Goal: Task Accomplishment & Management: Use online tool/utility

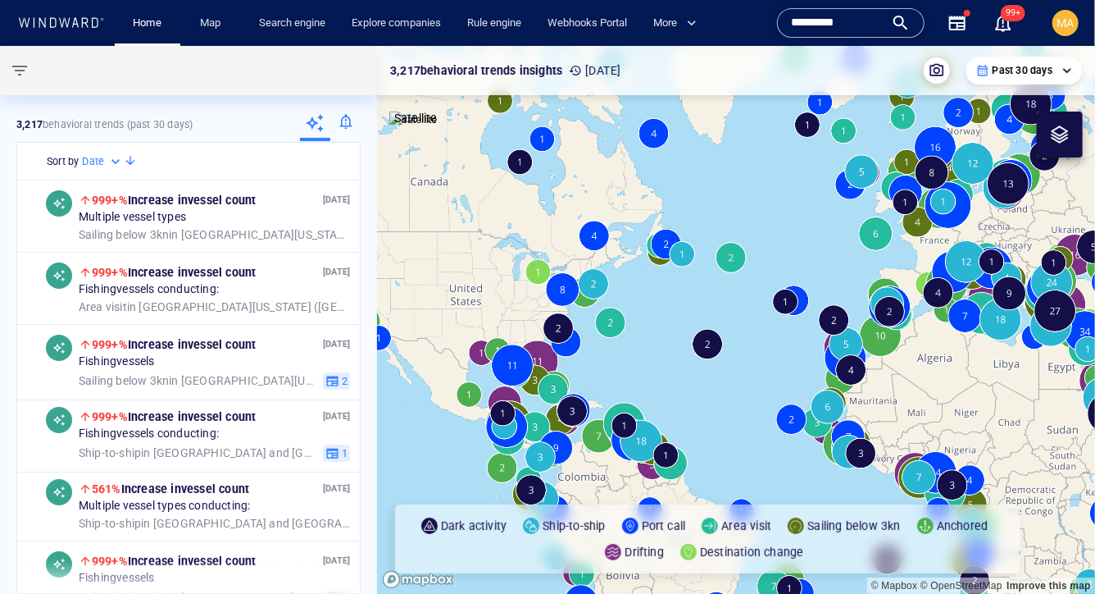
click at [844, 11] on input "*********" at bounding box center [837, 23] width 93 height 25
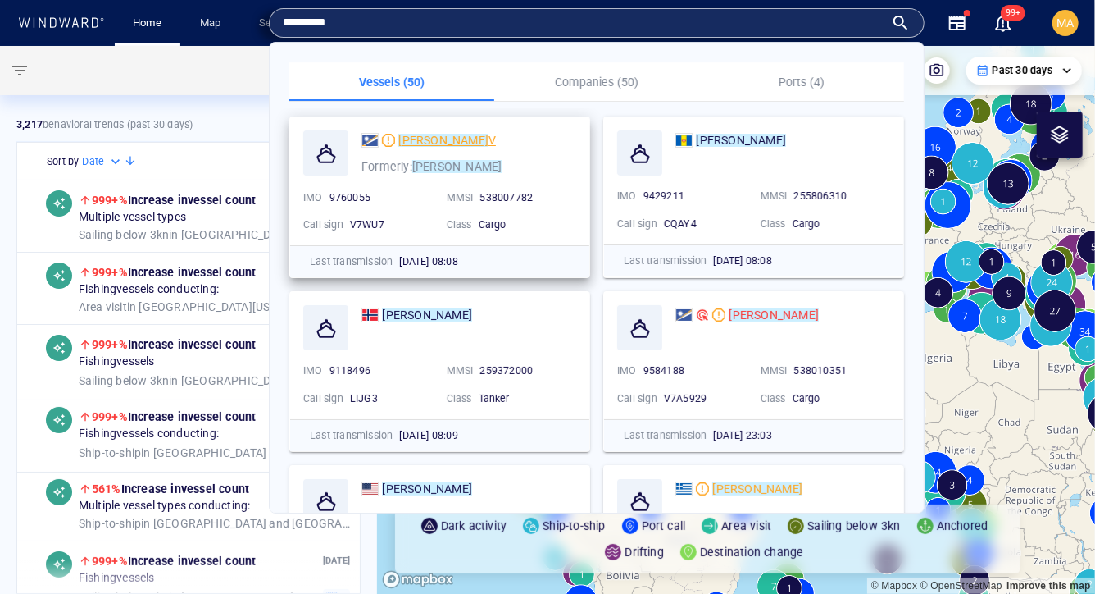
click at [423, 135] on mark "[PERSON_NAME]" at bounding box center [443, 140] width 90 height 13
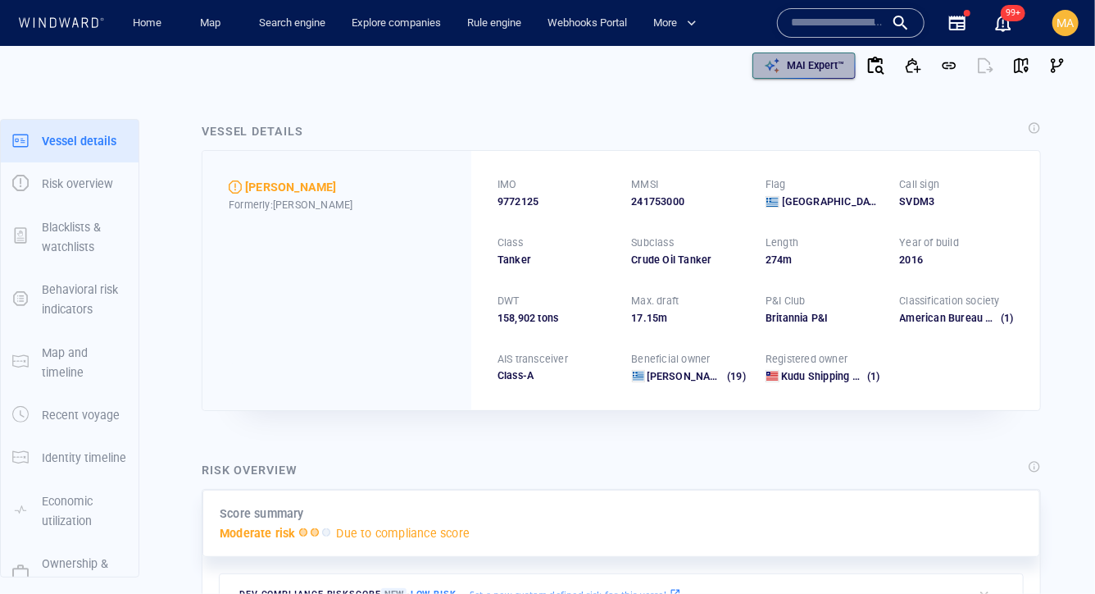
click at [820, 54] on div "MAI Expert™" at bounding box center [804, 65] width 87 height 23
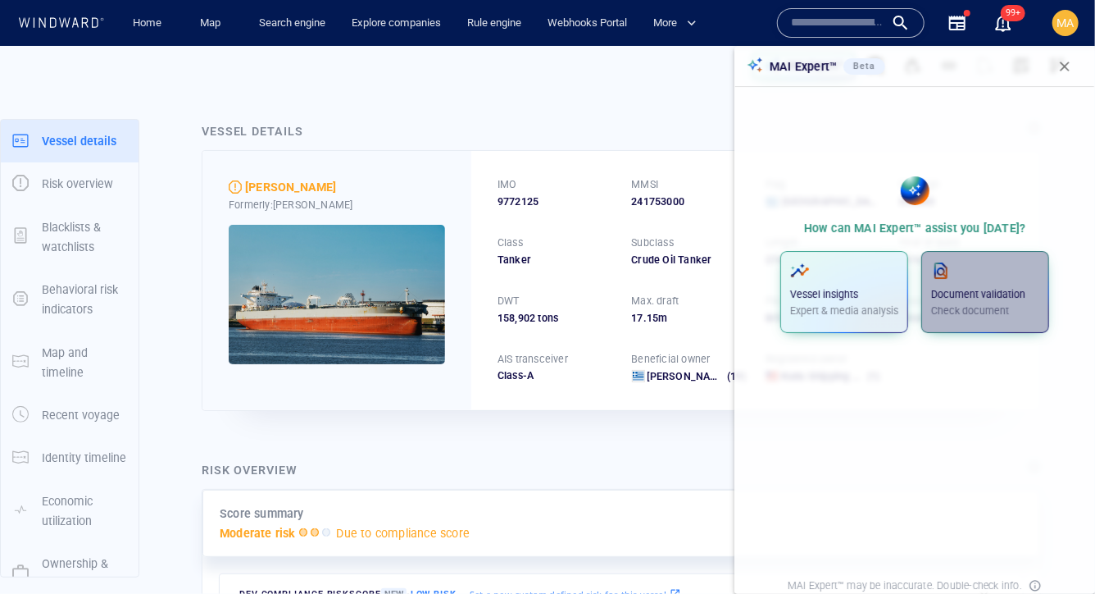
click at [1023, 298] on p "Document validation" at bounding box center [985, 294] width 108 height 15
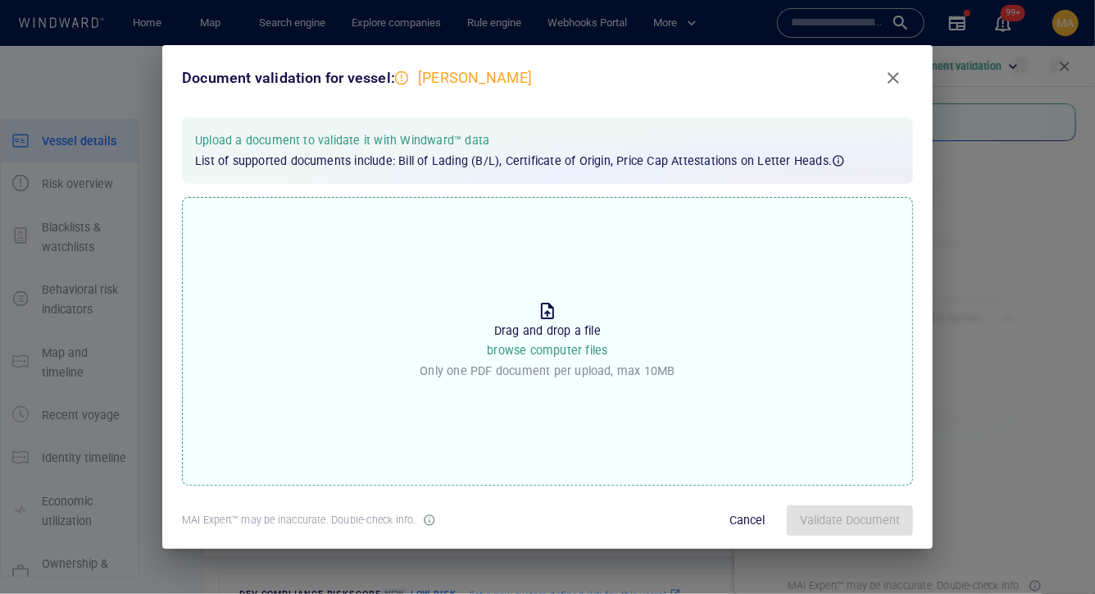
click at [464, 357] on div "Drag and drop a file browse computer files Only one PDF document per upload, ma…" at bounding box center [547, 341] width 255 height 80
click at [0, 0] on input "Drop the file to proceed Drag and drop a file browse computer files Only one PD…" at bounding box center [0, 0] width 0 height 0
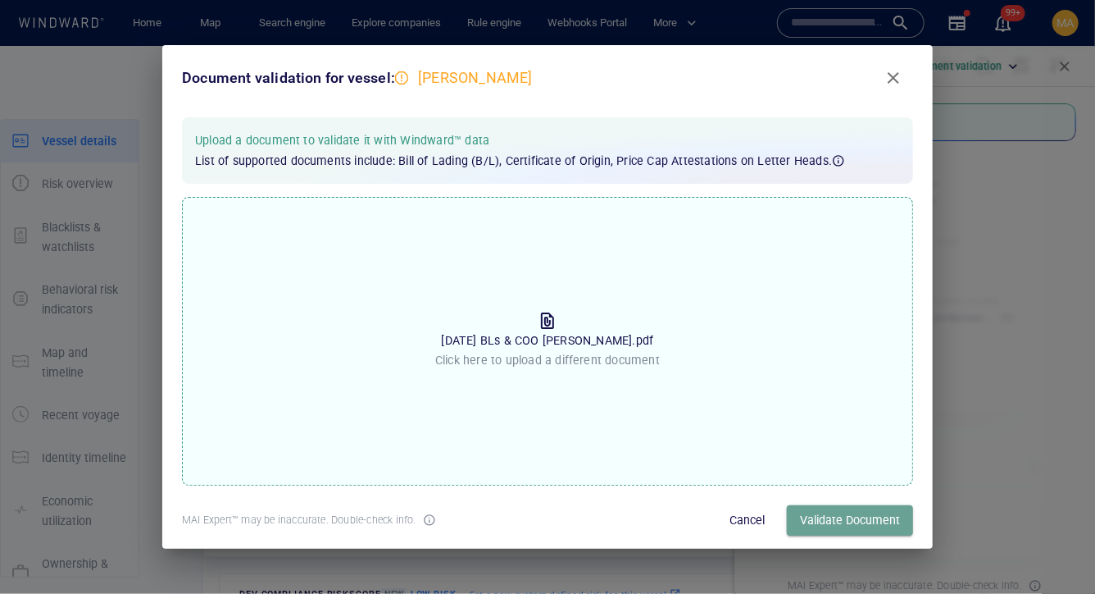
click at [842, 535] on button "Validate Document" at bounding box center [850, 520] width 126 height 30
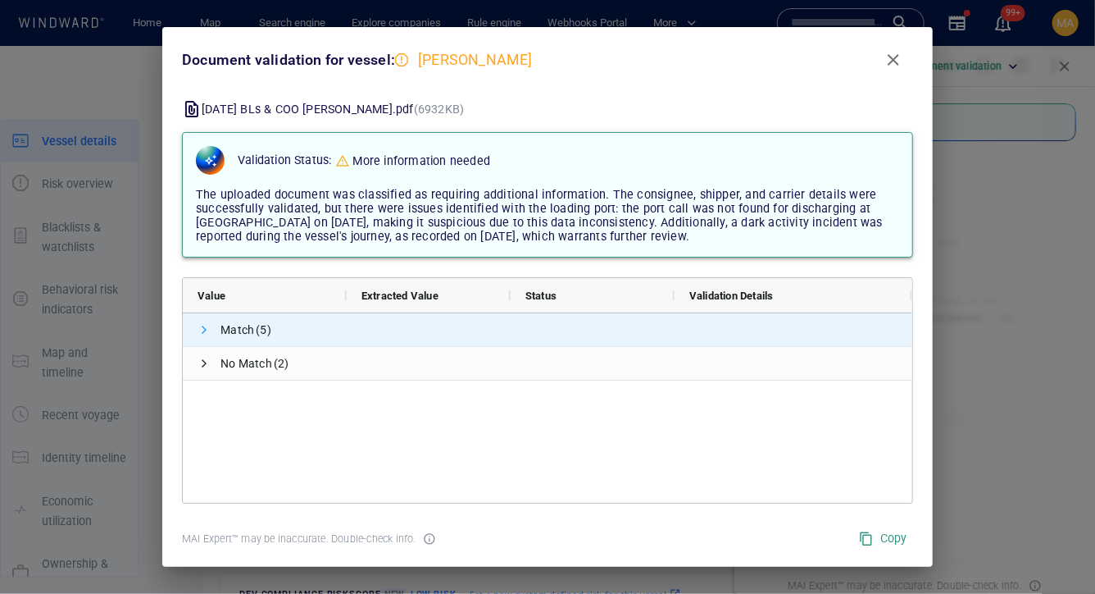
click at [207, 328] on span at bounding box center [204, 329] width 13 height 13
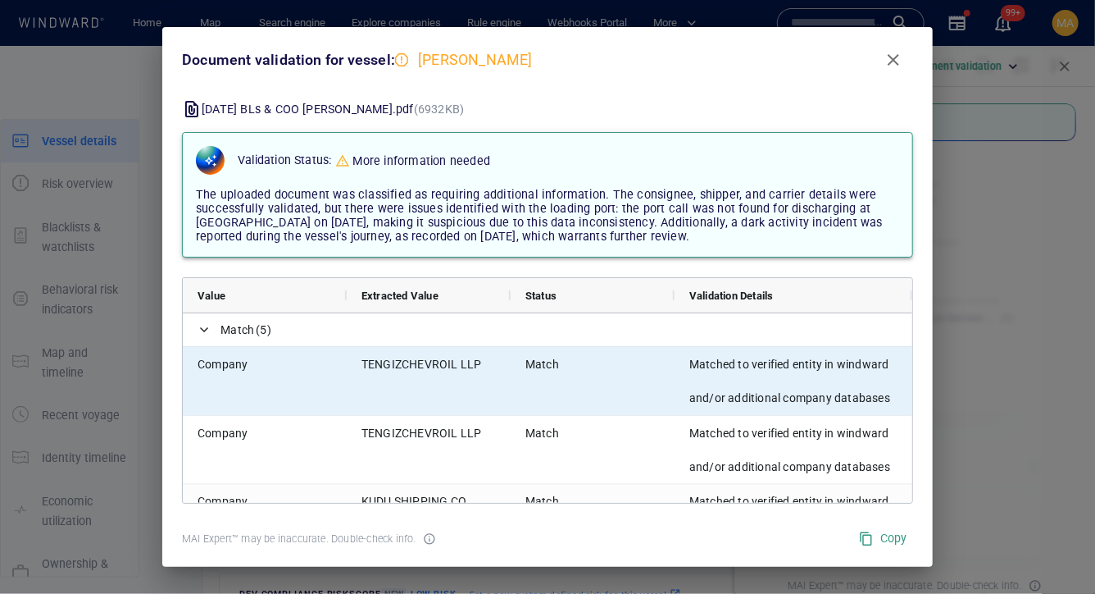
click at [236, 364] on span "Company" at bounding box center [265, 365] width 134 height 34
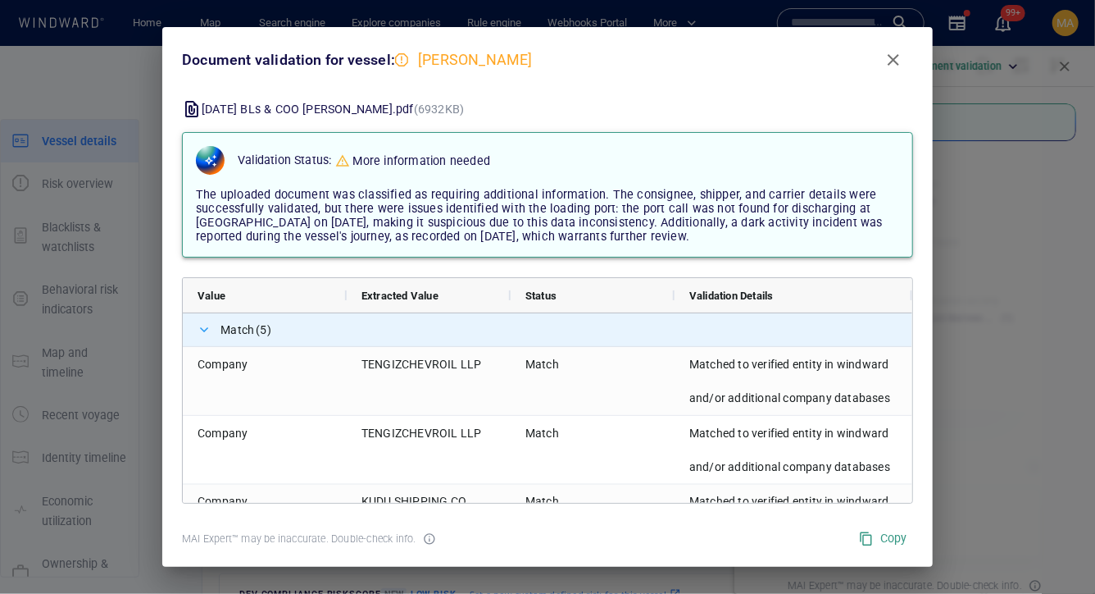
click at [208, 330] on span at bounding box center [204, 329] width 13 height 13
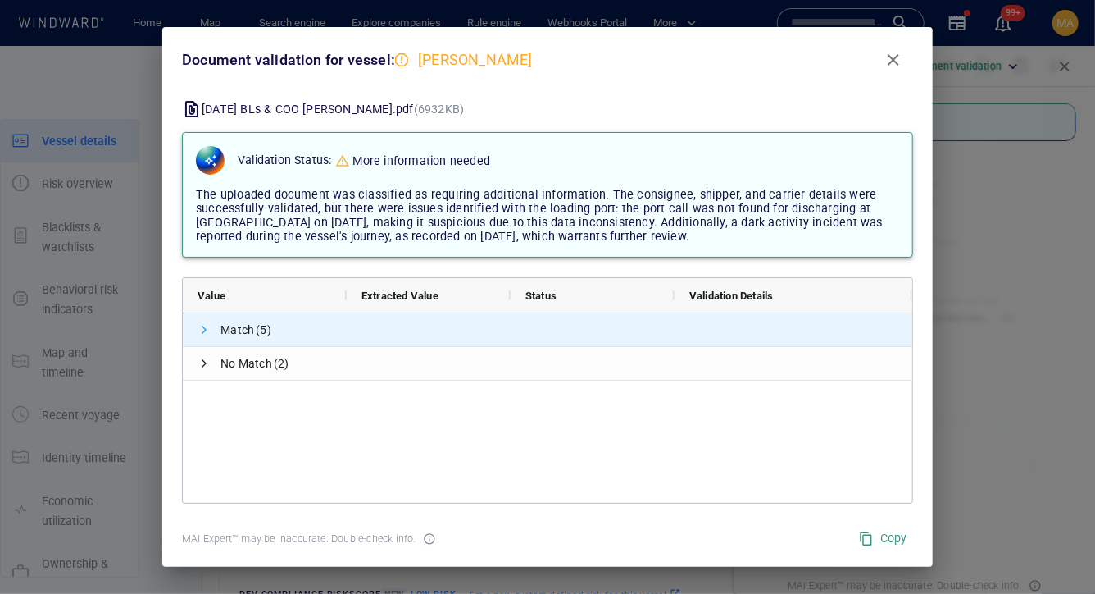
click at [207, 331] on span at bounding box center [204, 329] width 13 height 13
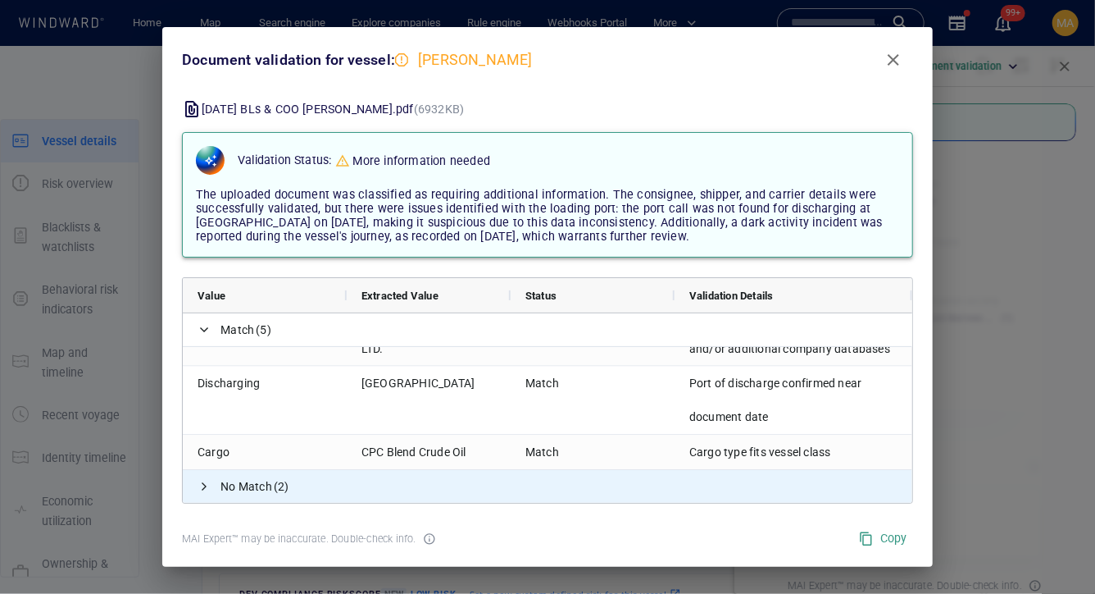
click at [197, 488] on span "No Match (2)" at bounding box center [548, 486] width 730 height 33
click at [209, 485] on span at bounding box center [204, 486] width 13 height 13
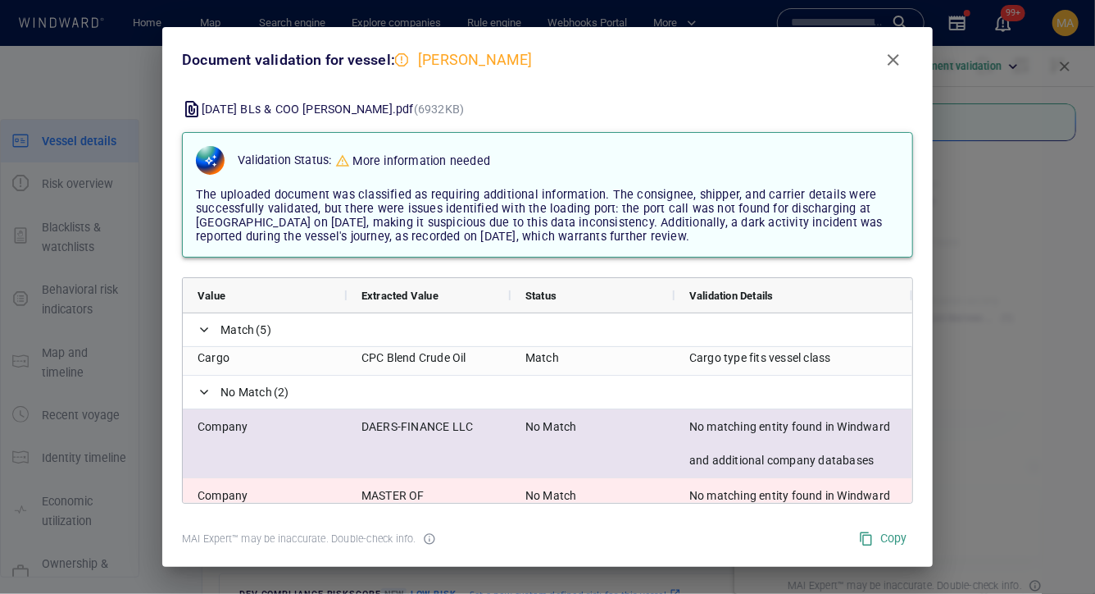
scroll to position [266, 0]
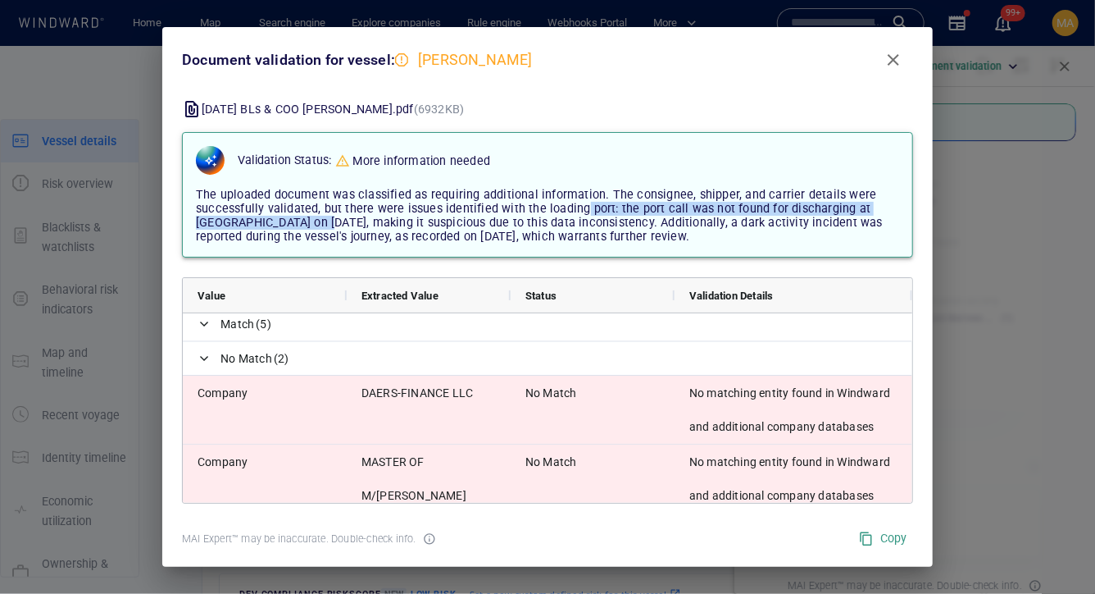
drag, startPoint x: 325, startPoint y: 227, endPoint x: 578, endPoint y: 216, distance: 253.6
click at [578, 216] on span "The uploaded document was classified as requiring additional information. The c…" at bounding box center [539, 216] width 687 height 56
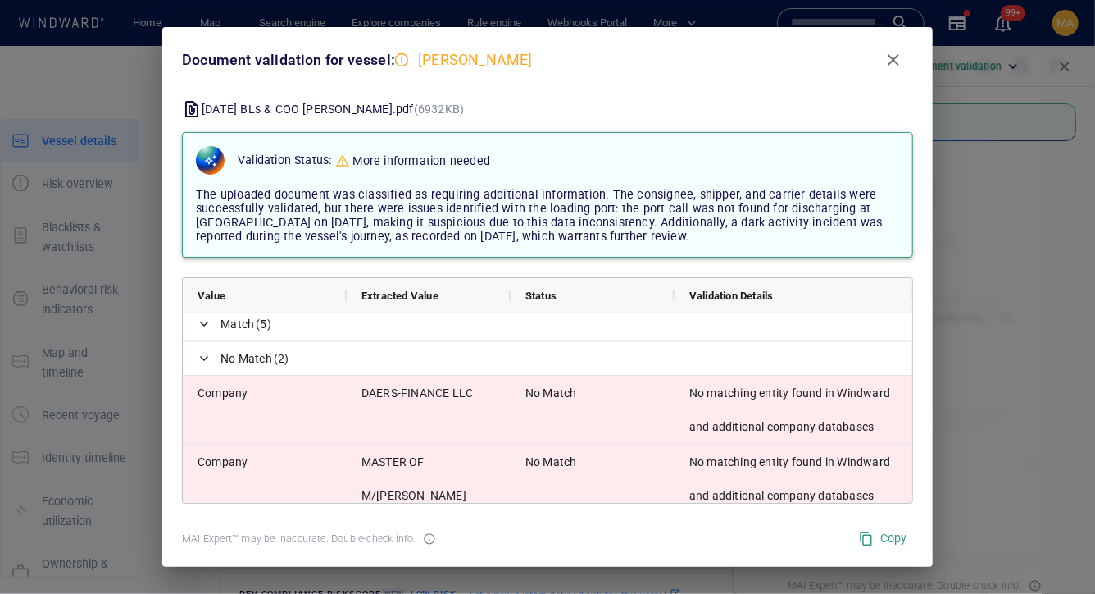
click at [580, 234] on span "The uploaded document was classified as requiring additional information. The c…" at bounding box center [539, 216] width 687 height 56
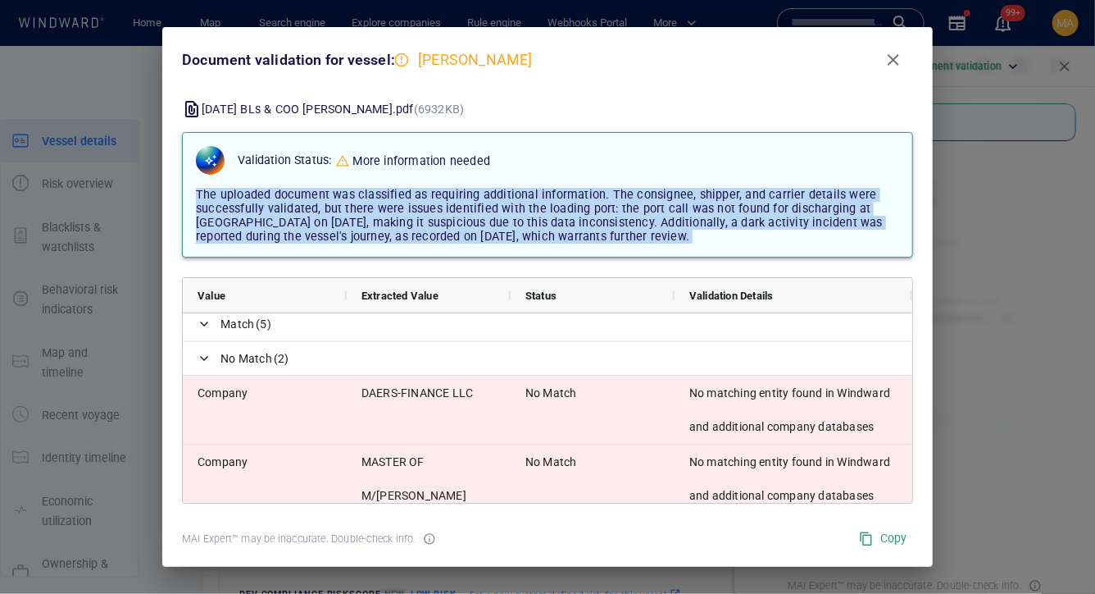
click at [580, 234] on span "The uploaded document was classified as requiring additional information. The c…" at bounding box center [539, 216] width 687 height 56
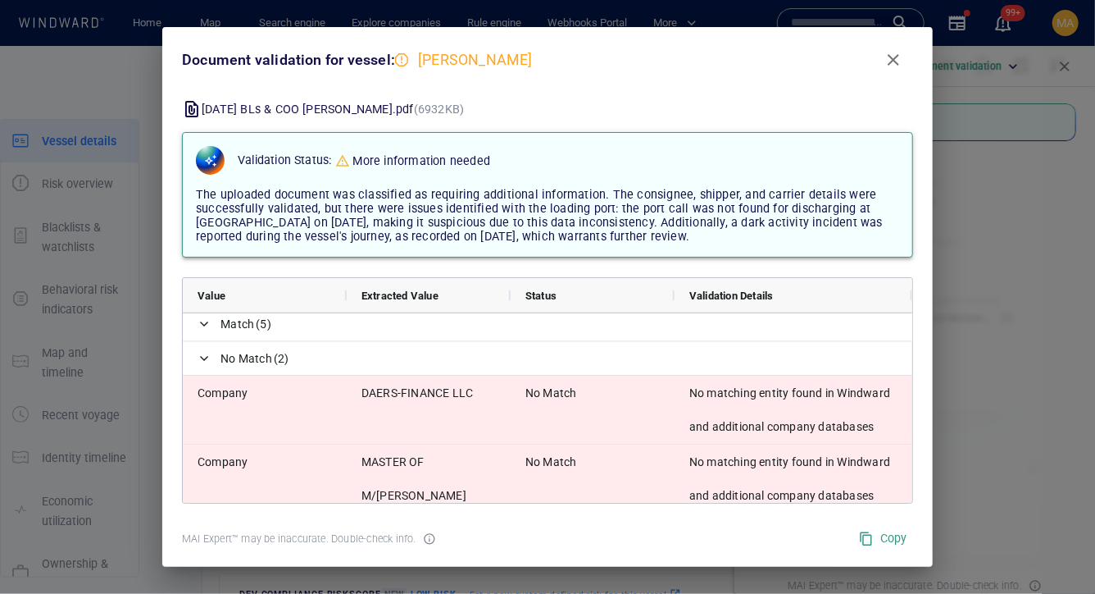
click at [374, 239] on span "The uploaded document was classified as requiring additional information. The c…" at bounding box center [539, 216] width 687 height 56
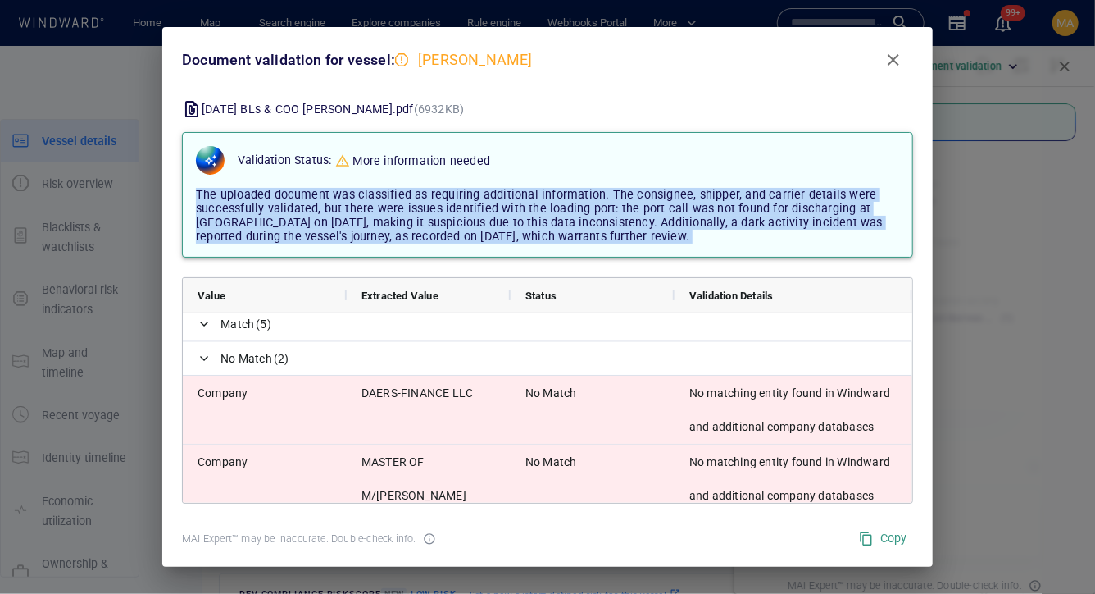
click at [374, 239] on span "The uploaded document was classified as requiring additional information. The c…" at bounding box center [539, 216] width 687 height 56
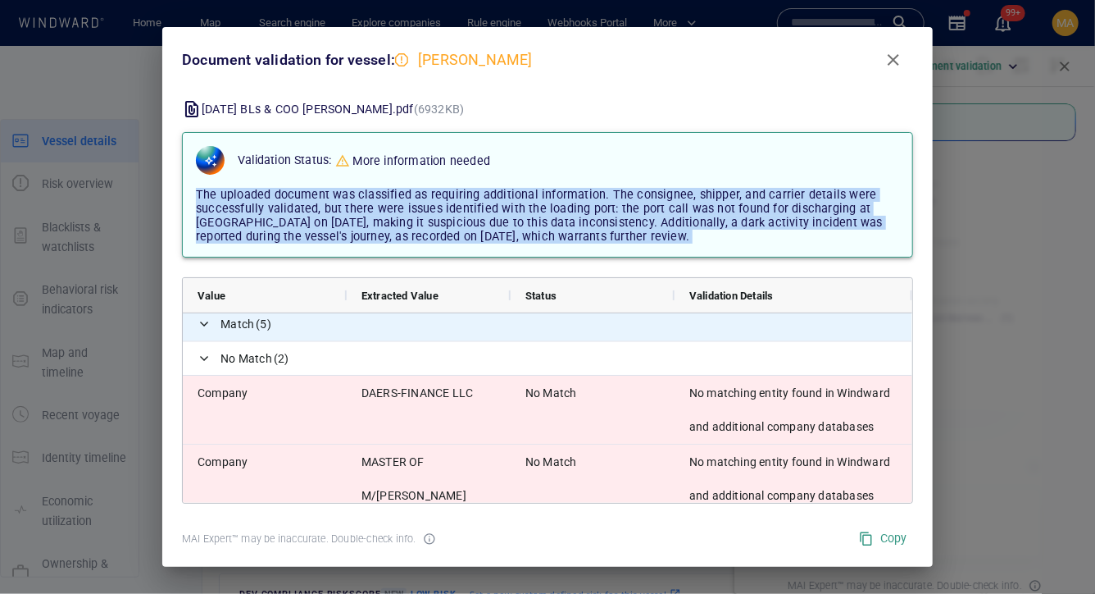
click at [253, 330] on span "Match" at bounding box center [238, 324] width 34 height 34
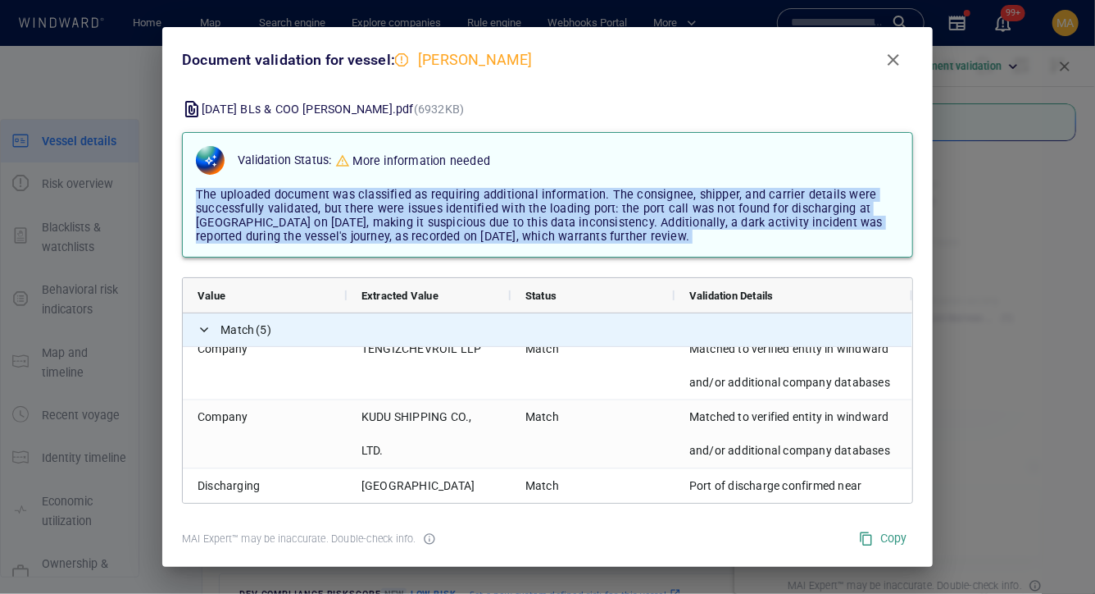
scroll to position [123, 0]
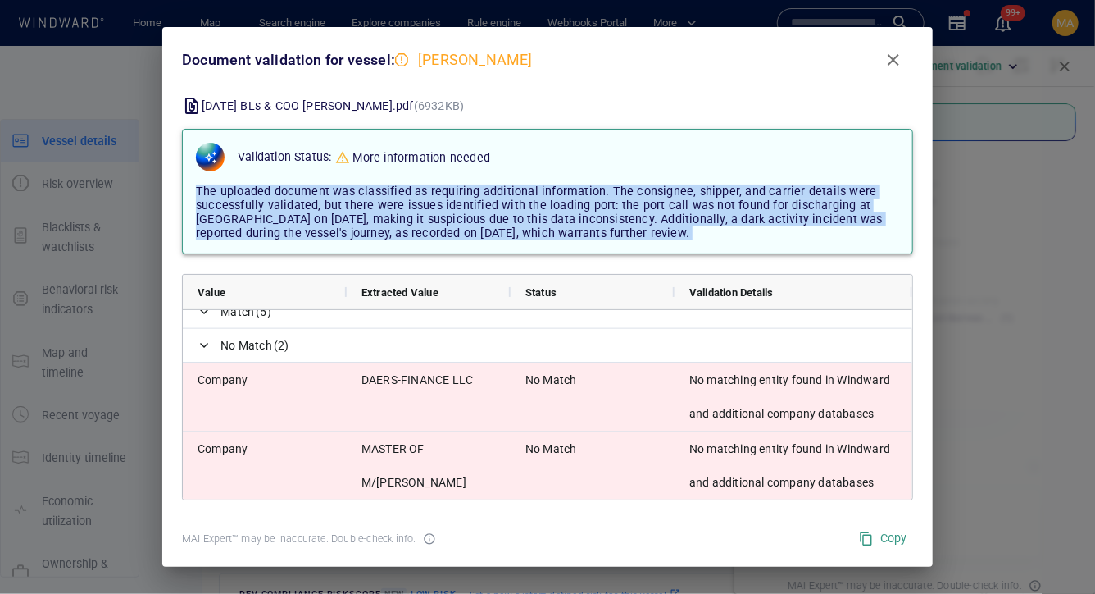
click at [546, 198] on span "The uploaded document was classified as requiring additional information. The c…" at bounding box center [539, 212] width 687 height 56
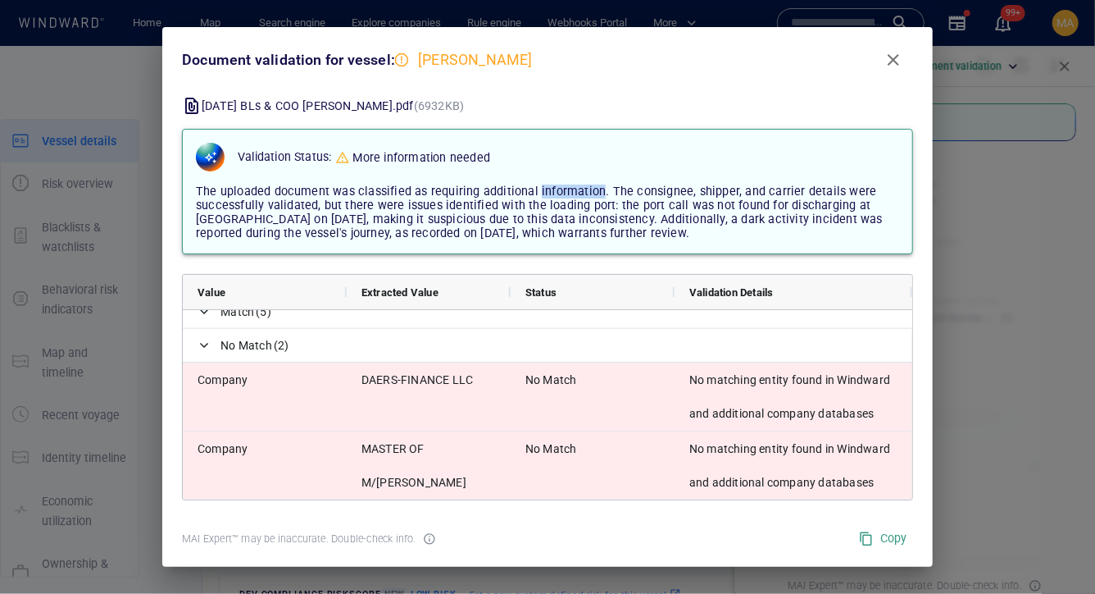
click at [546, 198] on span "The uploaded document was classified as requiring additional information. The c…" at bounding box center [539, 212] width 687 height 56
drag, startPoint x: 424, startPoint y: 57, endPoint x: 416, endPoint y: 58, distance: 8.4
click at [416, 58] on div "CHRISTINA" at bounding box center [476, 59] width 128 height 21
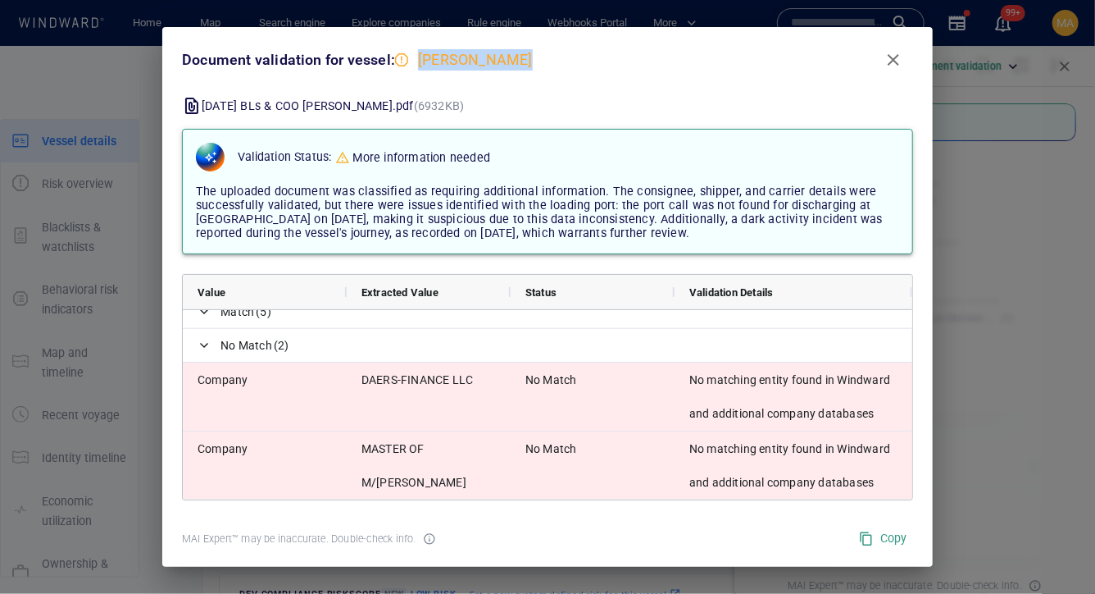
click at [416, 58] on div "CHRISTINA" at bounding box center [476, 59] width 128 height 21
click at [408, 63] on div "CHRISTINA" at bounding box center [467, 59] width 144 height 21
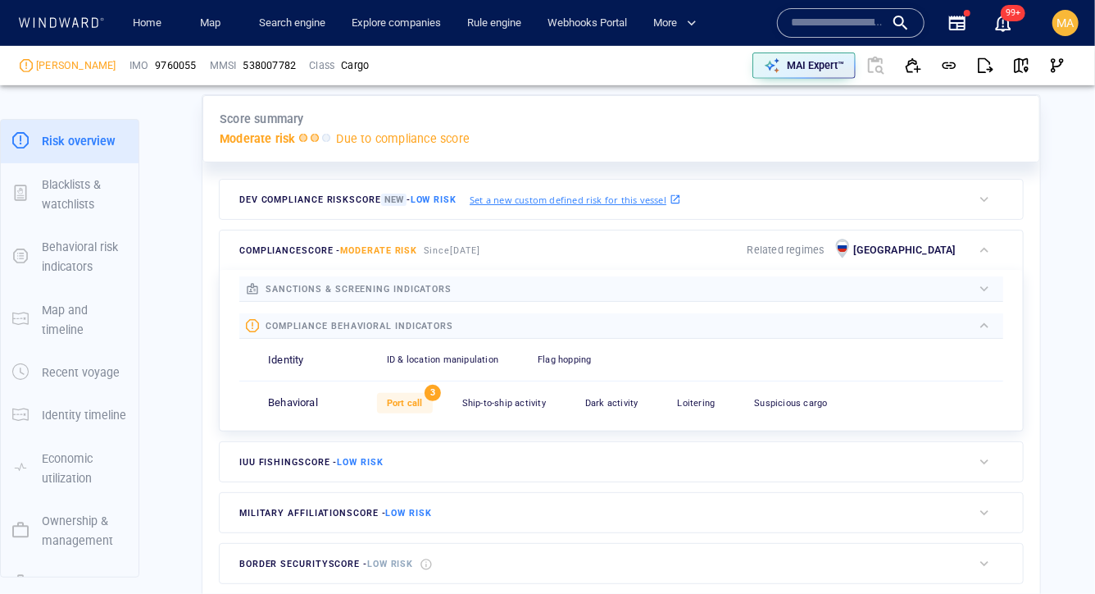
scroll to position [396, 0]
click at [415, 402] on span "Port call" at bounding box center [405, 401] width 36 height 11
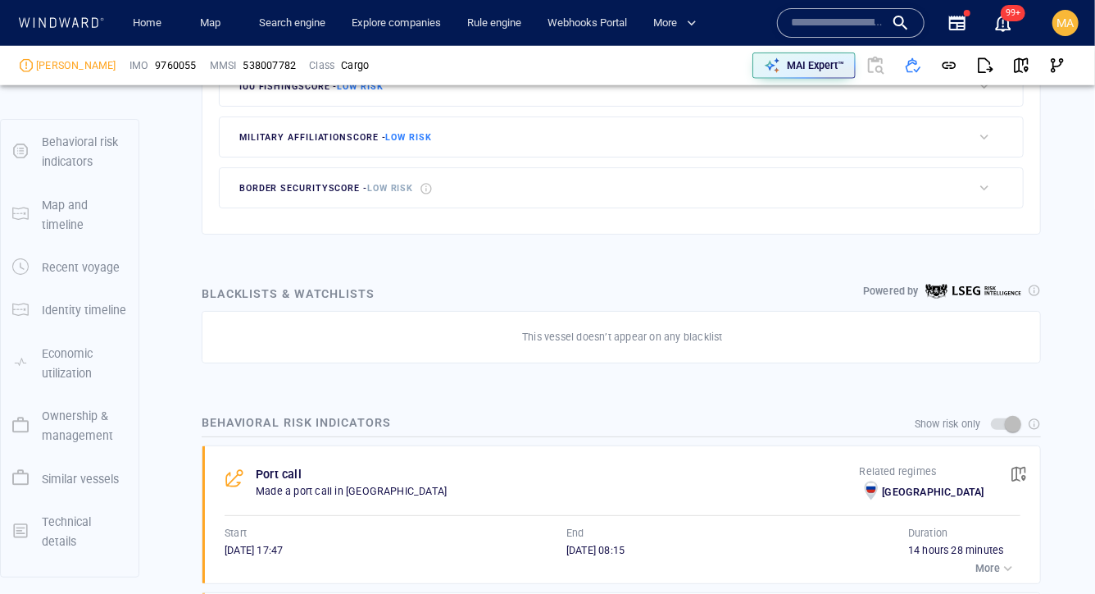
scroll to position [671, 0]
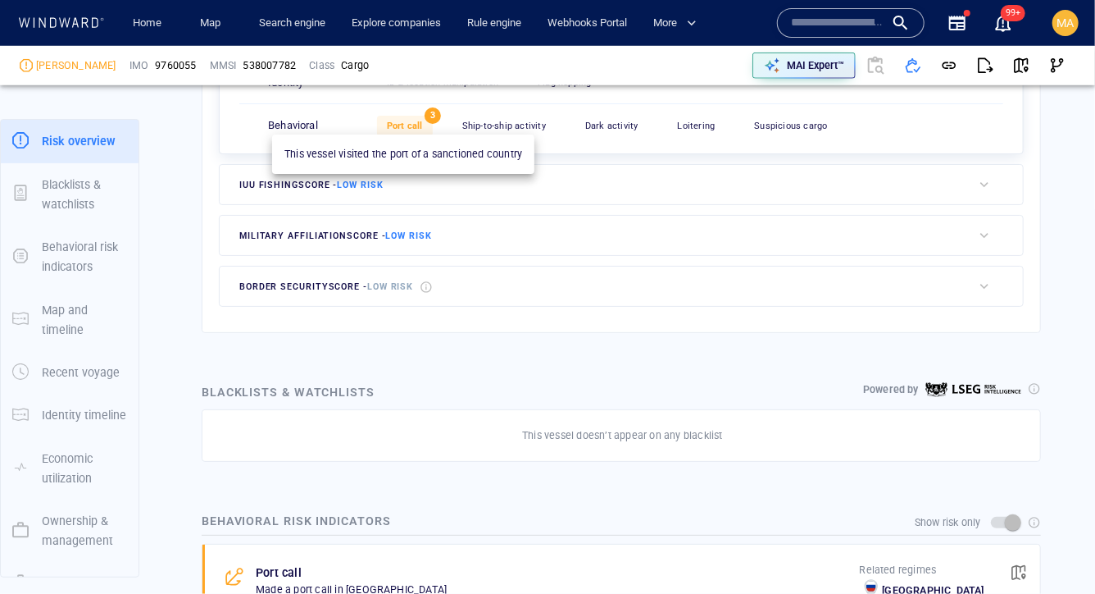
click at [400, 131] on div "Port call" at bounding box center [405, 126] width 56 height 20
click at [421, 126] on span "Port call" at bounding box center [405, 126] width 36 height 11
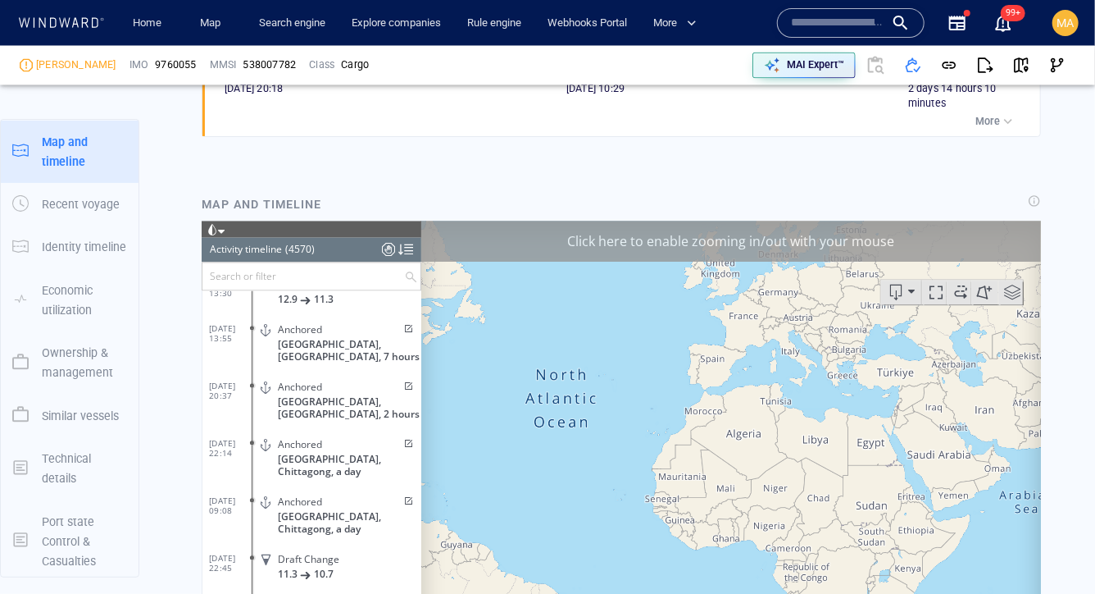
scroll to position [205634, 0]
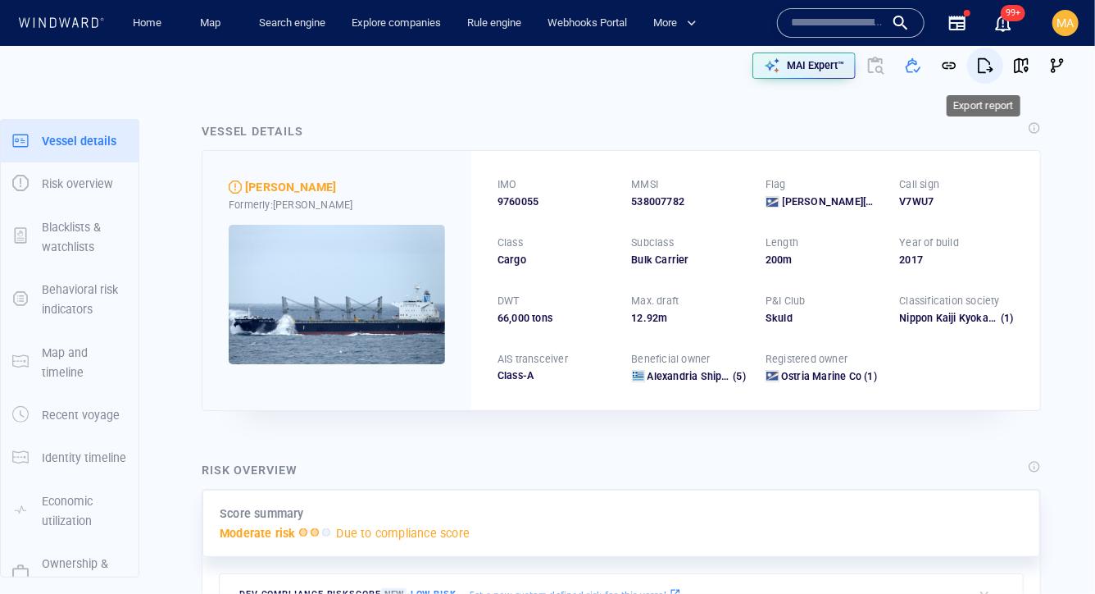
click at [986, 74] on button "button" at bounding box center [985, 66] width 36 height 36
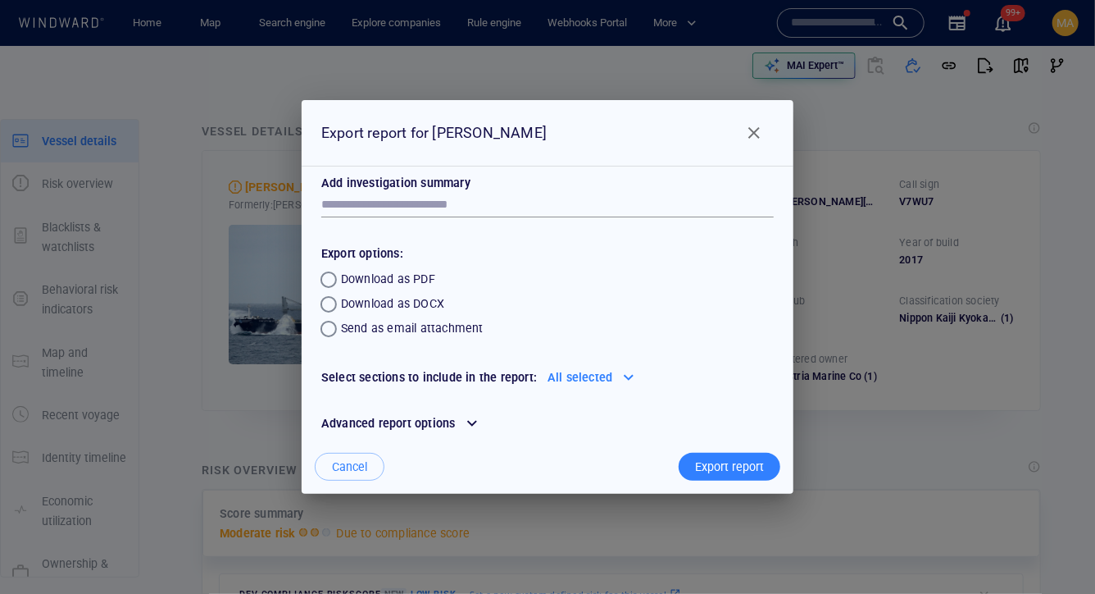
click at [752, 133] on span "Close" at bounding box center [754, 133] width 20 height 20
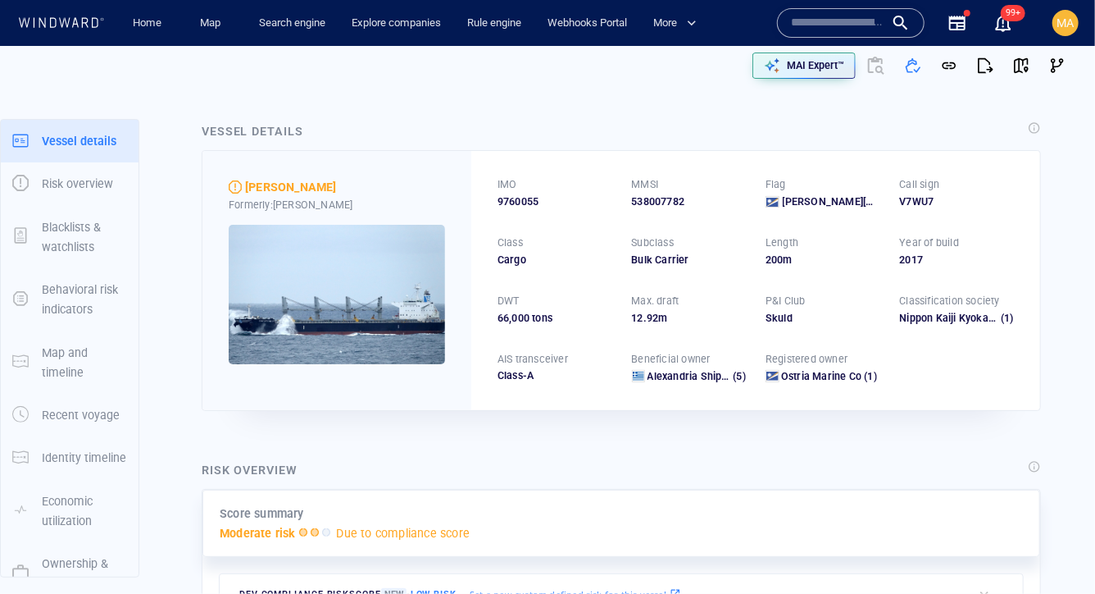
click at [618, 79] on div "MAI Expert™" at bounding box center [809, 65] width 531 height 39
click at [1063, 22] on span "MA" at bounding box center [1066, 22] width 17 height 13
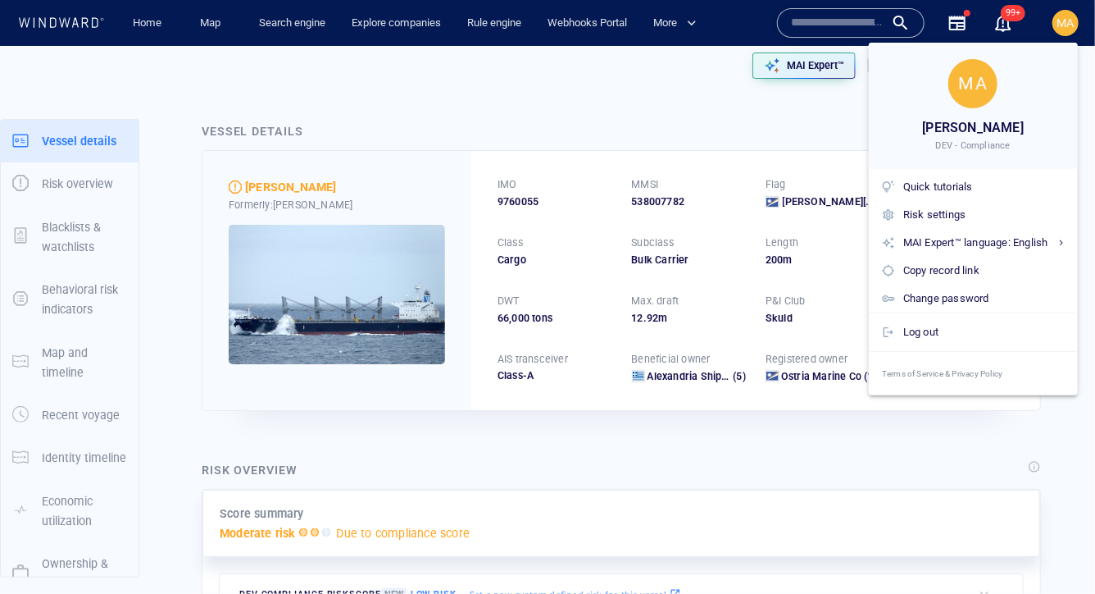
click at [782, 75] on div at bounding box center [547, 297] width 1095 height 594
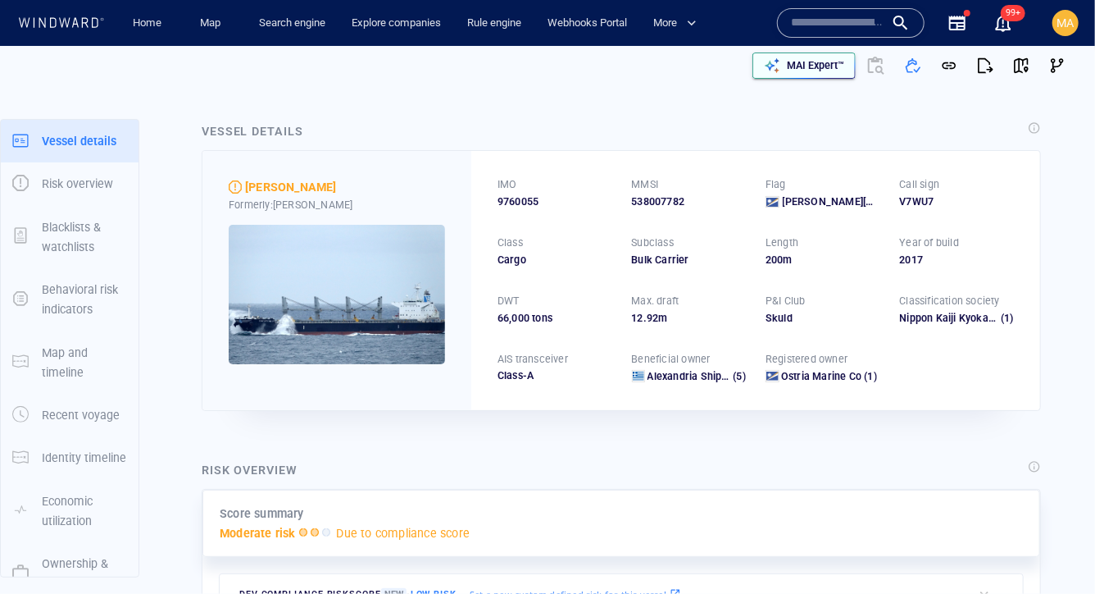
click at [799, 59] on p "MAI Expert™" at bounding box center [815, 65] width 57 height 15
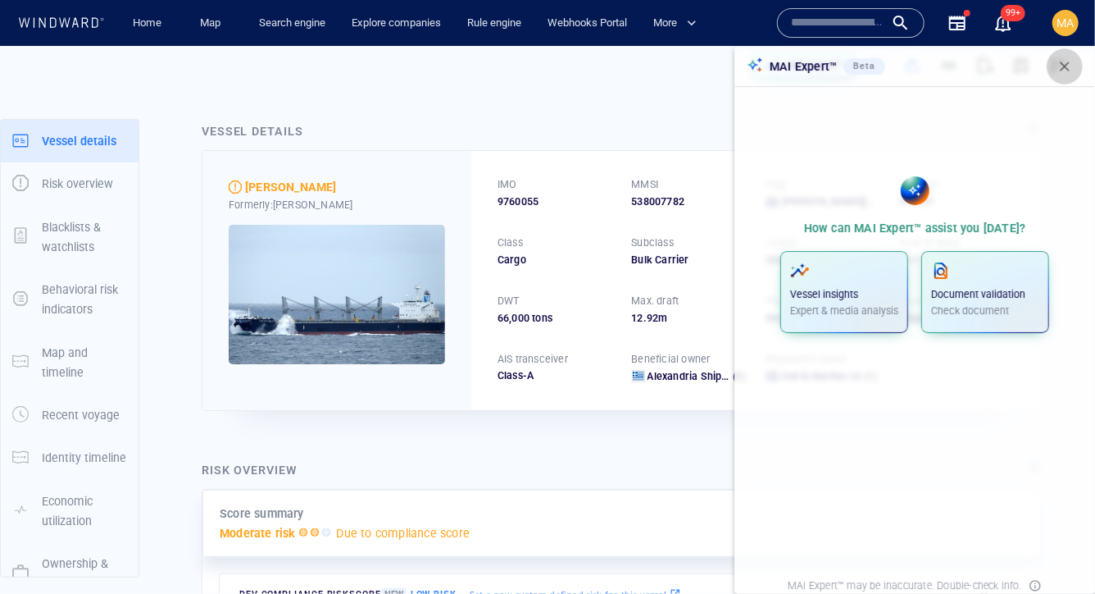
click at [1060, 65] on span "button" at bounding box center [1065, 66] width 16 height 16
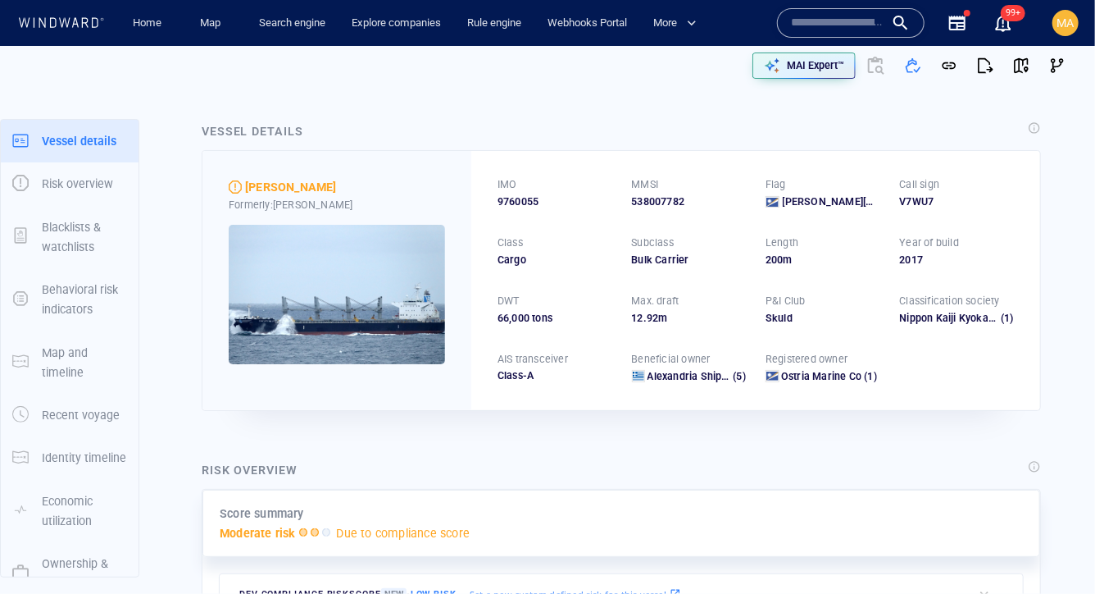
click at [157, 39] on div "Home" at bounding box center [148, 23] width 66 height 47
click at [153, 29] on link "Home" at bounding box center [148, 23] width 42 height 29
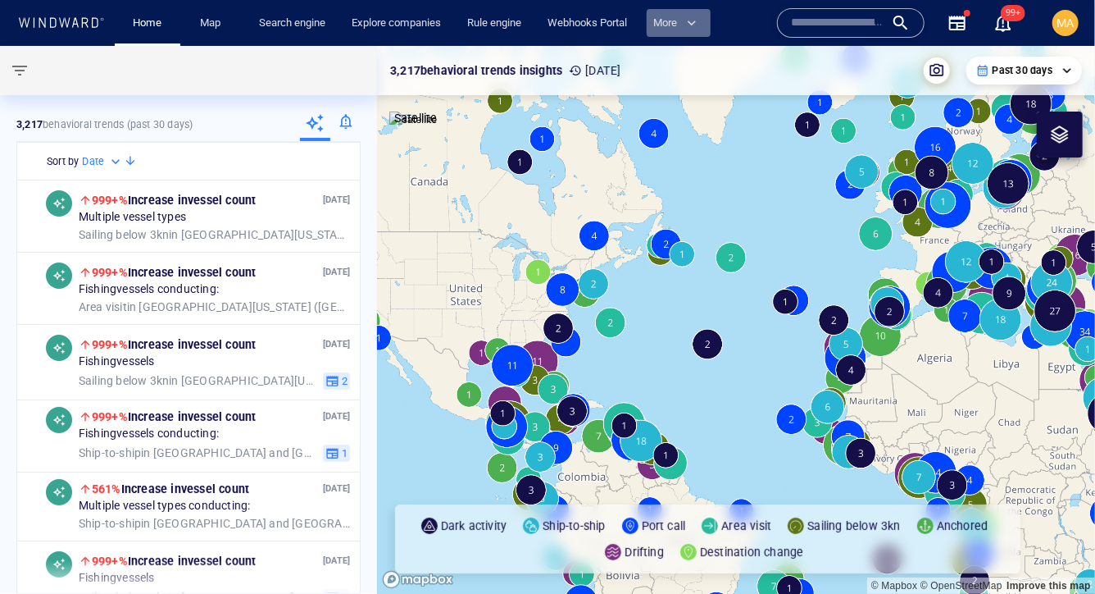
click at [673, 19] on span "More" at bounding box center [674, 23] width 43 height 19
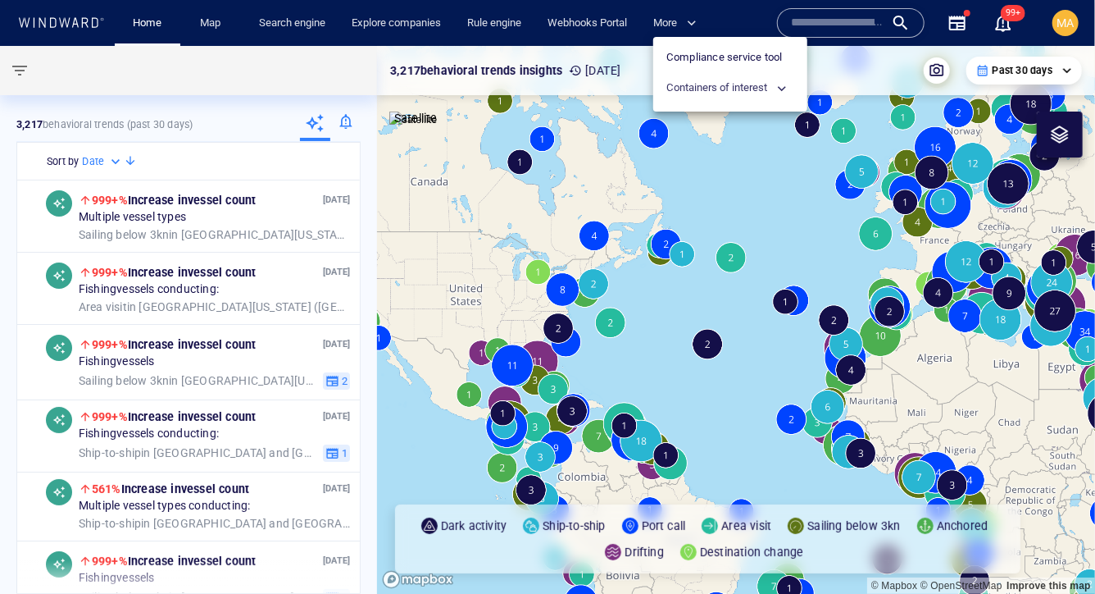
click at [675, 17] on div at bounding box center [547, 297] width 1095 height 594
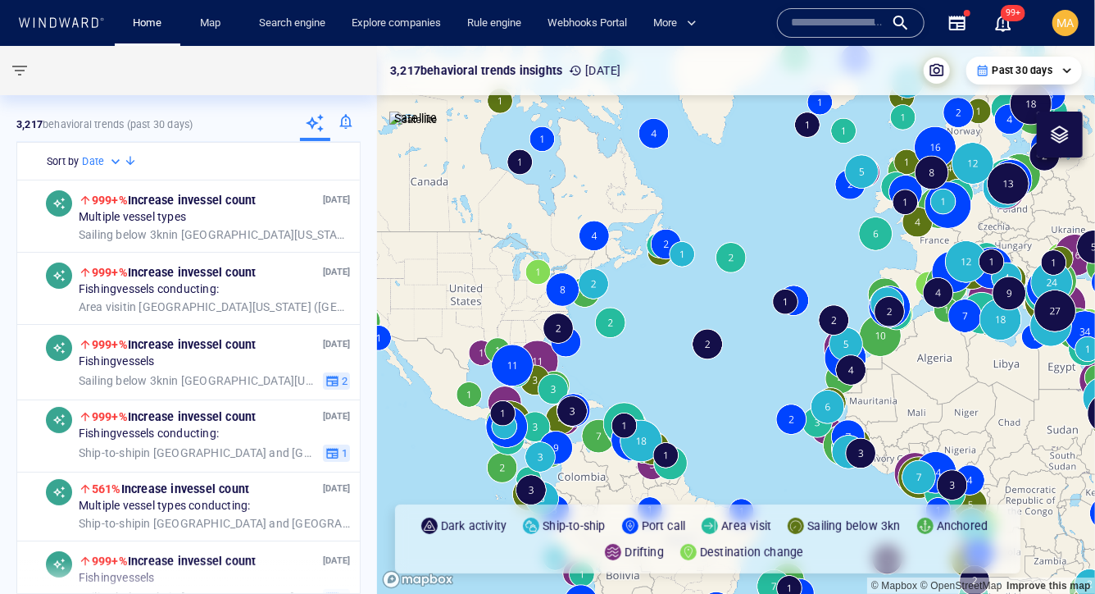
click at [1072, 24] on span "MA" at bounding box center [1066, 22] width 17 height 13
click at [291, 24] on link "Search engine" at bounding box center [293, 23] width 80 height 29
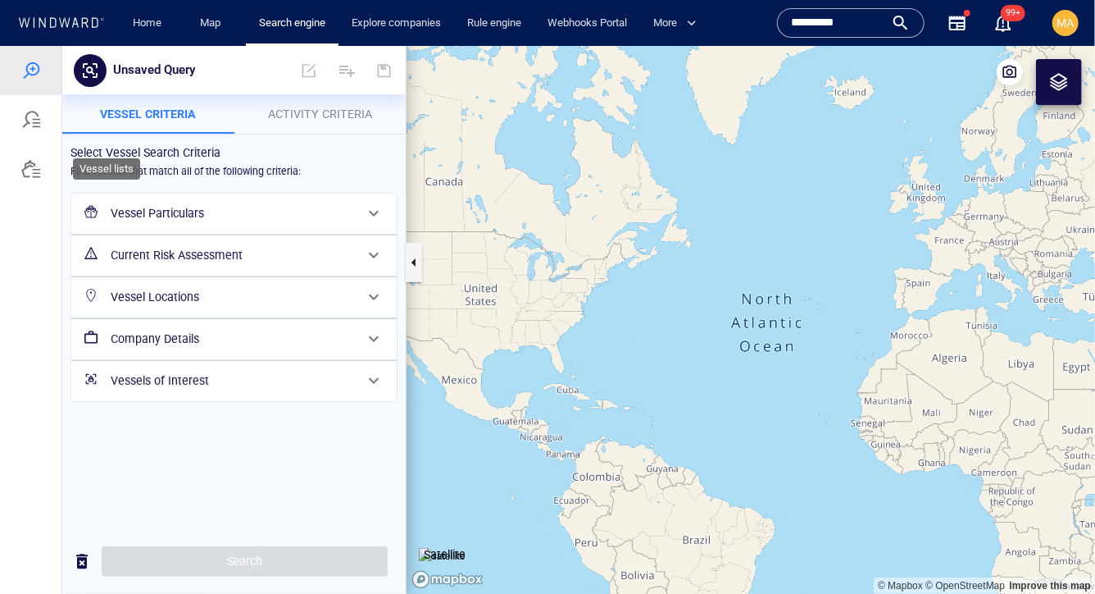
click at [37, 184] on div at bounding box center [30, 167] width 61 height 49
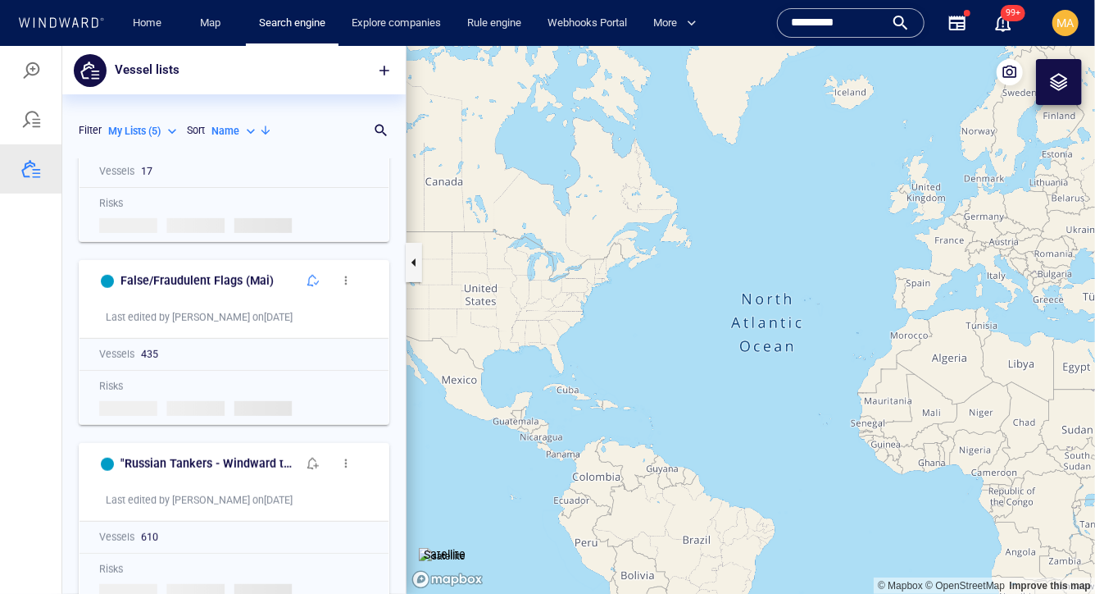
scroll to position [478, 0]
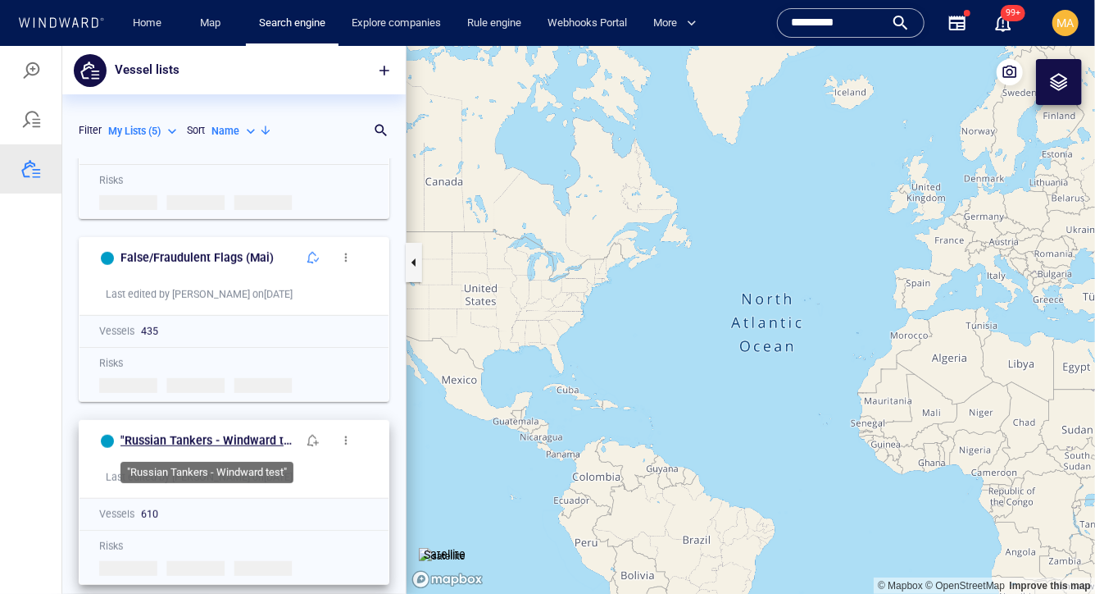
click at [225, 434] on h6 ""Russian Tankers - Windward test"" at bounding box center [209, 440] width 176 height 20
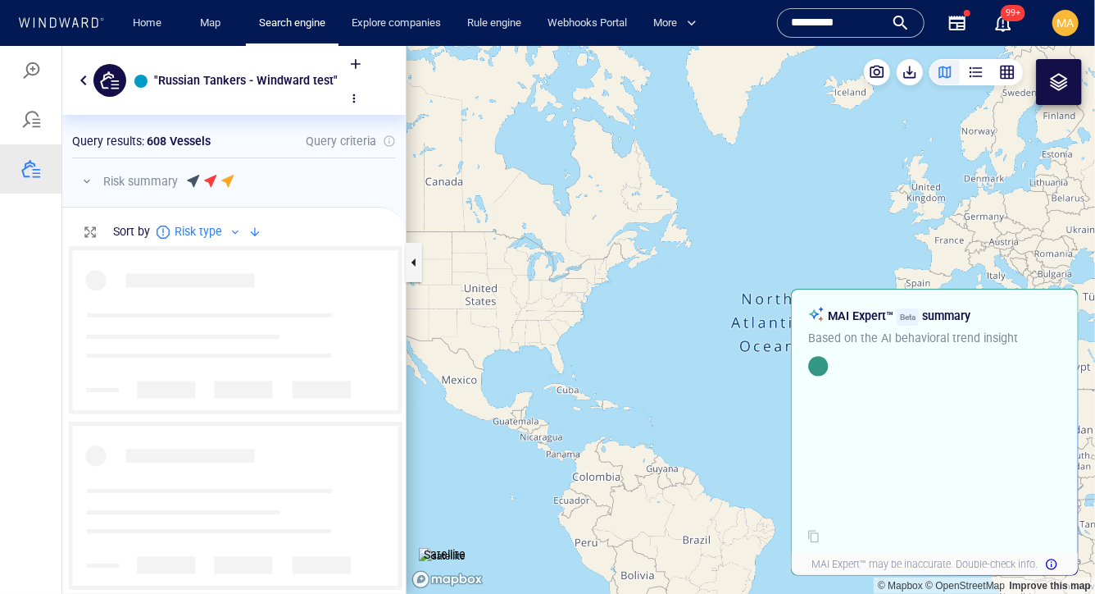
scroll to position [369, 344]
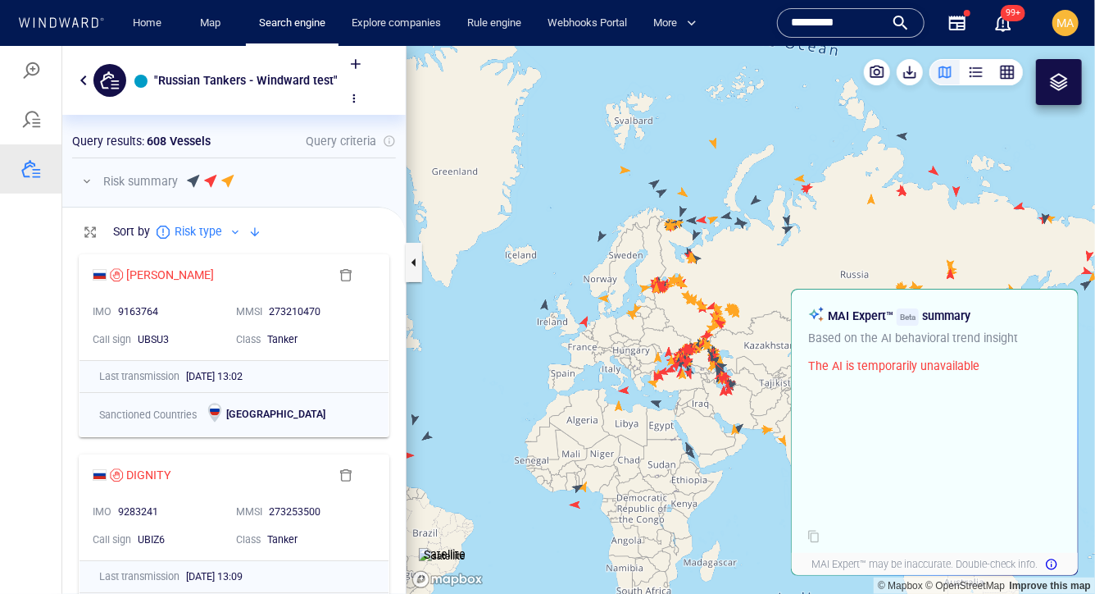
click at [79, 70] on button "button" at bounding box center [84, 80] width 20 height 20
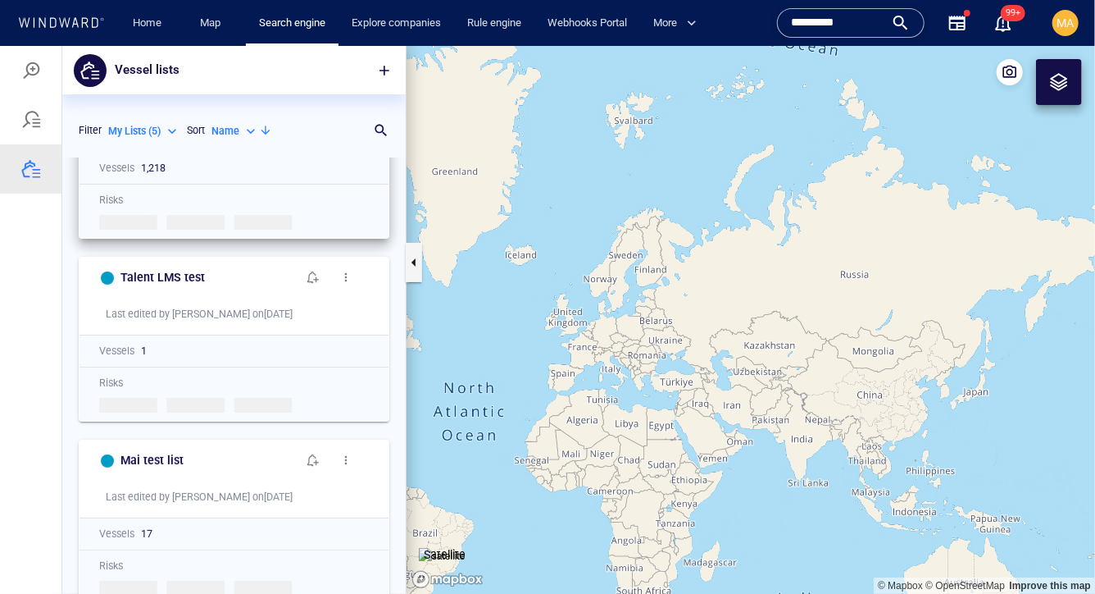
scroll to position [137, 0]
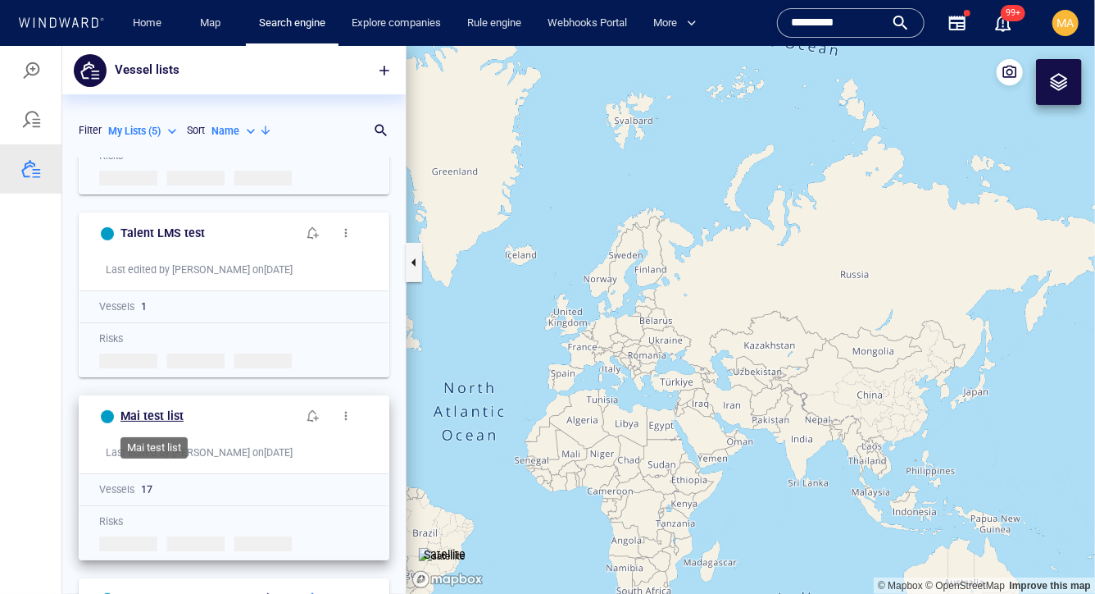
click at [164, 417] on h6 "Mai test list" at bounding box center [152, 415] width 63 height 20
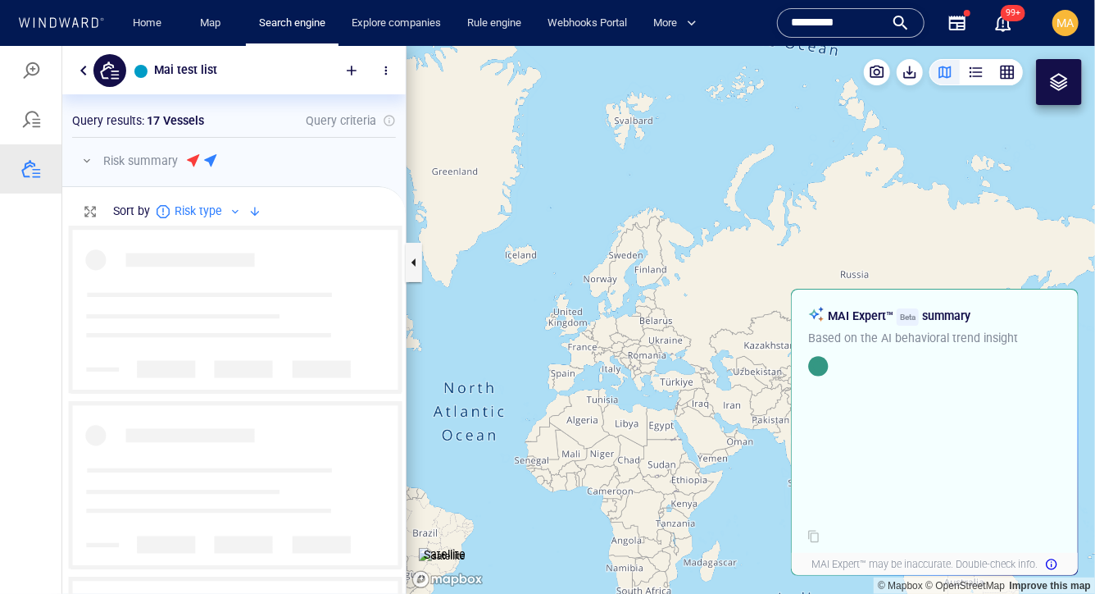
scroll to position [369, 344]
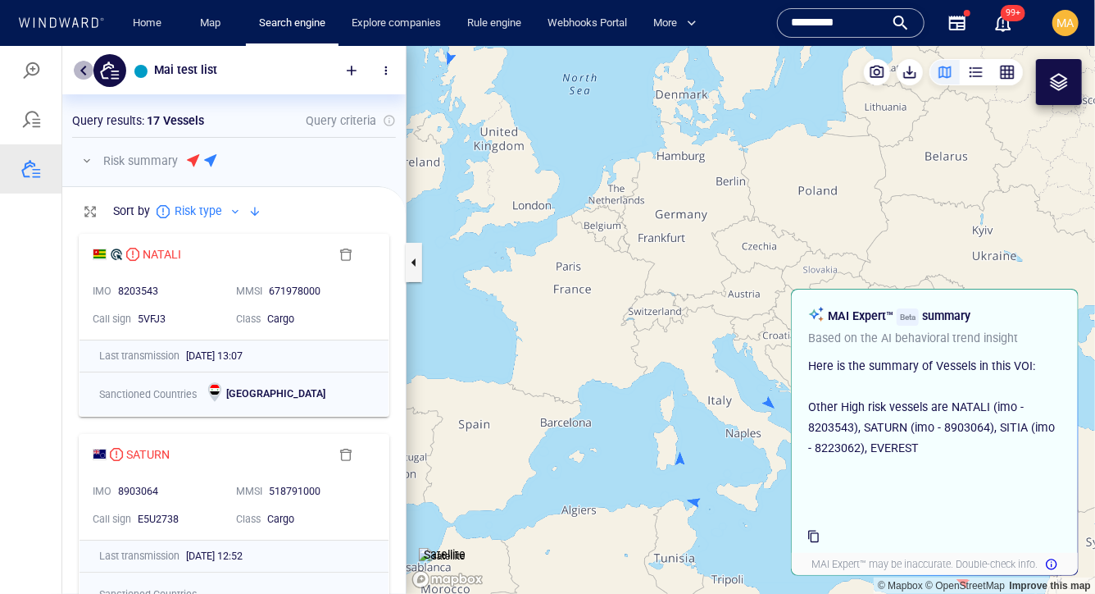
click at [81, 75] on button "button" at bounding box center [84, 70] width 20 height 20
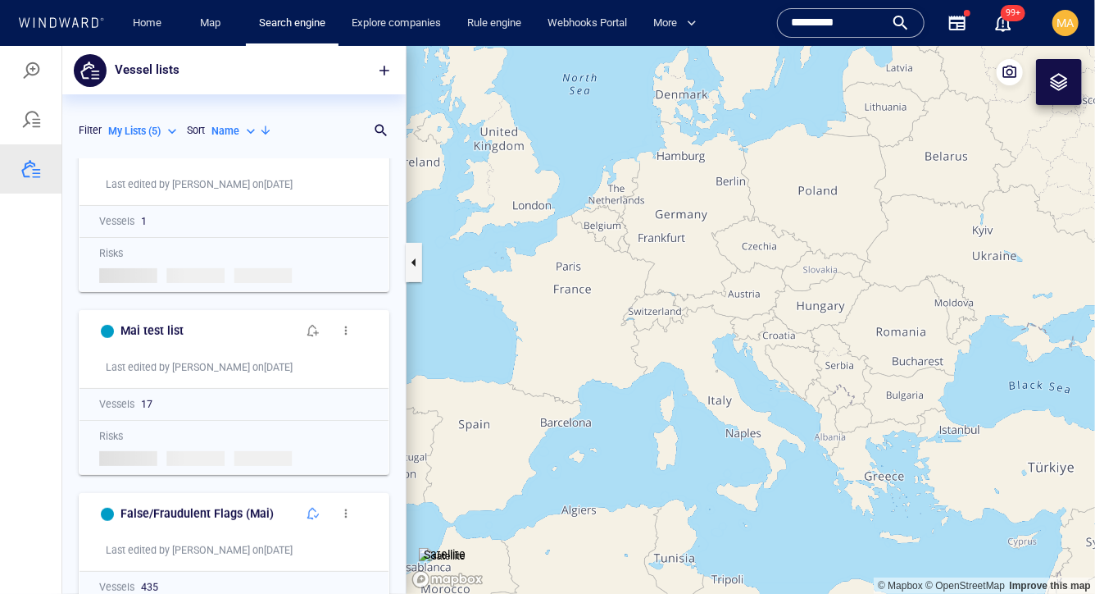
scroll to position [0, 0]
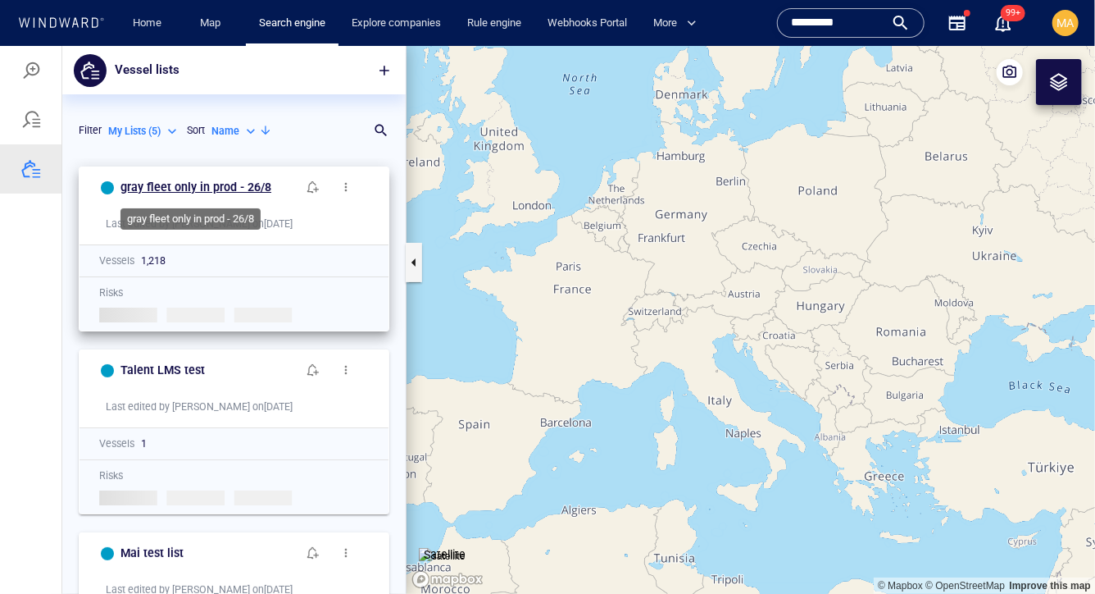
click at [162, 180] on h6 "gray fleet only in prod - 26/8" at bounding box center [196, 186] width 151 height 20
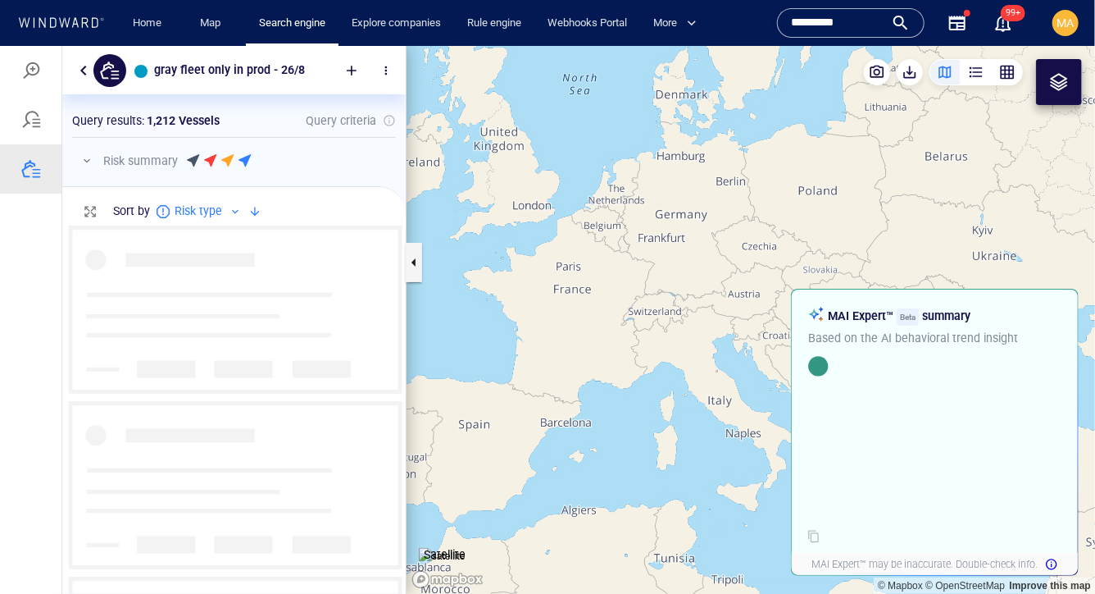
scroll to position [369, 344]
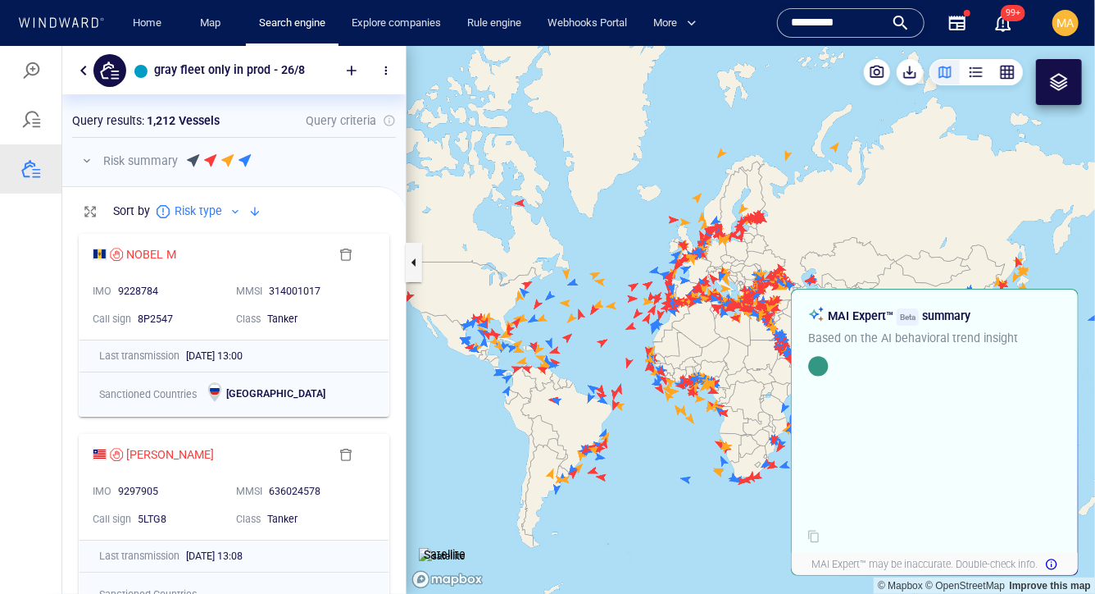
click at [80, 67] on button "button" at bounding box center [84, 70] width 20 height 20
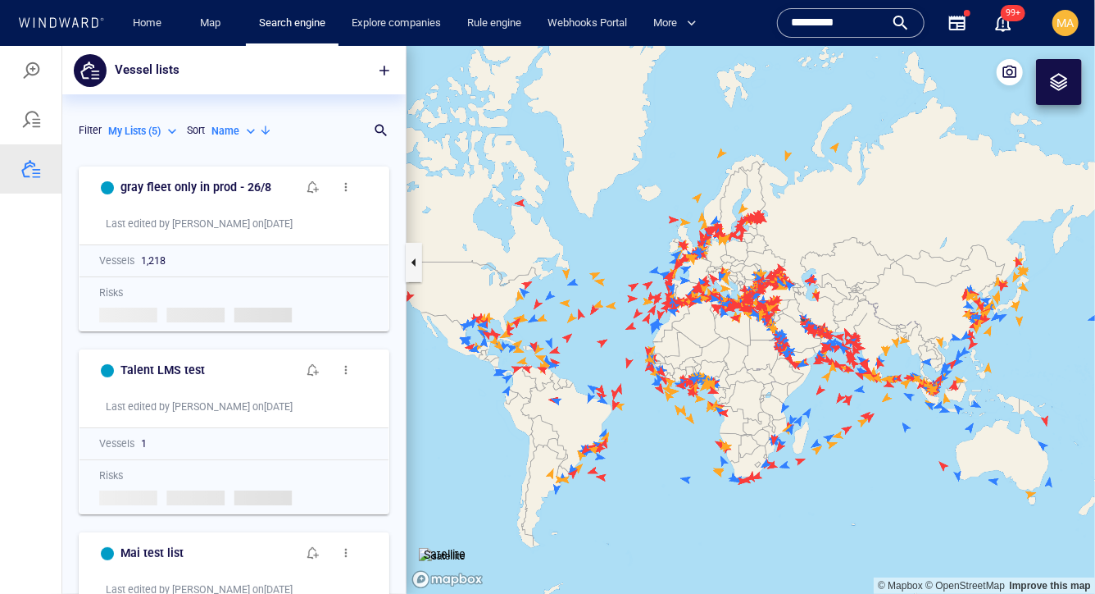
scroll to position [435, 344]
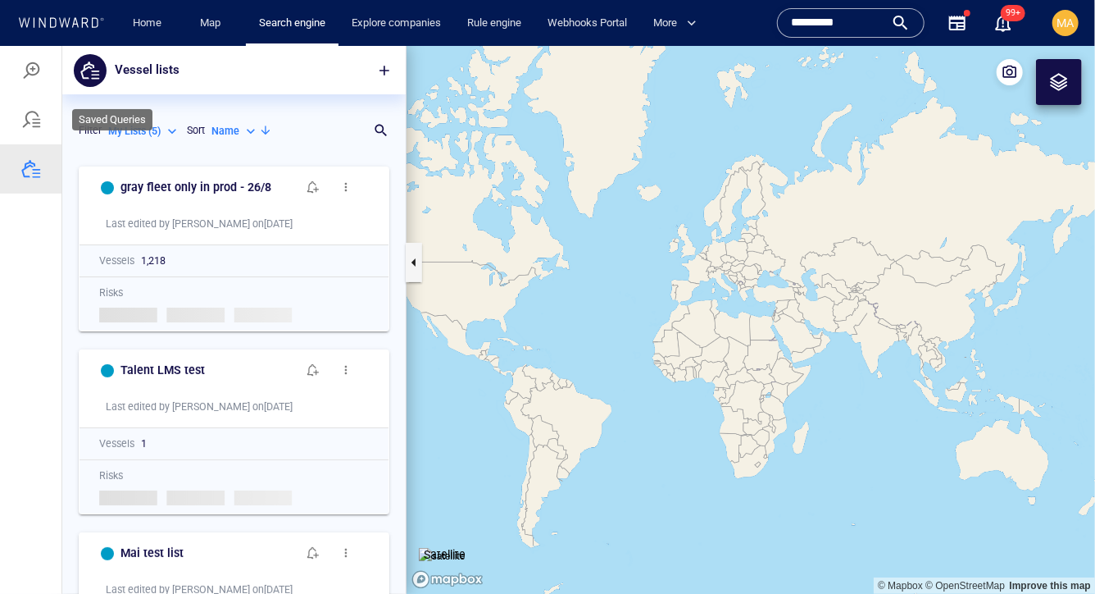
click at [31, 108] on div at bounding box center [30, 118] width 61 height 49
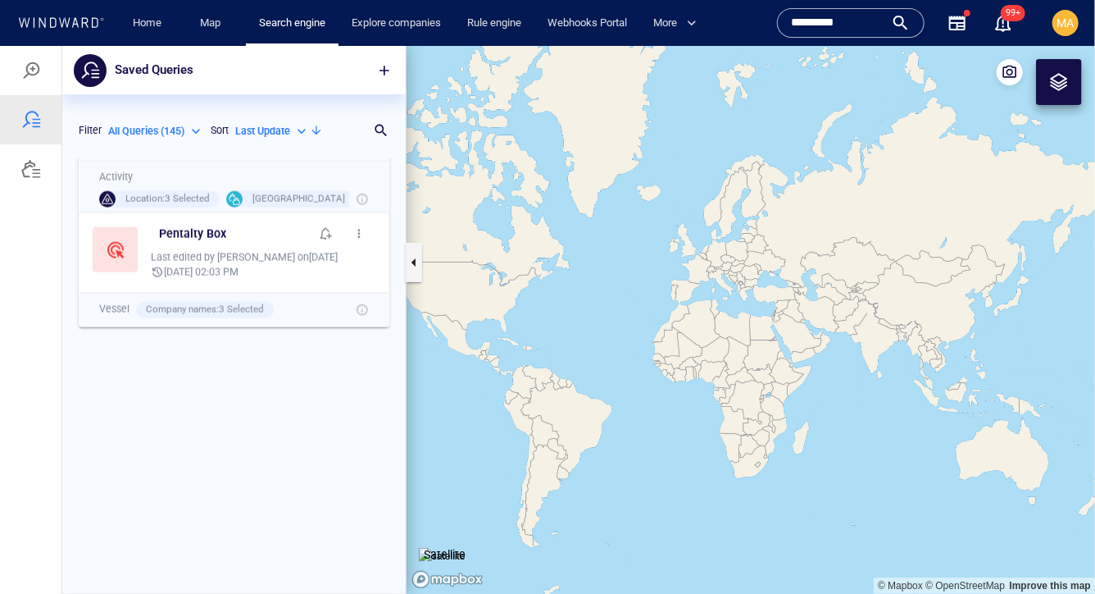
scroll to position [0, 0]
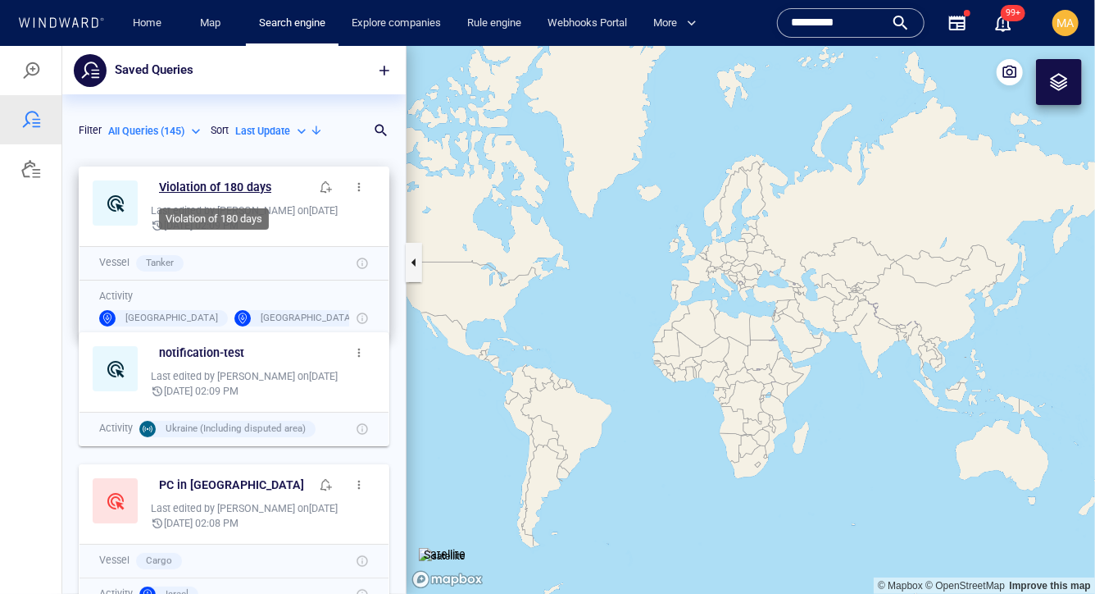
click at [225, 184] on h6 "Violation of 180 days" at bounding box center [215, 186] width 112 height 20
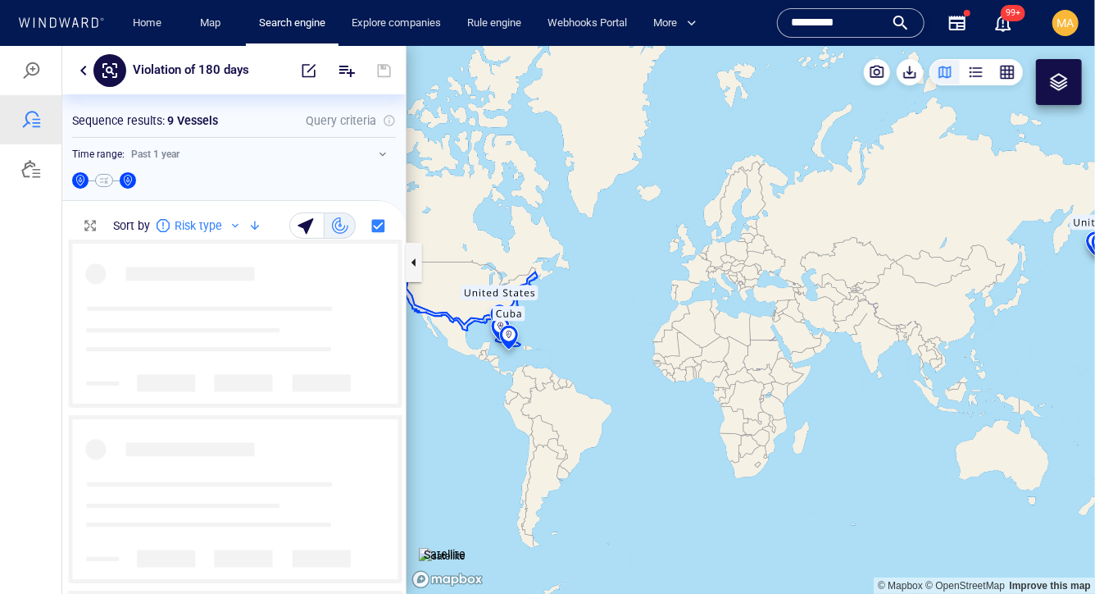
scroll to position [354, 344]
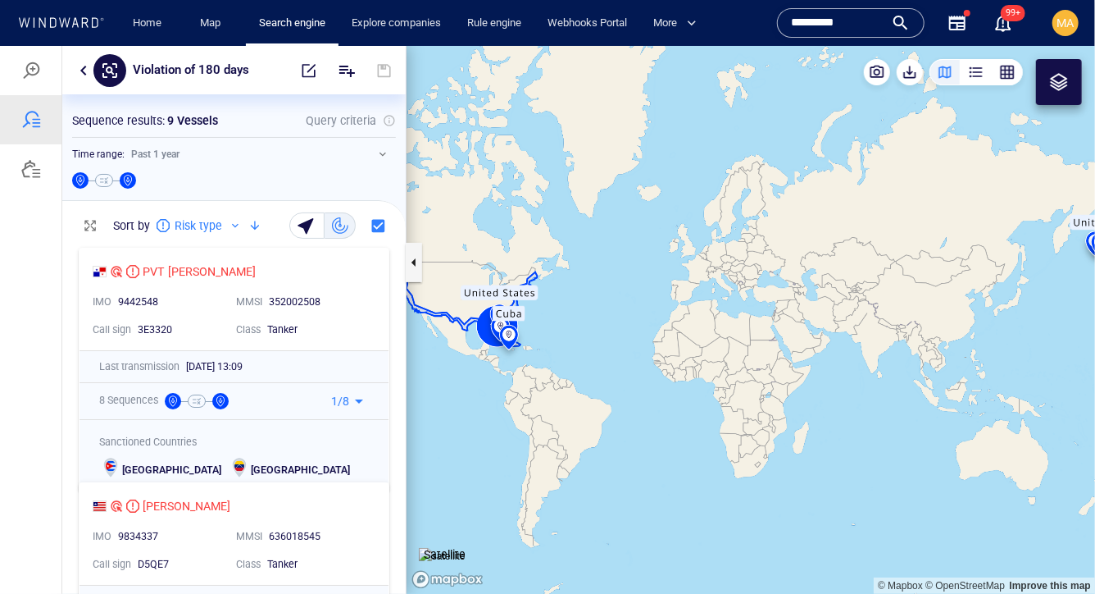
click at [81, 68] on button "button" at bounding box center [84, 70] width 20 height 20
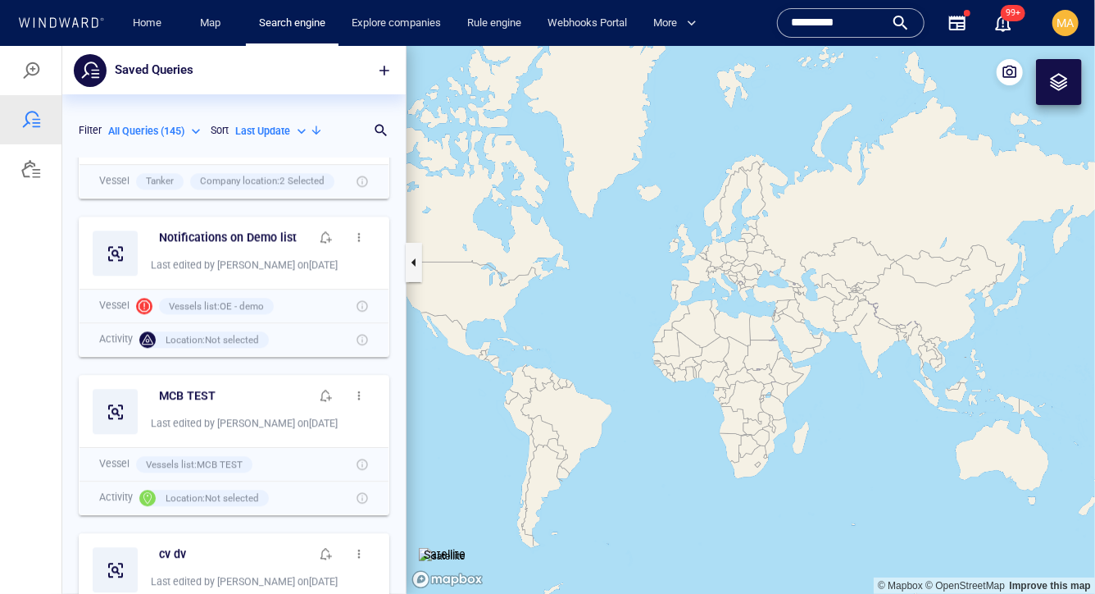
scroll to position [1972, 0]
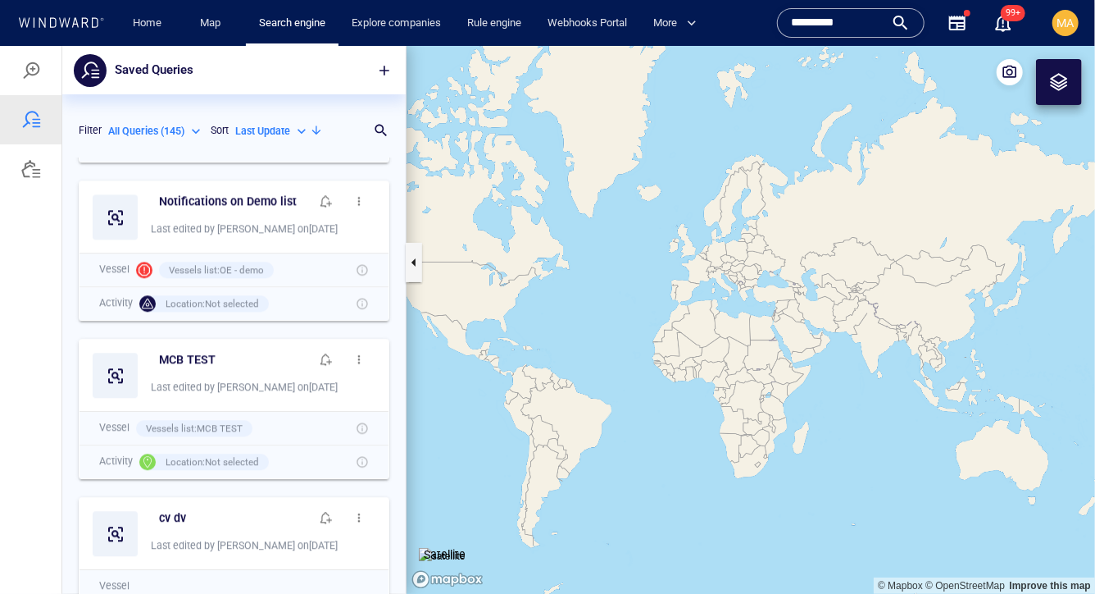
click at [167, 134] on p "All Queries ( 145 )" at bounding box center [146, 130] width 76 height 15
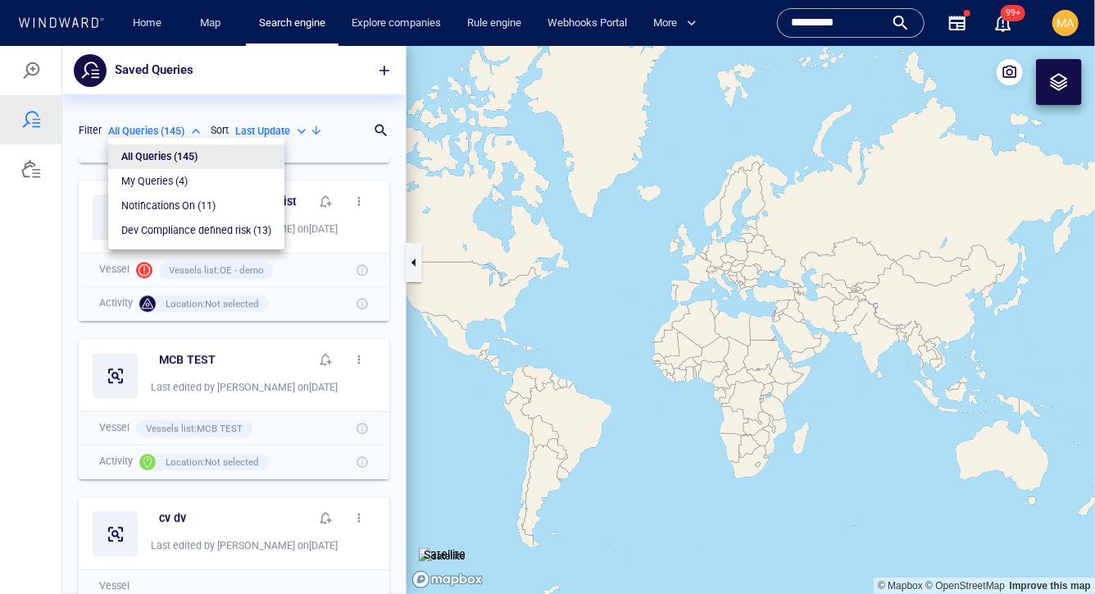
click at [193, 184] on li "My Queries ( 4 )" at bounding box center [196, 180] width 176 height 25
type input "*********"
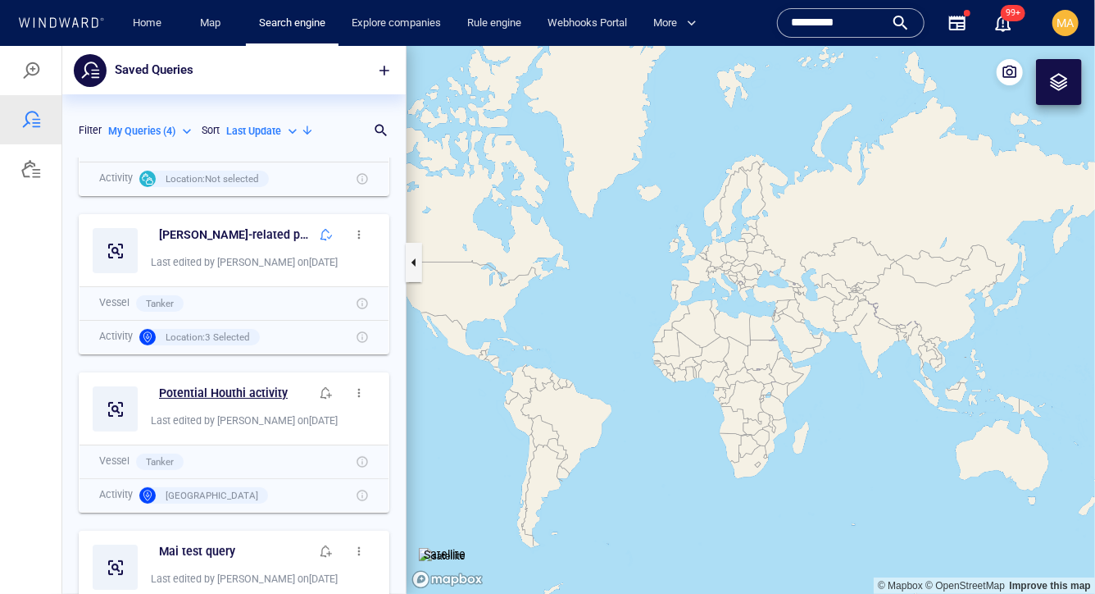
scroll to position [0, 0]
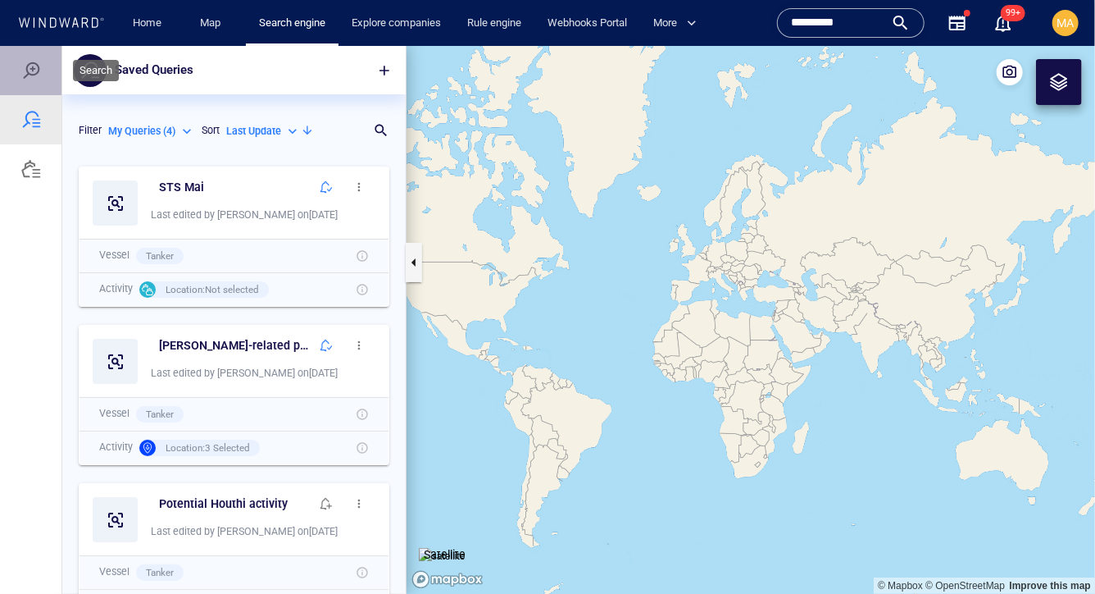
click at [28, 75] on div at bounding box center [31, 70] width 20 height 20
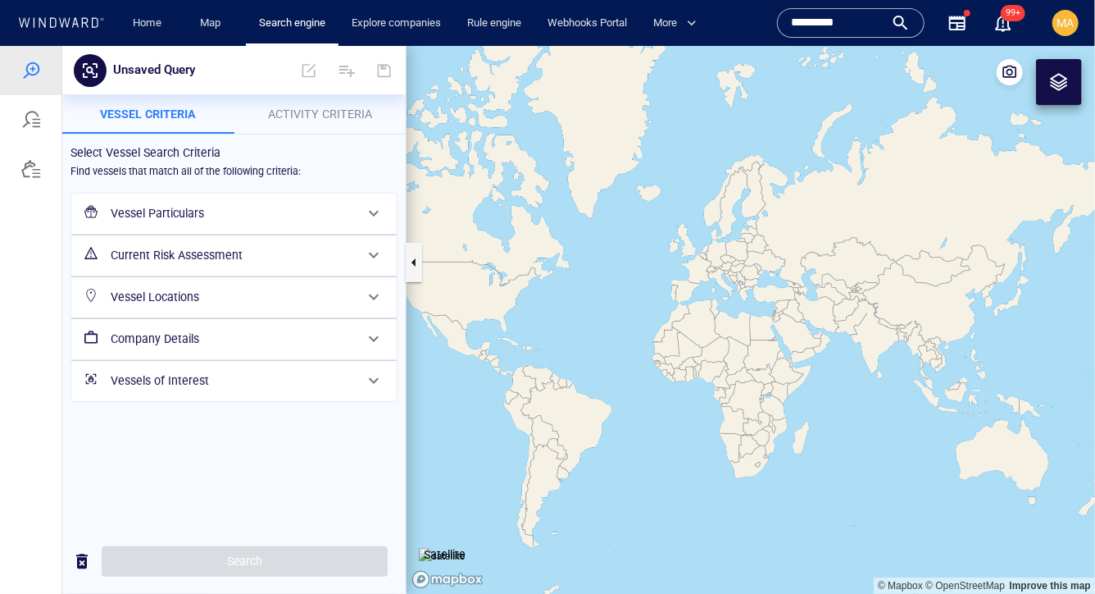
click at [125, 223] on div "Vessel Particulars" at bounding box center [232, 213] width 257 height 34
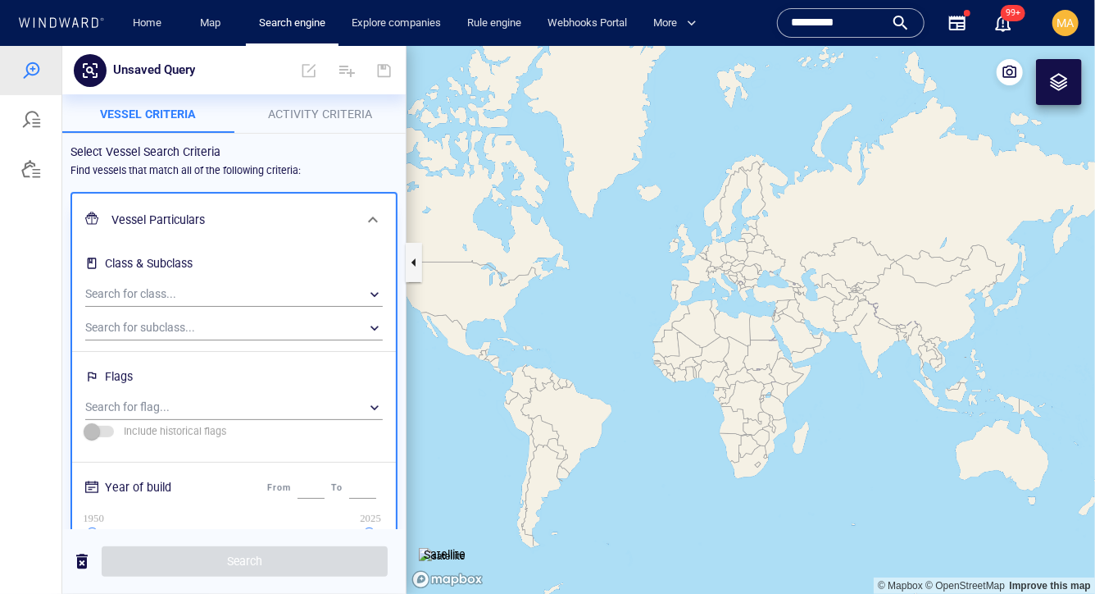
click at [141, 279] on div "Search for class... ​" at bounding box center [234, 292] width 311 height 34
click at [140, 301] on div "​" at bounding box center [234, 293] width 298 height 25
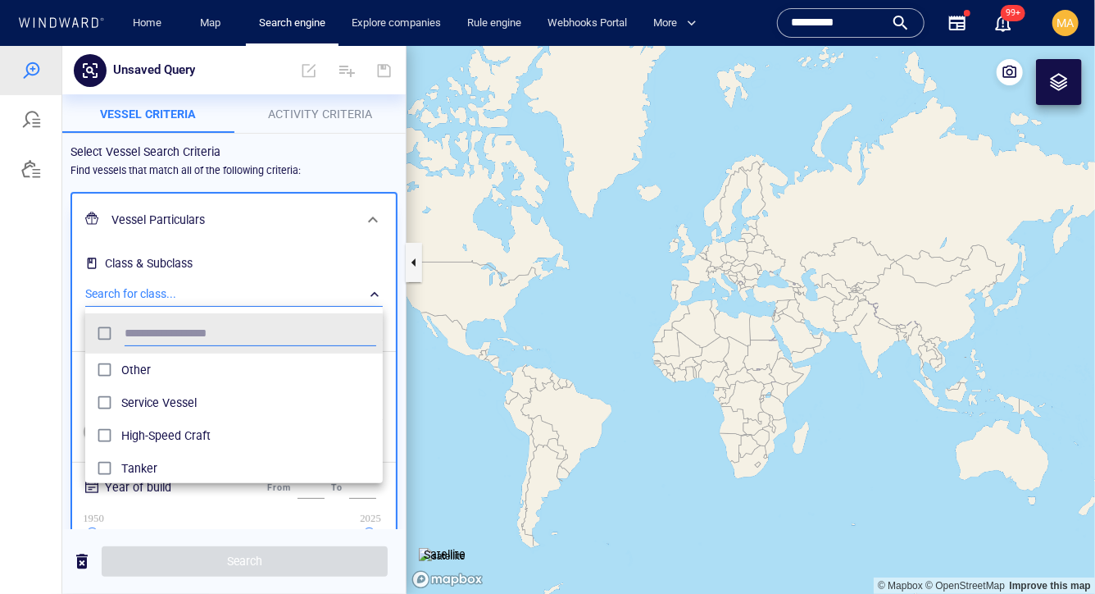
scroll to position [163, 297]
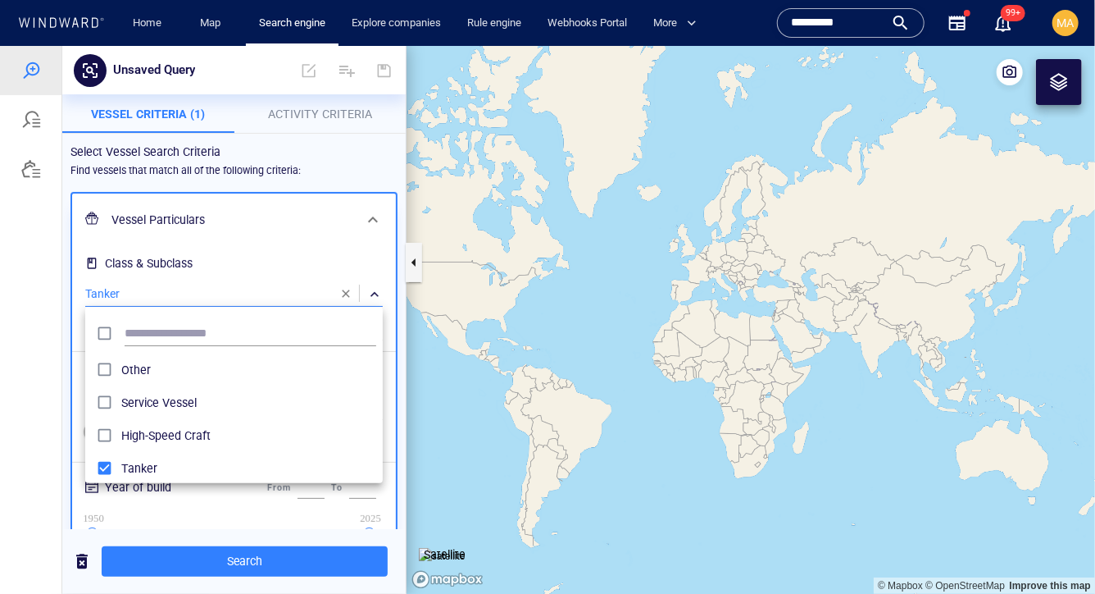
click at [37, 369] on div at bounding box center [547, 319] width 1095 height 548
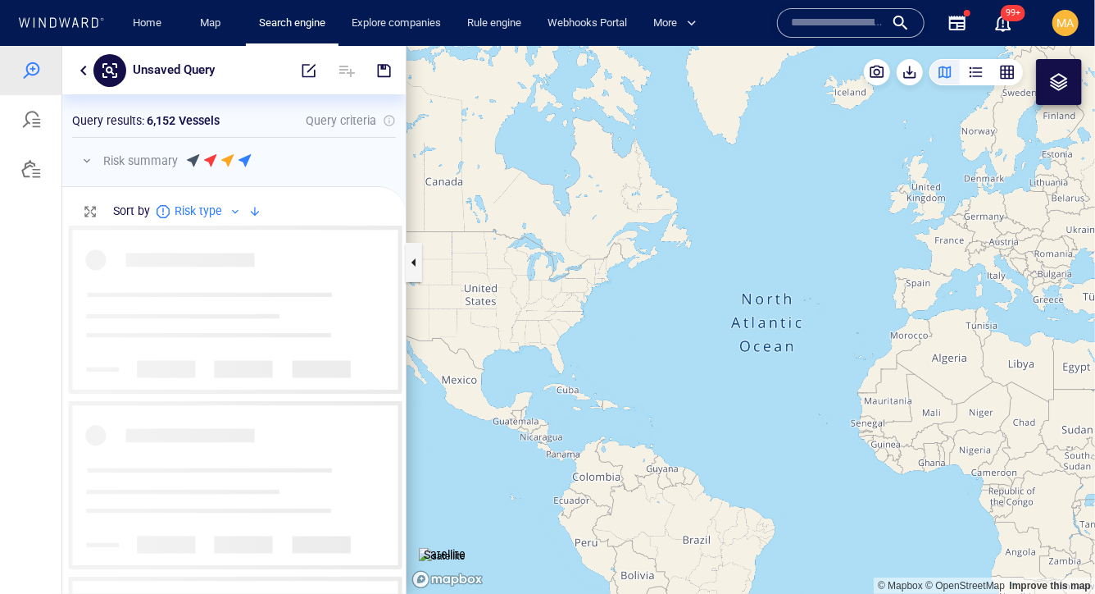
scroll to position [369, 344]
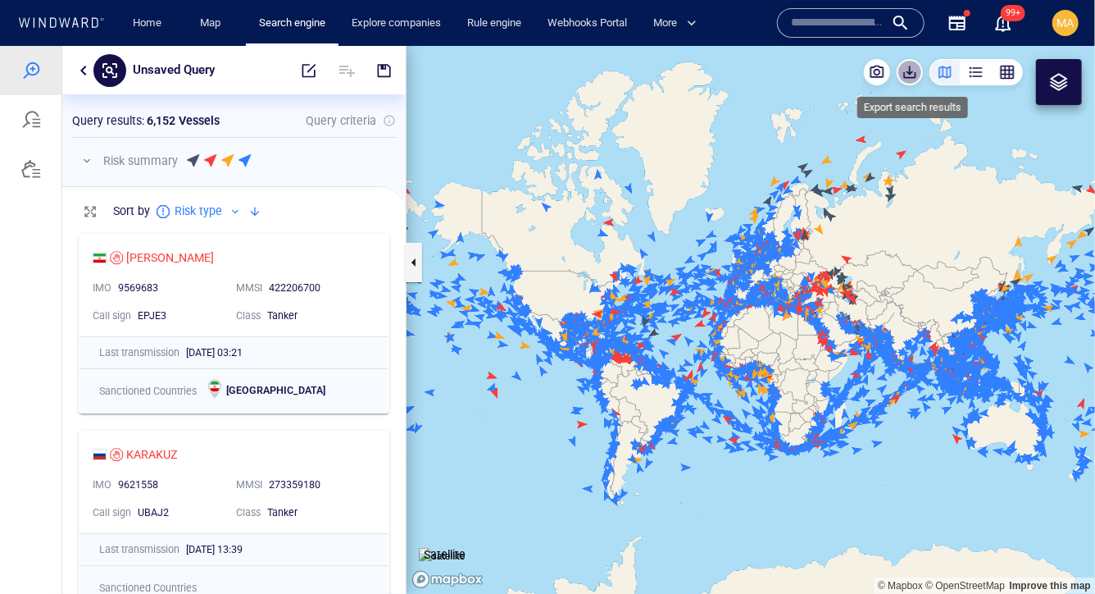
click at [908, 71] on span "button" at bounding box center [910, 71] width 16 height 16
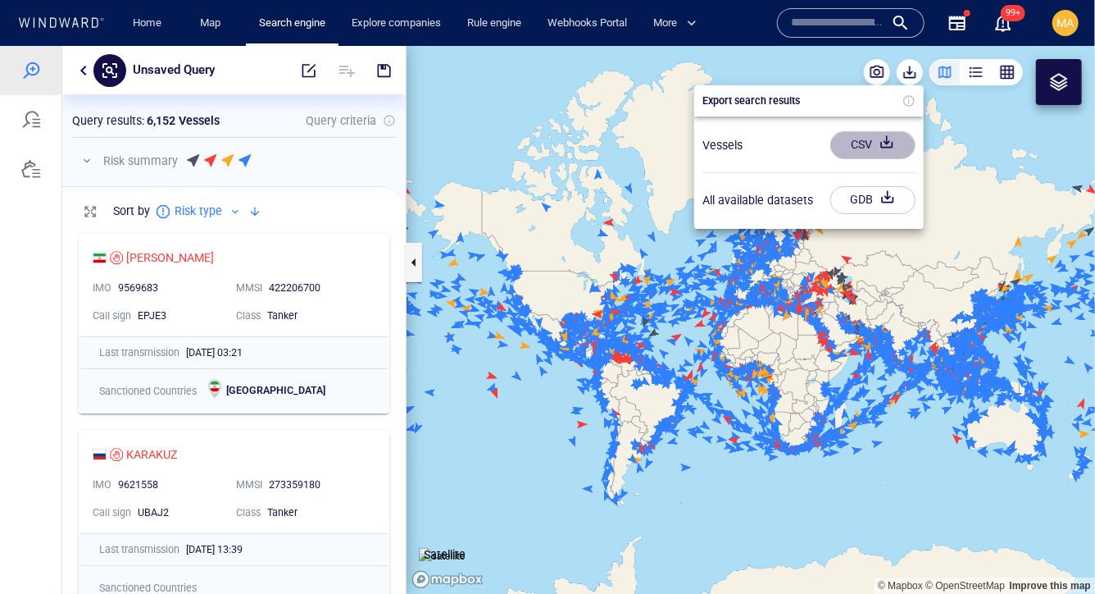
click at [856, 155] on div "CSV" at bounding box center [862, 143] width 28 height 27
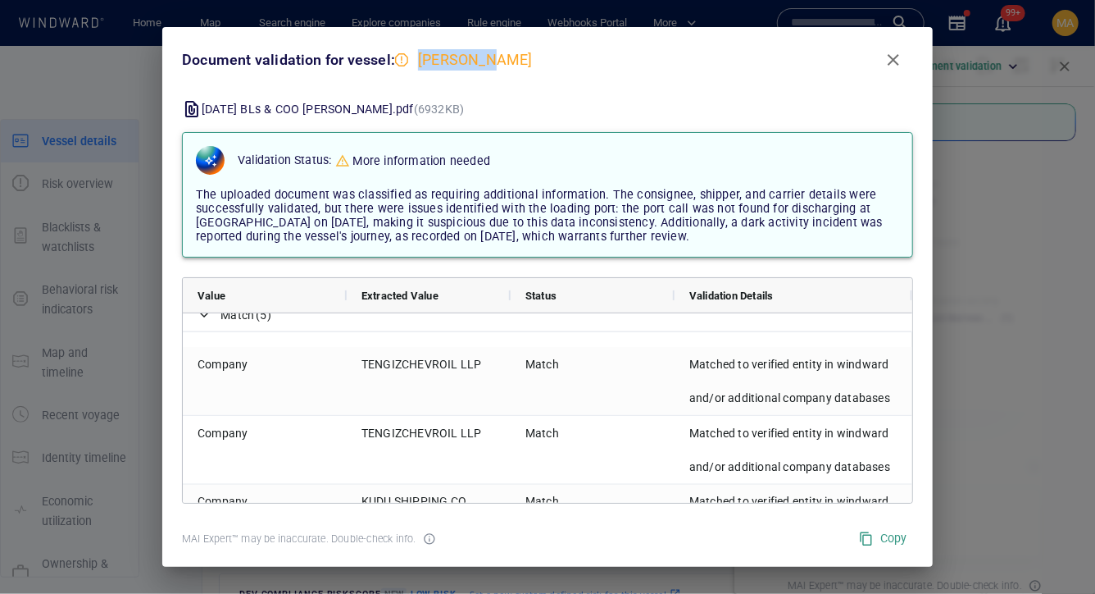
scroll to position [325, 0]
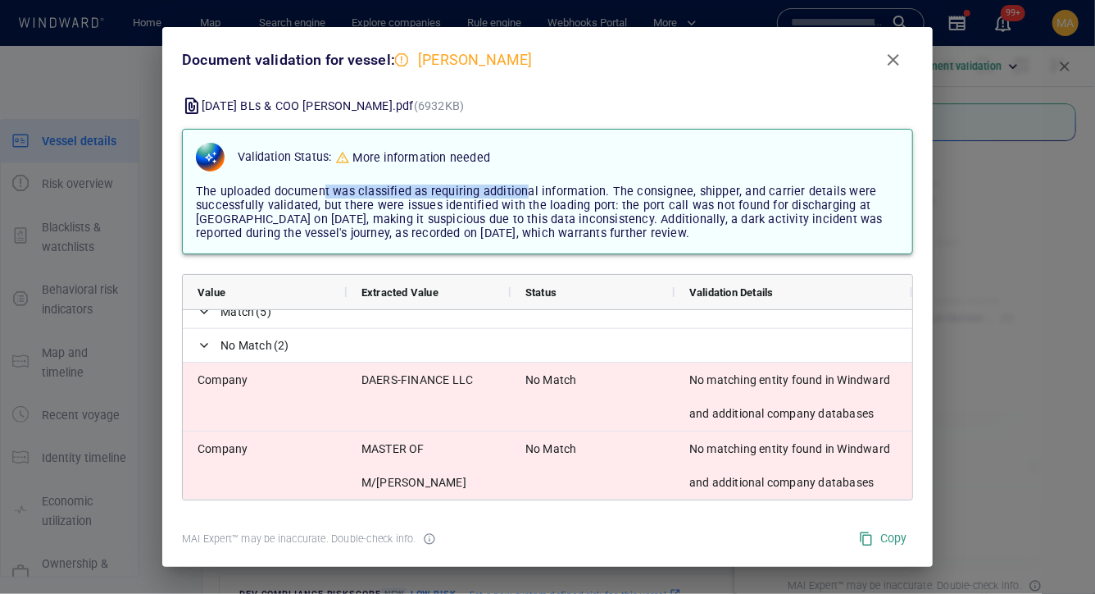
drag, startPoint x: 321, startPoint y: 189, endPoint x: 521, endPoint y: 196, distance: 200.2
click at [522, 196] on span "The uploaded document was classified as requiring additional information. The c…" at bounding box center [539, 212] width 687 height 56
click at [741, 194] on span "The uploaded document was classified as requiring additional information. The c…" at bounding box center [539, 212] width 687 height 56
click at [421, 202] on span "The uploaded document was classified as requiring additional information. The c…" at bounding box center [539, 212] width 687 height 56
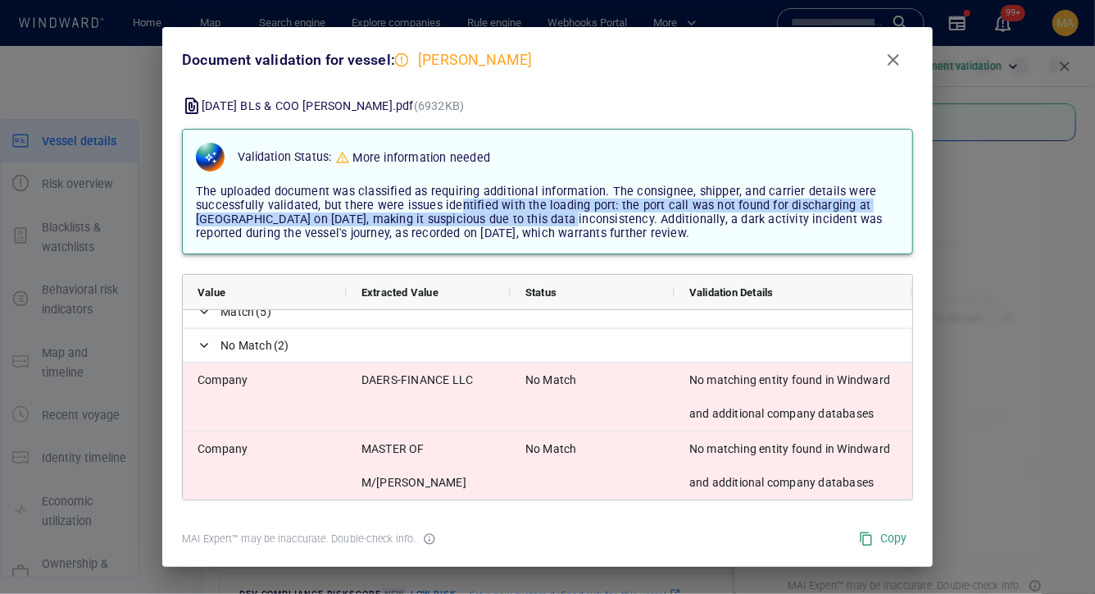
drag, startPoint x: 457, startPoint y: 209, endPoint x: 562, endPoint y: 221, distance: 106.4
click at [562, 221] on span "The uploaded document was classified as requiring additional information. The c…" at bounding box center [539, 212] width 687 height 56
drag, startPoint x: 615, startPoint y: 203, endPoint x: 693, endPoint y: 220, distance: 79.8
click at [693, 220] on span "The uploaded document was classified as requiring additional information. The c…" at bounding box center [539, 212] width 687 height 56
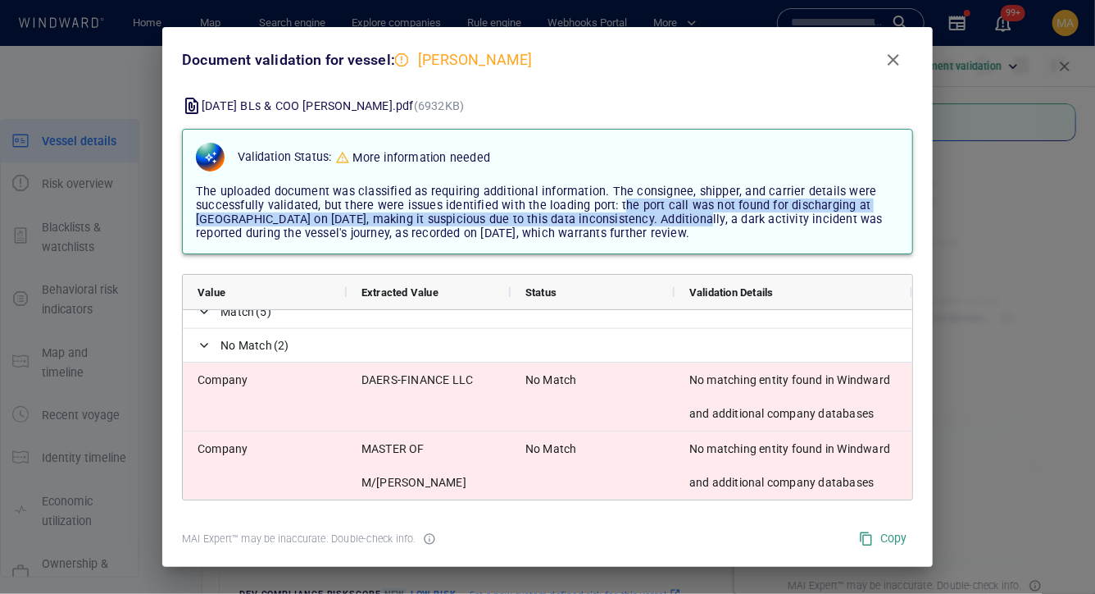
click at [693, 220] on span "The uploaded document was classified as requiring additional information. The c…" at bounding box center [539, 212] width 687 height 56
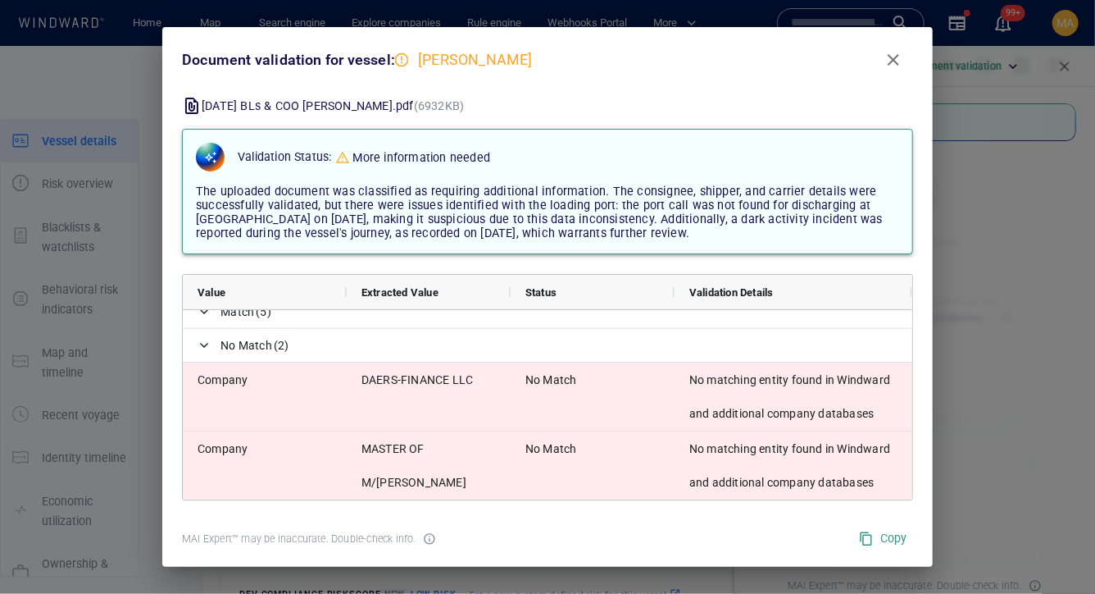
click at [231, 214] on span "The uploaded document was classified as requiring additional information. The c…" at bounding box center [539, 212] width 687 height 56
click at [899, 71] on button "Close" at bounding box center [893, 59] width 39 height 39
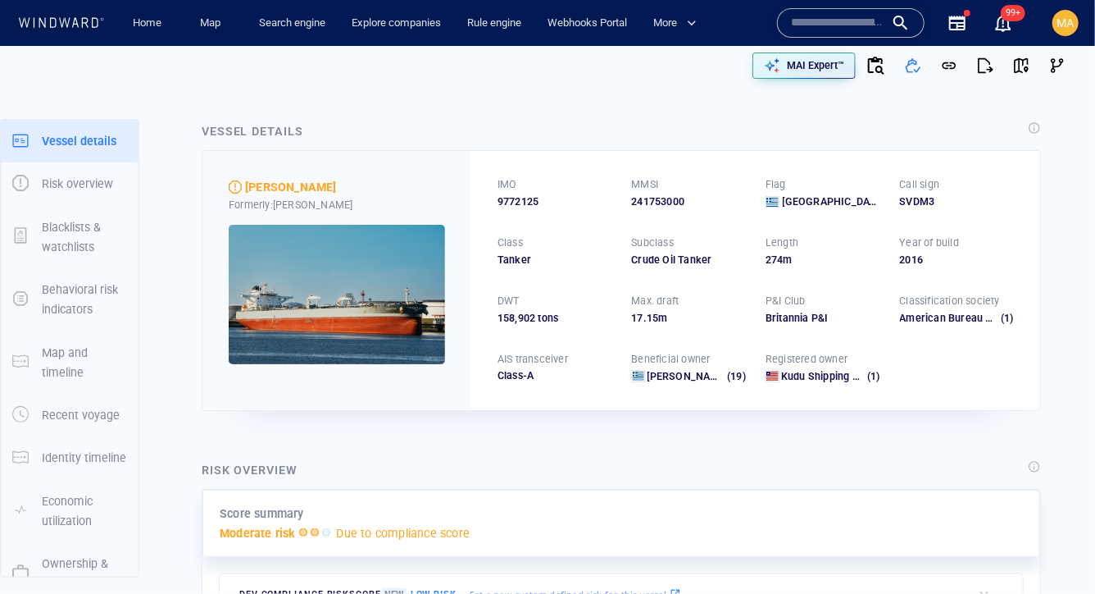
click at [818, 30] on input "text" at bounding box center [837, 23] width 93 height 25
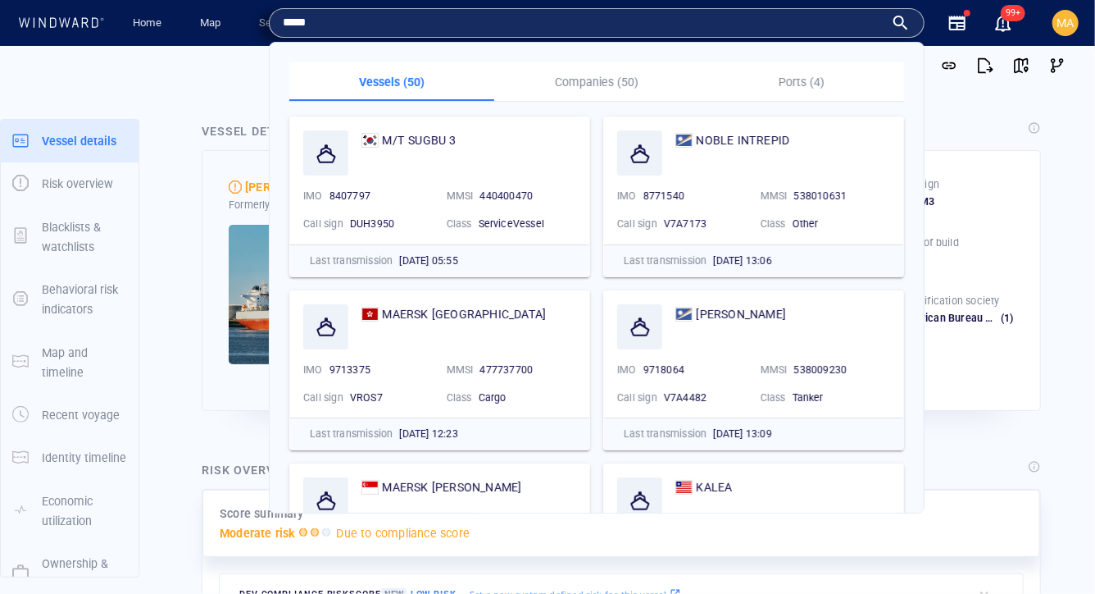
type input "*****"
click at [655, 85] on p "Companies (50)" at bounding box center [596, 82] width 185 height 20
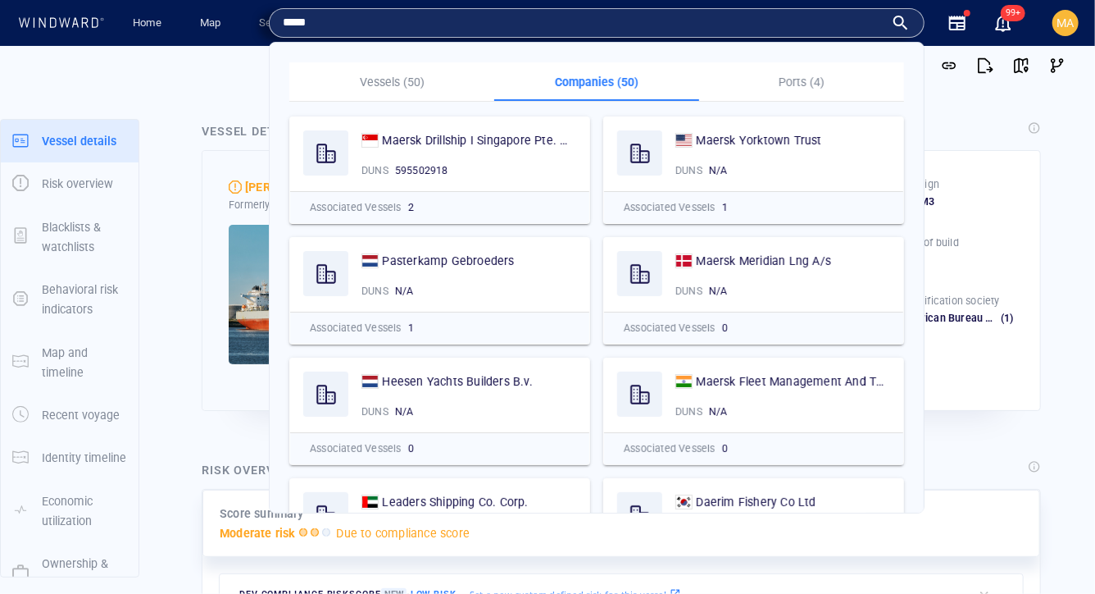
click at [494, 62] on button "Companies (50)" at bounding box center [596, 81] width 205 height 39
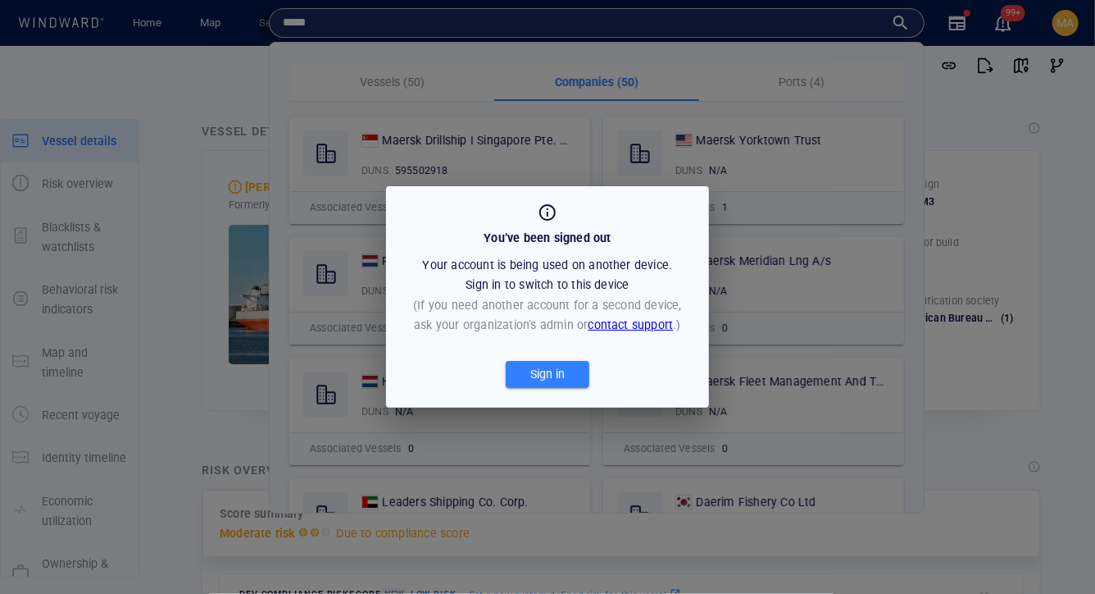
click at [579, 32] on div at bounding box center [547, 297] width 1095 height 594
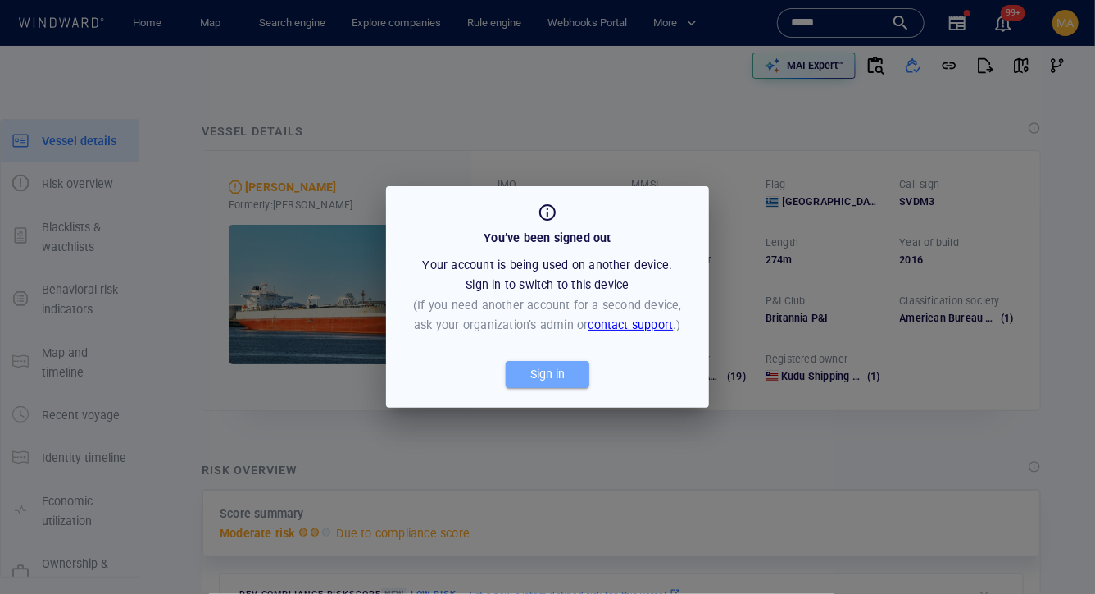
click at [555, 369] on div "Sign in" at bounding box center [547, 374] width 41 height 27
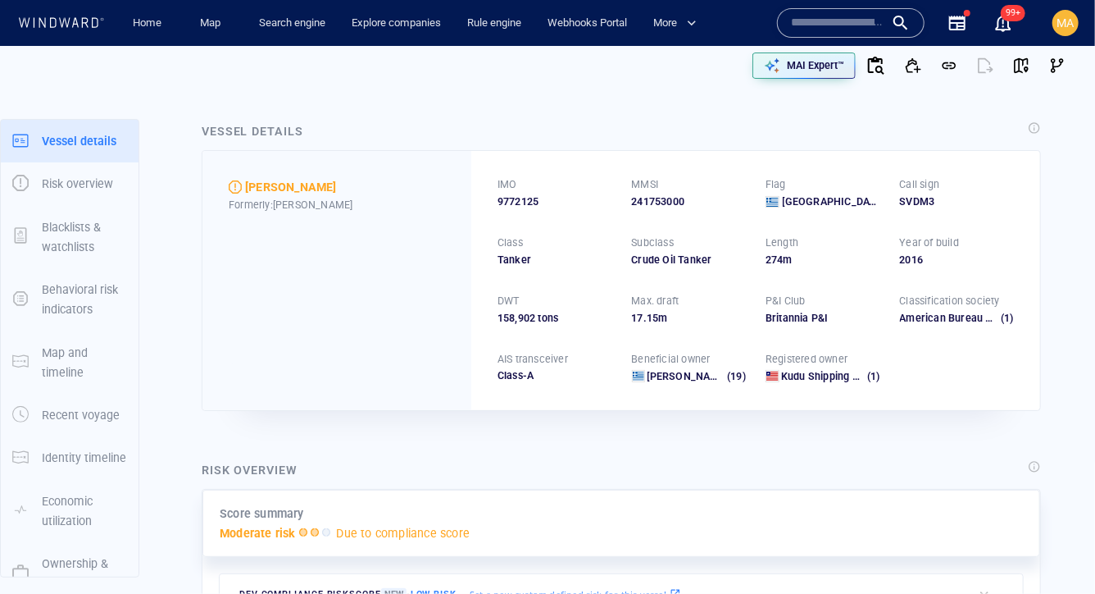
click at [861, 8] on div at bounding box center [851, 23] width 148 height 30
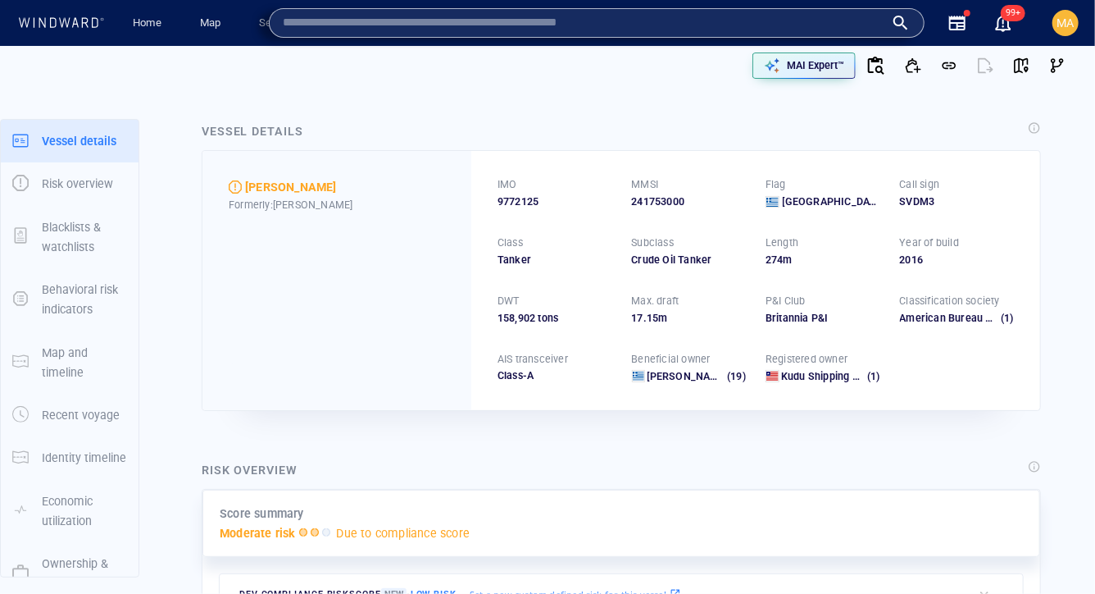
click at [858, 30] on input "text" at bounding box center [584, 23] width 602 height 25
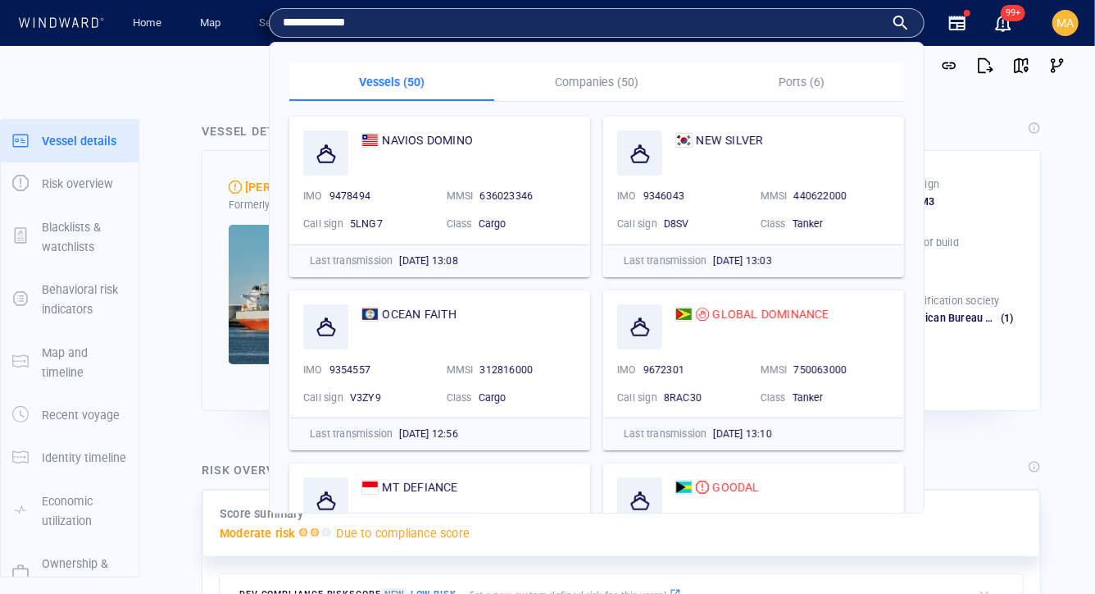
click at [616, 88] on p "Companies (50)" at bounding box center [596, 82] width 185 height 20
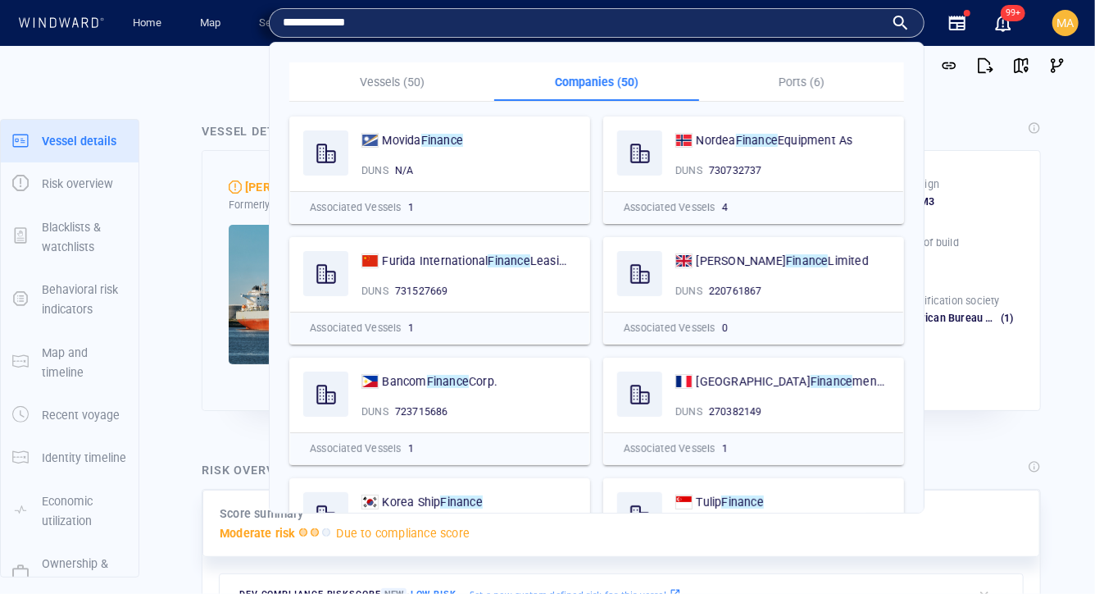
click at [381, 20] on input "**********" at bounding box center [584, 23] width 602 height 25
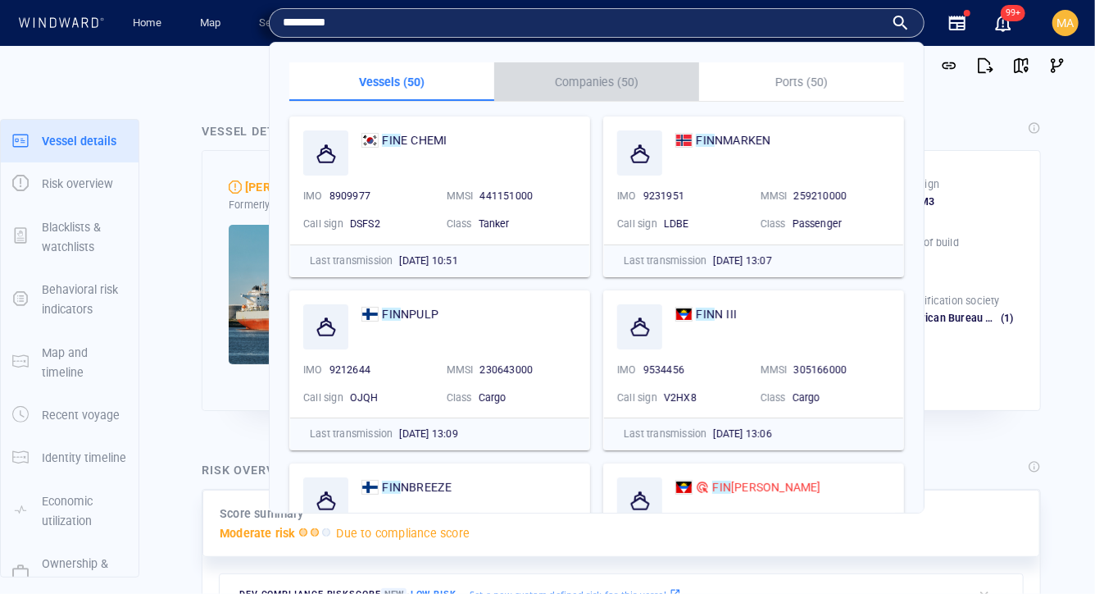
click at [594, 80] on p "Companies (50)" at bounding box center [596, 82] width 185 height 20
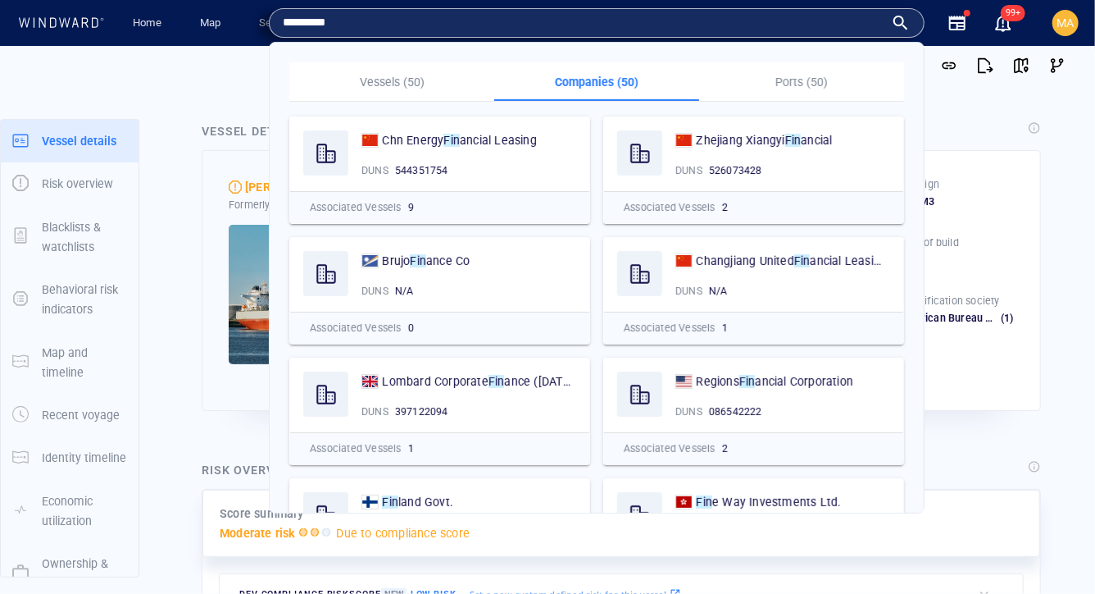
click at [437, 32] on input "*********" at bounding box center [584, 23] width 602 height 25
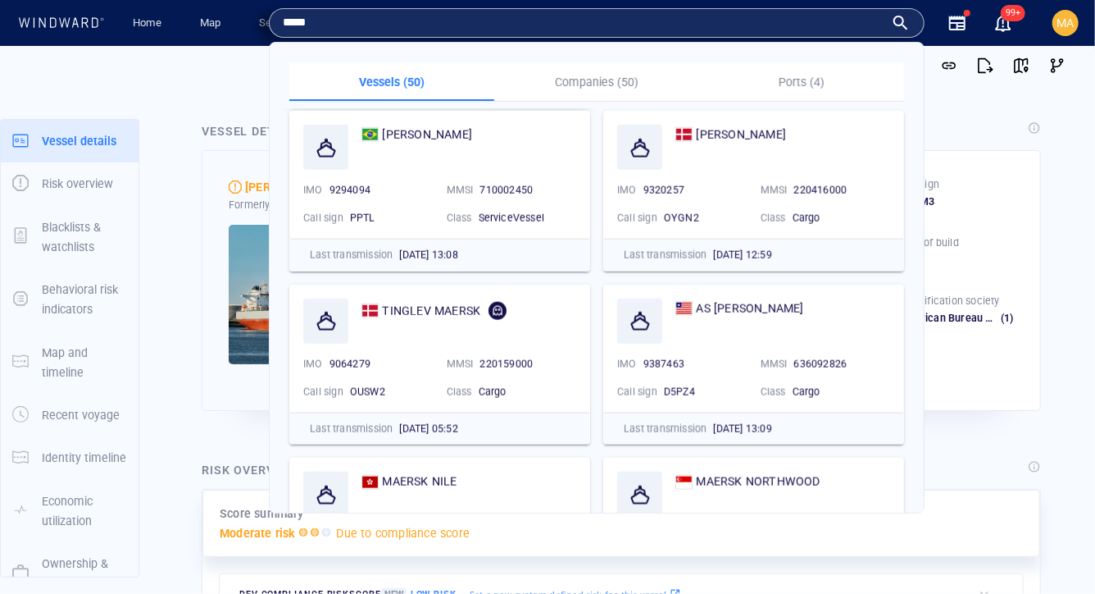
scroll to position [879, 0]
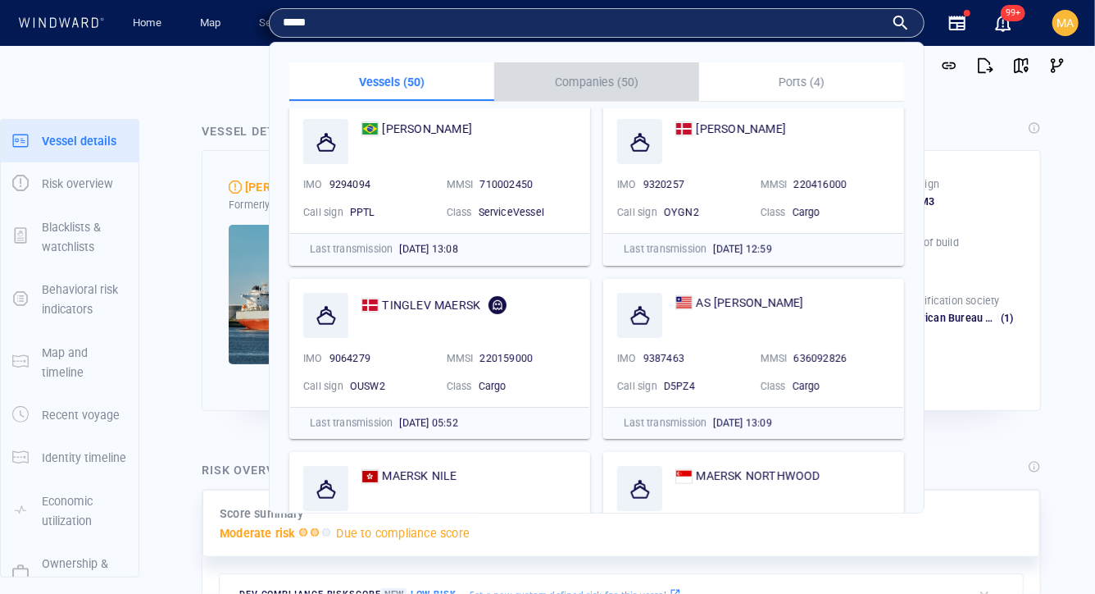
click at [614, 83] on p "Companies (50)" at bounding box center [596, 82] width 185 height 20
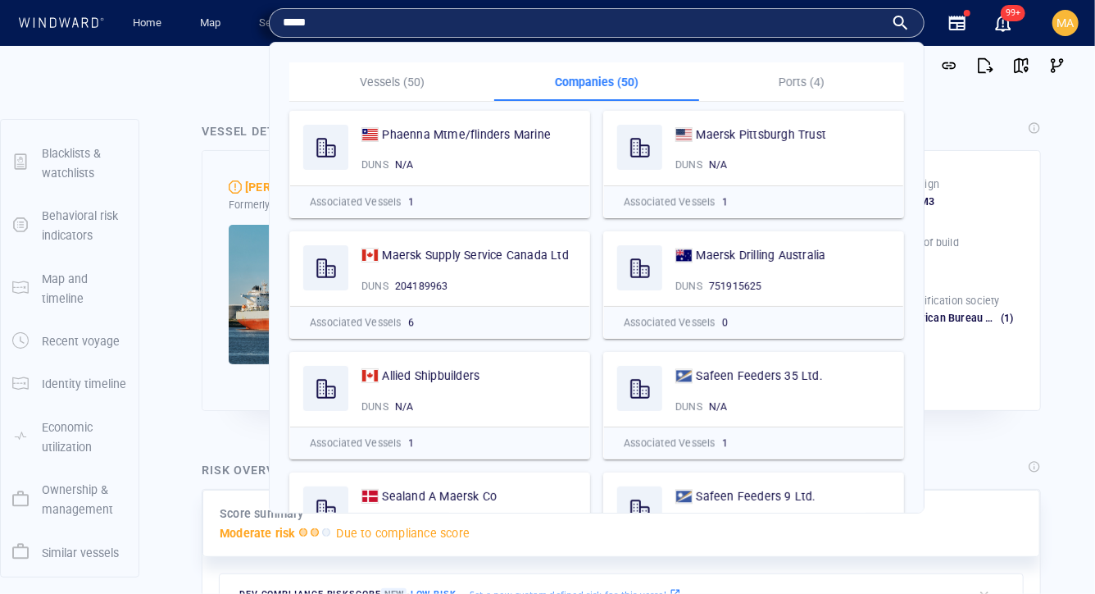
scroll to position [79, 0]
click at [198, 299] on div "CHRISTINA Formerly: CRISTINA IMO 9772125 MMSI 241753000 Flag Greece Call sign S…" at bounding box center [621, 280] width 846 height 266
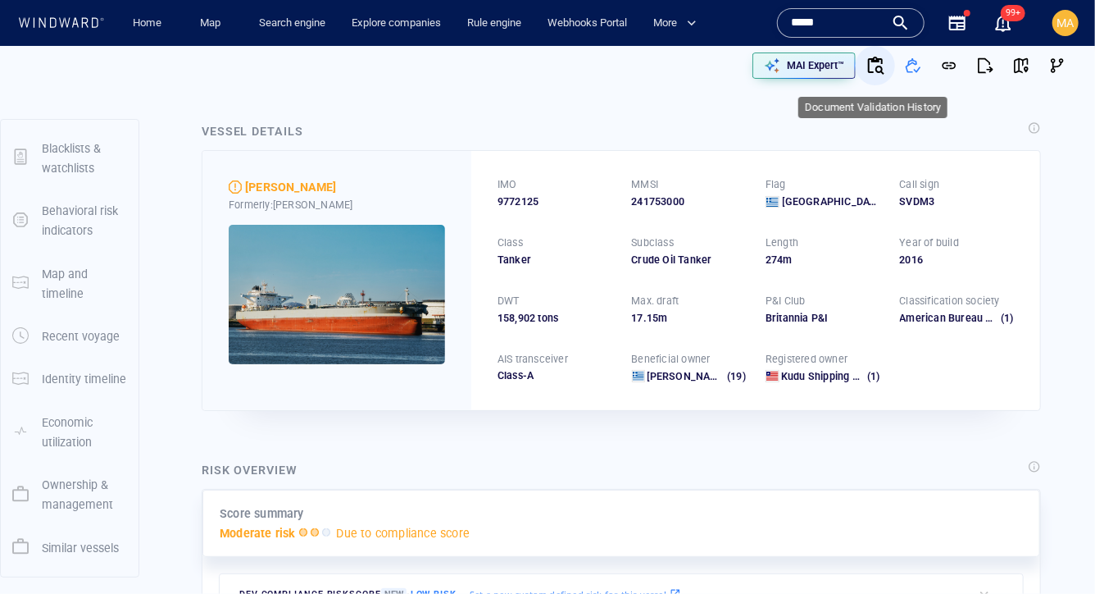
click at [886, 64] on button "button" at bounding box center [875, 65] width 39 height 39
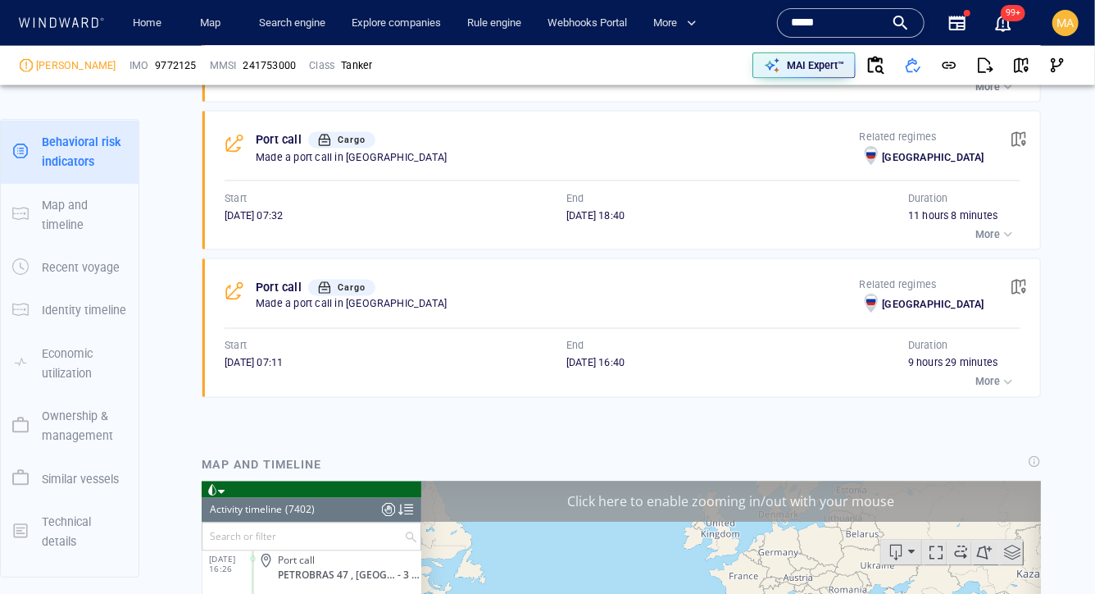
scroll to position [333335, 0]
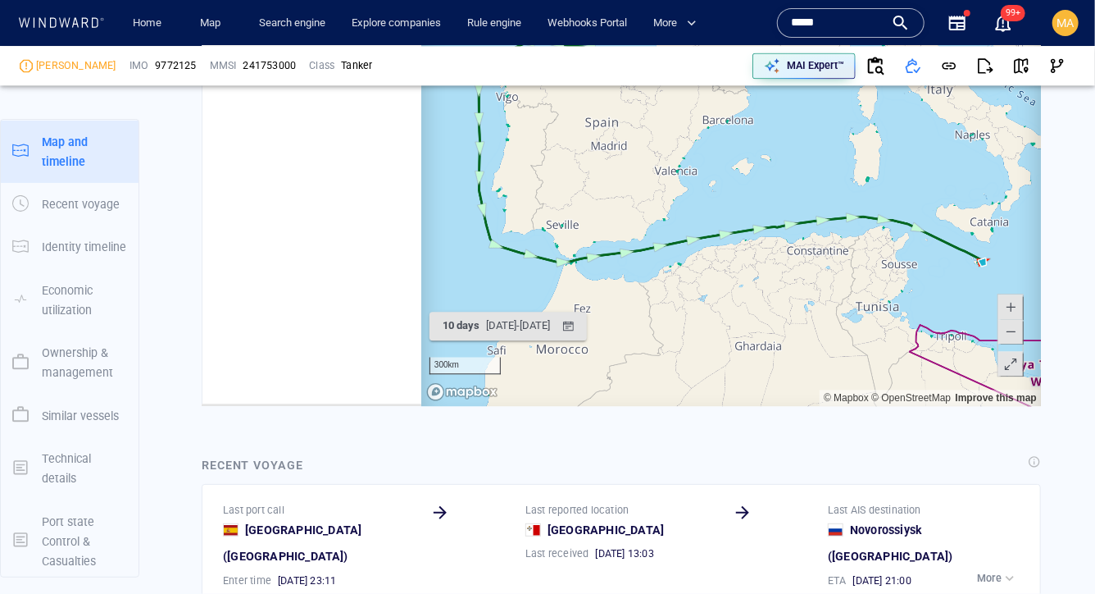
scroll to position [1794, 0]
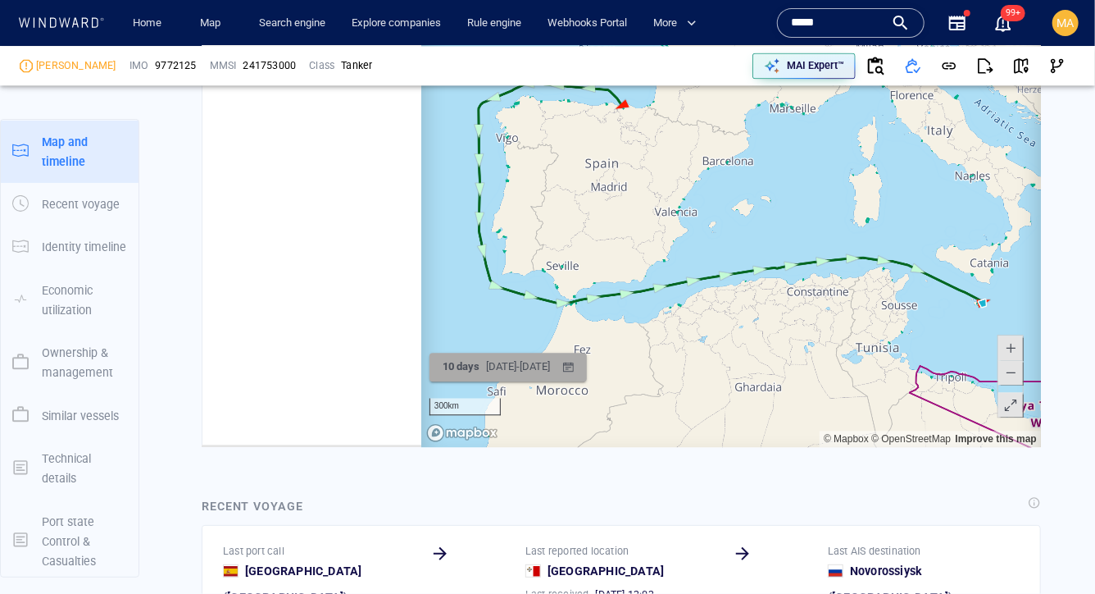
click at [556, 380] on div "10 days 10/09/2025 - 21/09/2025" at bounding box center [495, 367] width 121 height 32
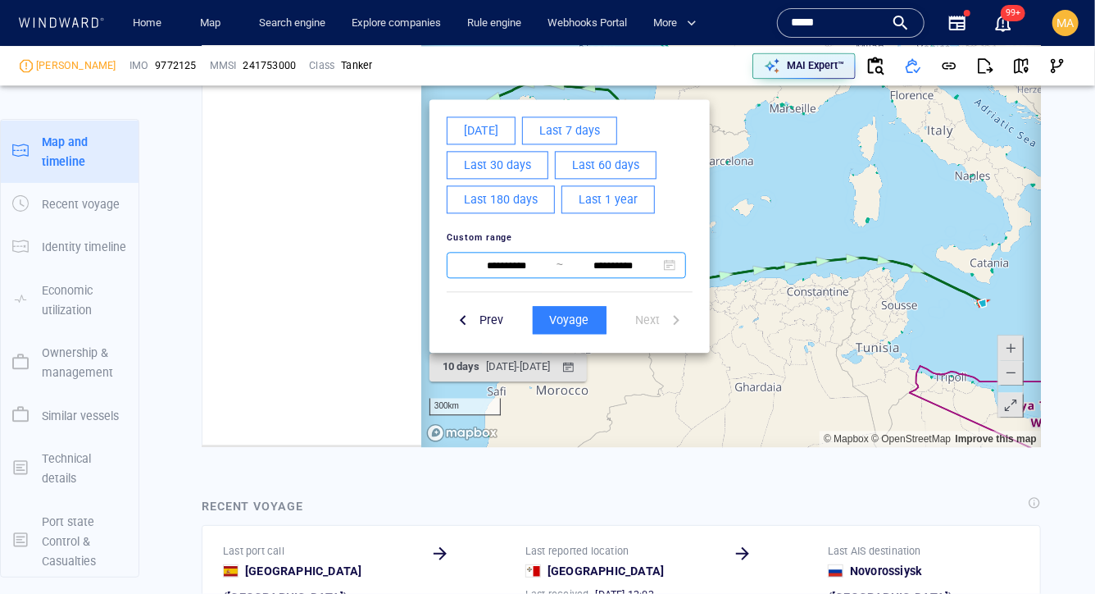
click at [477, 265] on input "**********" at bounding box center [506, 266] width 100 height 20
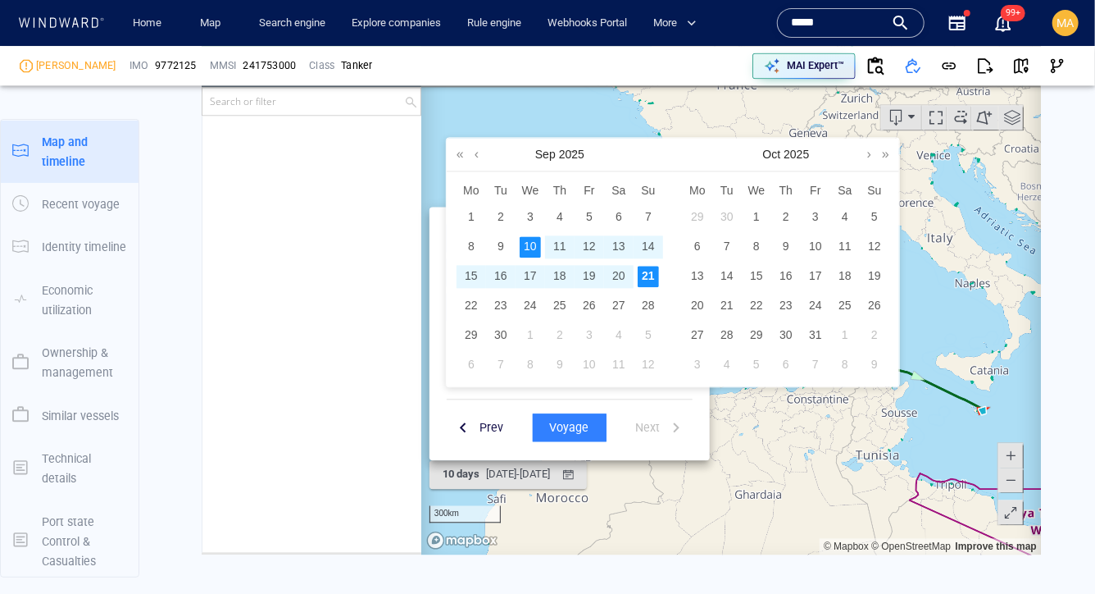
scroll to position [1682, 0]
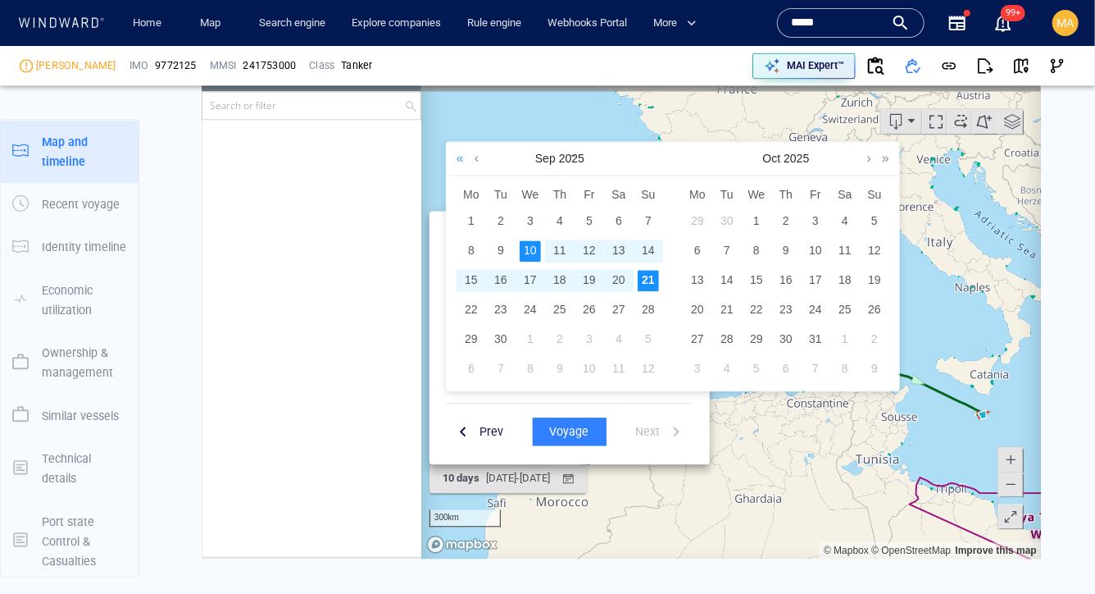
click at [461, 158] on link at bounding box center [460, 157] width 16 height 33
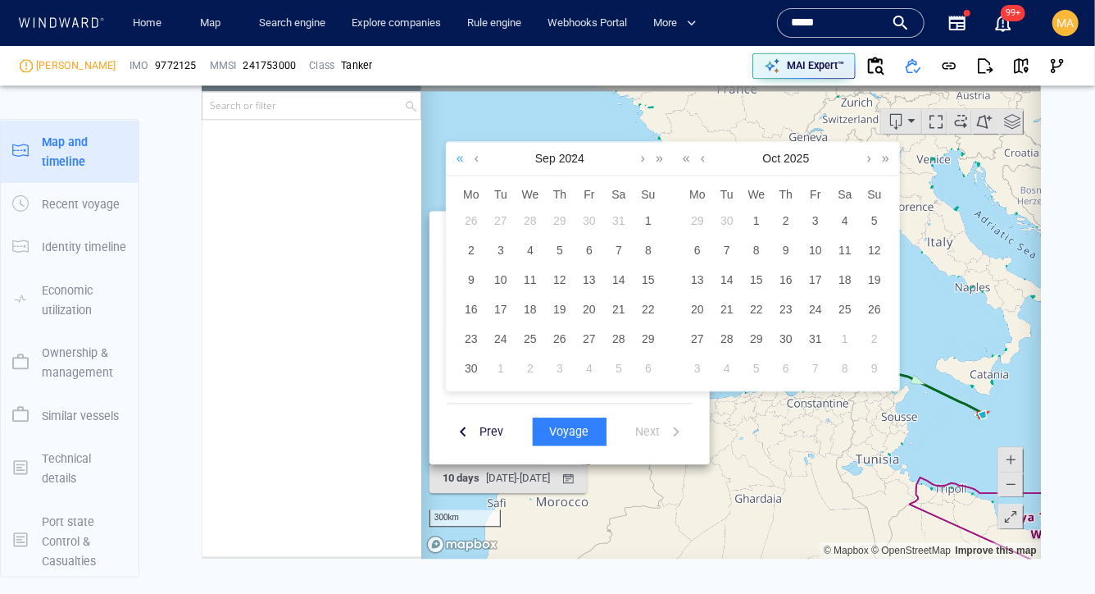
click at [461, 158] on link at bounding box center [460, 157] width 16 height 33
click at [590, 218] on div "1" at bounding box center [588, 220] width 21 height 21
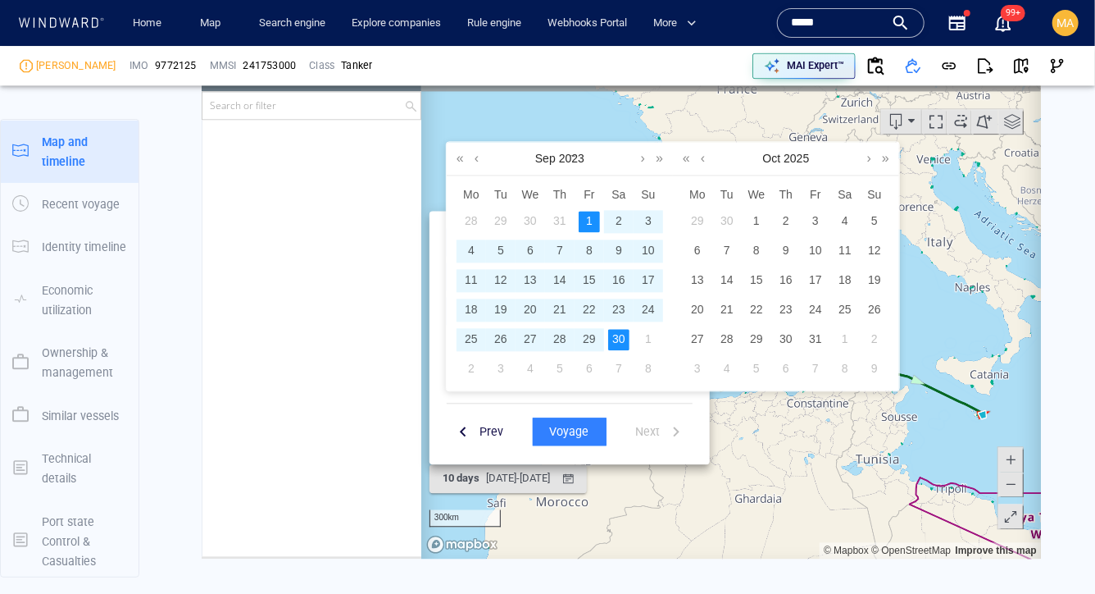
click at [618, 336] on div "30" at bounding box center [618, 338] width 21 height 21
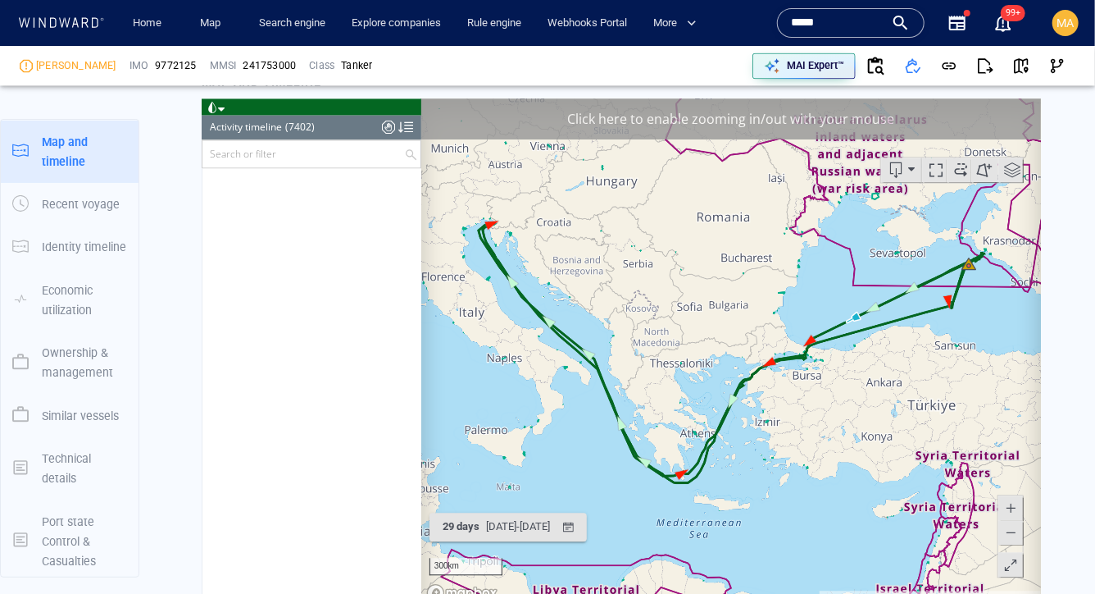
scroll to position [1637, 0]
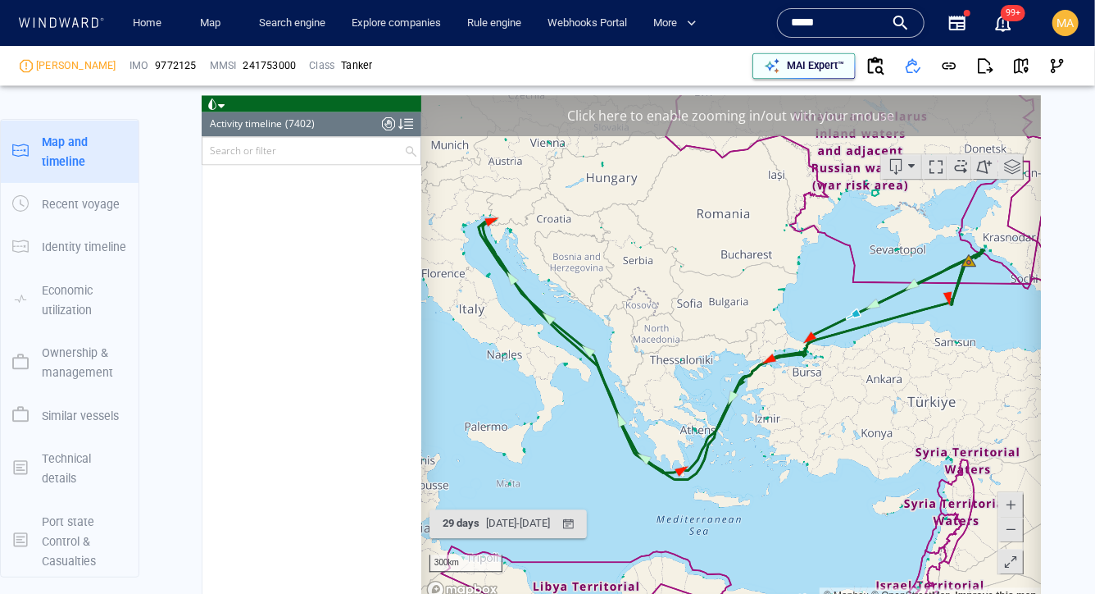
click at [837, 67] on p "MAI Expert™" at bounding box center [815, 65] width 57 height 15
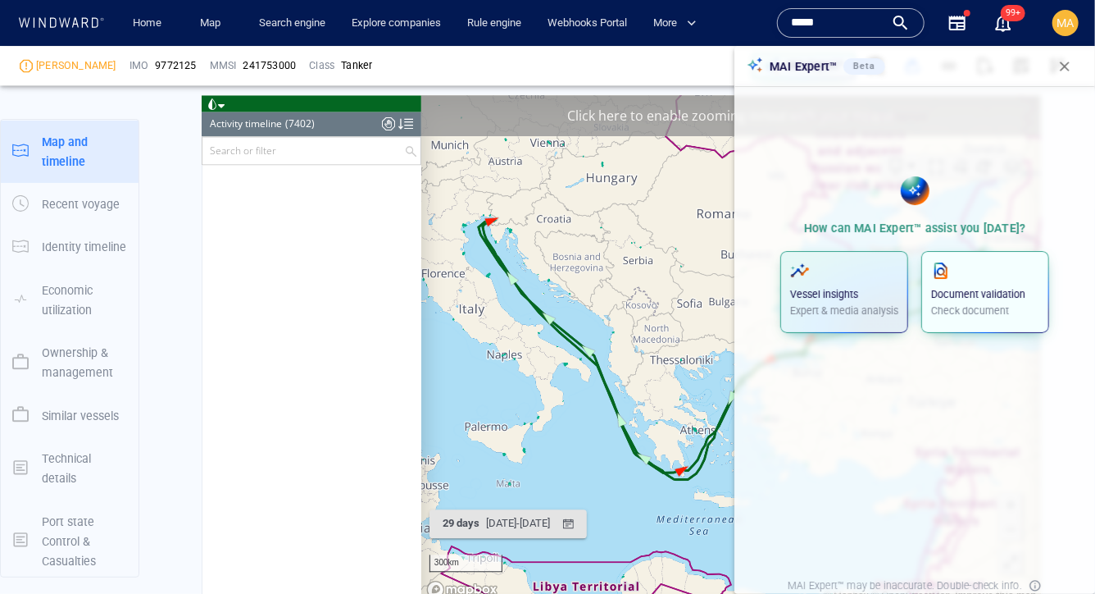
click at [976, 312] on p "Check document" at bounding box center [985, 310] width 108 height 15
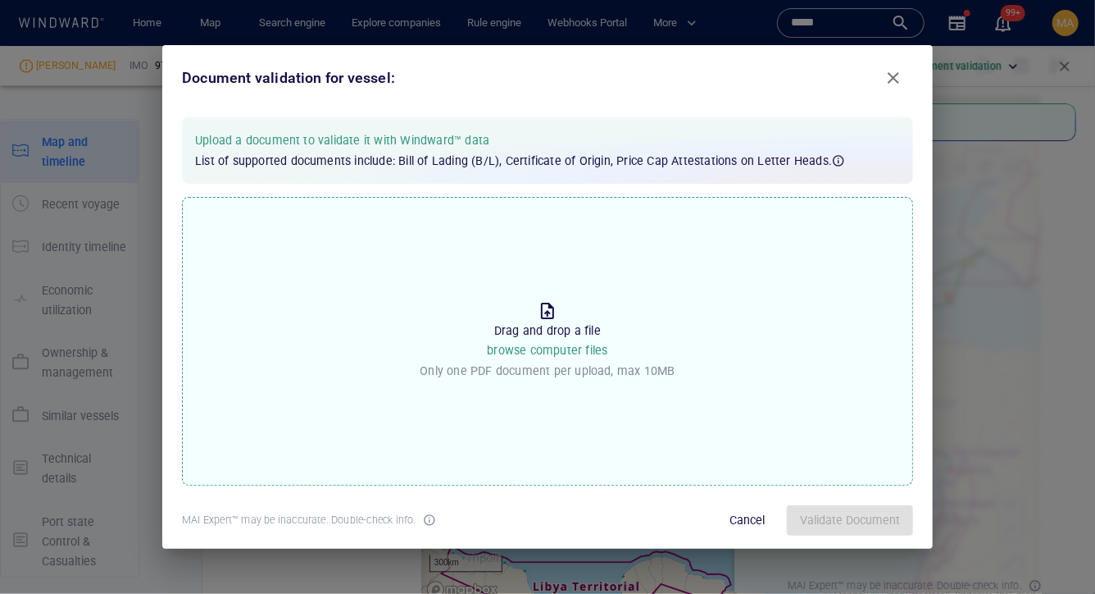
click at [538, 379] on p "Only one PDF document per upload, max 10MB" at bounding box center [547, 371] width 255 height 20
click at [0, 0] on input "Drop the file to proceed Drag and drop a file browse computer files Only one PD…" at bounding box center [0, 0] width 0 height 0
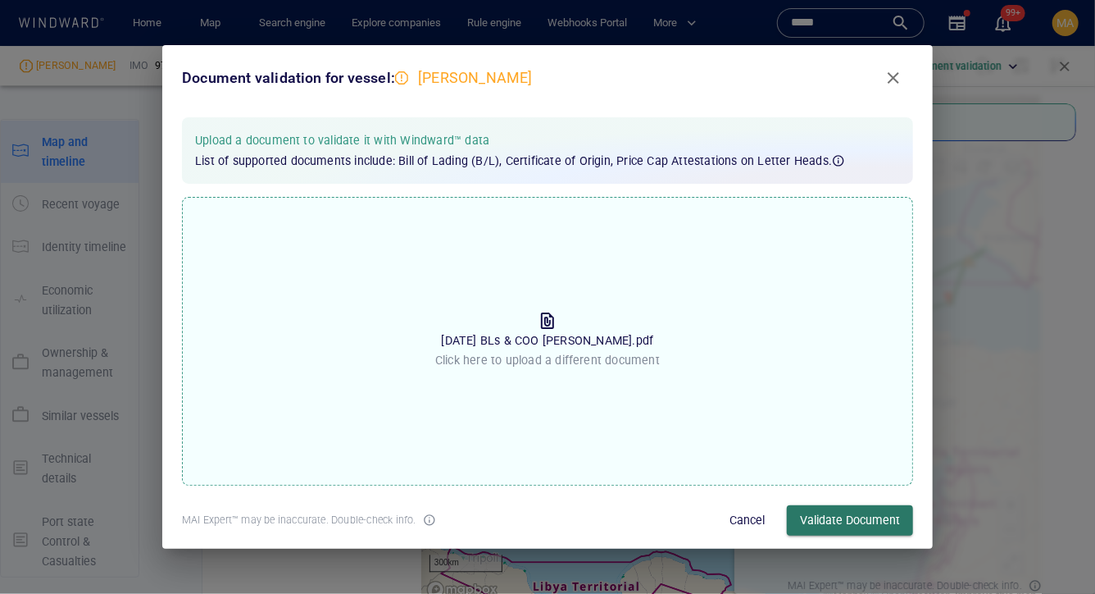
click at [821, 518] on span "Validate Document" at bounding box center [850, 520] width 100 height 20
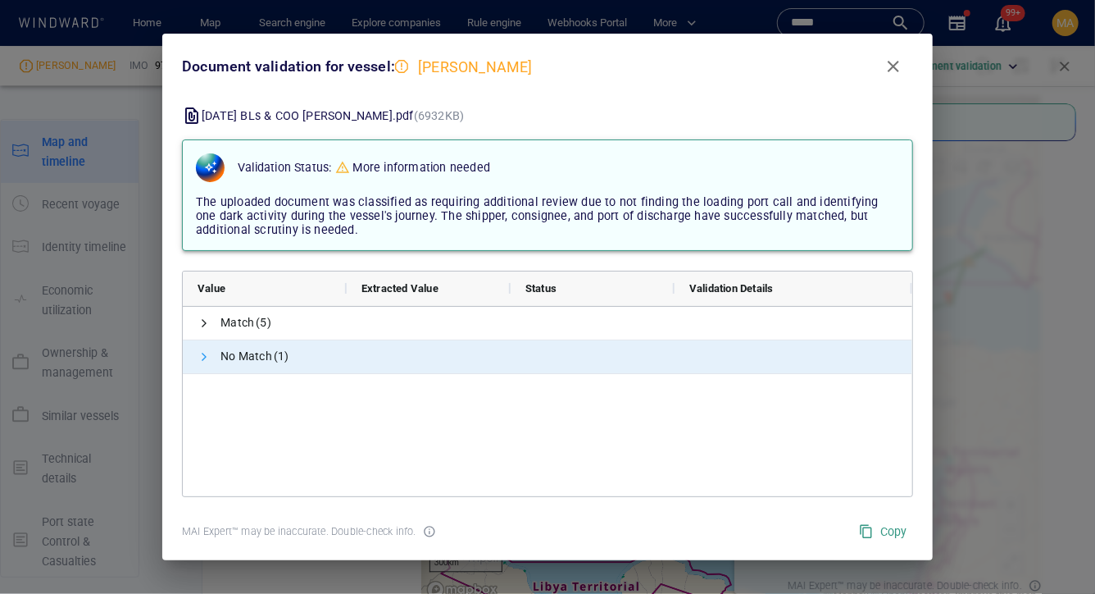
click at [210, 351] on span at bounding box center [204, 356] width 13 height 13
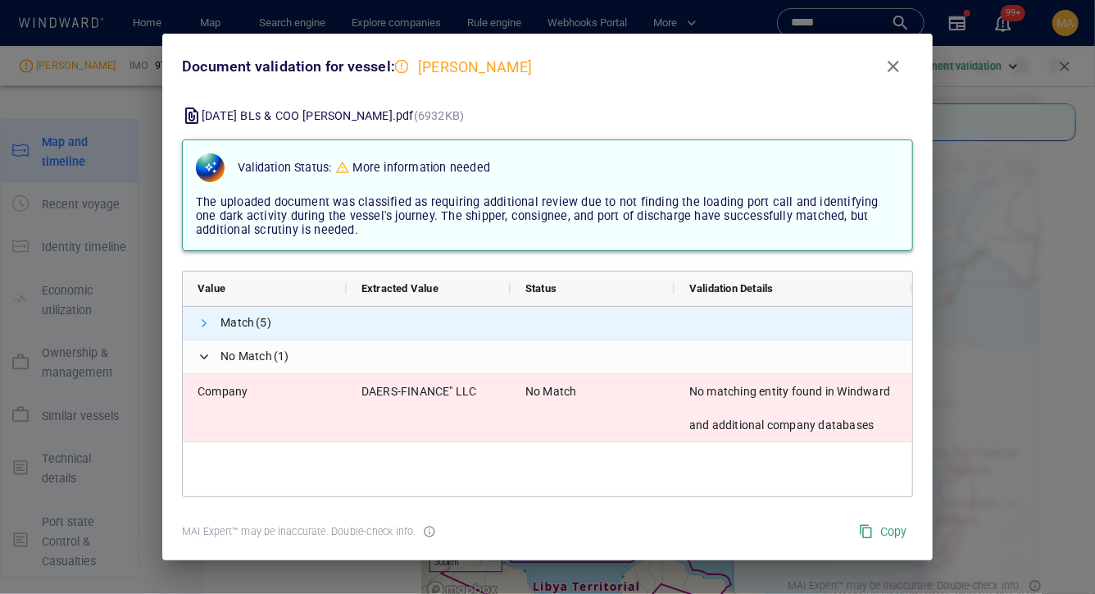
click at [204, 320] on span at bounding box center [204, 322] width 13 height 13
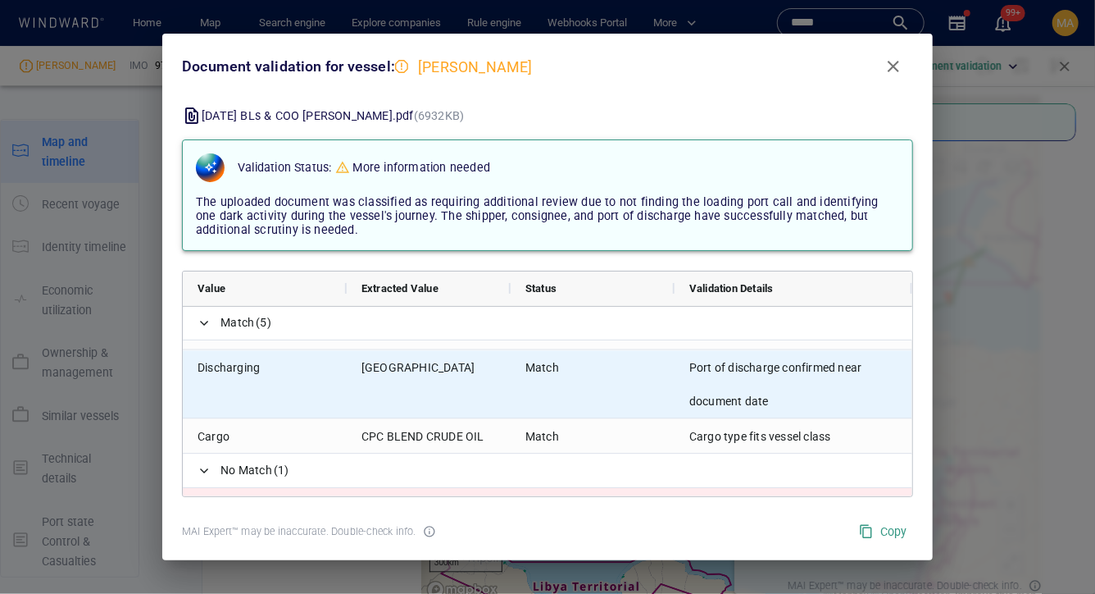
scroll to position [212, 0]
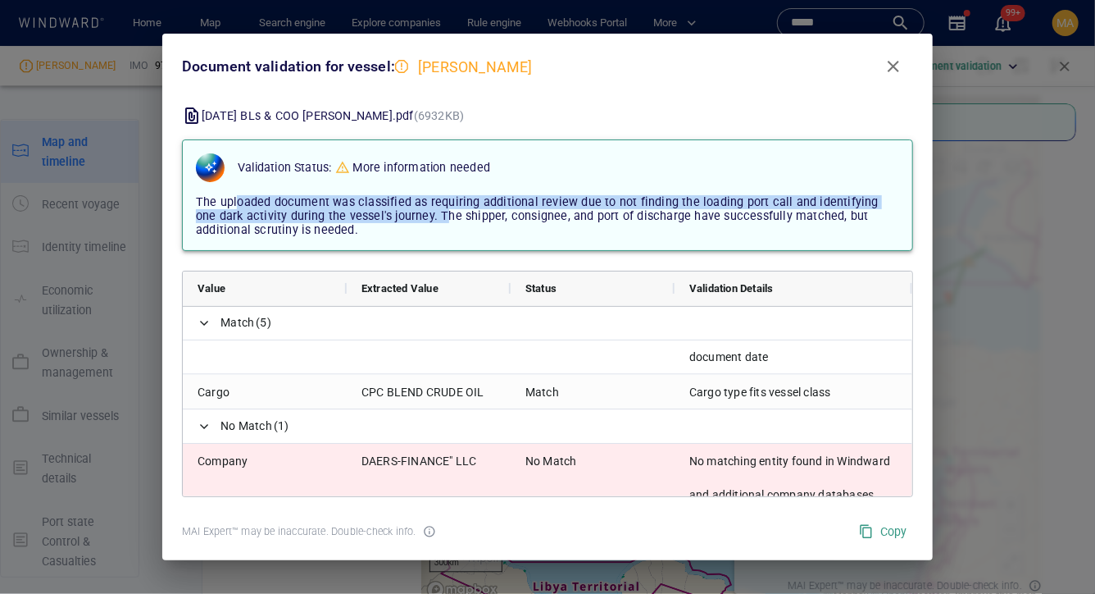
drag, startPoint x: 238, startPoint y: 208, endPoint x: 418, endPoint y: 216, distance: 180.6
click at [418, 216] on span "The uploaded document was classified as requiring additional review due to not …" at bounding box center [537, 216] width 683 height 42
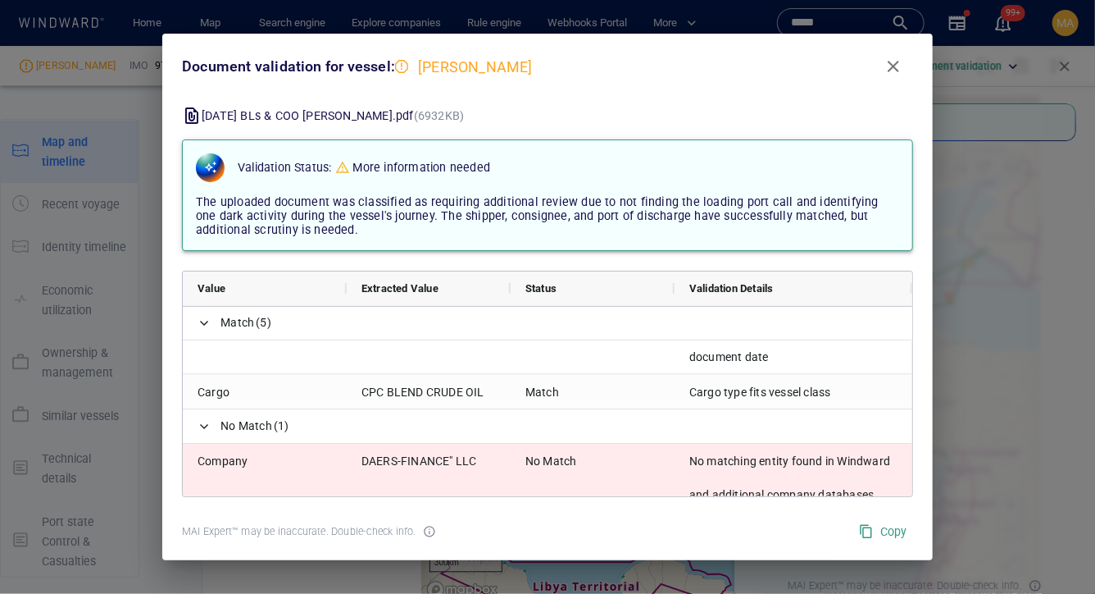
click at [728, 205] on span "The uploaded document was classified as requiring additional review due to not …" at bounding box center [537, 216] width 683 height 42
drag, startPoint x: 225, startPoint y: 218, endPoint x: 375, endPoint y: 220, distance: 150.0
click at [375, 221] on span "The uploaded document was classified as requiring additional review due to not …" at bounding box center [537, 216] width 683 height 42
click at [375, 220] on span "The uploaded document was classified as requiring additional review due to not …" at bounding box center [537, 216] width 683 height 42
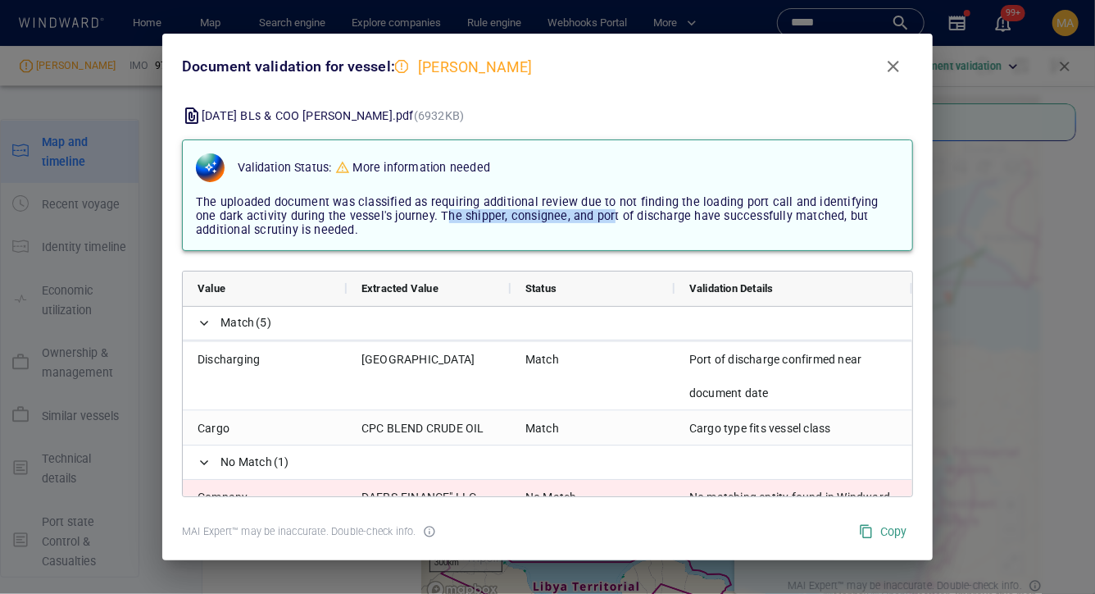
drag, startPoint x: 419, startPoint y: 221, endPoint x: 585, endPoint y: 216, distance: 165.7
click at [585, 216] on span "The uploaded document was classified as requiring additional review due to not …" at bounding box center [537, 216] width 683 height 42
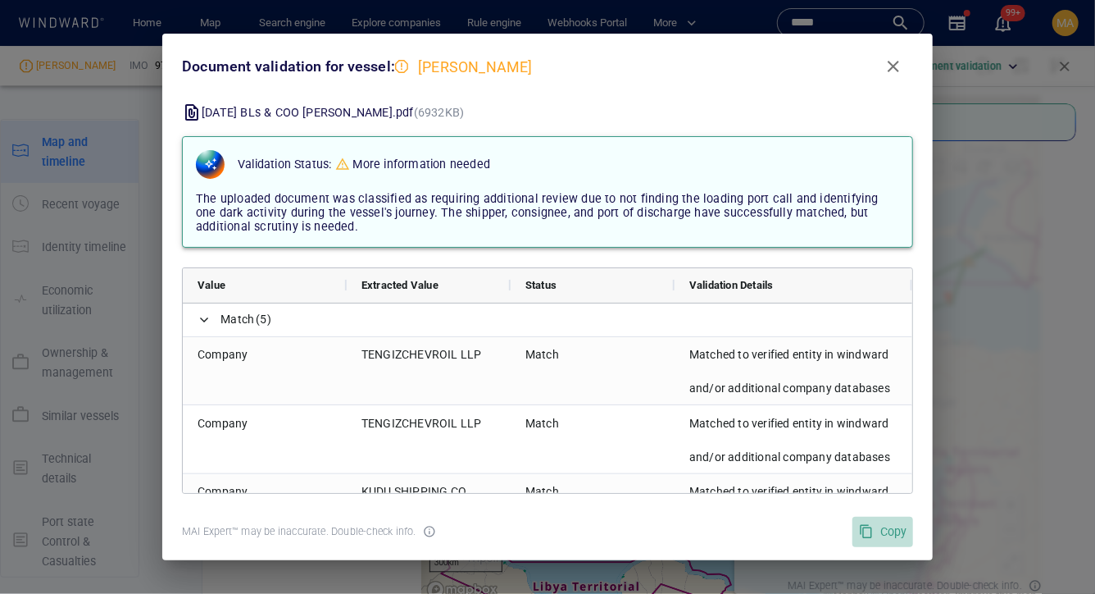
click at [867, 546] on button "Copy" at bounding box center [883, 532] width 61 height 30
click at [900, 64] on span "Close" at bounding box center [894, 67] width 20 height 20
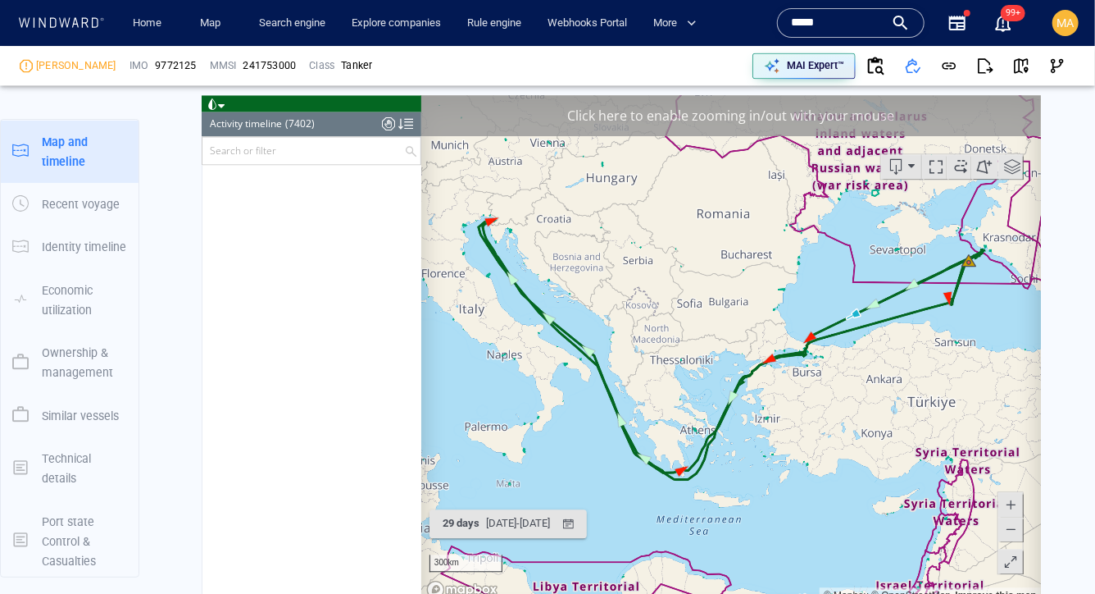
click at [842, 31] on input "*****" at bounding box center [837, 23] width 93 height 25
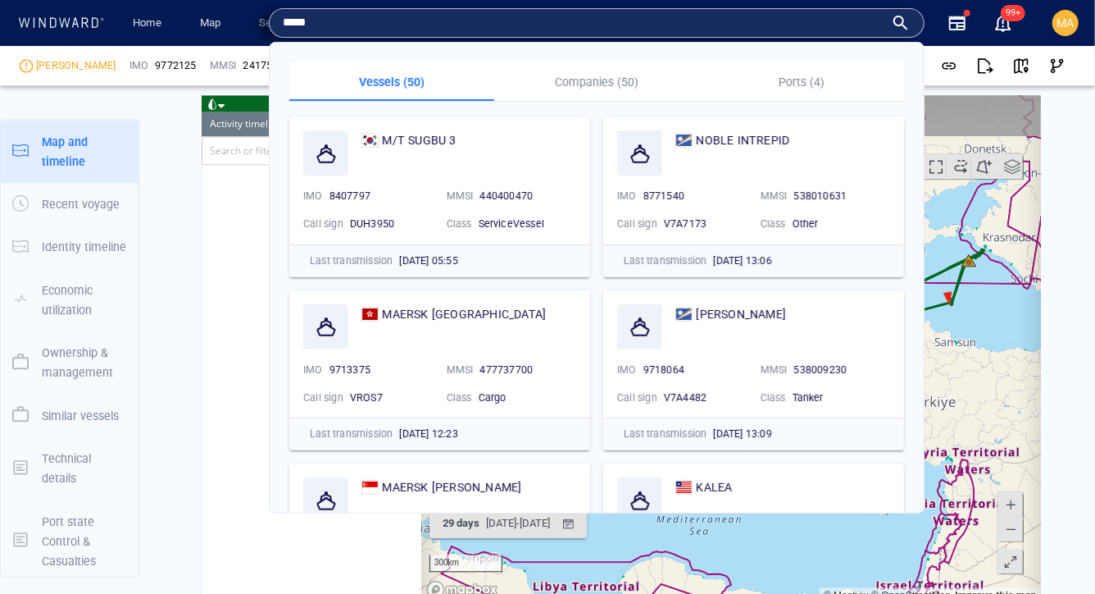
click at [842, 31] on input "*****" at bounding box center [584, 23] width 602 height 25
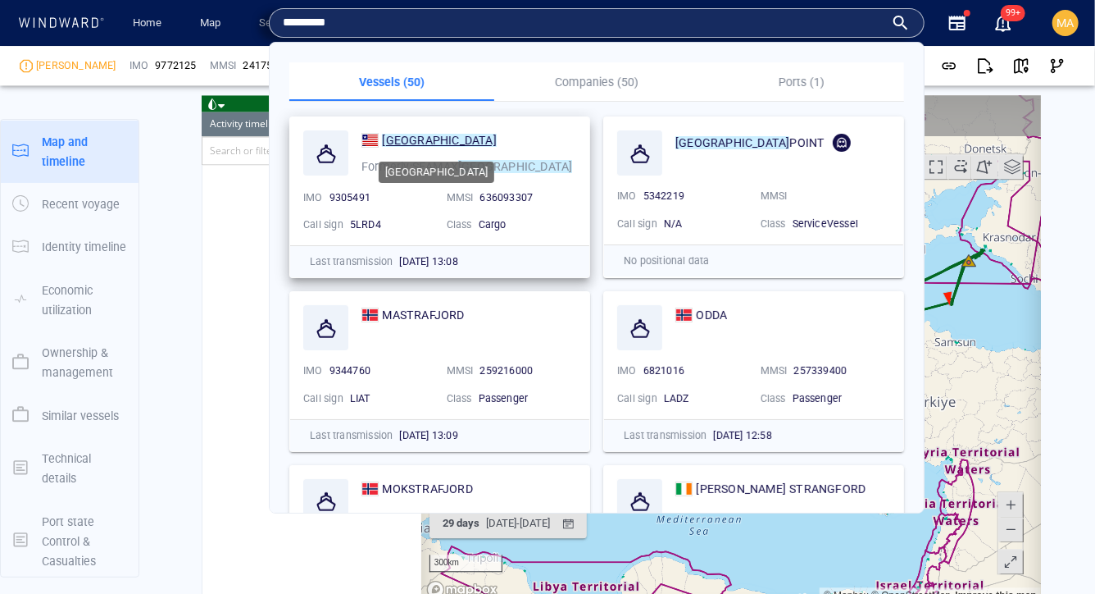
type input "*********"
click at [403, 143] on mark "[GEOGRAPHIC_DATA]" at bounding box center [439, 140] width 114 height 13
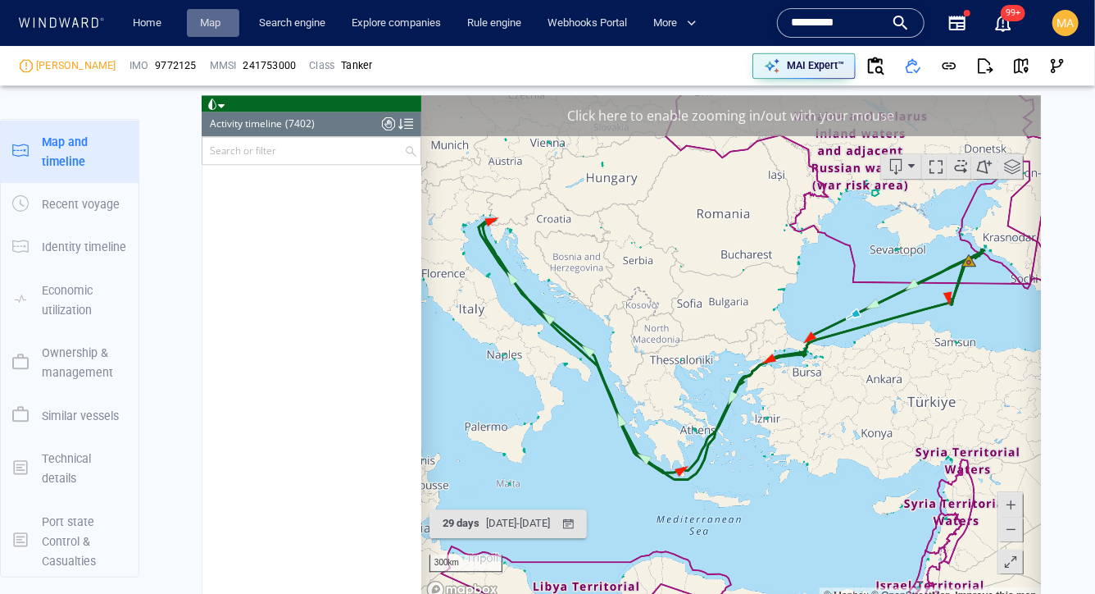
click at [215, 22] on link "Map" at bounding box center [212, 23] width 39 height 29
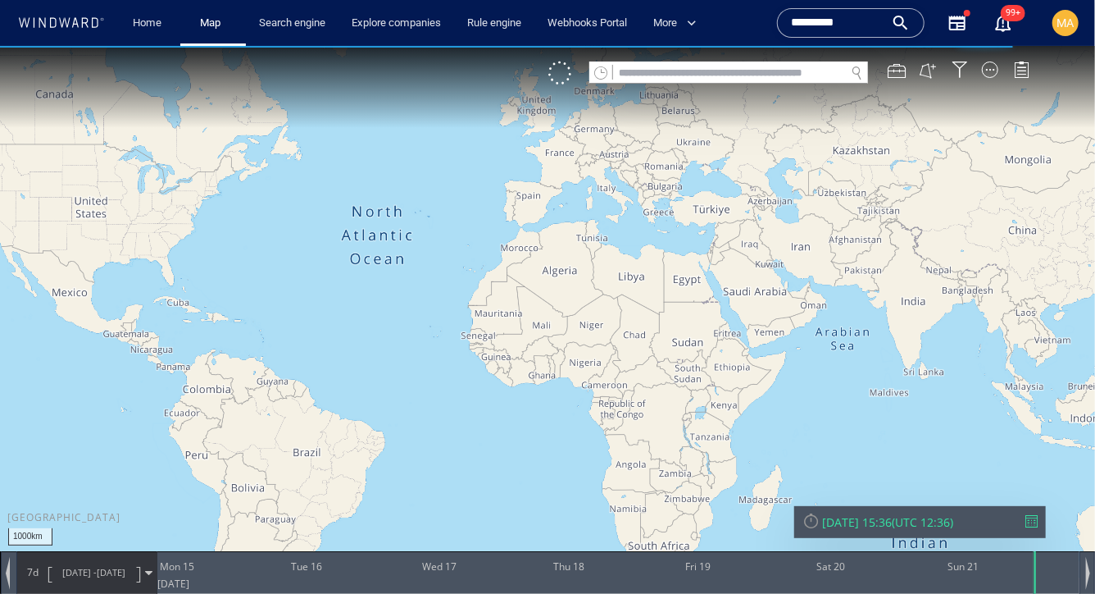
click at [674, 77] on input "text" at bounding box center [729, 72] width 232 height 22
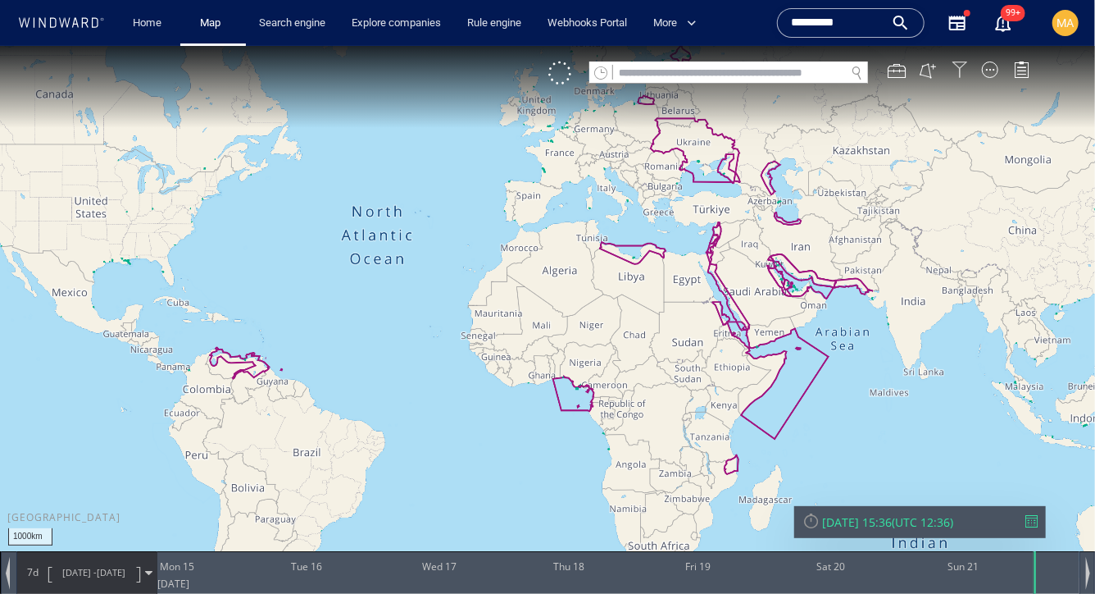
click at [960, 66] on div at bounding box center [960, 69] width 16 height 16
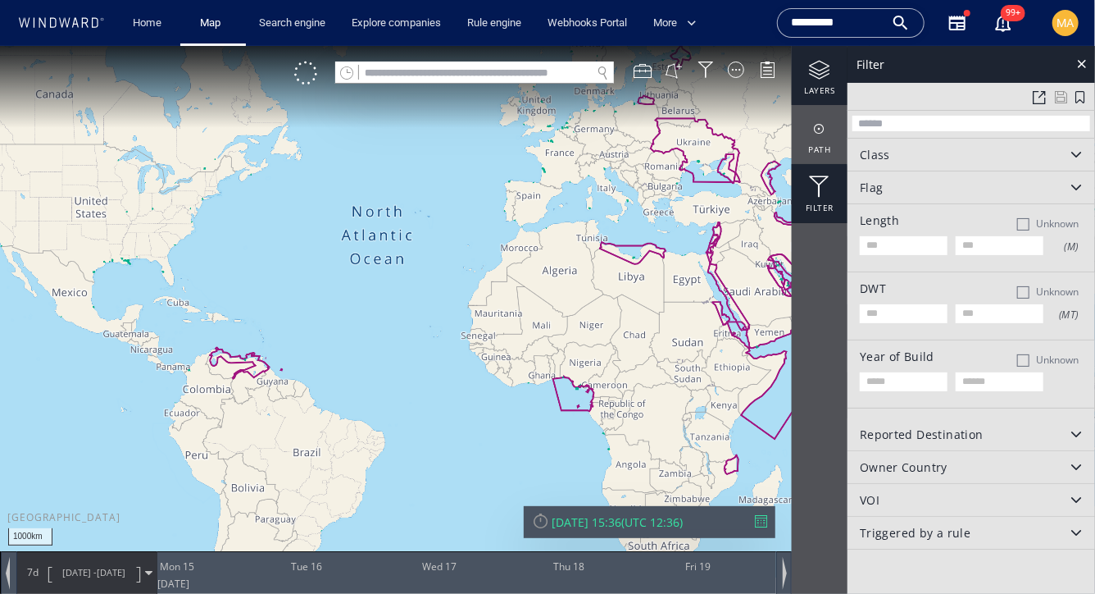
click at [832, 73] on div at bounding box center [820, 69] width 56 height 20
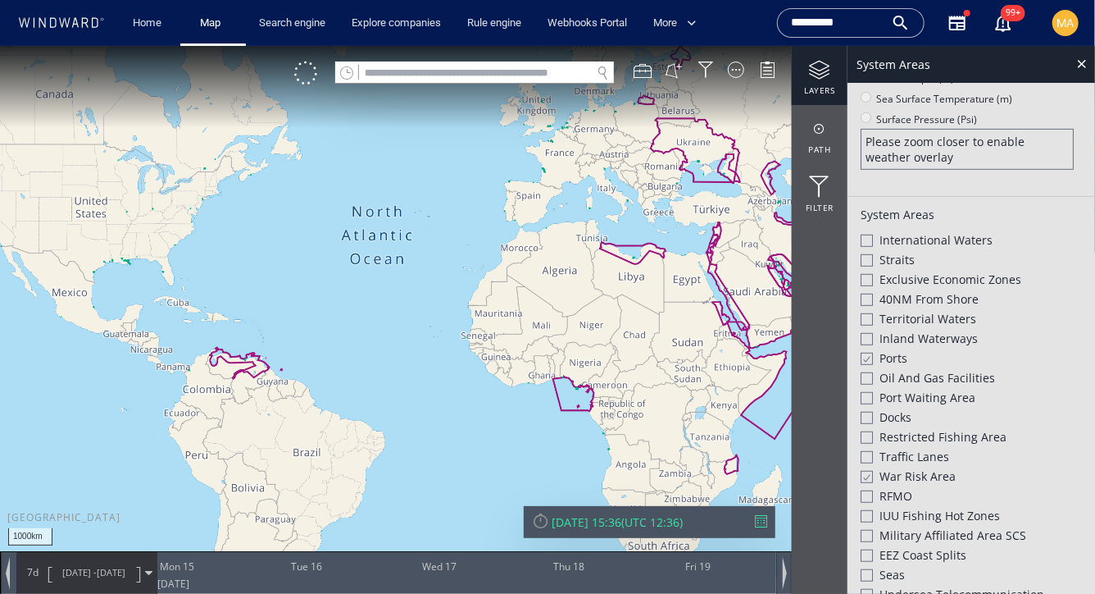
scroll to position [360, 0]
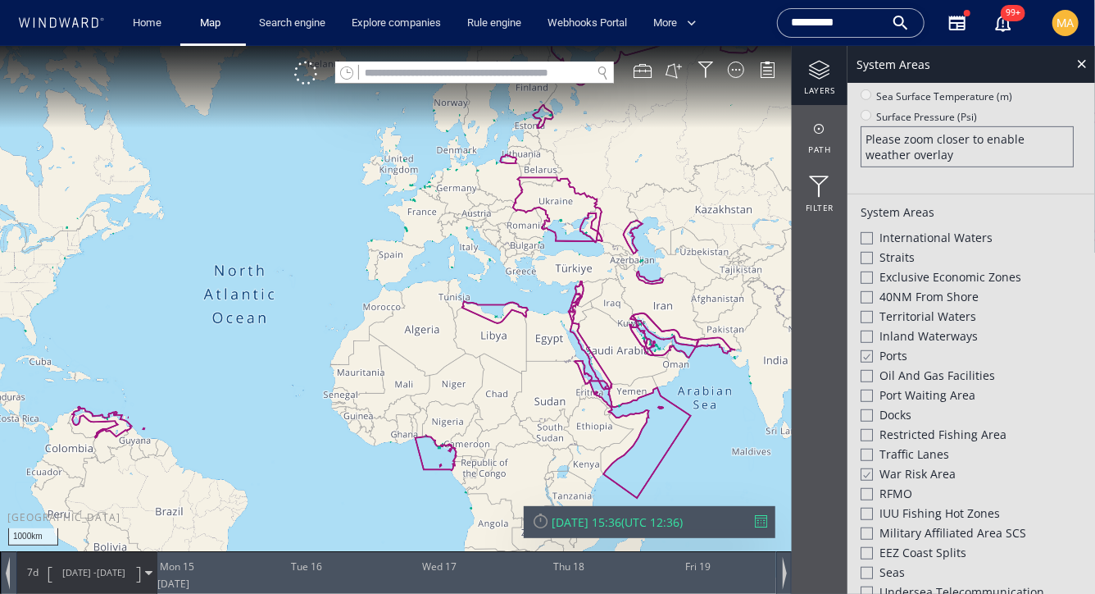
drag, startPoint x: 781, startPoint y: 304, endPoint x: 571, endPoint y: 354, distance: 215.8
click at [571, 354] on canvas "Map" at bounding box center [547, 311] width 1095 height 532
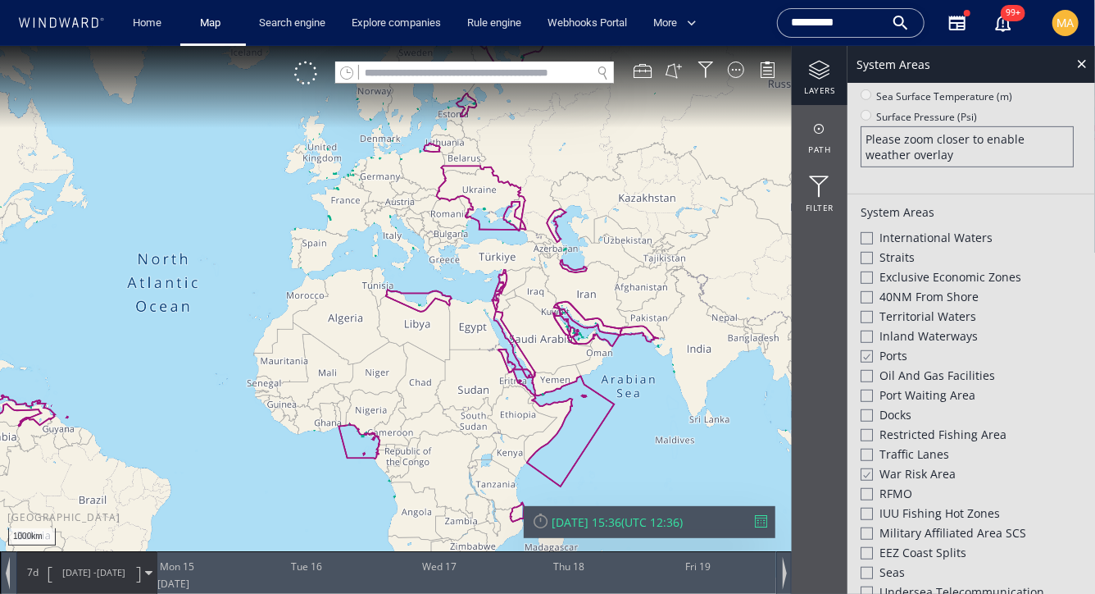
drag, startPoint x: 571, startPoint y: 354, endPoint x: 456, endPoint y: 352, distance: 114.8
click at [456, 352] on canvas "Map" at bounding box center [547, 311] width 1095 height 532
click at [562, 389] on canvas "Map" at bounding box center [547, 311] width 1095 height 532
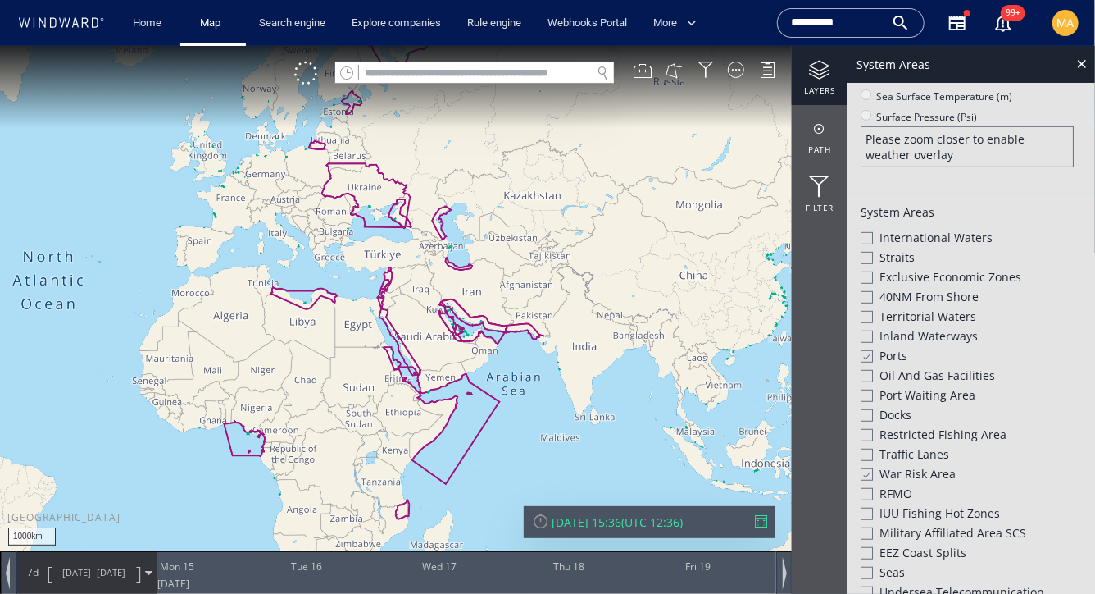
click at [885, 360] on span "Ports" at bounding box center [894, 355] width 28 height 16
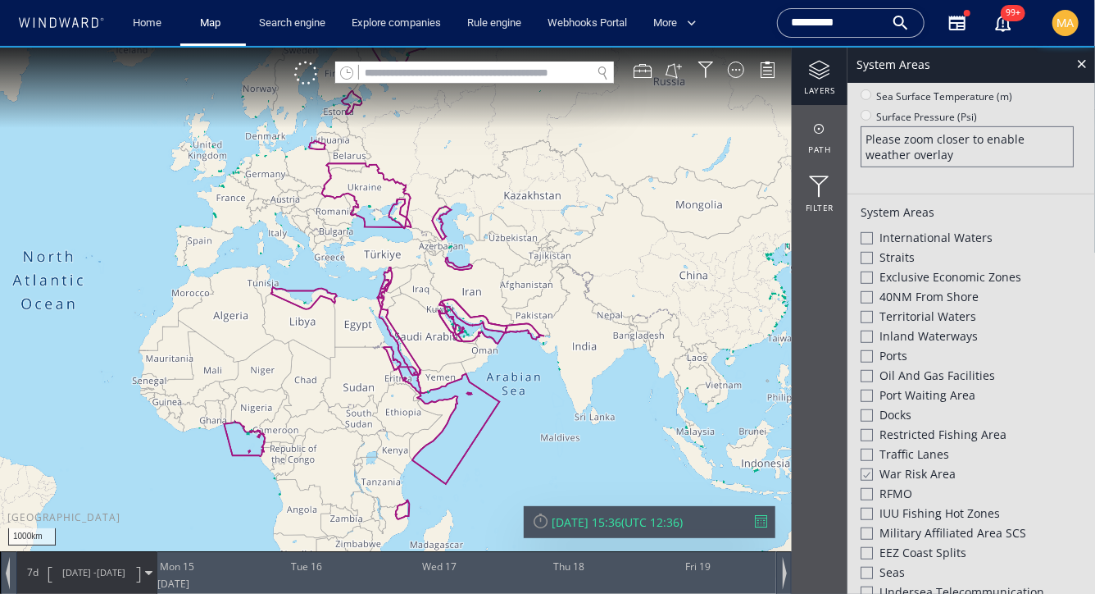
click at [870, 353] on div at bounding box center [867, 355] width 12 height 12
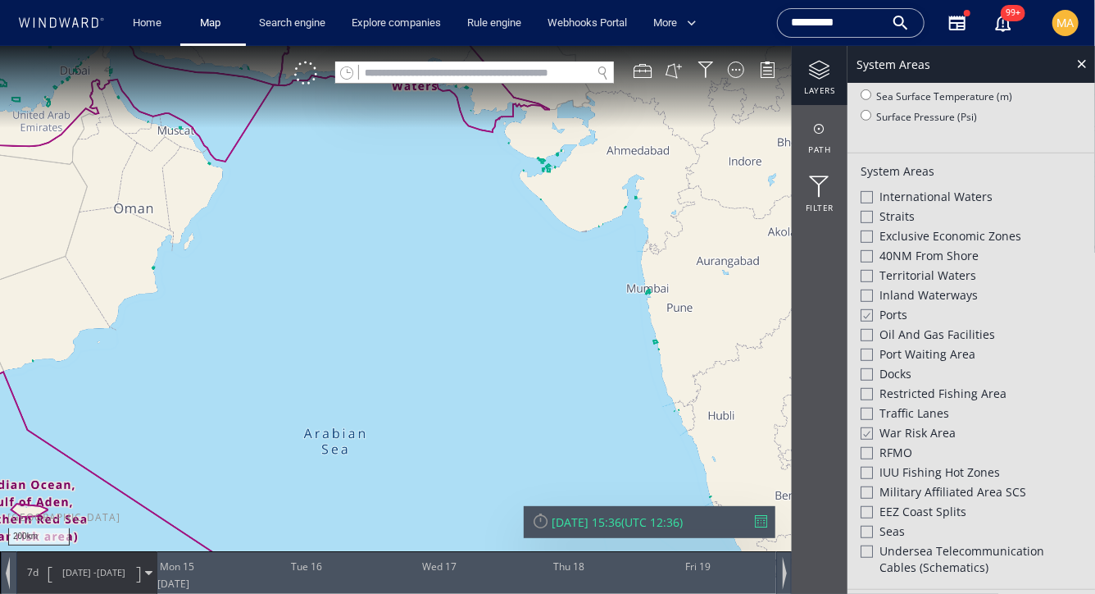
drag, startPoint x: 694, startPoint y: 359, endPoint x: 419, endPoint y: 343, distance: 275.1
click at [419, 343] on canvas "Map" at bounding box center [547, 311] width 1095 height 532
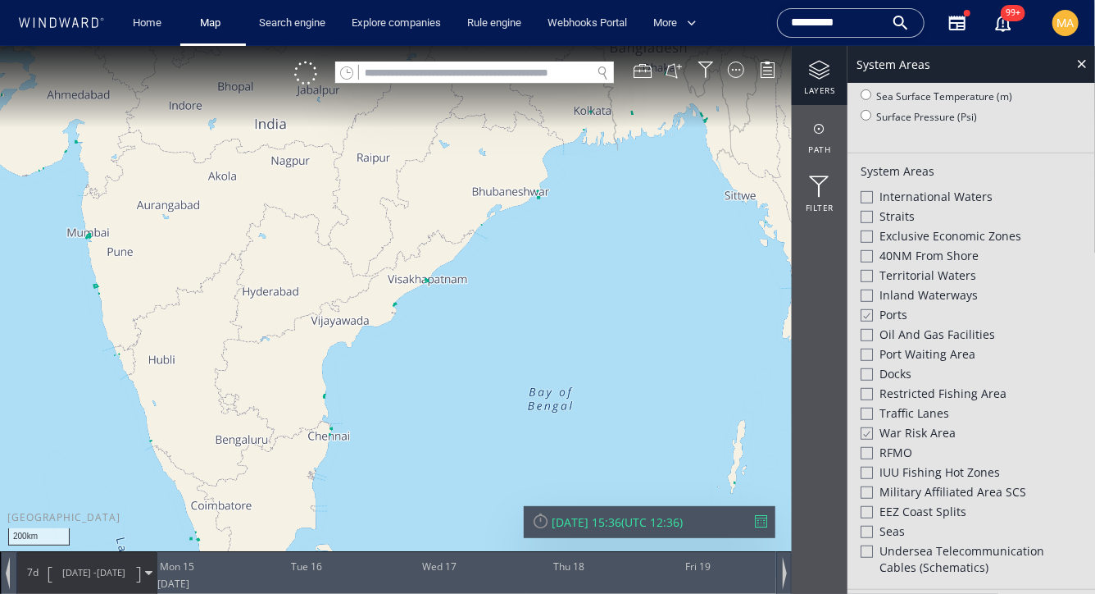
drag, startPoint x: 535, startPoint y: 230, endPoint x: 246, endPoint y: 195, distance: 290.7
click at [247, 194] on canvas "Map" at bounding box center [547, 311] width 1095 height 532
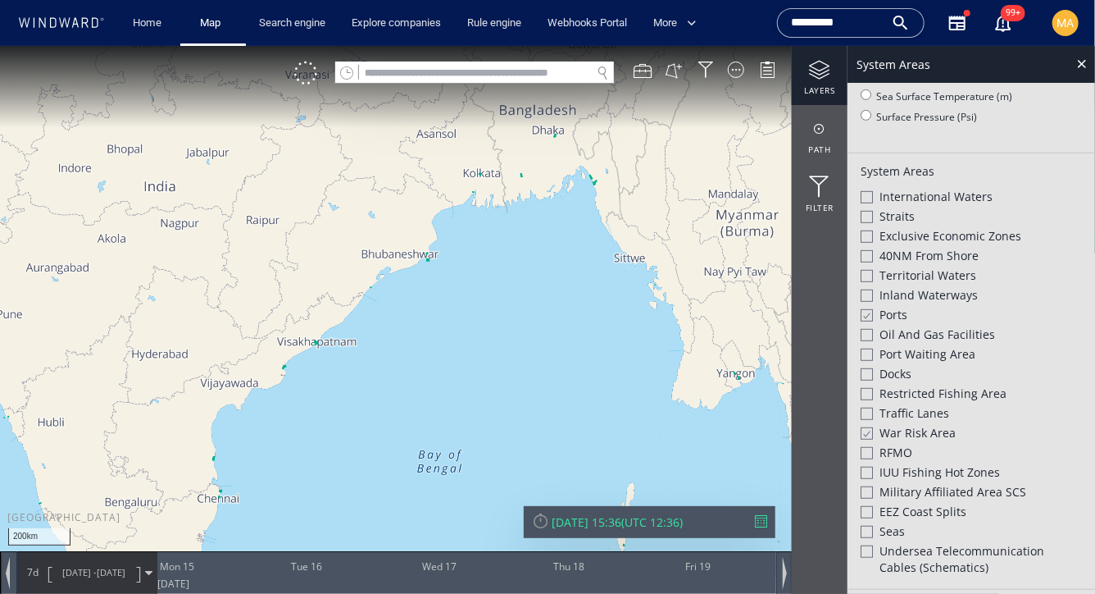
drag, startPoint x: 421, startPoint y: 203, endPoint x: 210, endPoint y: 289, distance: 228.1
click at [205, 295] on canvas "Map" at bounding box center [547, 311] width 1095 height 532
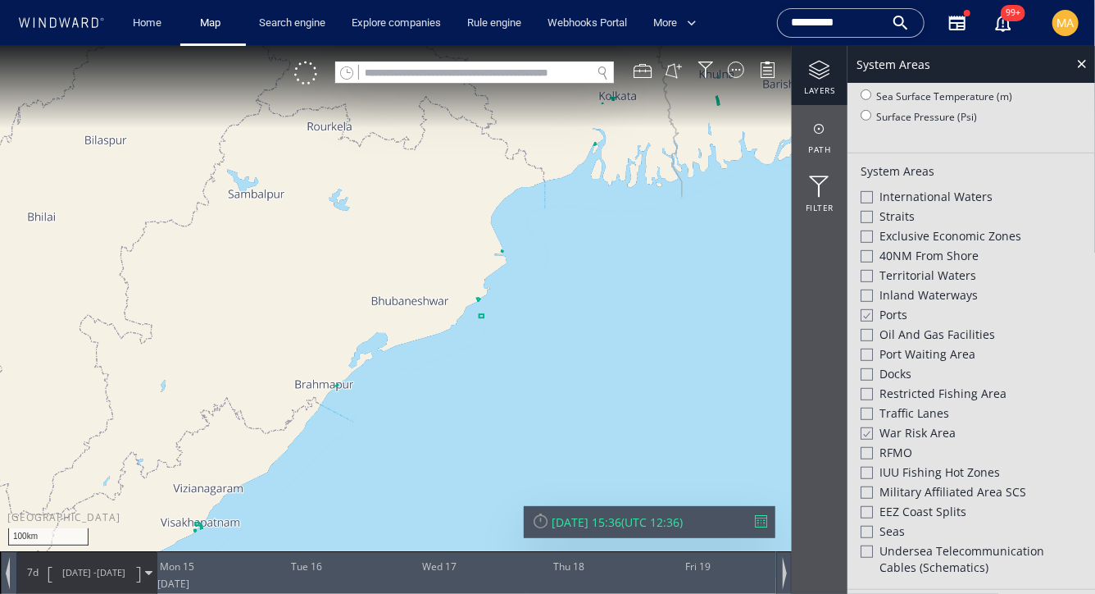
drag, startPoint x: 531, startPoint y: 180, endPoint x: 303, endPoint y: 389, distance: 309.3
click at [303, 389] on canvas "Map" at bounding box center [547, 311] width 1095 height 532
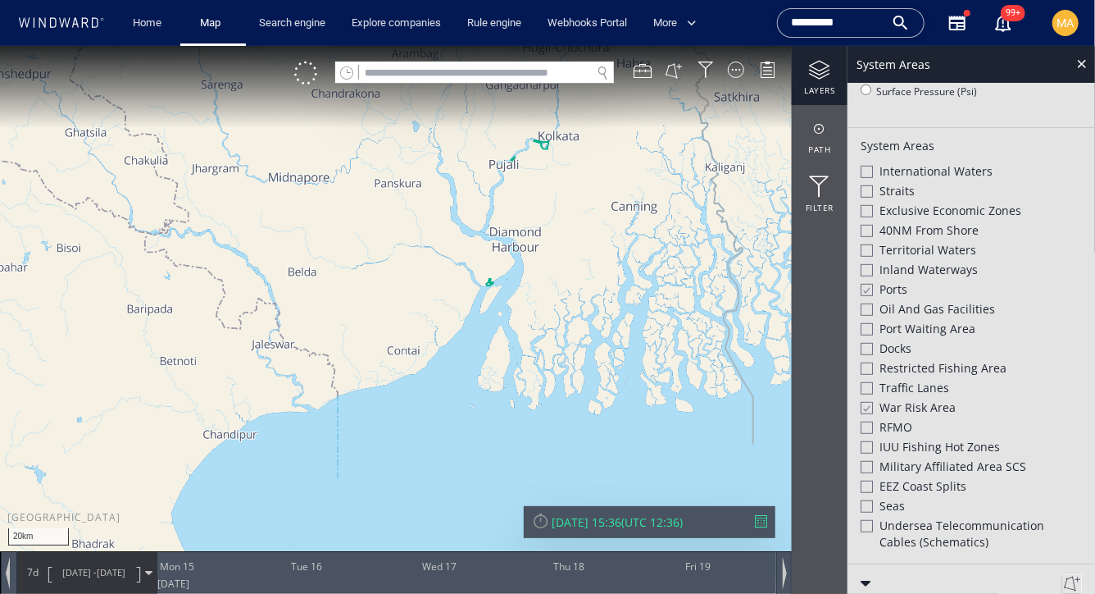
scroll to position [335, 0]
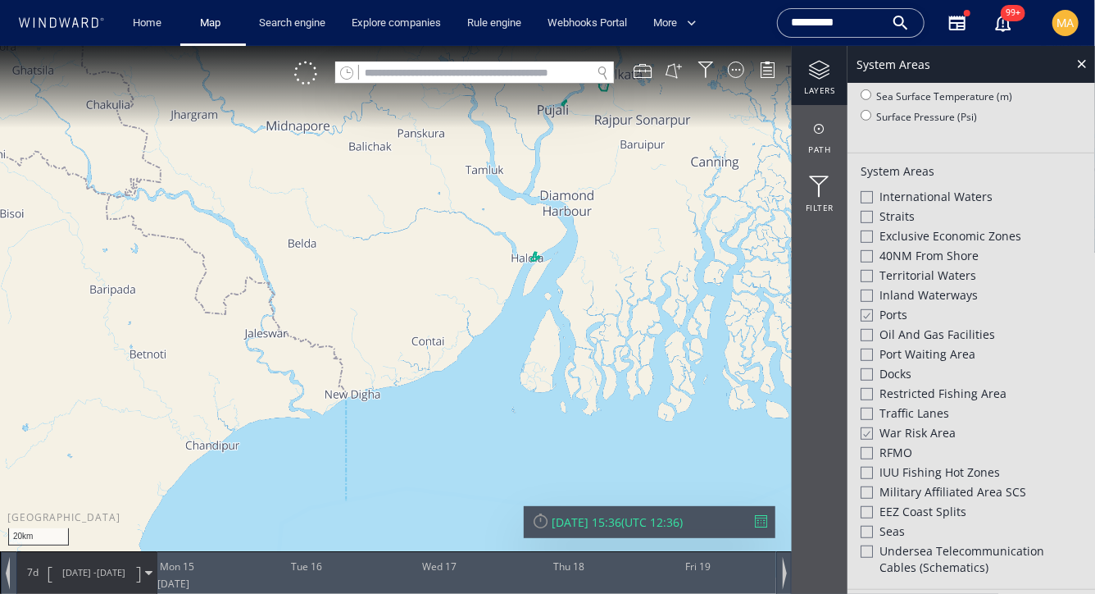
click at [537, 257] on canvas "Map" at bounding box center [547, 311] width 1095 height 532
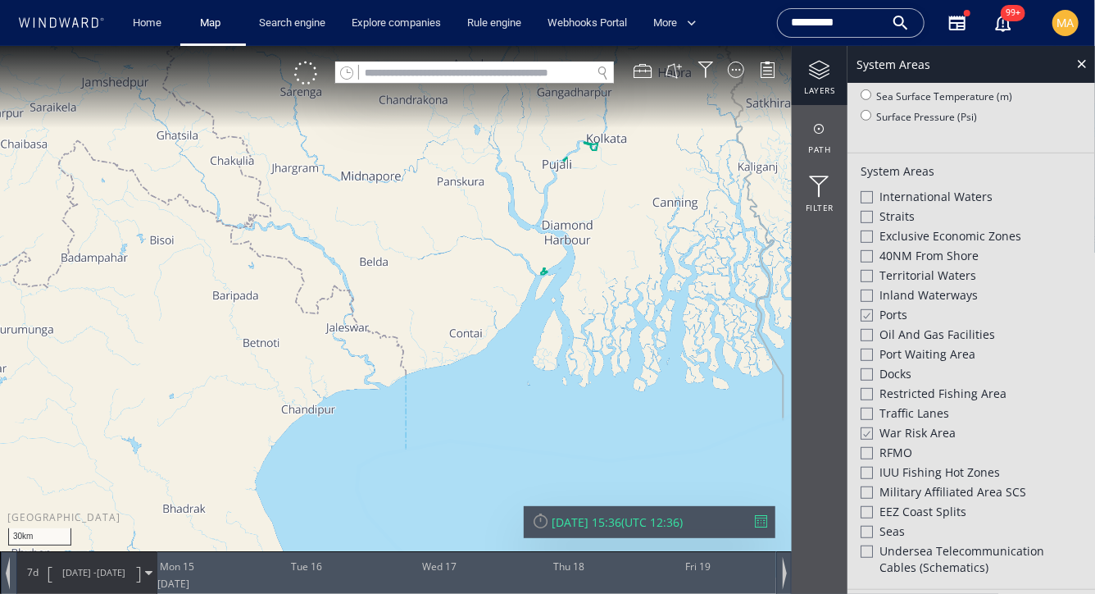
scroll to position [360, 0]
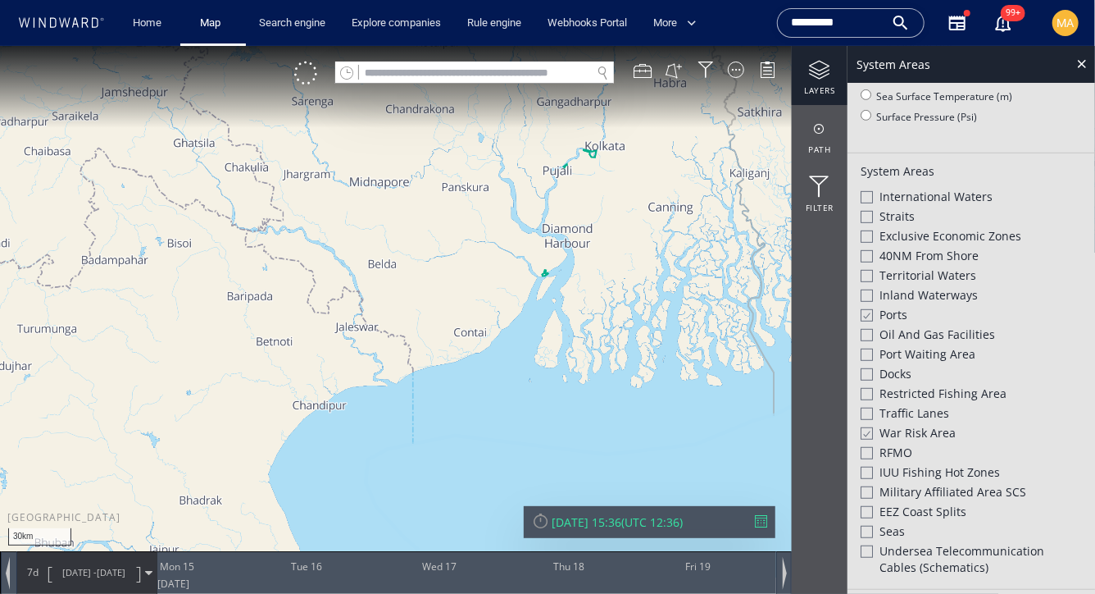
click at [596, 163] on canvas "Map" at bounding box center [547, 311] width 1095 height 532
click at [594, 152] on canvas "Map" at bounding box center [547, 311] width 1095 height 532
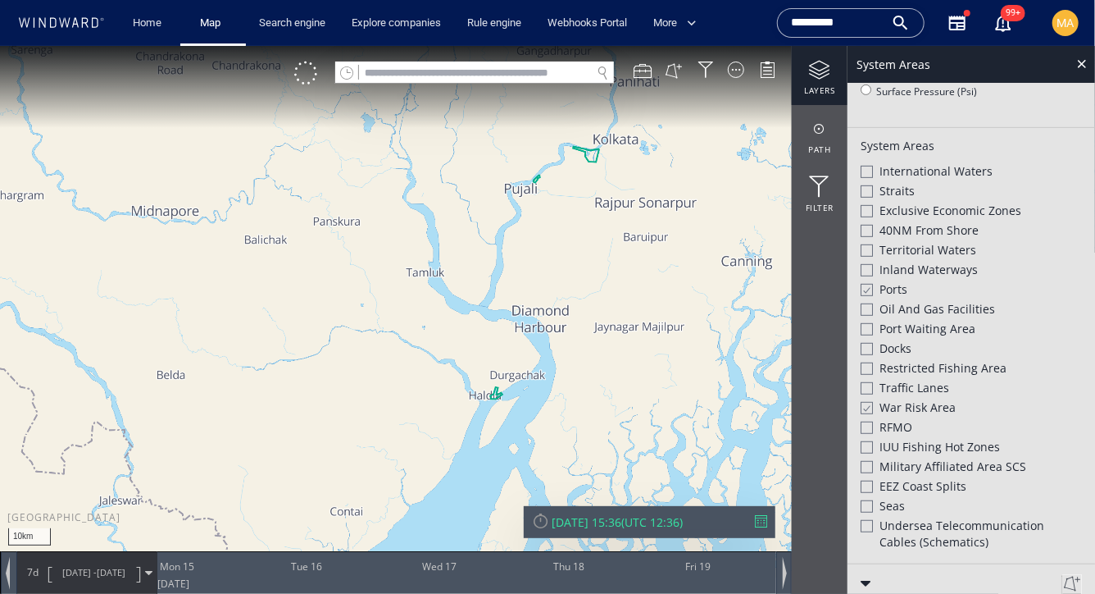
scroll to position [335, 0]
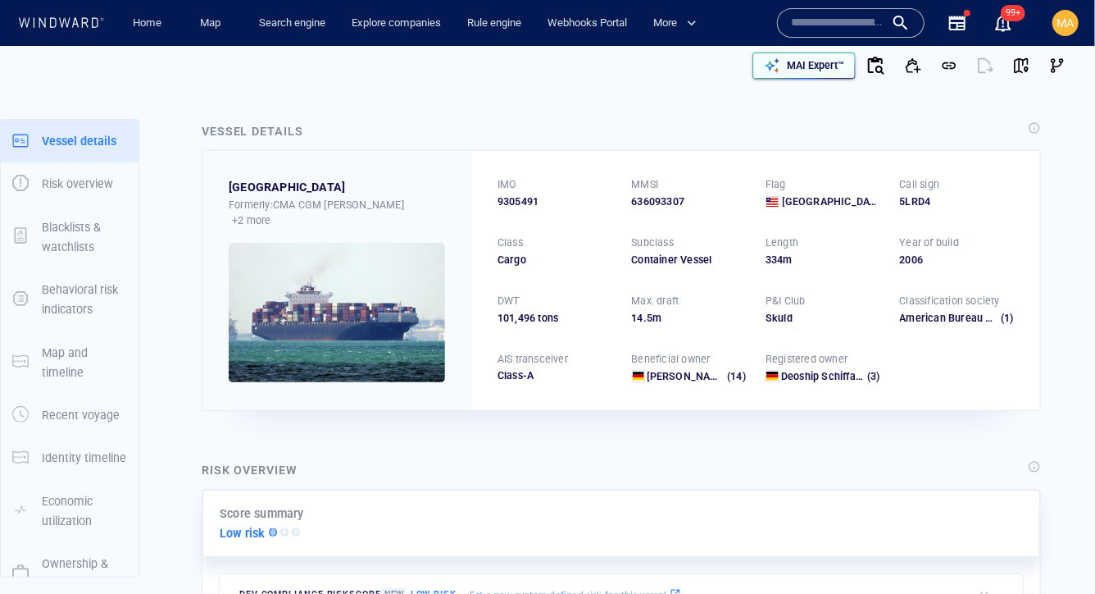
click at [847, 64] on div "MAI Expert™" at bounding box center [816, 65] width 64 height 21
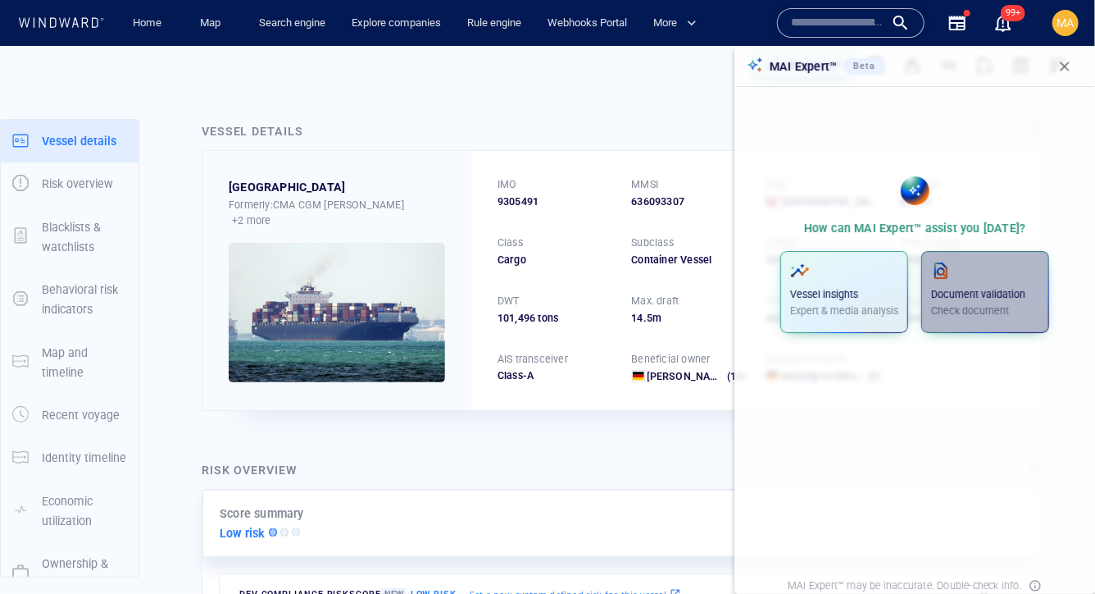
click at [981, 295] on p "Document validation" at bounding box center [985, 294] width 108 height 15
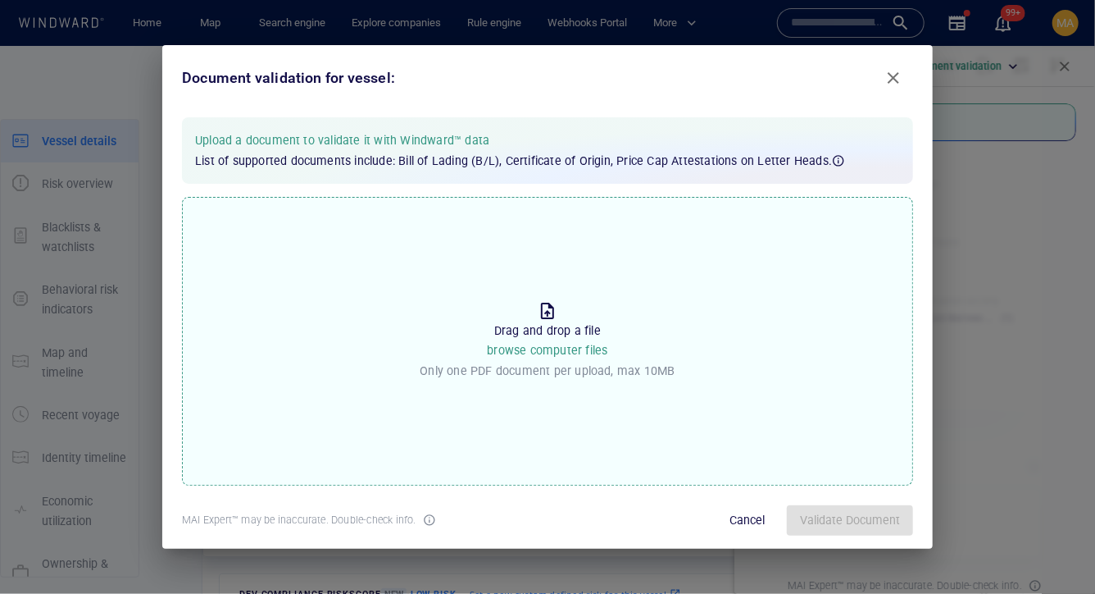
click at [503, 355] on span "browse computer files" at bounding box center [547, 350] width 121 height 13
click at [0, 0] on input "Drop the file to proceed Drag and drop a file browse computer files Only one PD…" at bounding box center [0, 0] width 0 height 0
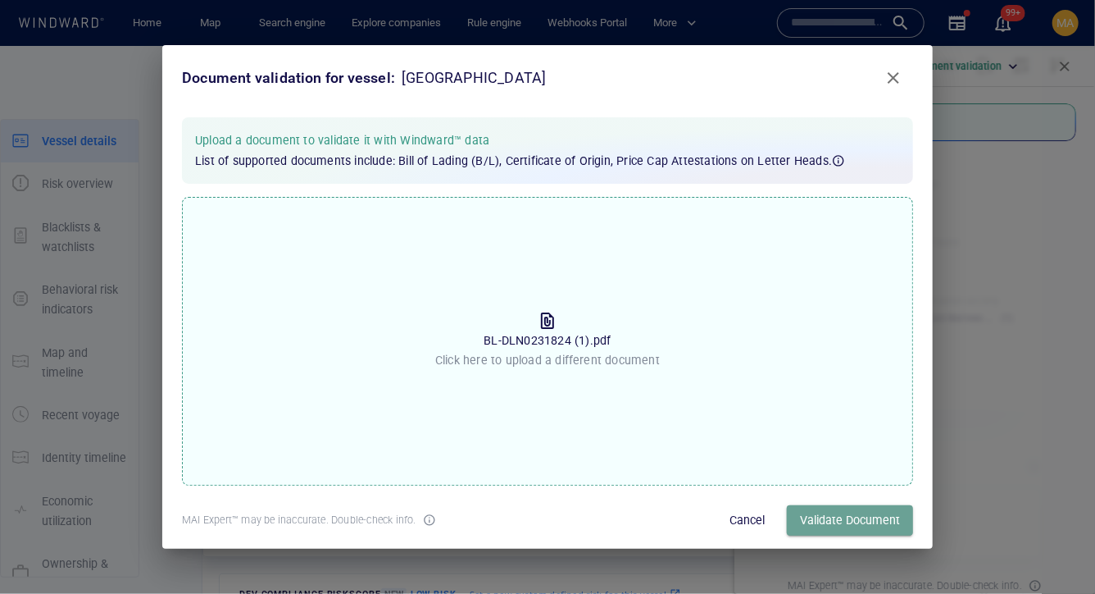
click at [856, 517] on span "Validate Document" at bounding box center [850, 520] width 100 height 20
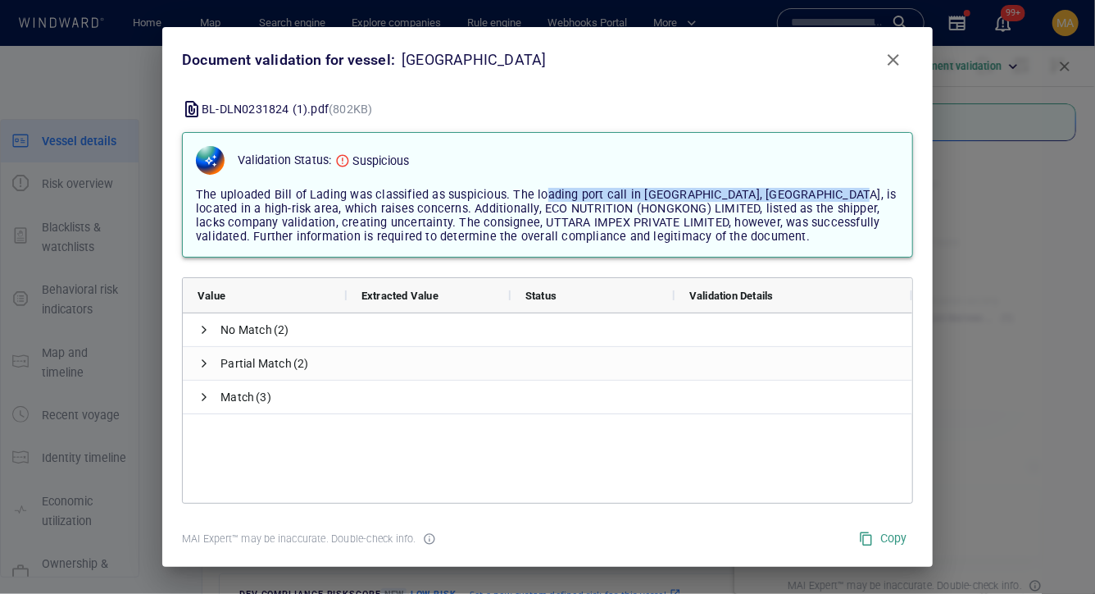
drag, startPoint x: 539, startPoint y: 197, endPoint x: 803, endPoint y: 192, distance: 263.2
click at [803, 192] on span "The uploaded Bill of Lading was classified as suspicious. The loading port call…" at bounding box center [546, 216] width 701 height 56
click at [219, 207] on span "The uploaded Bill of Lading was classified as suspicious. The loading port call…" at bounding box center [546, 216] width 701 height 56
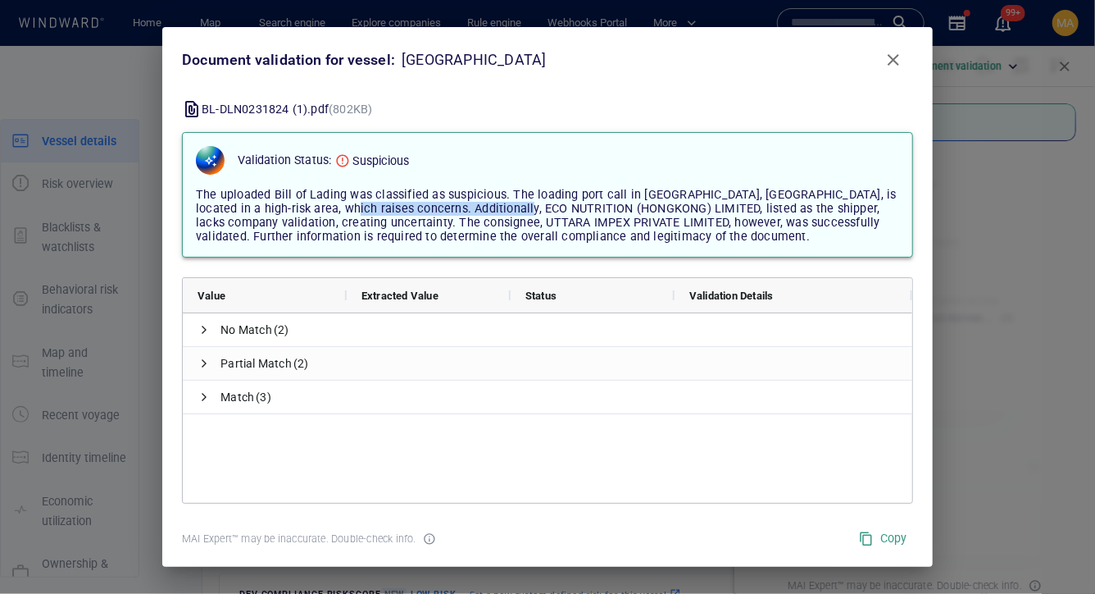
drag, startPoint x: 300, startPoint y: 211, endPoint x: 491, endPoint y: 215, distance: 191.1
click at [491, 215] on span "The uploaded Bill of Lading was classified as suspicious. The loading port call…" at bounding box center [546, 216] width 701 height 56
drag, startPoint x: 617, startPoint y: 207, endPoint x: 670, endPoint y: 207, distance: 52.5
click at [649, 207] on span "The uploaded Bill of Lading was classified as suspicious. The loading port call…" at bounding box center [546, 216] width 701 height 56
click at [725, 207] on span "The uploaded Bill of Lading was classified as suspicious. The loading port call…" at bounding box center [546, 216] width 701 height 56
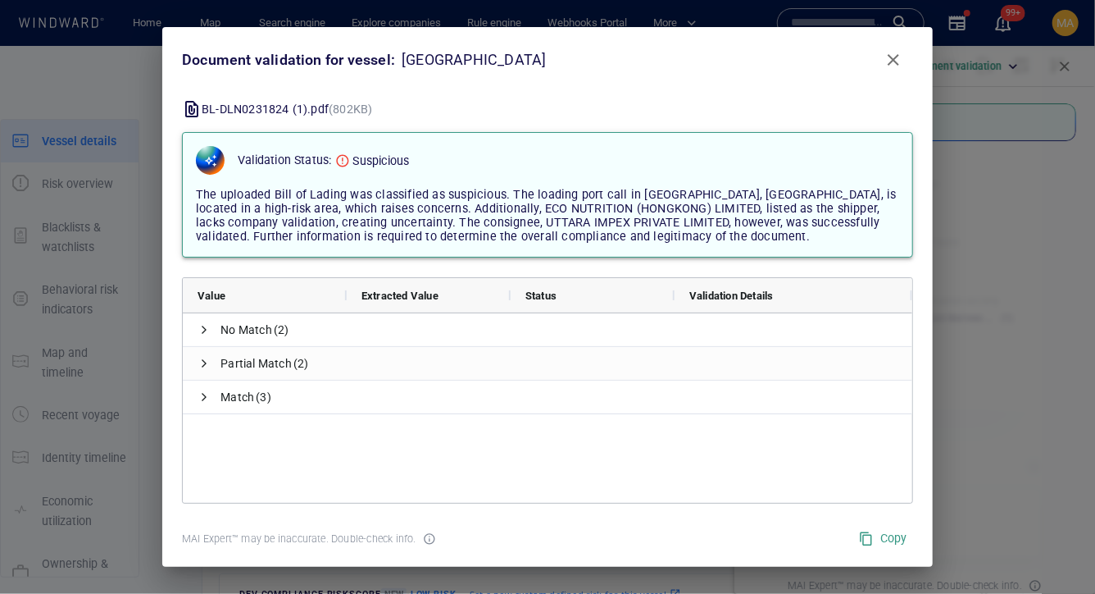
click at [224, 226] on span "The uploaded Bill of Lading was classified as suspicious. The loading port call…" at bounding box center [546, 216] width 701 height 56
click at [606, 226] on span "The uploaded Bill of Lading was classified as suspicious. The loading port call…" at bounding box center [546, 216] width 701 height 56
drag, startPoint x: 275, startPoint y: 239, endPoint x: 364, endPoint y: 239, distance: 88.5
click at [289, 239] on span "The uploaded Bill of Lading was classified as suspicious. The loading port call…" at bounding box center [546, 216] width 701 height 56
click at [382, 239] on span "The uploaded Bill of Lading was classified as suspicious. The loading port call…" at bounding box center [546, 216] width 701 height 56
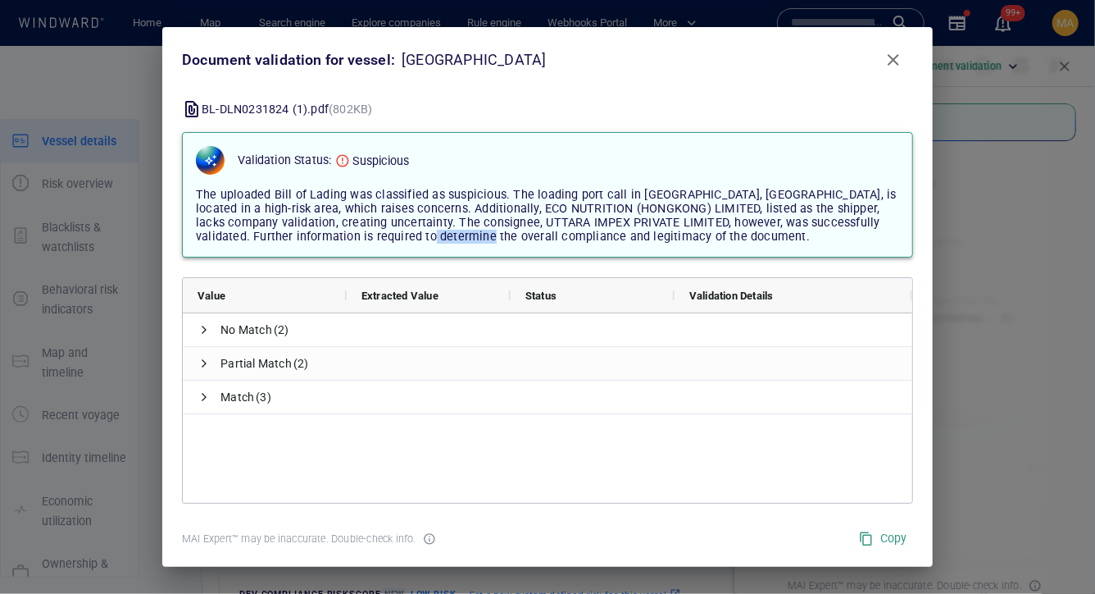
click at [382, 239] on span "The uploaded Bill of Lading was classified as suspicious. The loading port call…" at bounding box center [546, 216] width 701 height 56
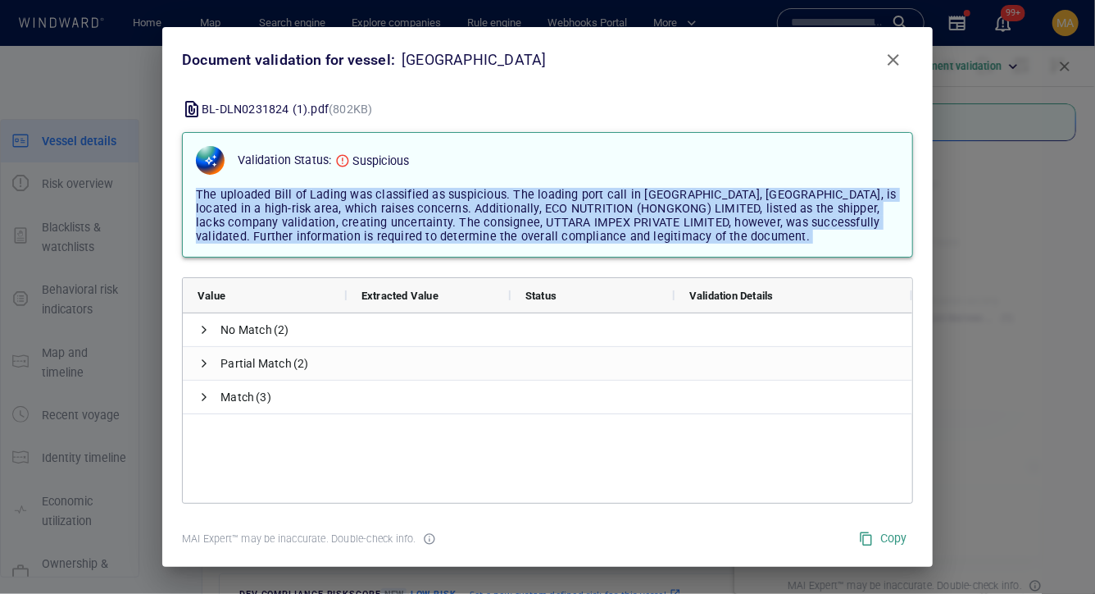
click at [382, 239] on span "The uploaded Bill of Lading was classified as suspicious. The loading port call…" at bounding box center [546, 216] width 701 height 56
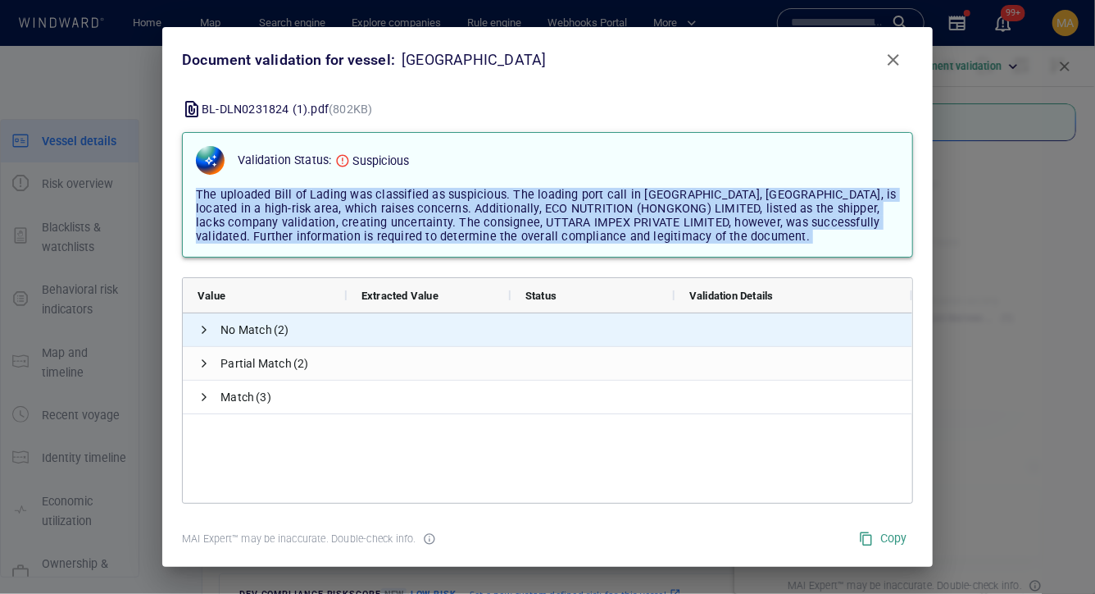
click at [255, 330] on span "No Match" at bounding box center [247, 330] width 52 height 34
click at [204, 330] on span at bounding box center [204, 329] width 13 height 13
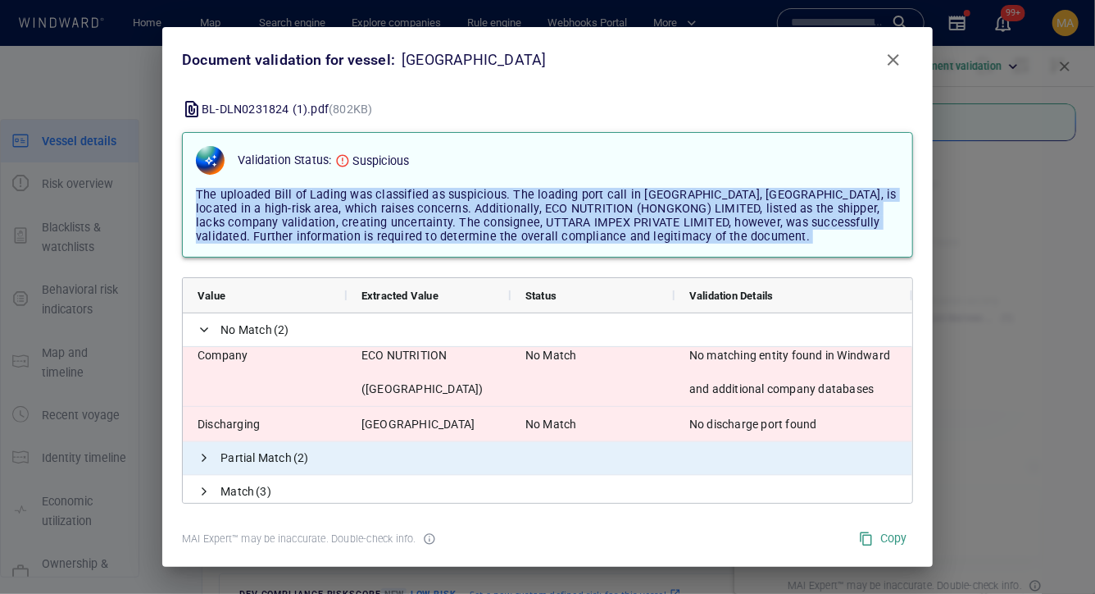
scroll to position [15, 0]
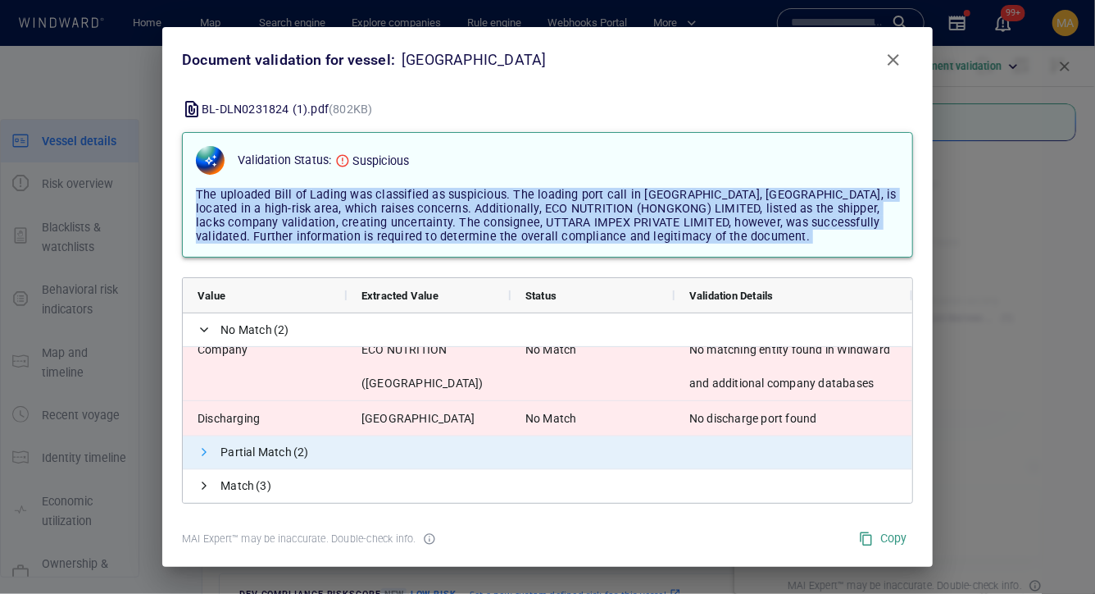
click at [207, 455] on span at bounding box center [204, 452] width 13 height 13
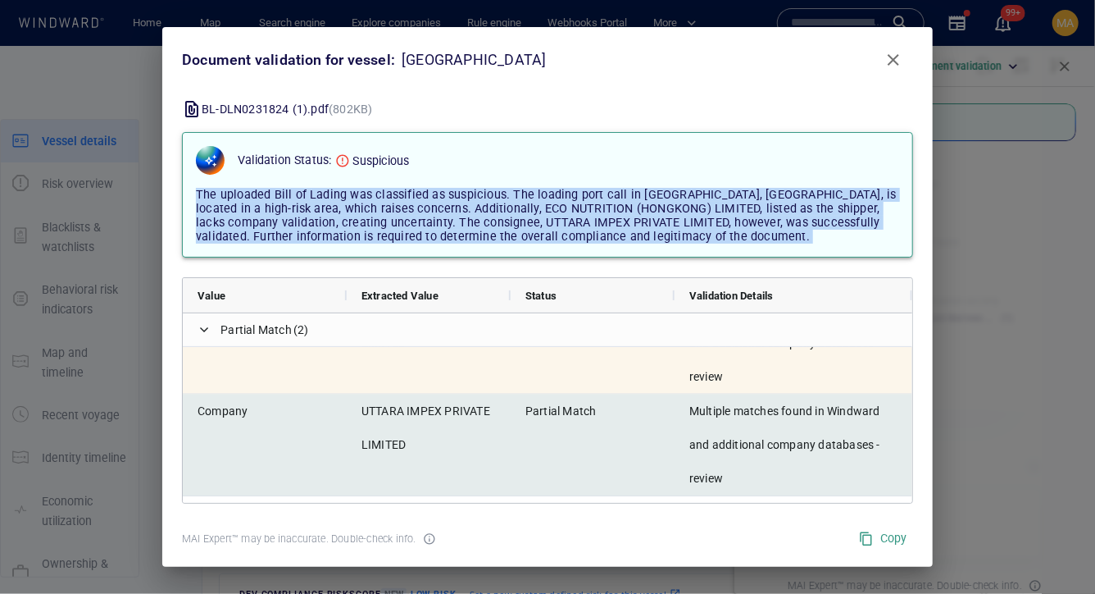
scroll to position [0, 0]
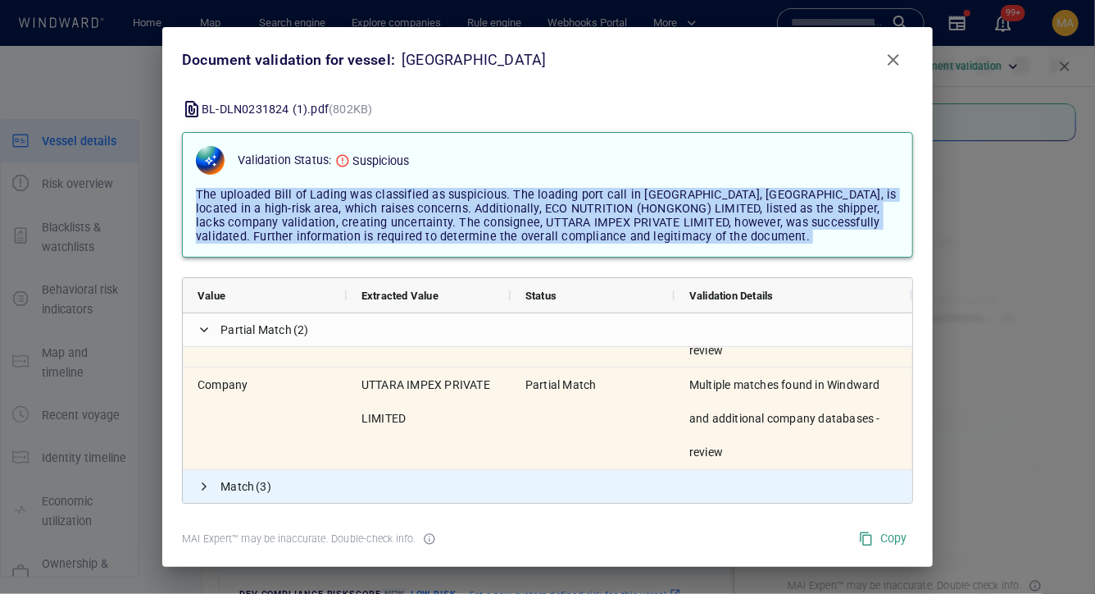
click at [201, 494] on span at bounding box center [204, 487] width 13 height 34
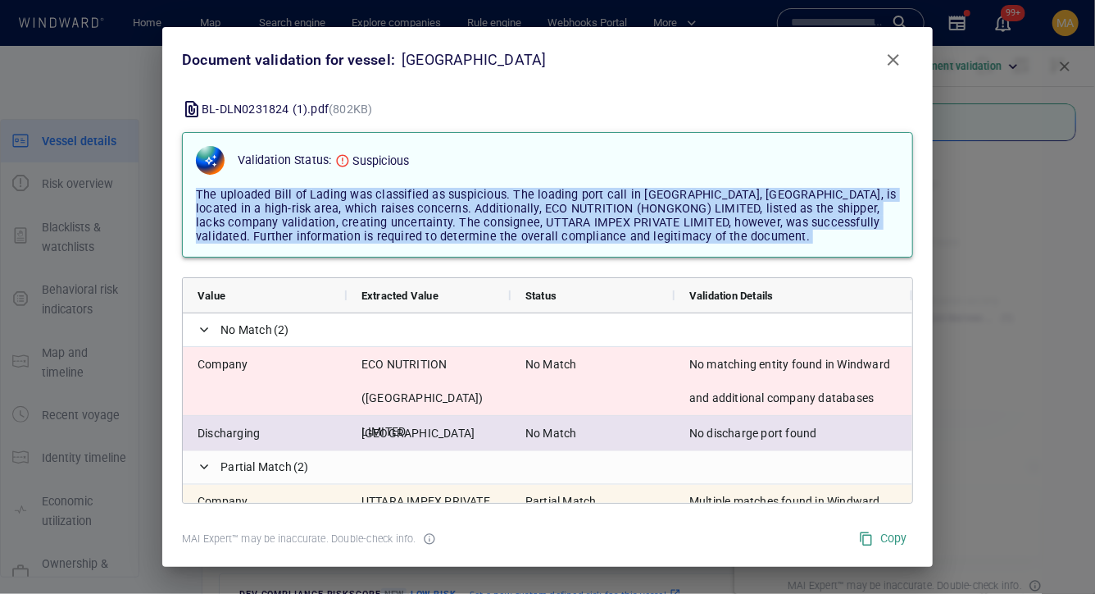
click at [382, 438] on span "[GEOGRAPHIC_DATA]" at bounding box center [429, 433] width 134 height 34
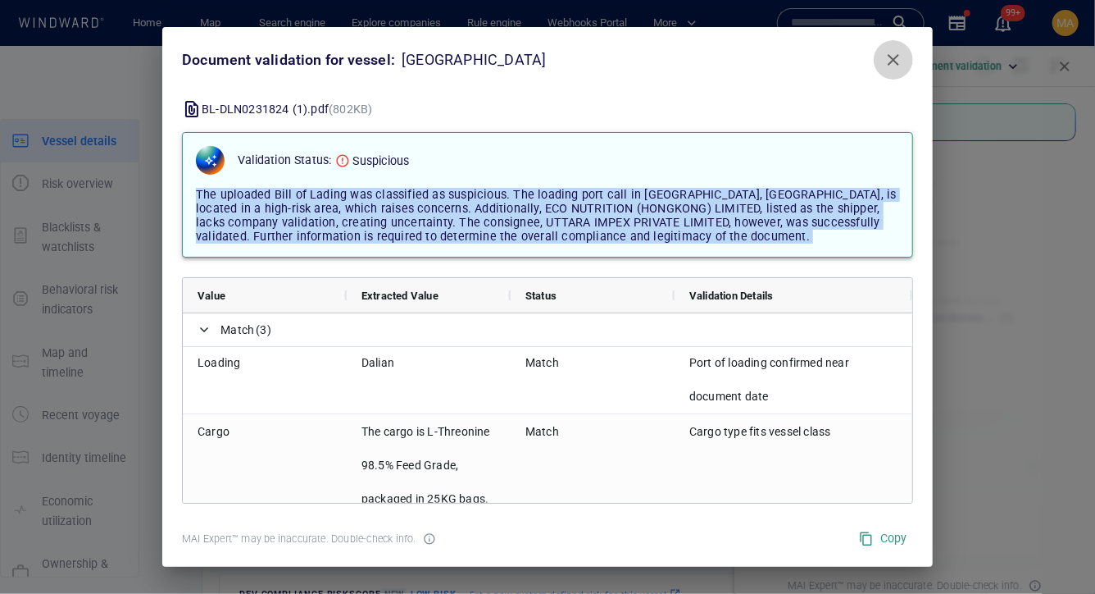
click at [896, 65] on span "Close" at bounding box center [894, 60] width 20 height 20
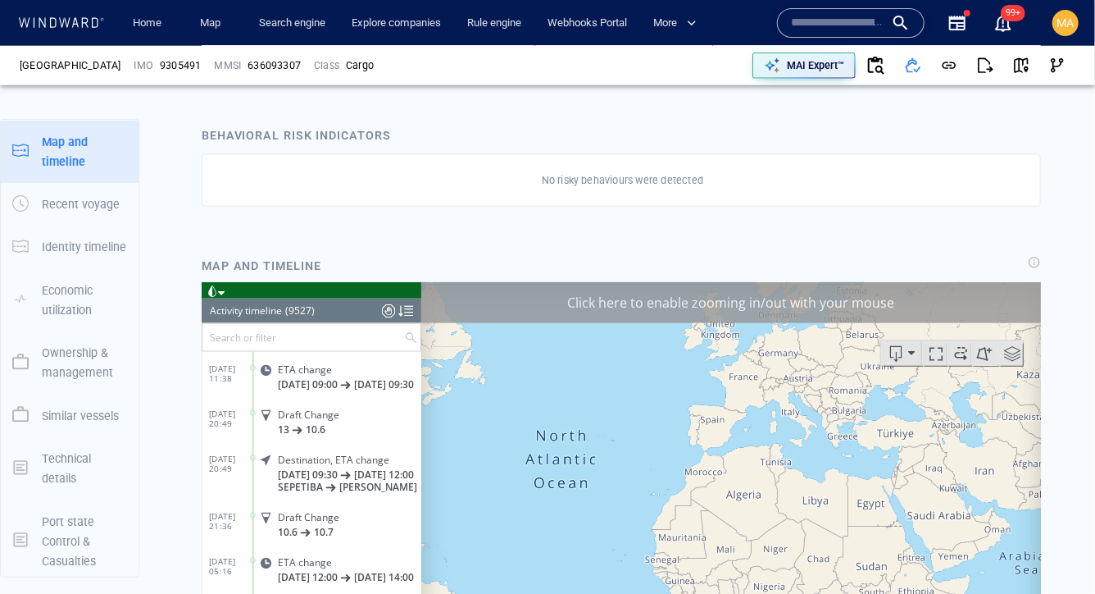
scroll to position [931, 0]
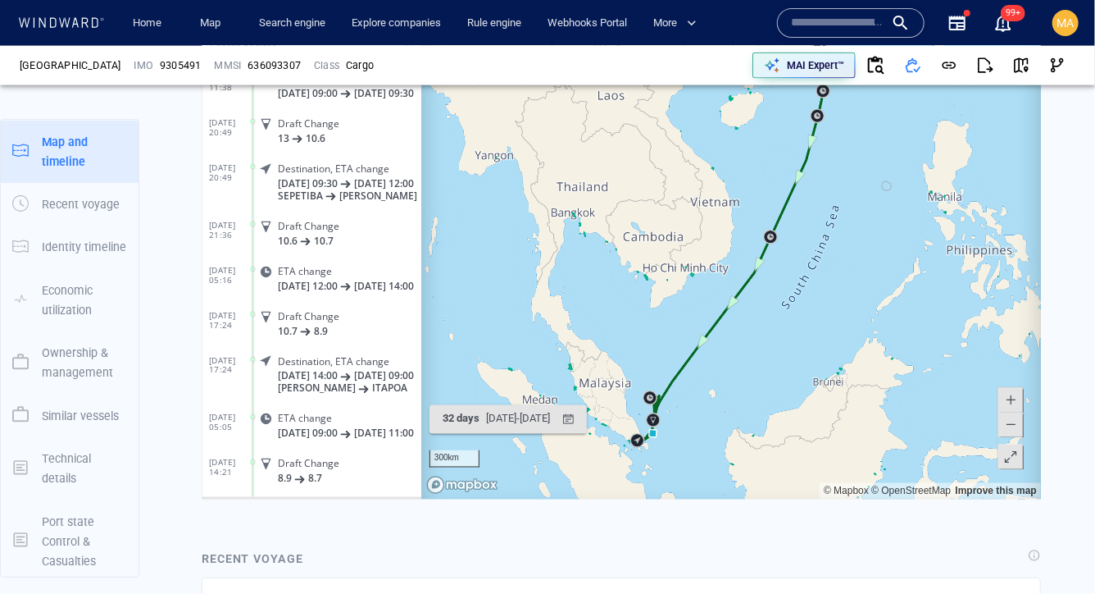
scroll to position [1184, 0]
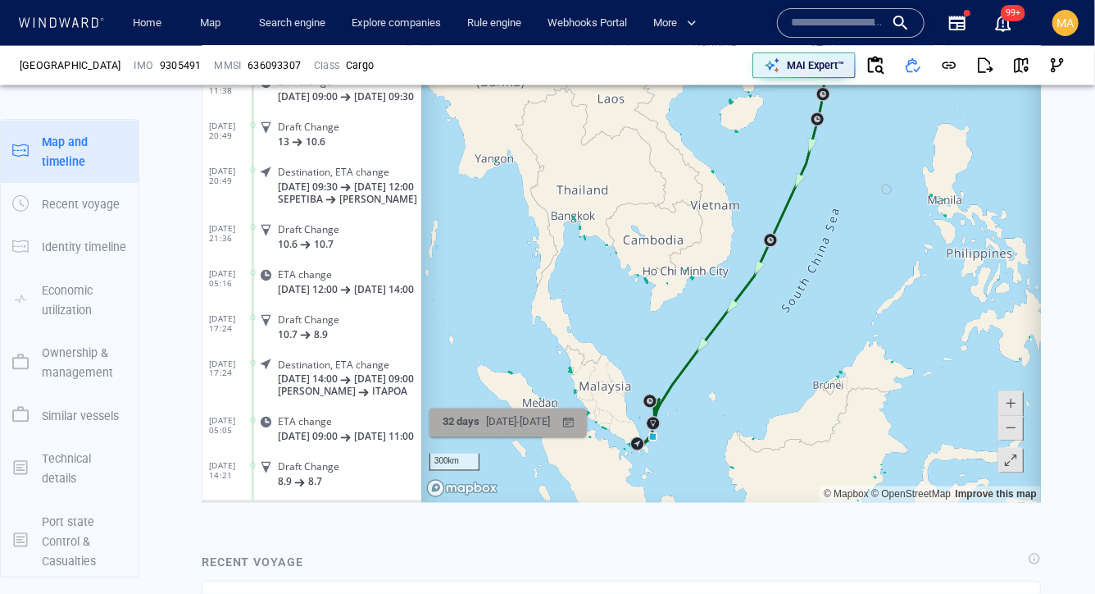
click at [526, 430] on div "[DATE] - [DATE]" at bounding box center [517, 422] width 71 height 25
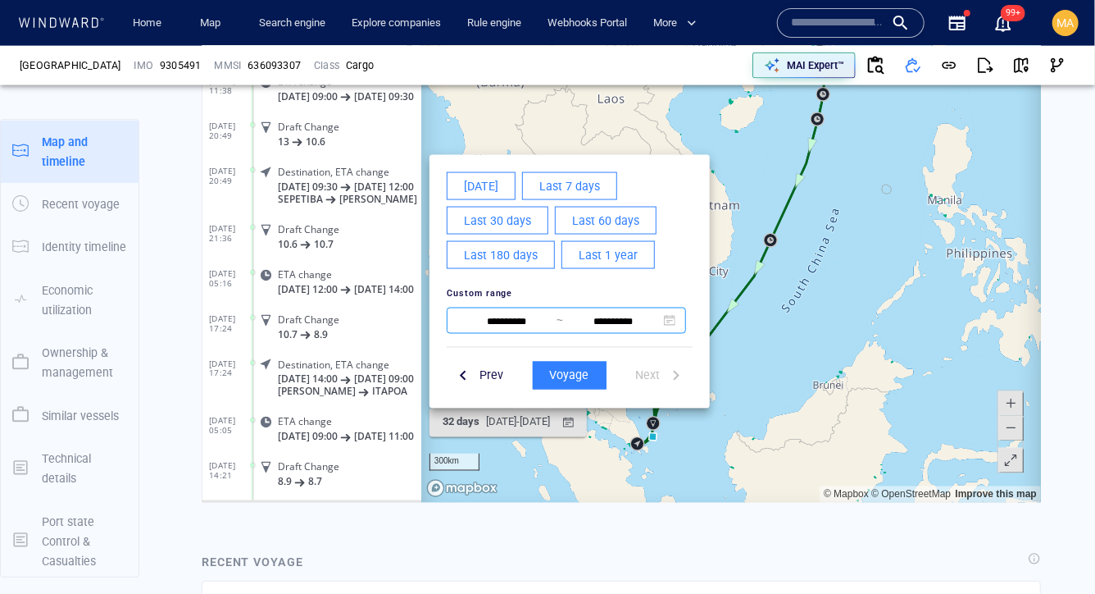
click at [489, 321] on input "**********" at bounding box center [506, 322] width 100 height 20
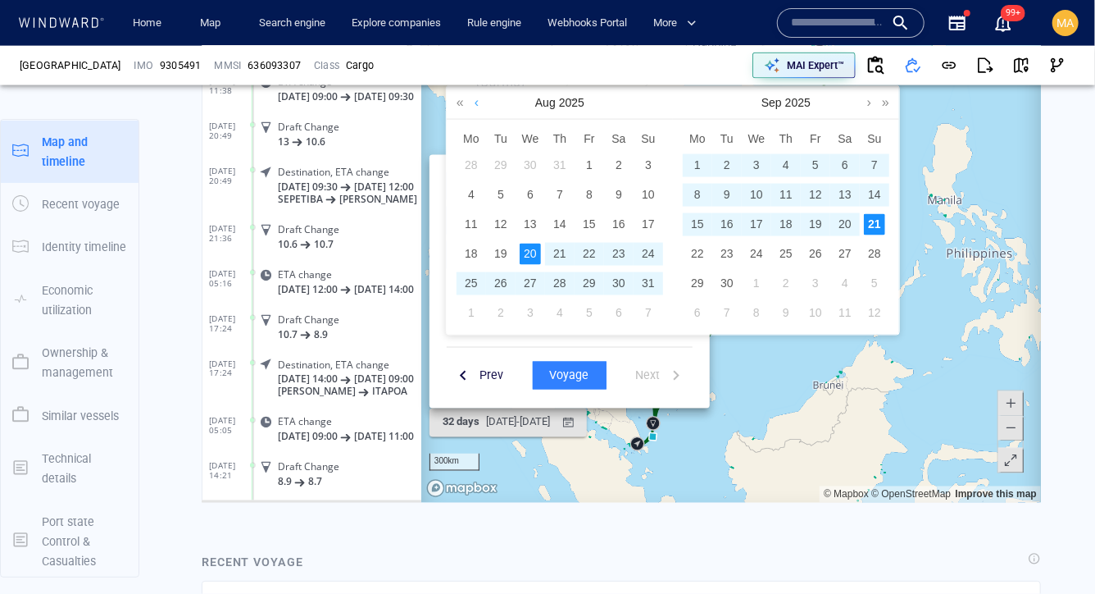
click at [480, 102] on link at bounding box center [476, 102] width 12 height 33
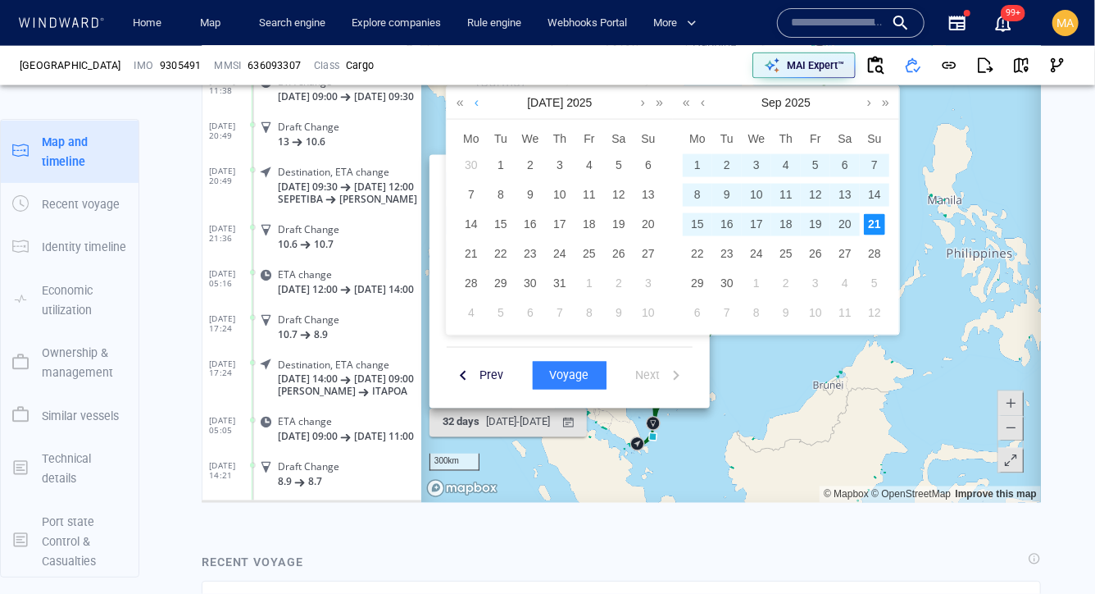
click at [480, 102] on link at bounding box center [476, 102] width 12 height 33
click at [584, 247] on div "21" at bounding box center [588, 253] width 21 height 21
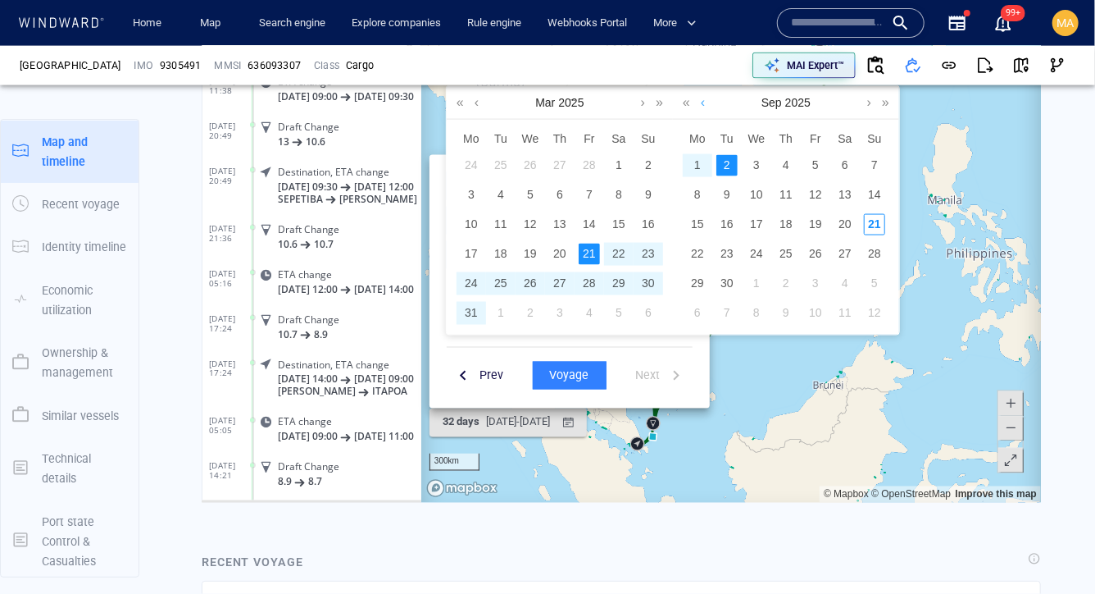
click at [703, 107] on link at bounding box center [702, 102] width 12 height 33
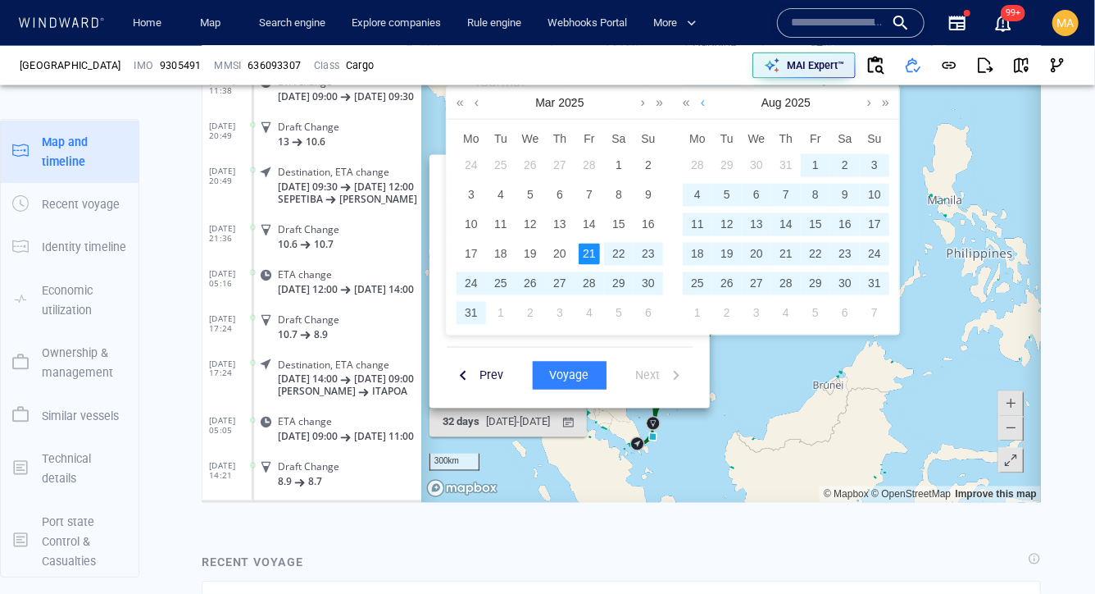
click at [703, 107] on link at bounding box center [702, 102] width 12 height 33
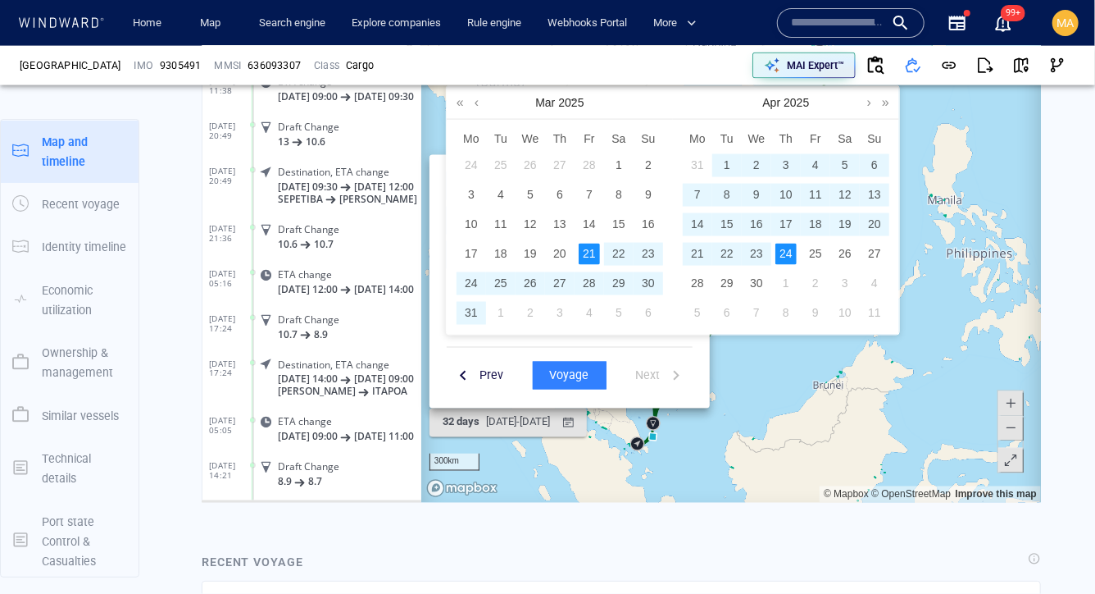
click at [785, 260] on div "24" at bounding box center [785, 253] width 21 height 21
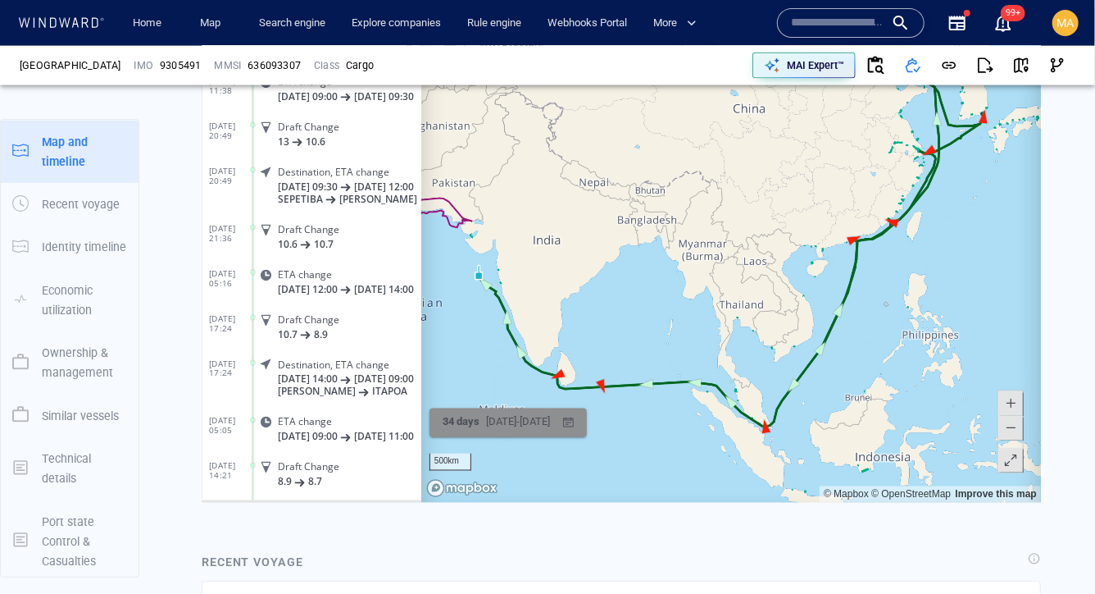
click at [517, 423] on div "[DATE] - [DATE]" at bounding box center [517, 422] width 71 height 25
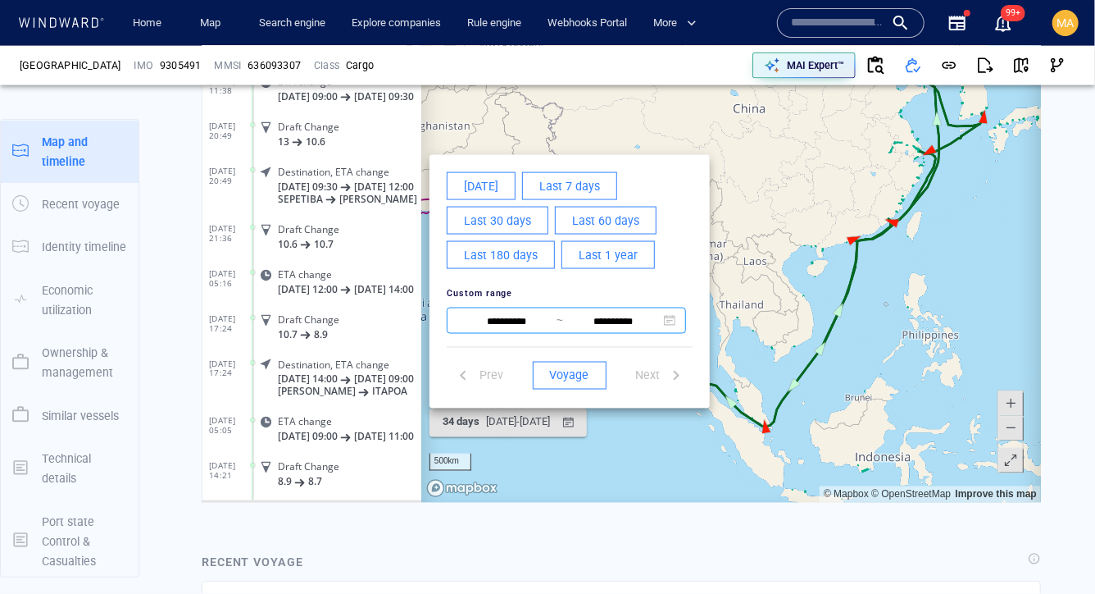
click at [642, 324] on input "**********" at bounding box center [612, 322] width 100 height 20
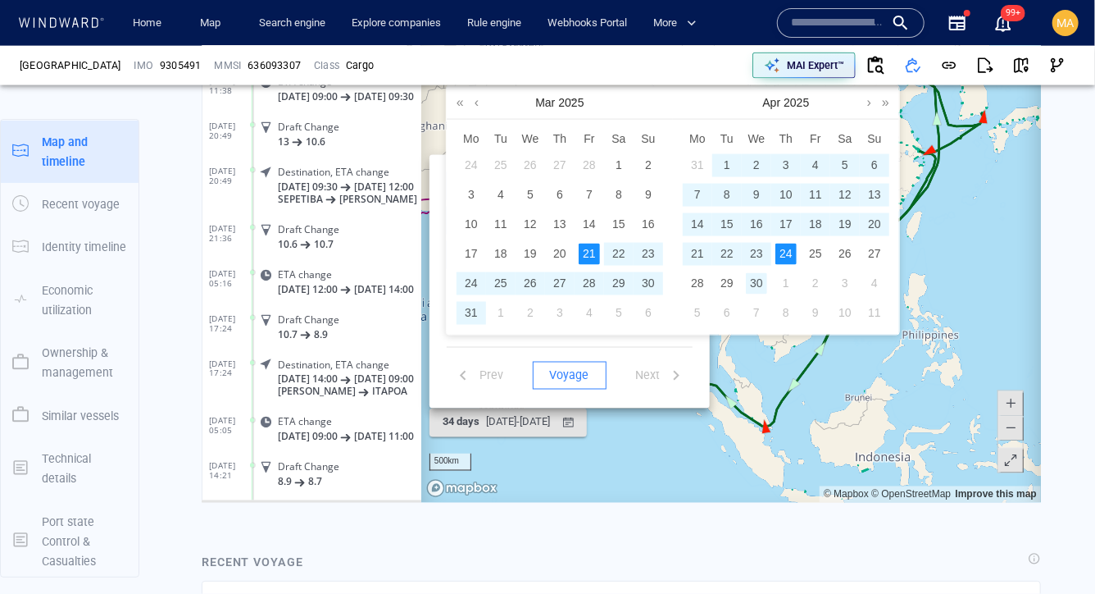
click at [759, 282] on div "30" at bounding box center [755, 283] width 21 height 21
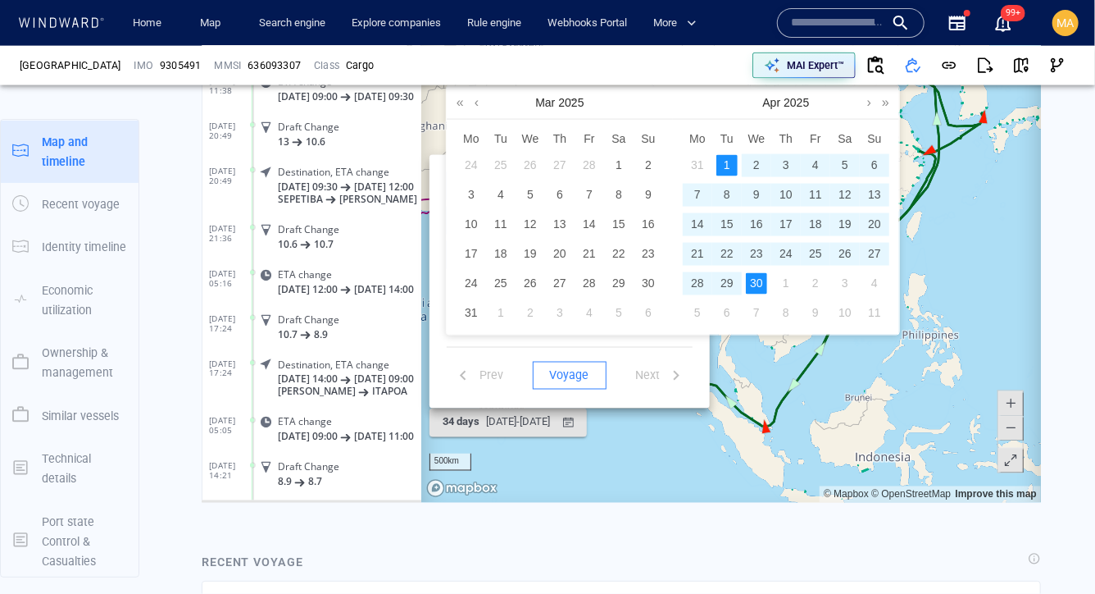
click at [721, 175] on div "1" at bounding box center [726, 165] width 21 height 21
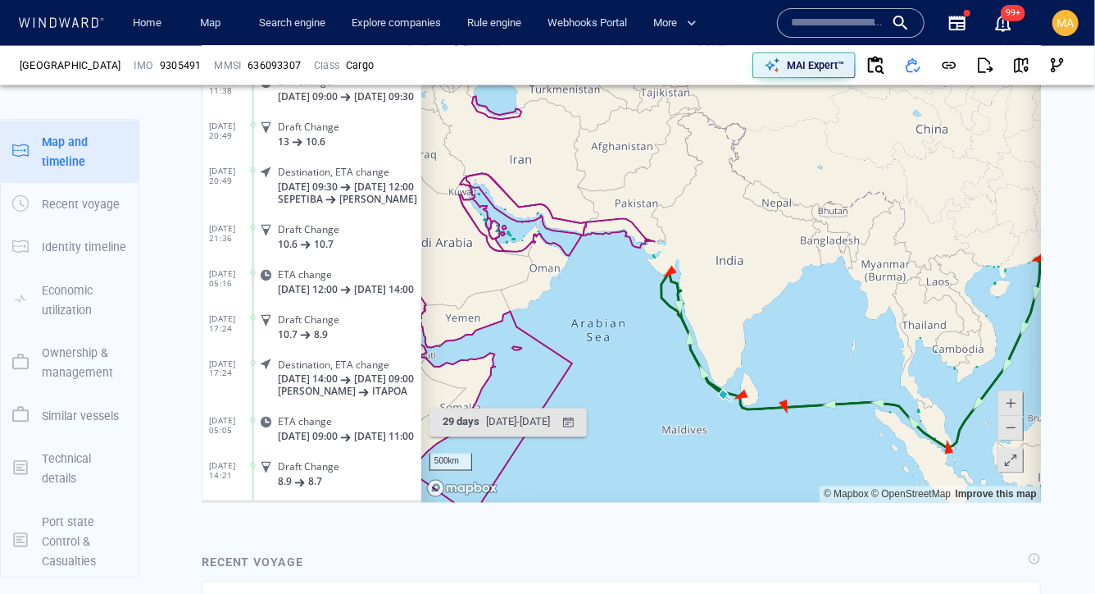
drag, startPoint x: 529, startPoint y: 280, endPoint x: 734, endPoint y: 322, distance: 209.4
click at [734, 322] on canvas "Map" at bounding box center [731, 248] width 621 height 508
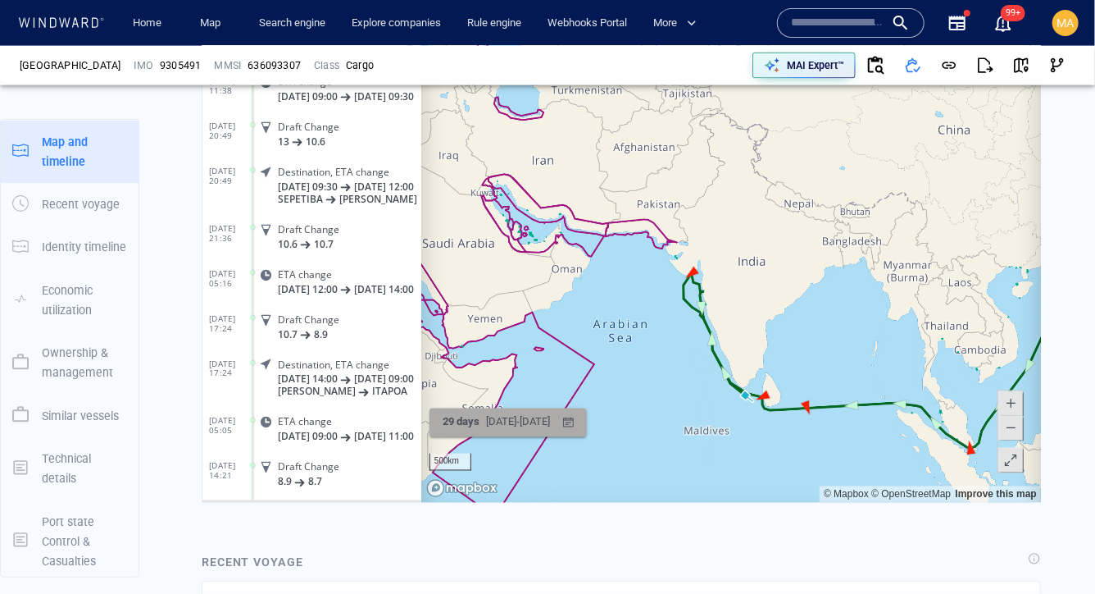
drag, startPoint x: 795, startPoint y: 426, endPoint x: 610, endPoint y: 412, distance: 185.8
click at [610, 412] on div "Click here to enable zooming in/out with your mouse 500km © Mapbox © OpenStreet…" at bounding box center [621, 248] width 840 height 508
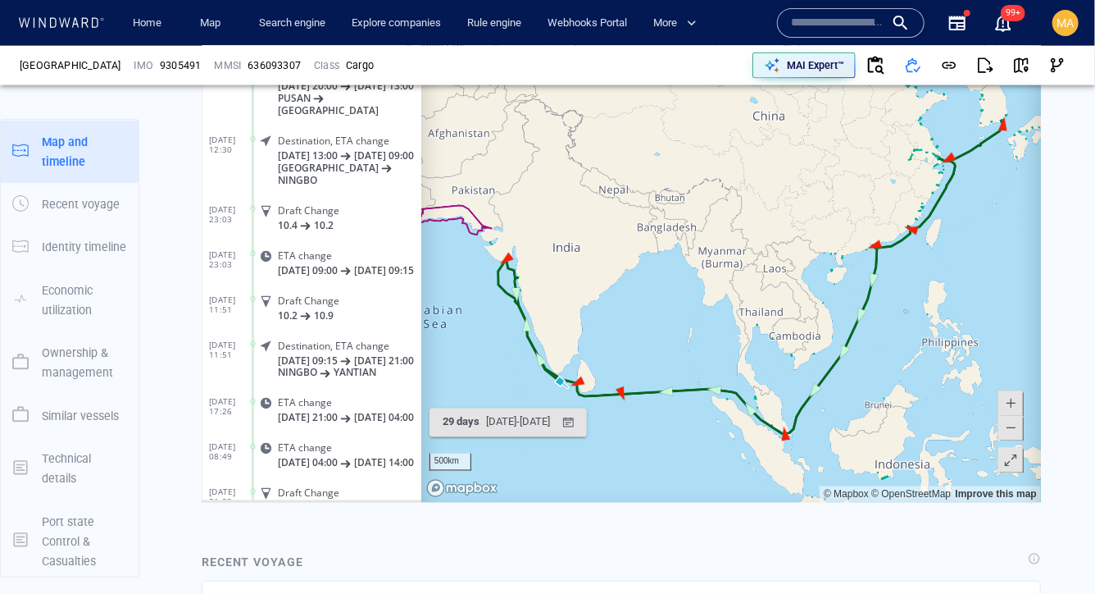
scroll to position [17192, 0]
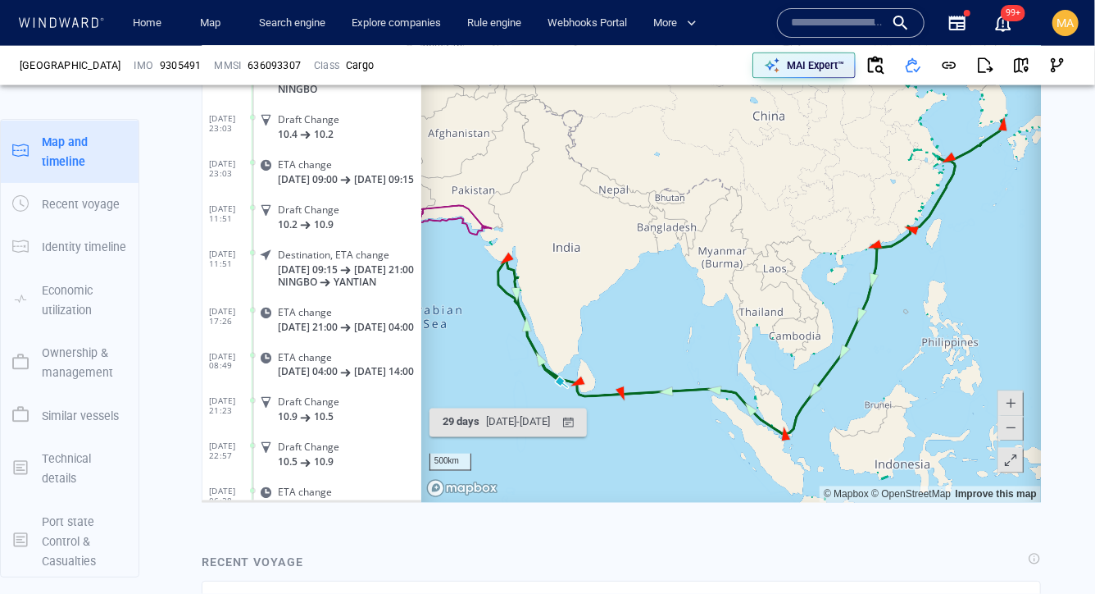
click at [840, 404] on canvas "Map" at bounding box center [731, 248] width 621 height 508
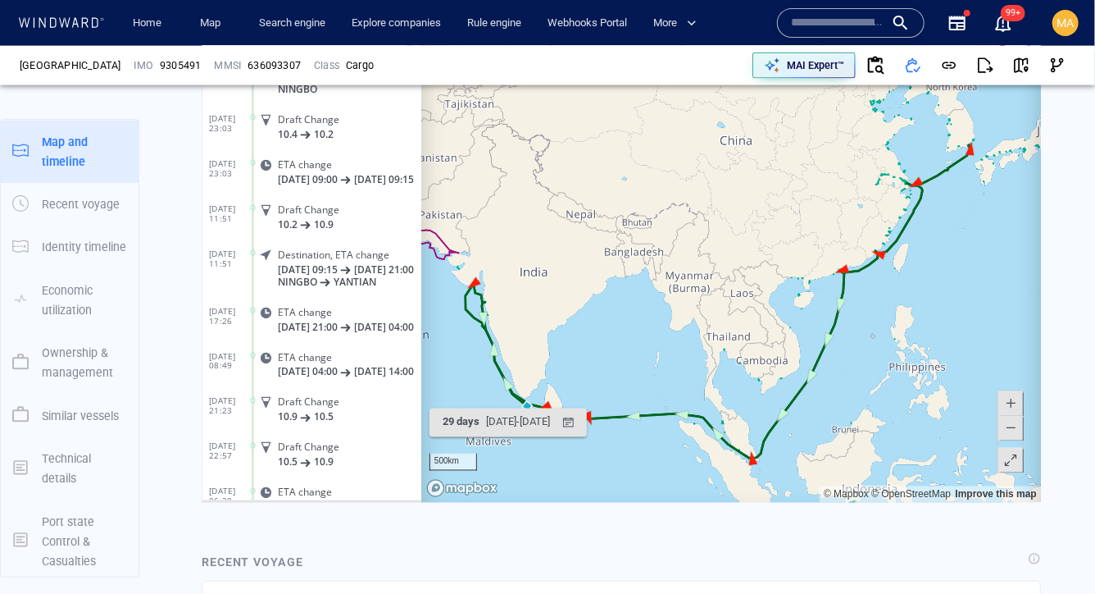
drag, startPoint x: 938, startPoint y: 321, endPoint x: 817, endPoint y: 444, distance: 173.3
click at [817, 444] on canvas "Map" at bounding box center [731, 248] width 621 height 508
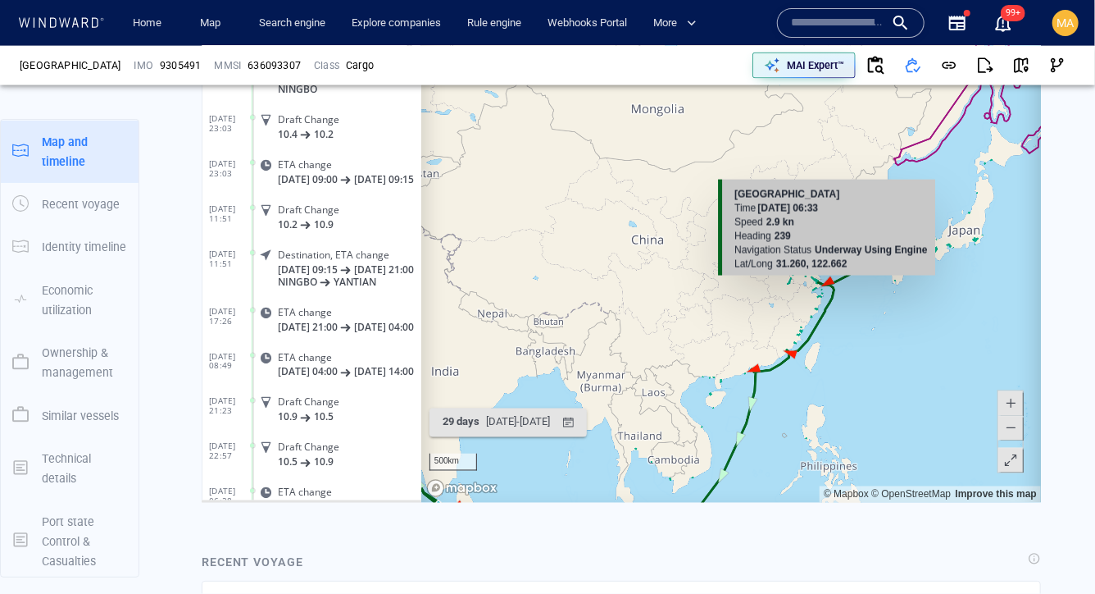
click at [827, 284] on canvas "Map" at bounding box center [731, 248] width 621 height 508
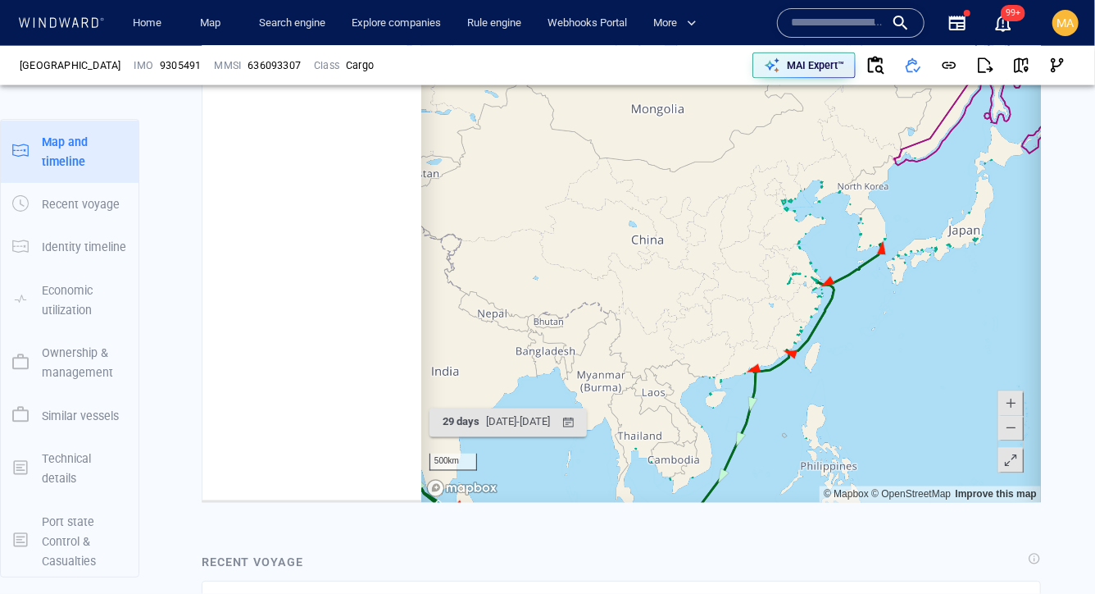
scroll to position [398884, 0]
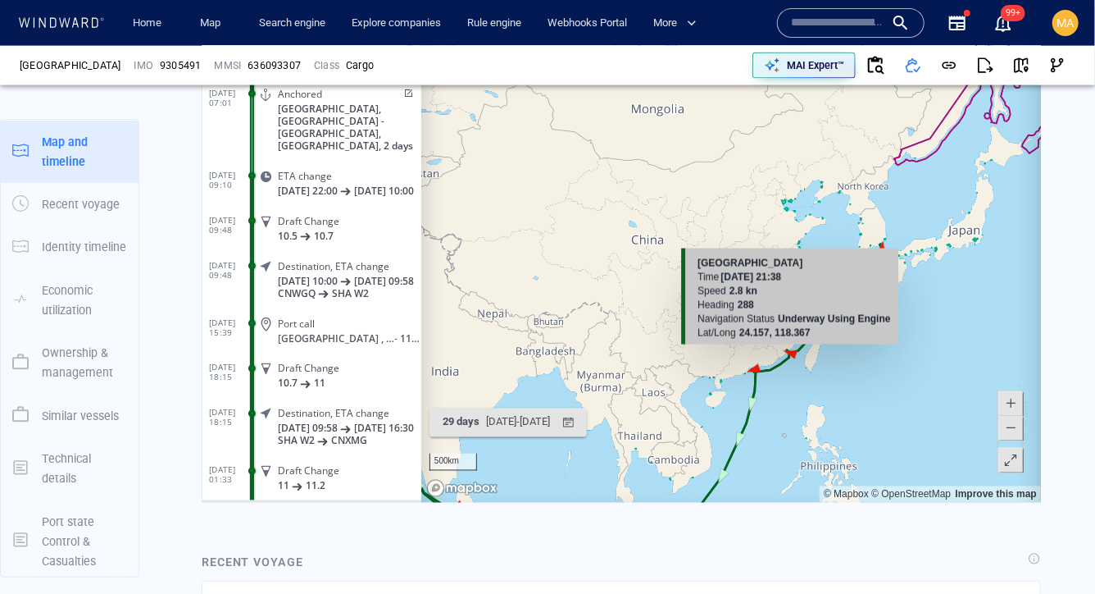
click at [792, 350] on canvas "Map" at bounding box center [731, 248] width 621 height 508
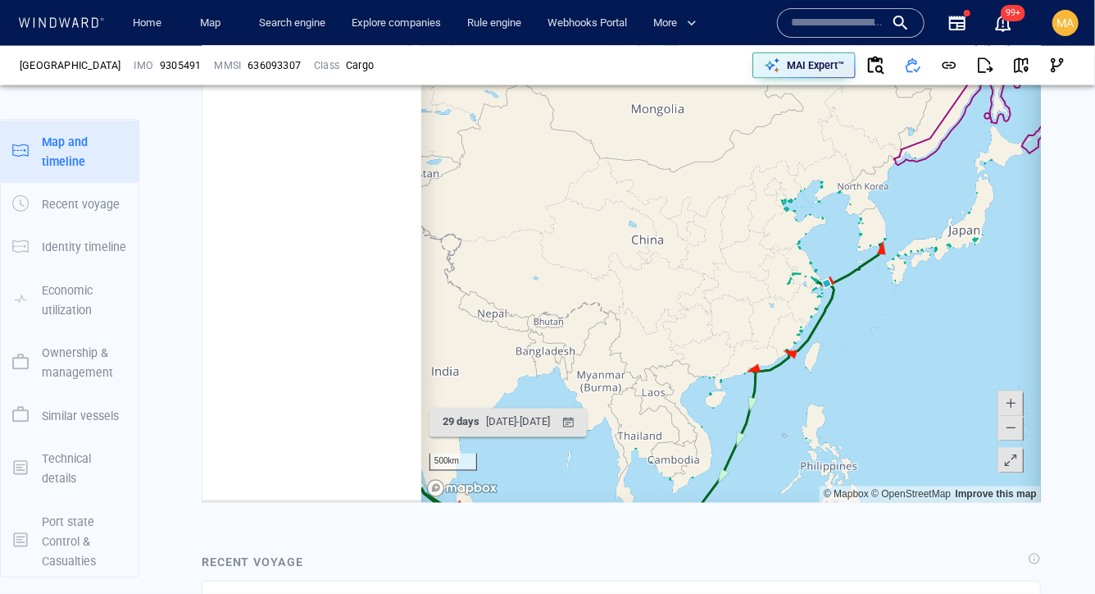
scroll to position [399470, 0]
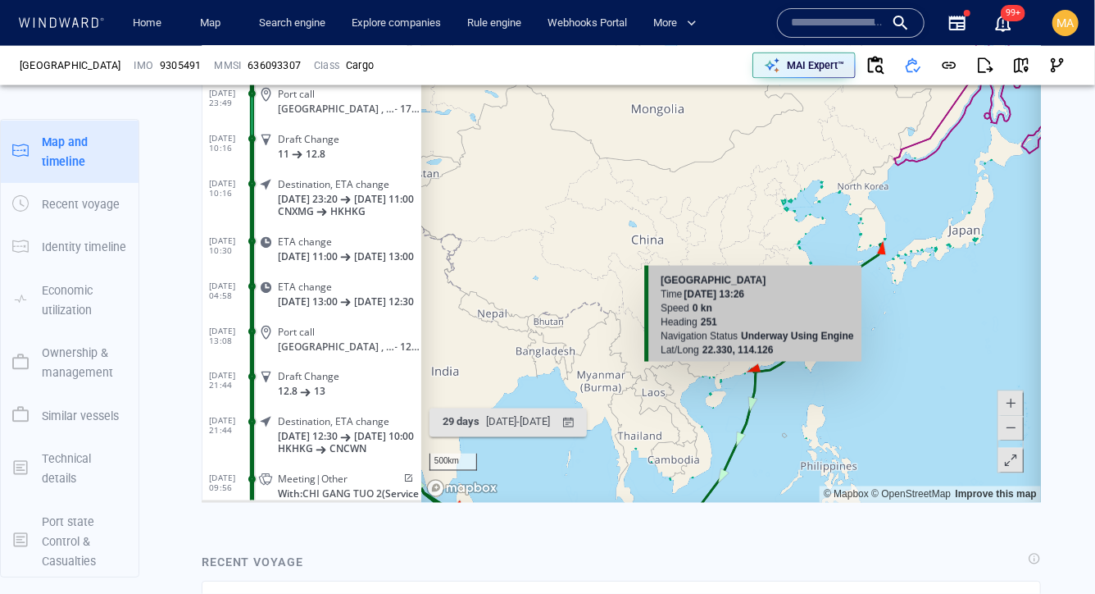
click at [752, 371] on canvas "Map" at bounding box center [731, 248] width 621 height 508
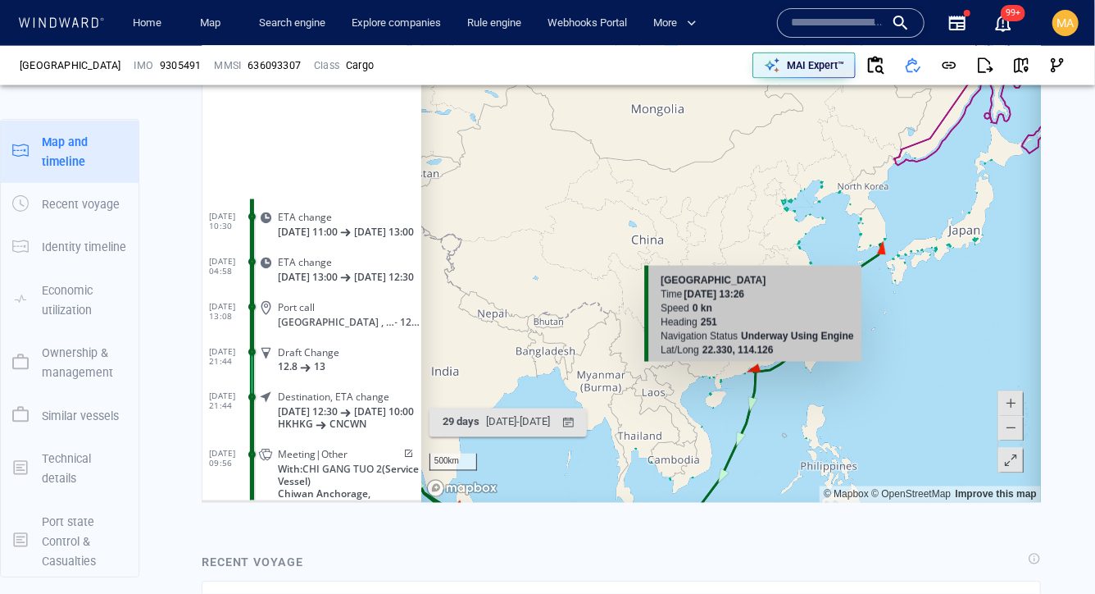
scroll to position [399740, 0]
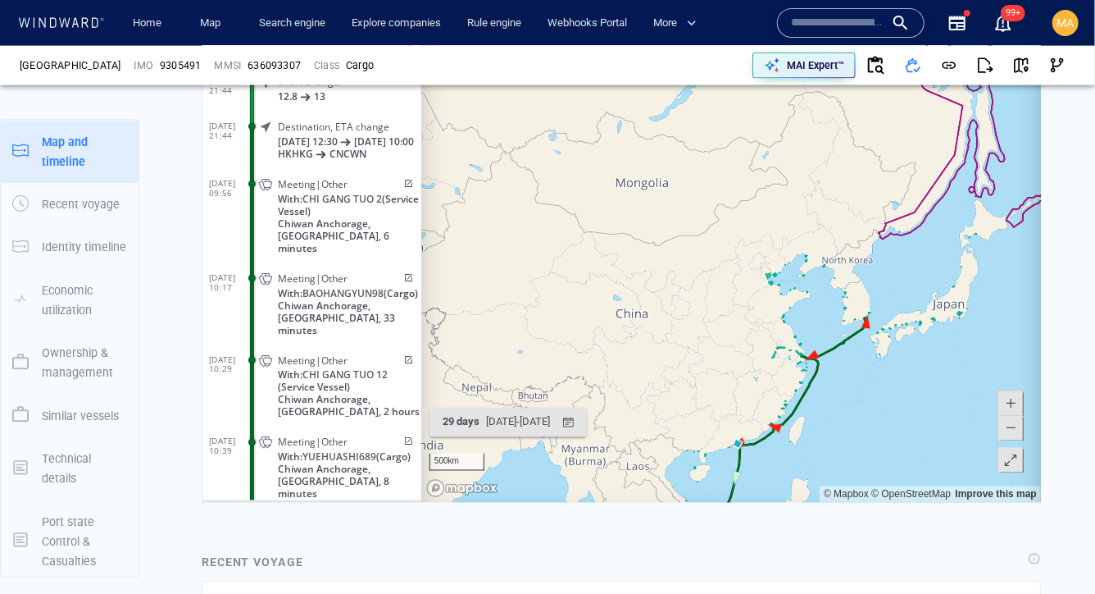
drag, startPoint x: 897, startPoint y: 331, endPoint x: 873, endPoint y: 442, distance: 113.2
click at [873, 442] on canvas "Map" at bounding box center [731, 248] width 621 height 508
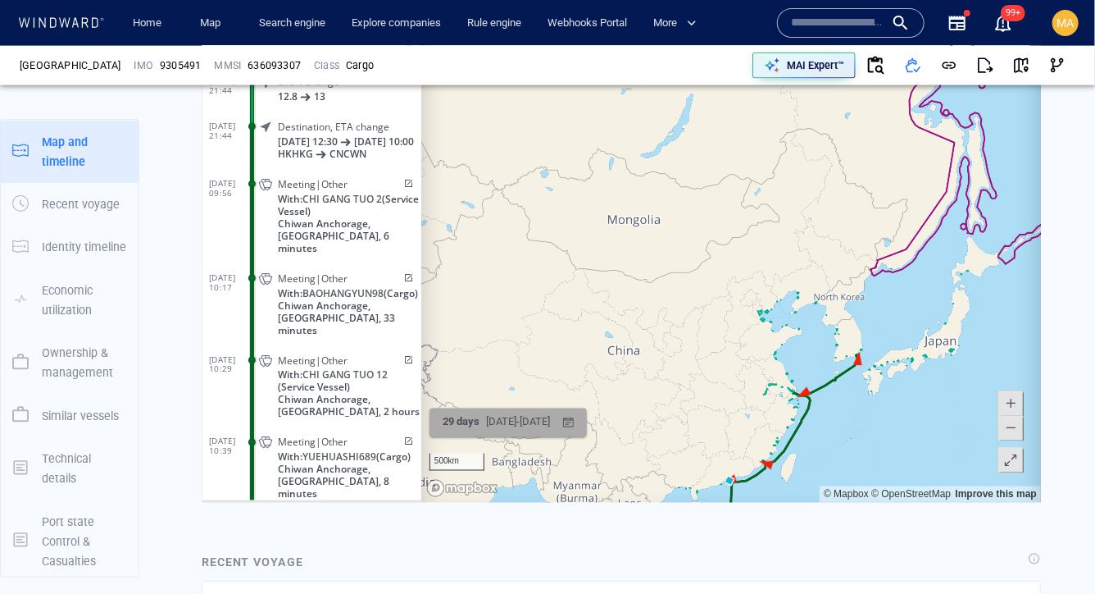
click at [534, 434] on div "[DATE] - [DATE]" at bounding box center [517, 422] width 71 height 25
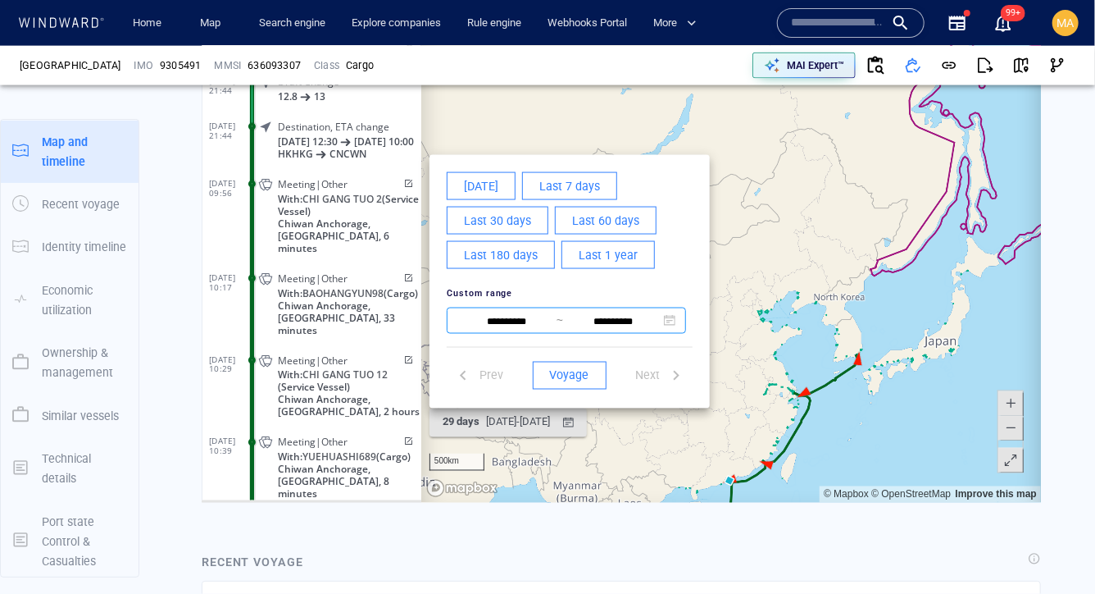
click at [519, 322] on input "**********" at bounding box center [506, 322] width 100 height 20
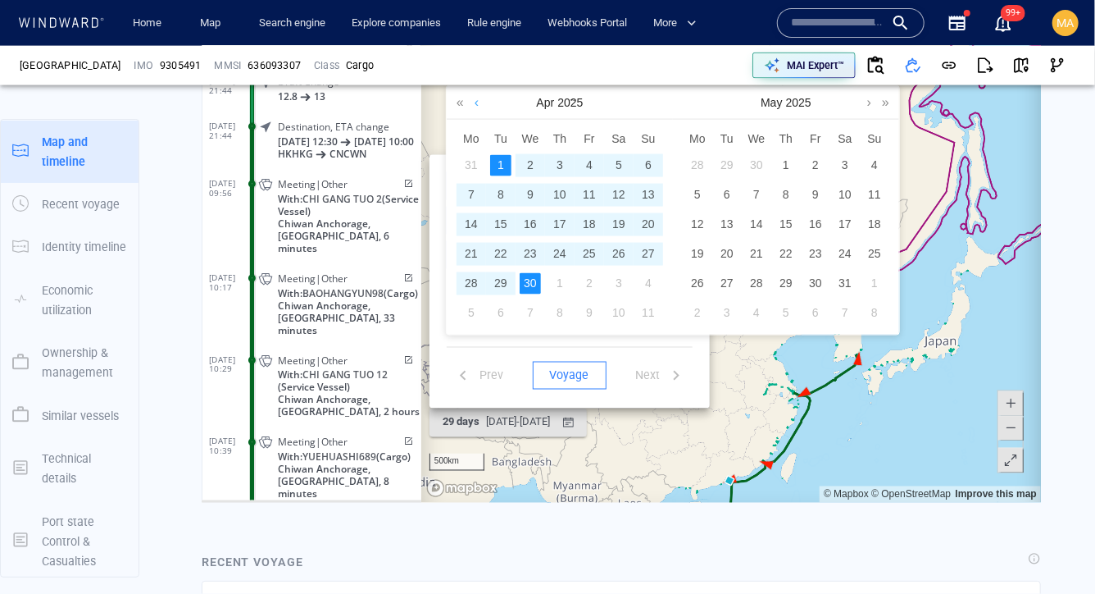
click at [475, 102] on link at bounding box center [476, 102] width 12 height 33
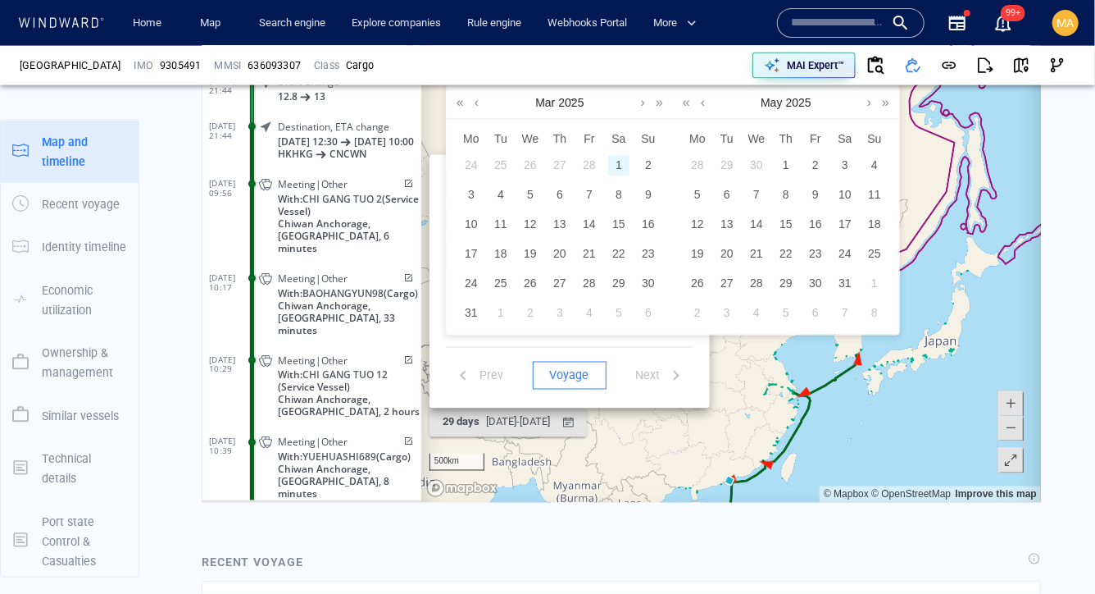
click at [617, 166] on div "1" at bounding box center [618, 165] width 21 height 21
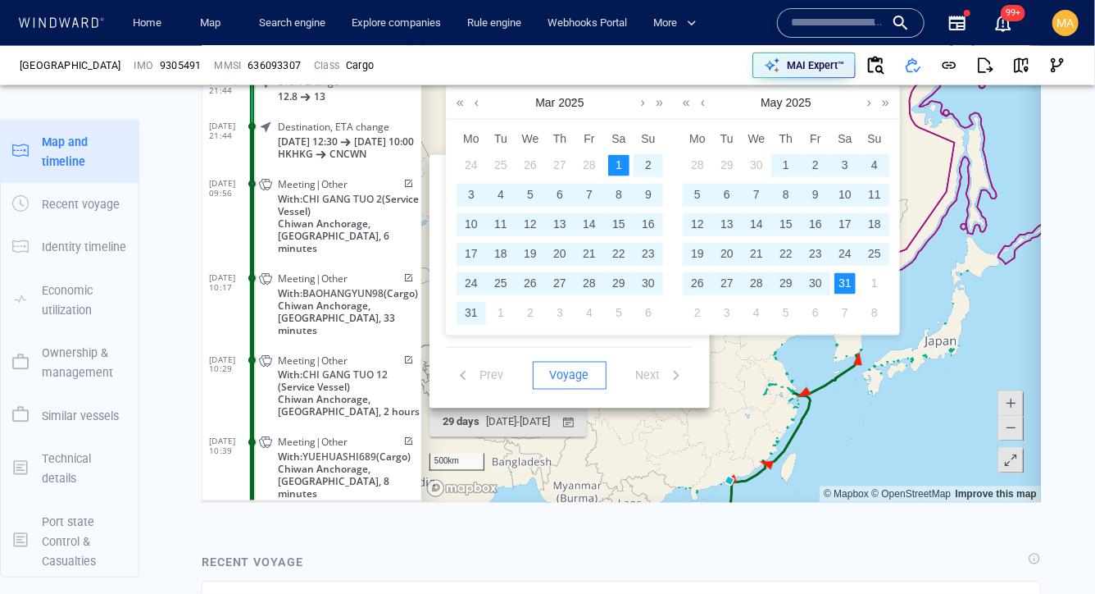
click at [850, 281] on div "31" at bounding box center [844, 283] width 21 height 21
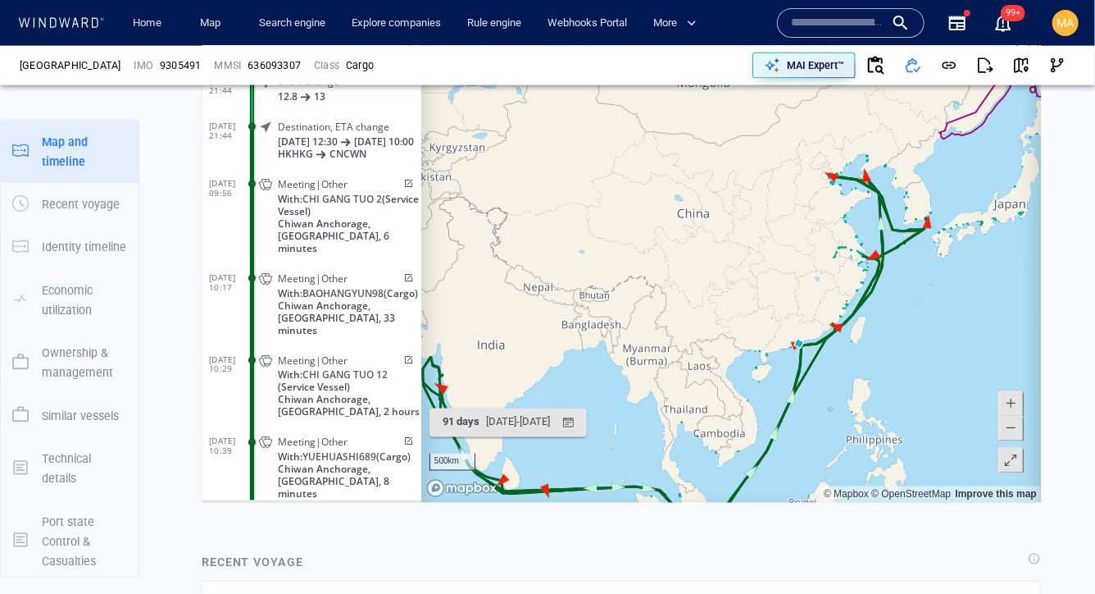
drag, startPoint x: 940, startPoint y: 230, endPoint x: 883, endPoint y: 339, distance: 122.5
click at [883, 339] on canvas "Map" at bounding box center [731, 248] width 621 height 508
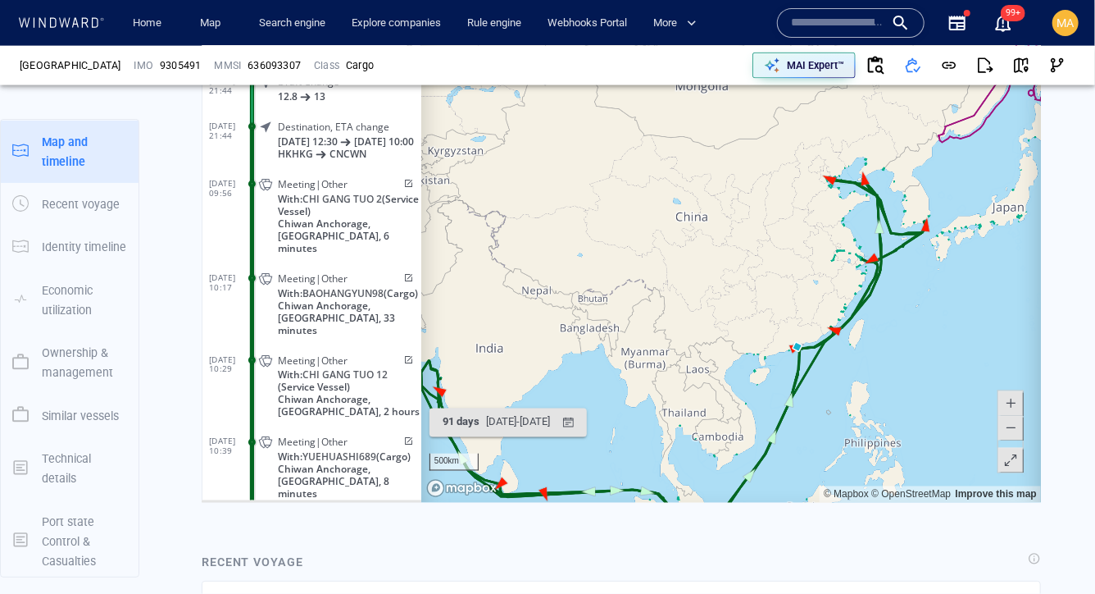
drag, startPoint x: 812, startPoint y: 231, endPoint x: 806, endPoint y: 287, distance: 56.0
click at [806, 289] on canvas "Map" at bounding box center [731, 248] width 621 height 508
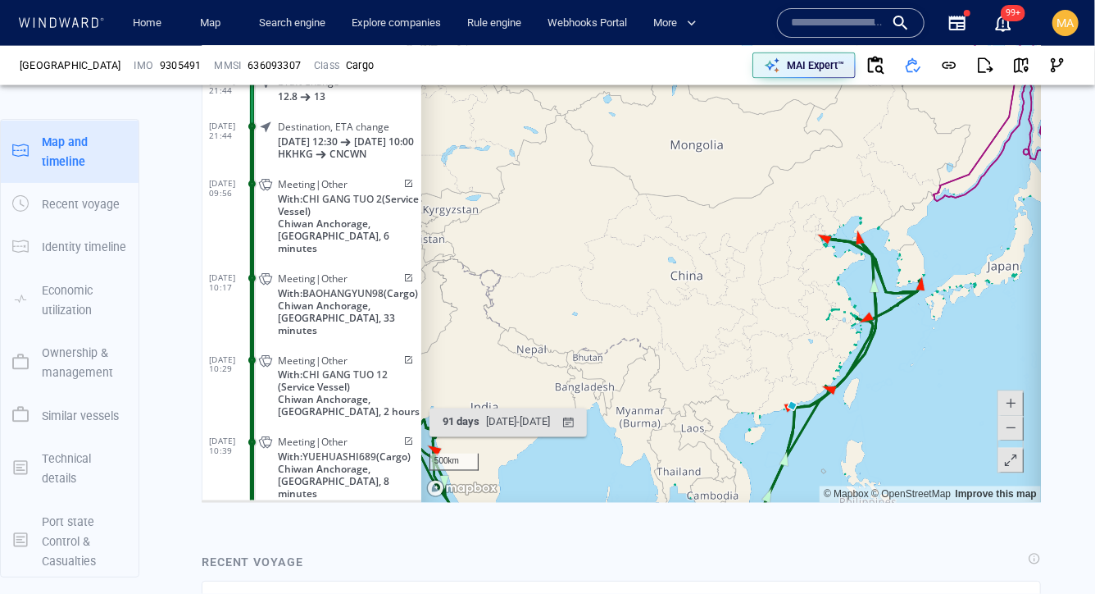
click at [1006, 404] on span at bounding box center [1010, 403] width 16 height 25
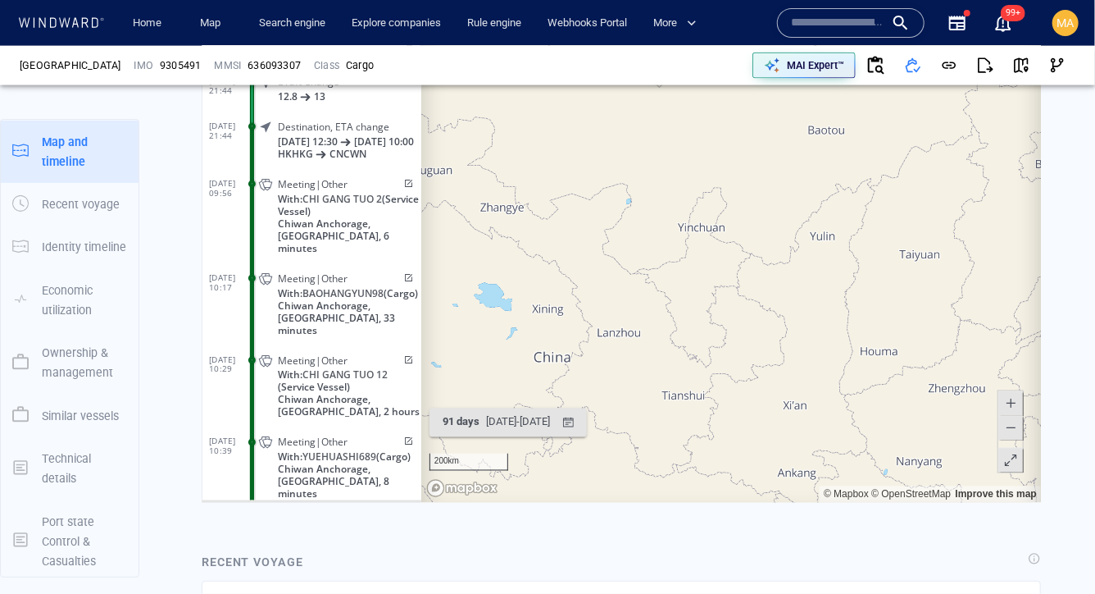
drag, startPoint x: 834, startPoint y: 352, endPoint x: 524, endPoint y: 305, distance: 313.4
click at [526, 305] on canvas "Map" at bounding box center [731, 248] width 621 height 508
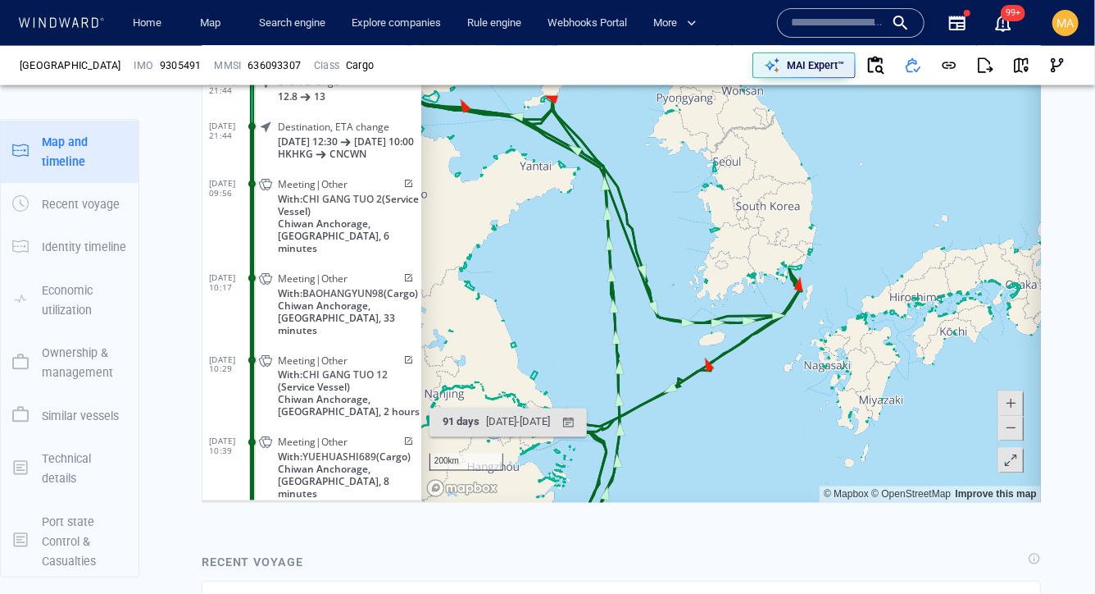
drag, startPoint x: 546, startPoint y: 310, endPoint x: 618, endPoint y: 162, distance: 165.0
click at [617, 162] on canvas "Map" at bounding box center [731, 248] width 621 height 508
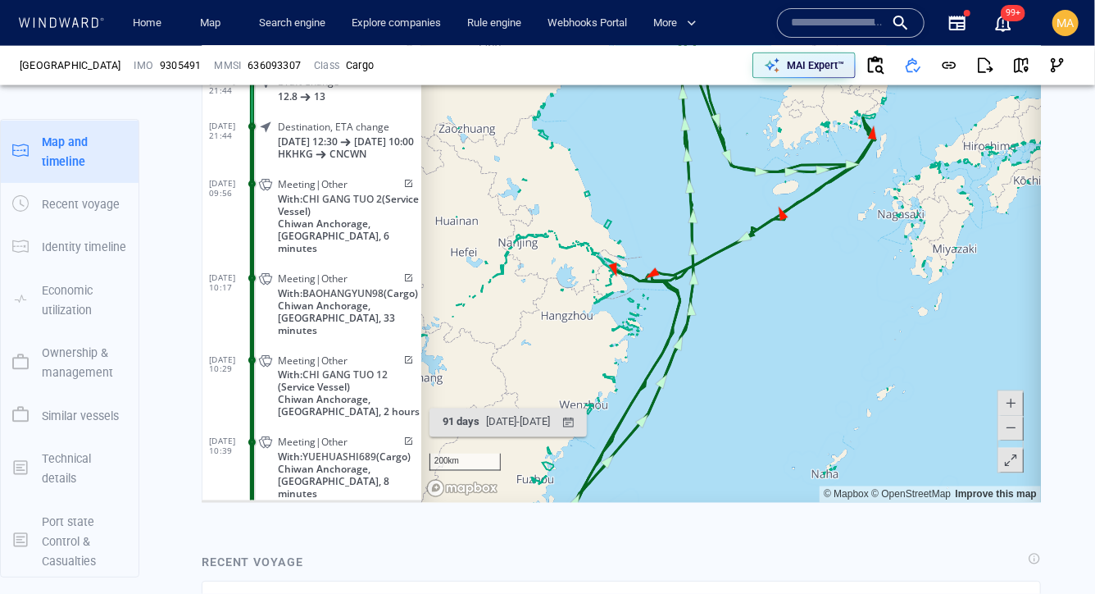
drag, startPoint x: 636, startPoint y: 252, endPoint x: 670, endPoint y: 143, distance: 114.1
click at [670, 143] on canvas "Map" at bounding box center [731, 248] width 621 height 508
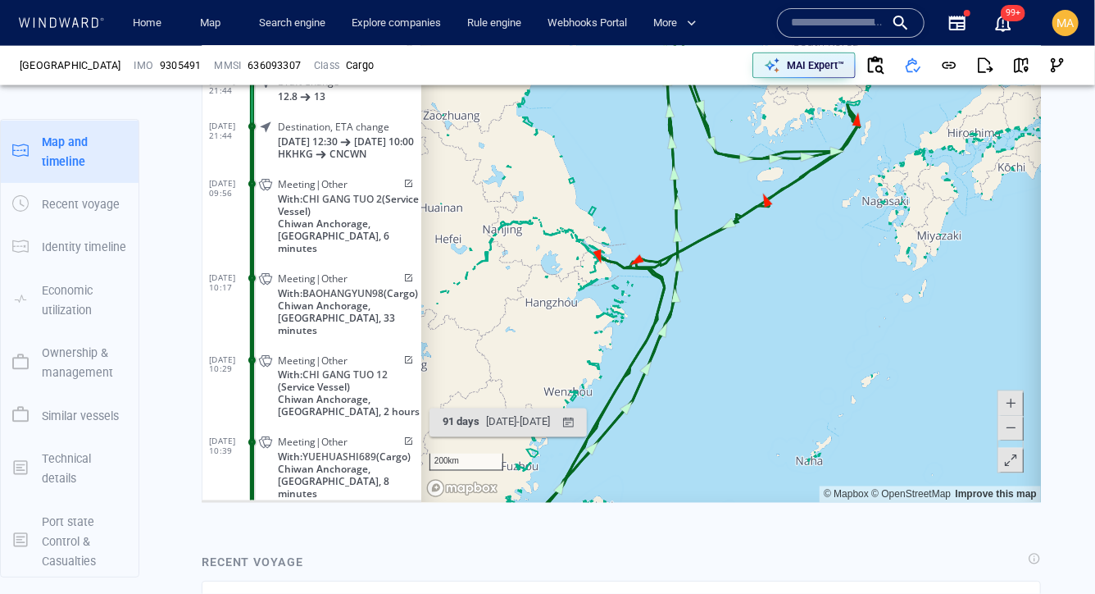
drag, startPoint x: 685, startPoint y: 98, endPoint x: 574, endPoint y: 305, distance: 234.8
click at [575, 303] on canvas "Map" at bounding box center [731, 248] width 621 height 508
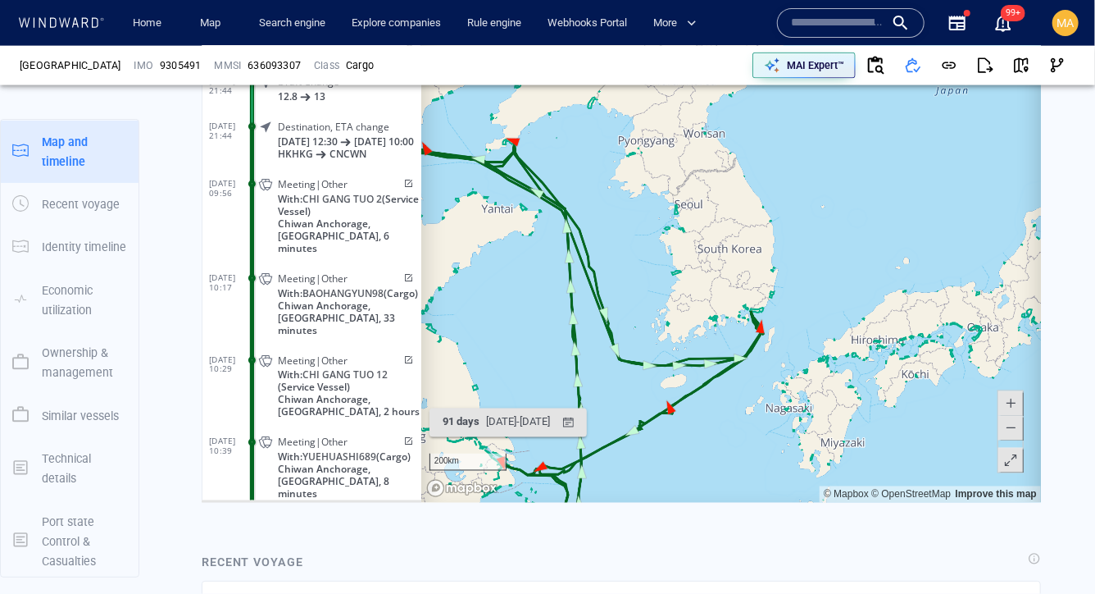
drag, startPoint x: 576, startPoint y: 304, endPoint x: 604, endPoint y: 289, distance: 32.7
click at [604, 289] on canvas "Map" at bounding box center [731, 248] width 621 height 508
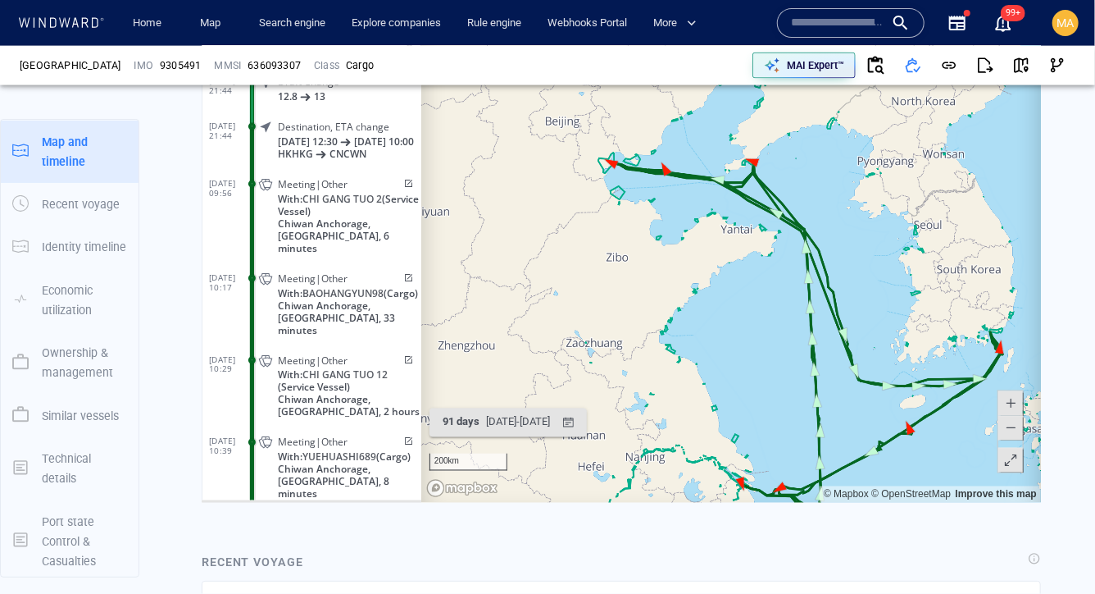
drag, startPoint x: 516, startPoint y: 312, endPoint x: 755, endPoint y: 333, distance: 240.3
click at [755, 333] on canvas "Map" at bounding box center [731, 248] width 621 height 508
drag, startPoint x: 594, startPoint y: 225, endPoint x: 592, endPoint y: 329, distance: 103.3
click at [592, 331] on canvas "Map" at bounding box center [731, 248] width 621 height 508
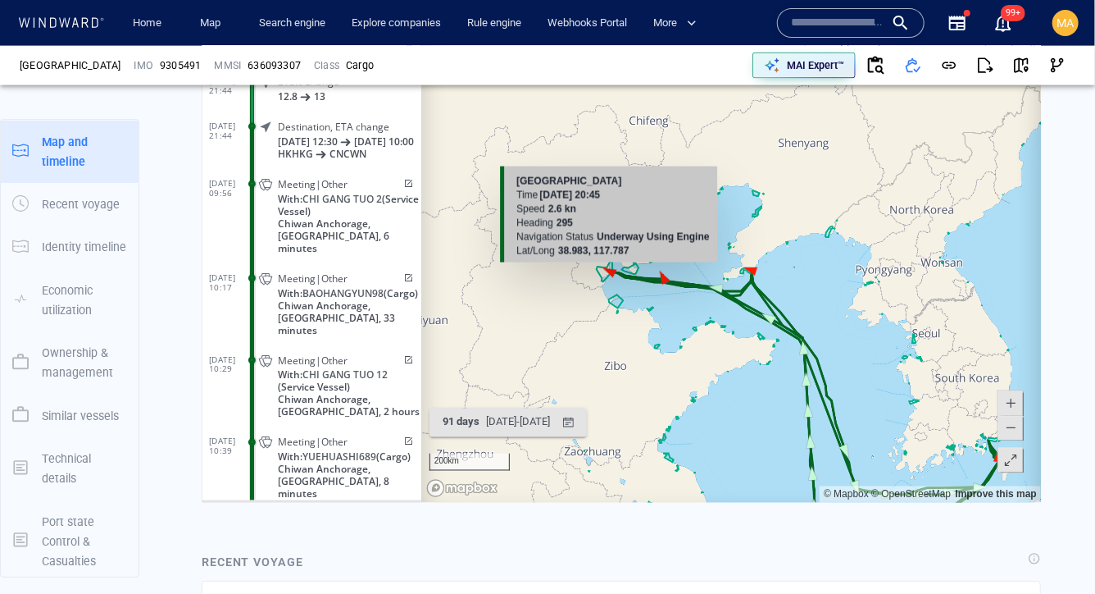
click at [611, 271] on canvas "Map" at bounding box center [731, 248] width 621 height 508
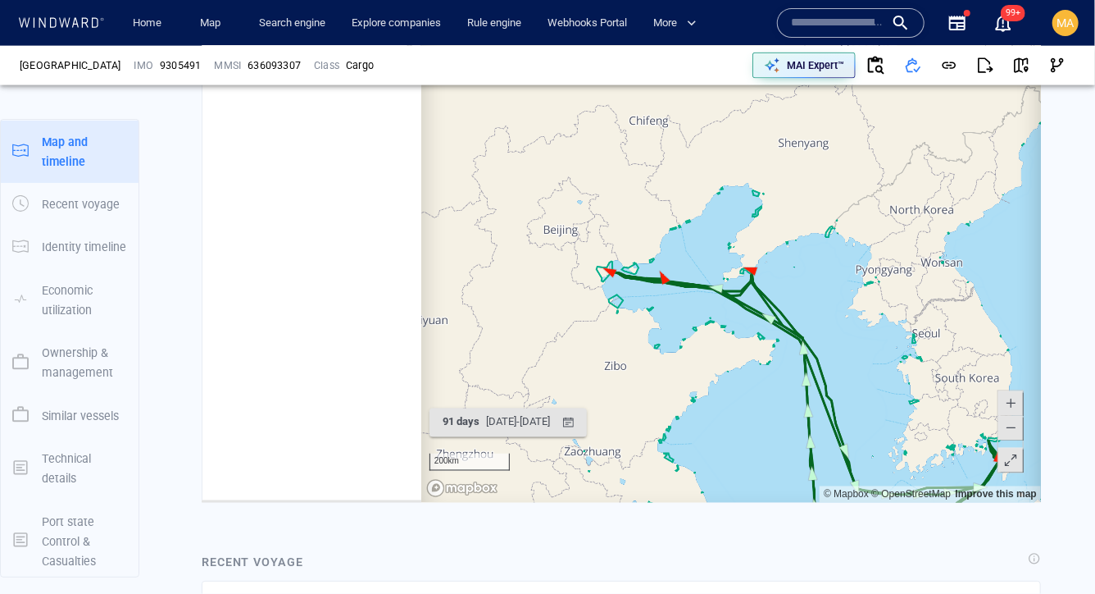
scroll to position [397486, 0]
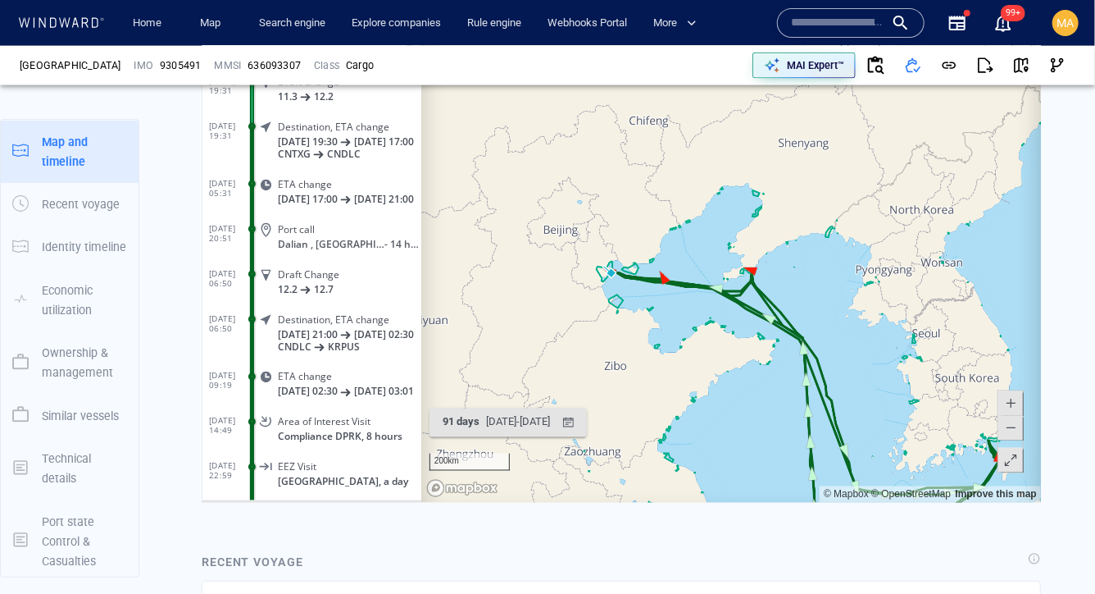
click at [316, 235] on div "Port call" at bounding box center [345, 229] width 137 height 12
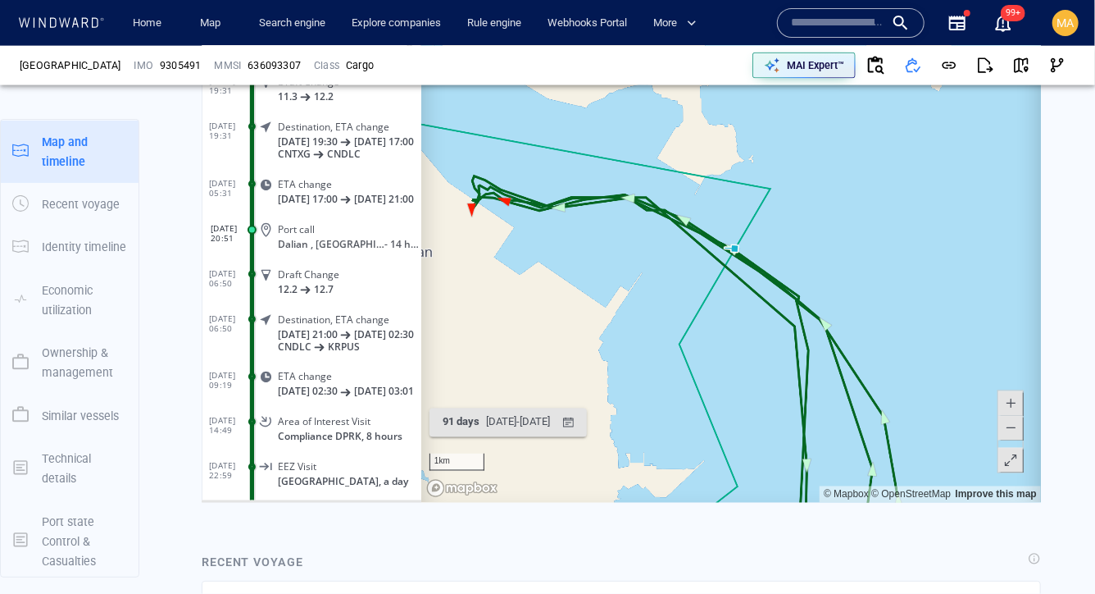
click at [1010, 436] on span at bounding box center [1010, 428] width 16 height 25
click at [1010, 435] on span at bounding box center [1010, 428] width 16 height 25
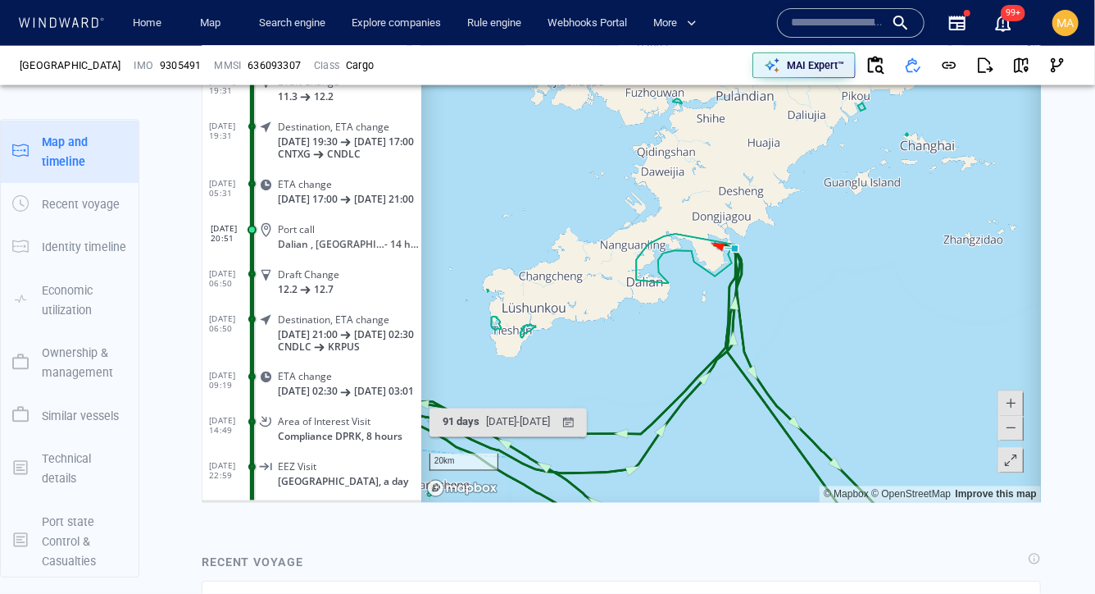
click at [1009, 435] on span at bounding box center [1010, 428] width 16 height 25
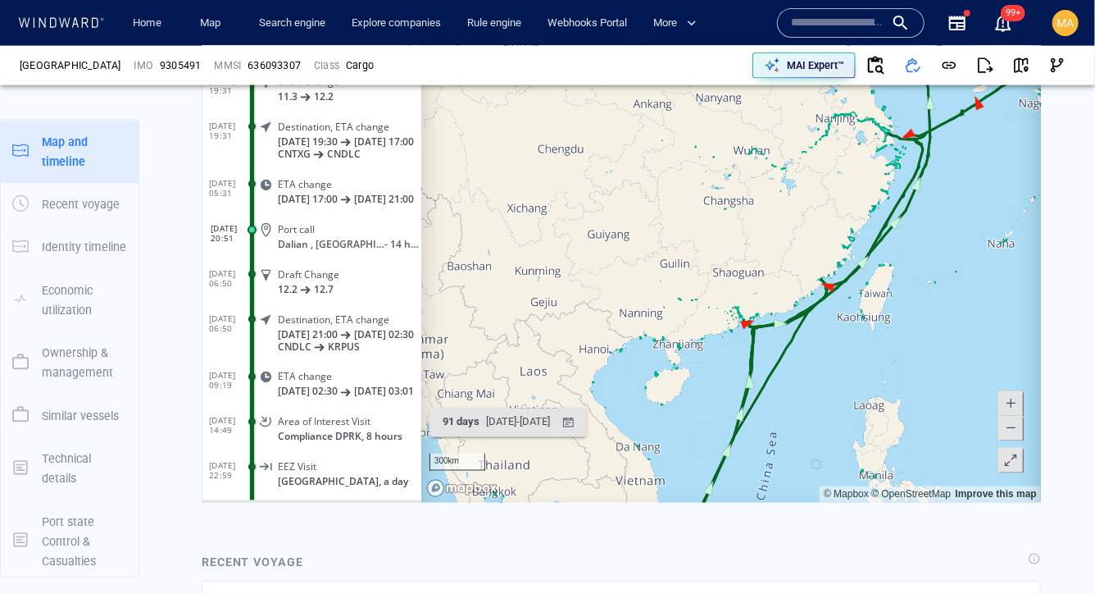
drag, startPoint x: 715, startPoint y: 390, endPoint x: 877, endPoint y: 102, distance: 331.1
click at [877, 101] on canvas "Map" at bounding box center [731, 248] width 621 height 508
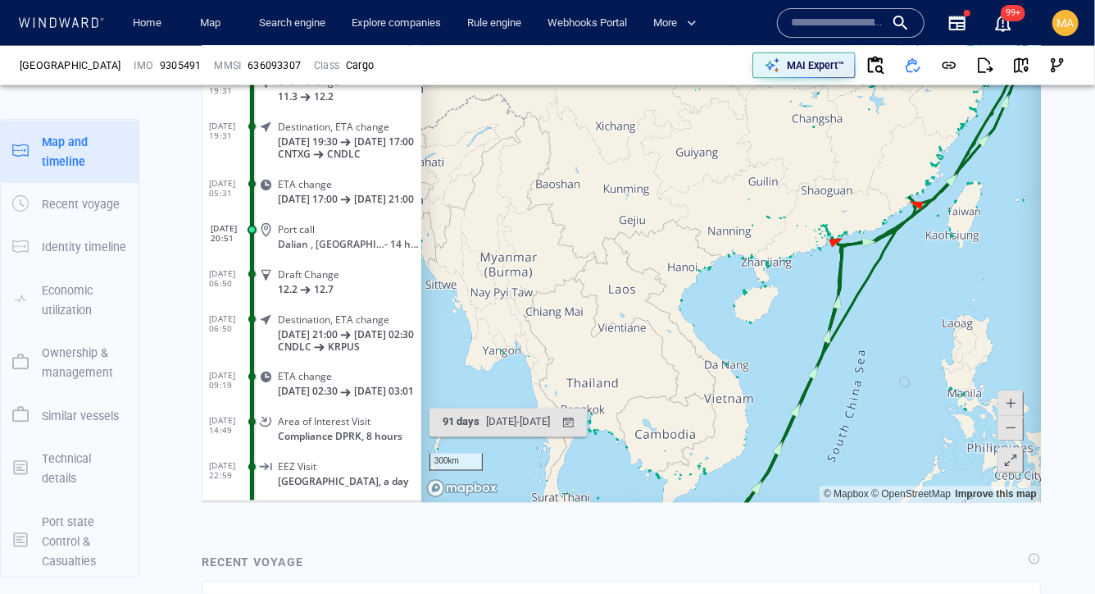
drag, startPoint x: 703, startPoint y: 261, endPoint x: 865, endPoint y: 132, distance: 207.2
click at [865, 132] on canvas "Map" at bounding box center [731, 248] width 621 height 508
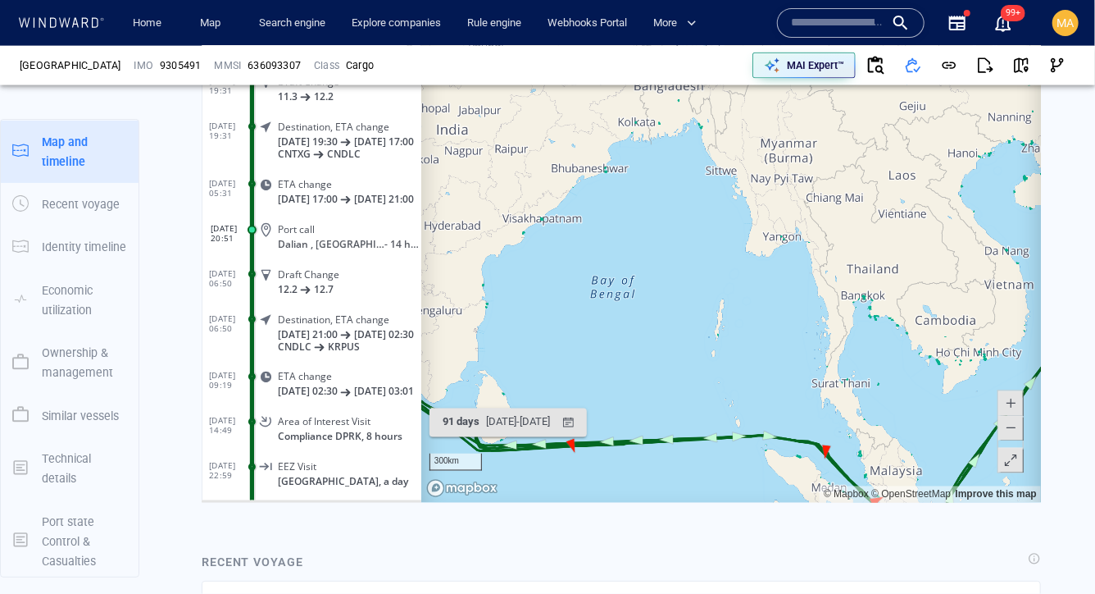
drag, startPoint x: 673, startPoint y: 250, endPoint x: 881, endPoint y: 188, distance: 217.4
click at [881, 188] on canvas "Map" at bounding box center [731, 248] width 621 height 508
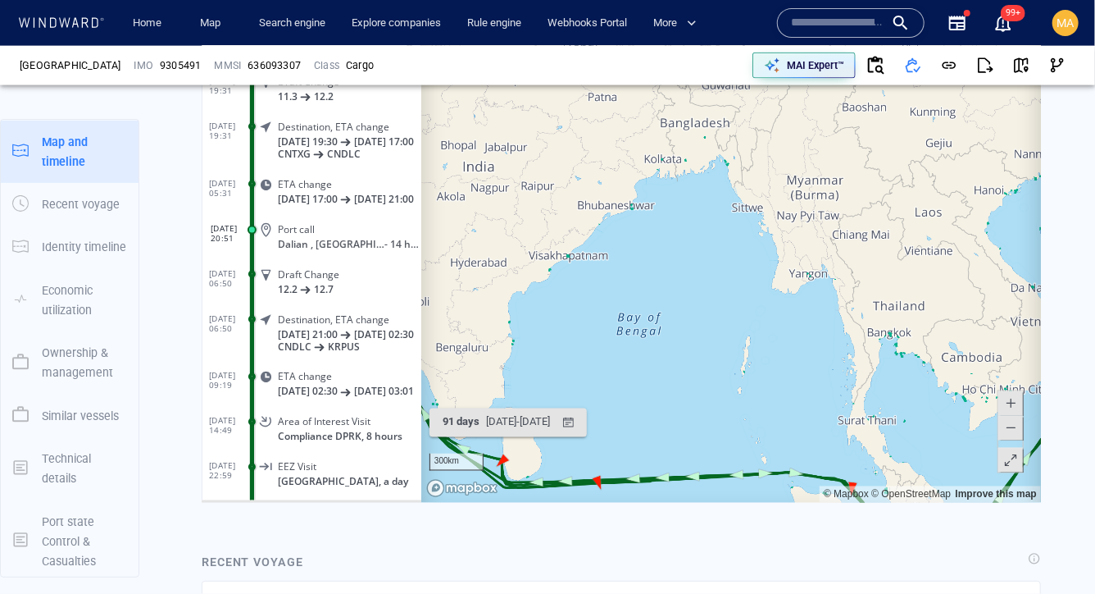
drag, startPoint x: 680, startPoint y: 126, endPoint x: 763, endPoint y: 244, distance: 144.7
click at [763, 244] on canvas "Map" at bounding box center [731, 248] width 621 height 508
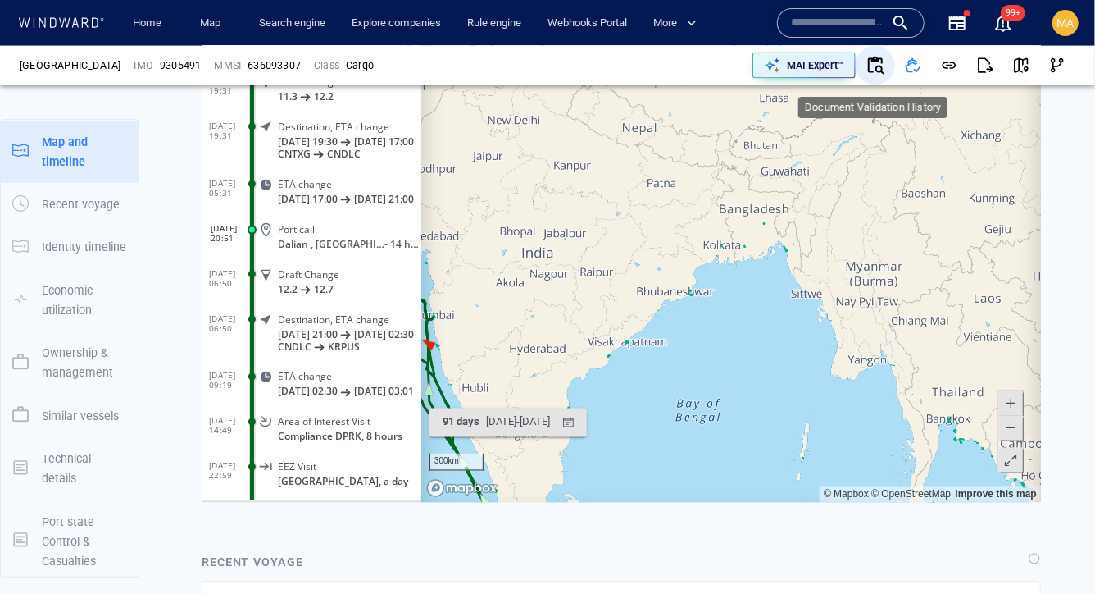
click at [887, 64] on button "button" at bounding box center [875, 65] width 39 height 39
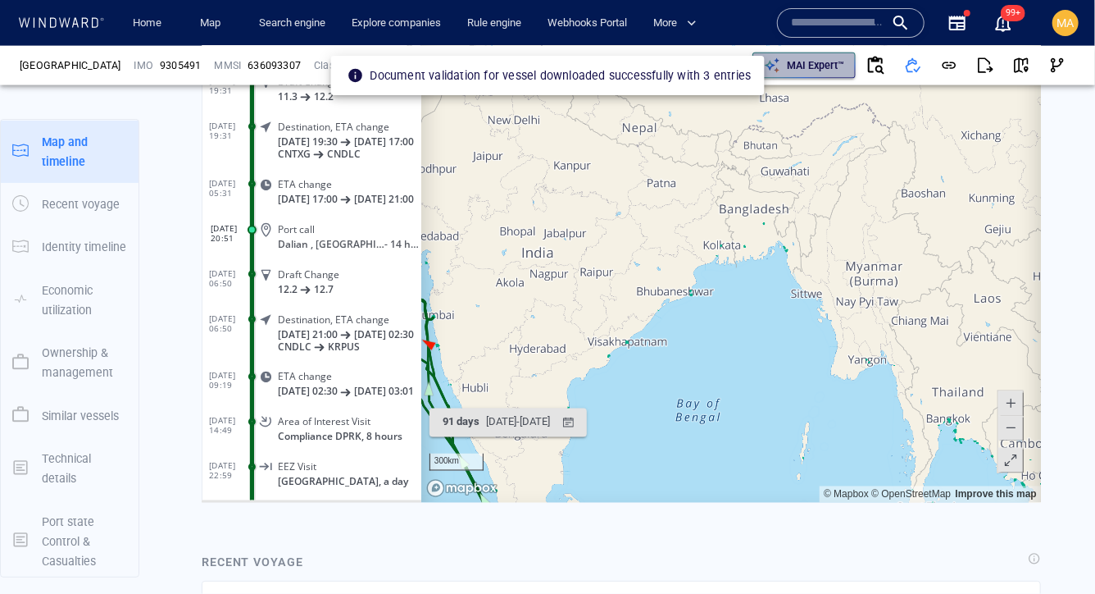
click at [808, 64] on p "MAI Expert™" at bounding box center [815, 65] width 57 height 15
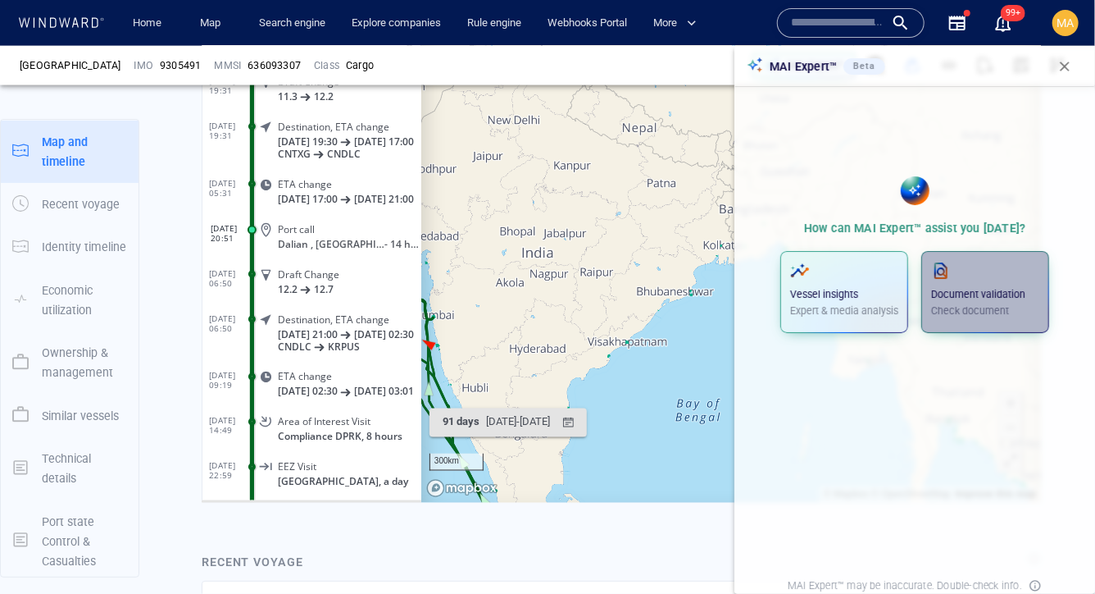
click at [972, 294] on p "Document validation" at bounding box center [985, 294] width 108 height 15
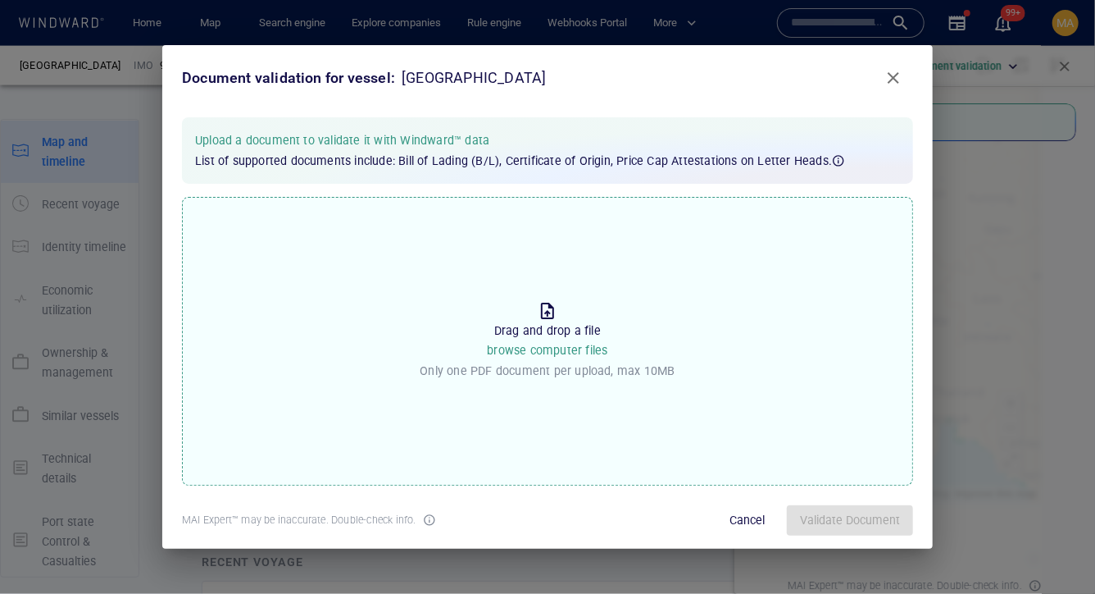
click at [700, 302] on div "Drop the file to proceed Drag and drop a file browse computer files Only one PD…" at bounding box center [547, 341] width 731 height 289
click at [0, 0] on input "Drop the file to proceed Drag and drop a file browse computer files Only one PD…" at bounding box center [0, 0] width 0 height 0
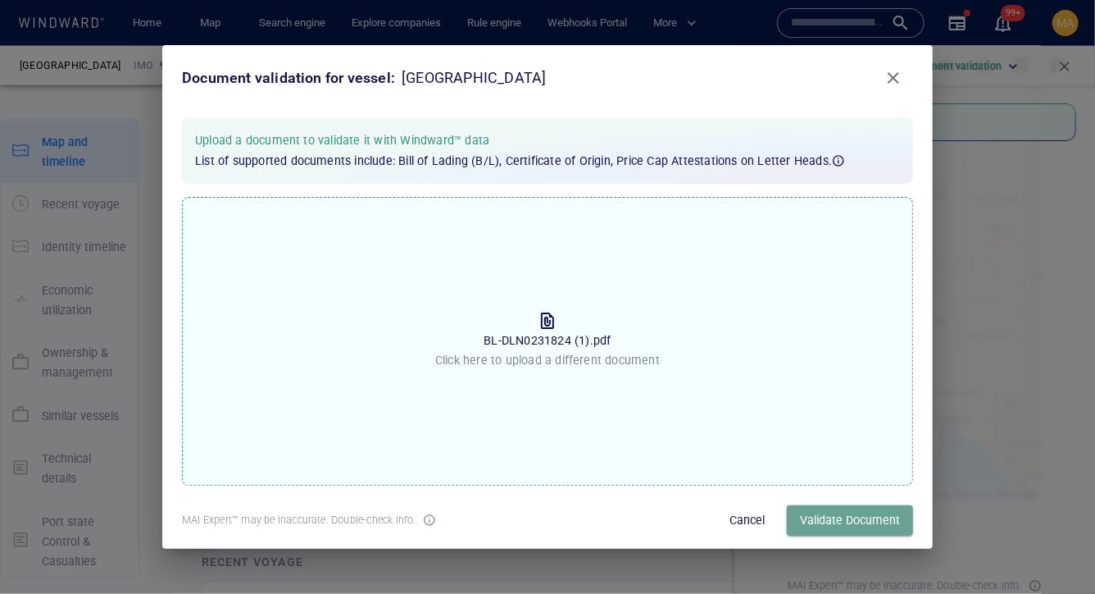
click at [858, 525] on span "Validate Document" at bounding box center [850, 520] width 100 height 20
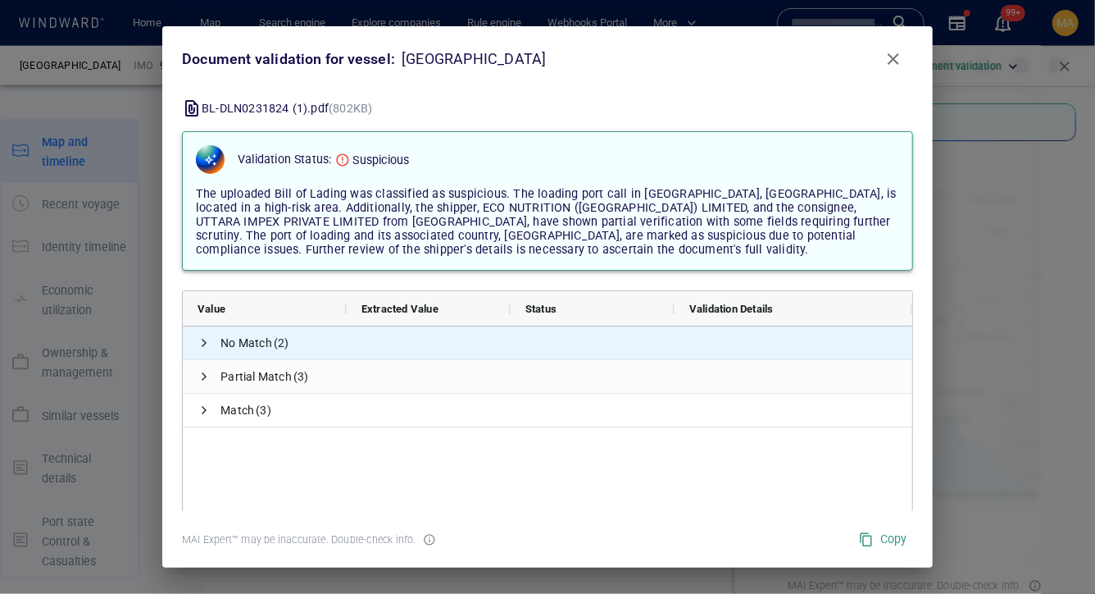
click at [212, 337] on span "No Match (2)" at bounding box center [548, 342] width 730 height 33
click at [203, 345] on span at bounding box center [204, 342] width 13 height 13
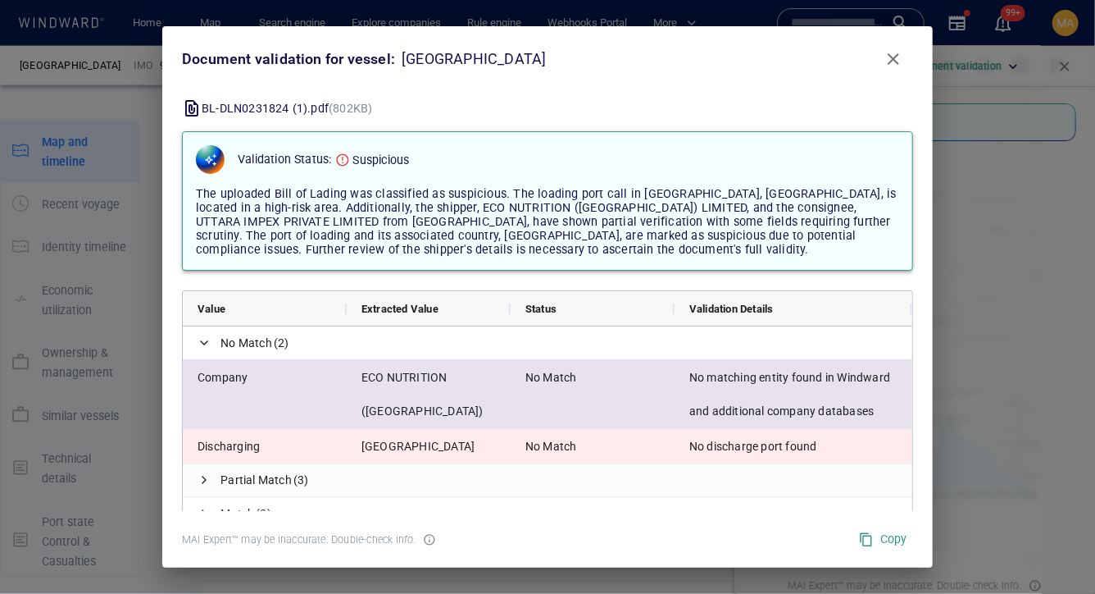
scroll to position [15, 0]
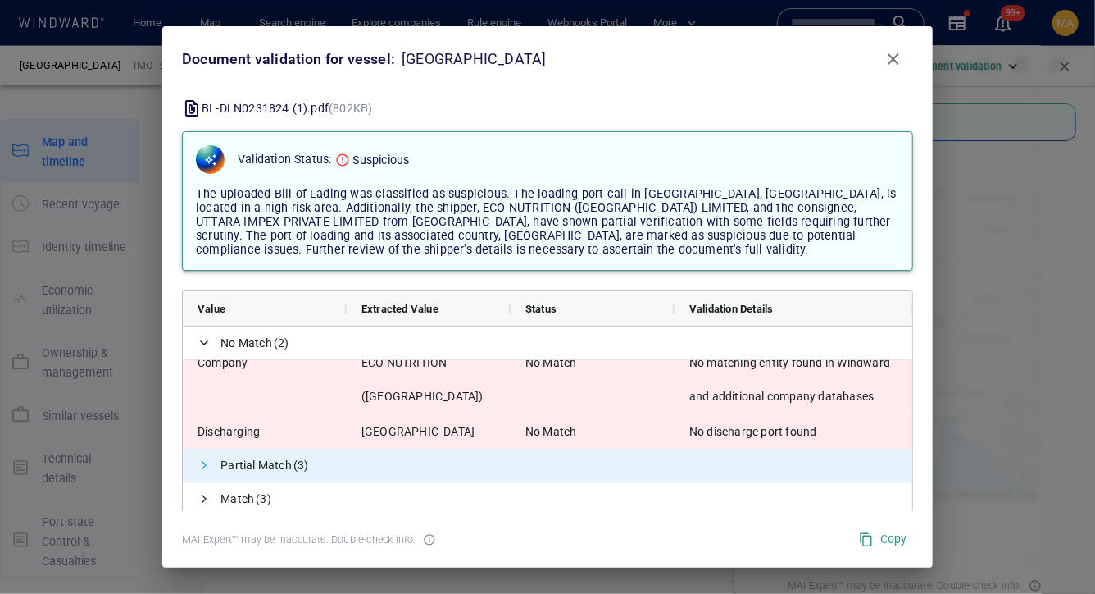
click at [209, 471] on span at bounding box center [204, 465] width 13 height 13
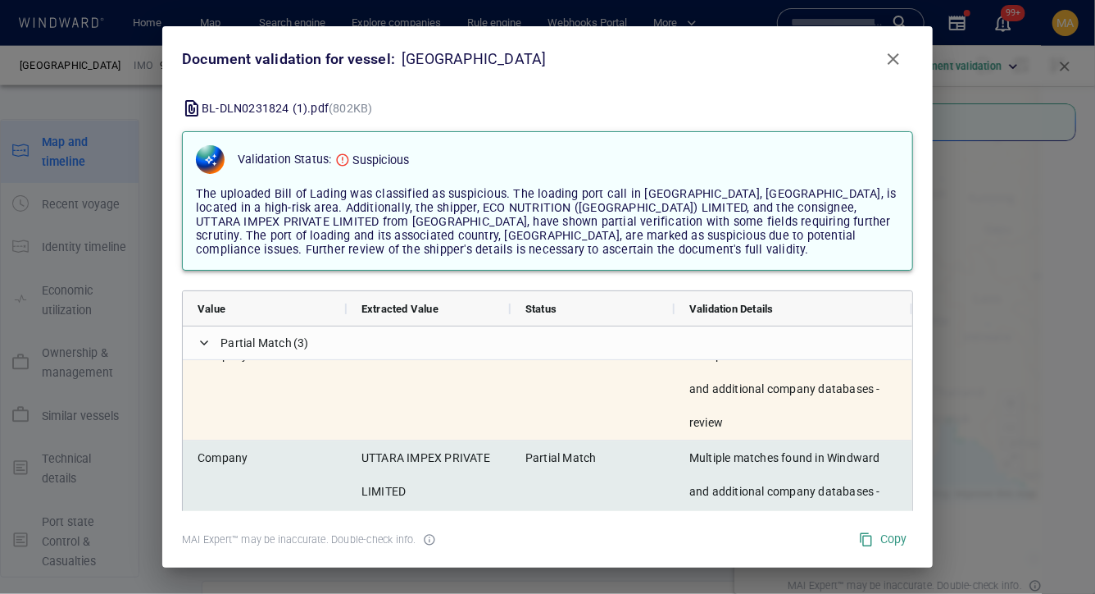
scroll to position [282, 0]
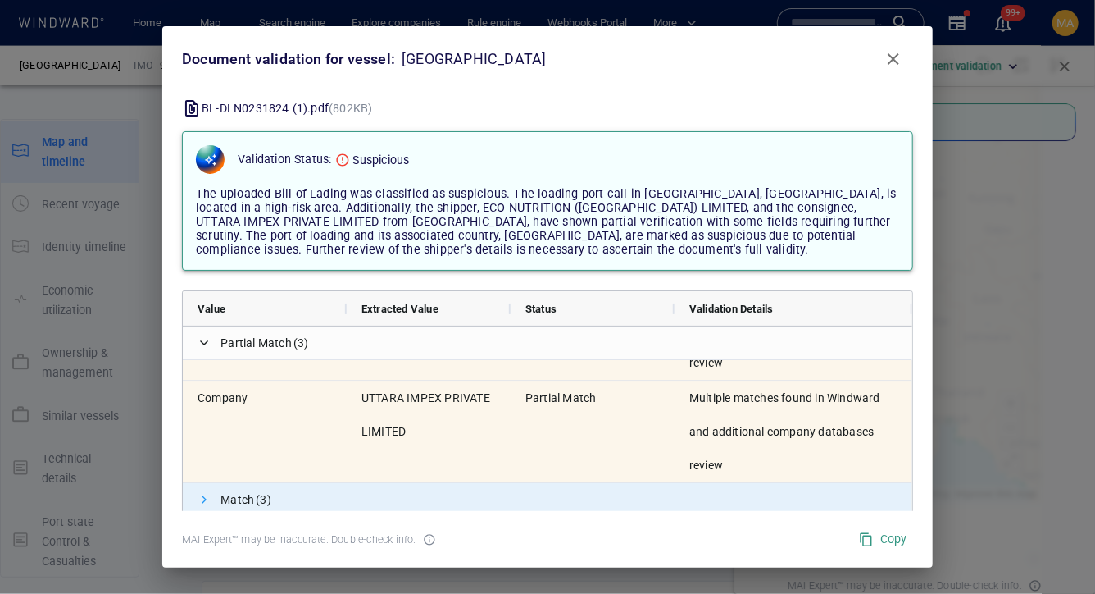
click at [198, 494] on span at bounding box center [204, 499] width 13 height 13
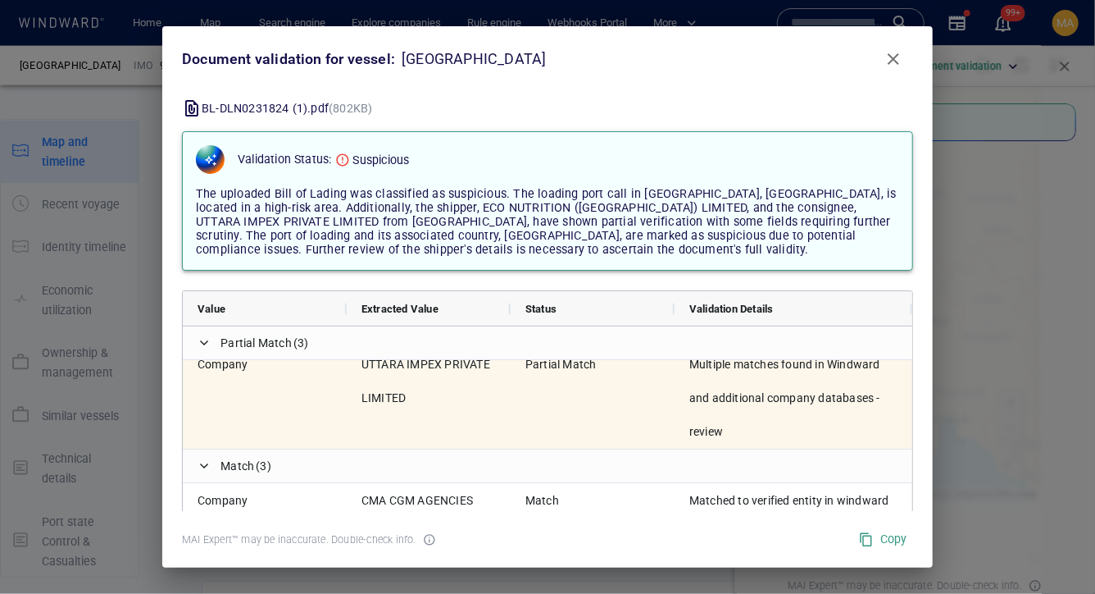
click at [889, 538] on span "Copy" at bounding box center [883, 539] width 48 height 20
